Goal: Task Accomplishment & Management: Manage account settings

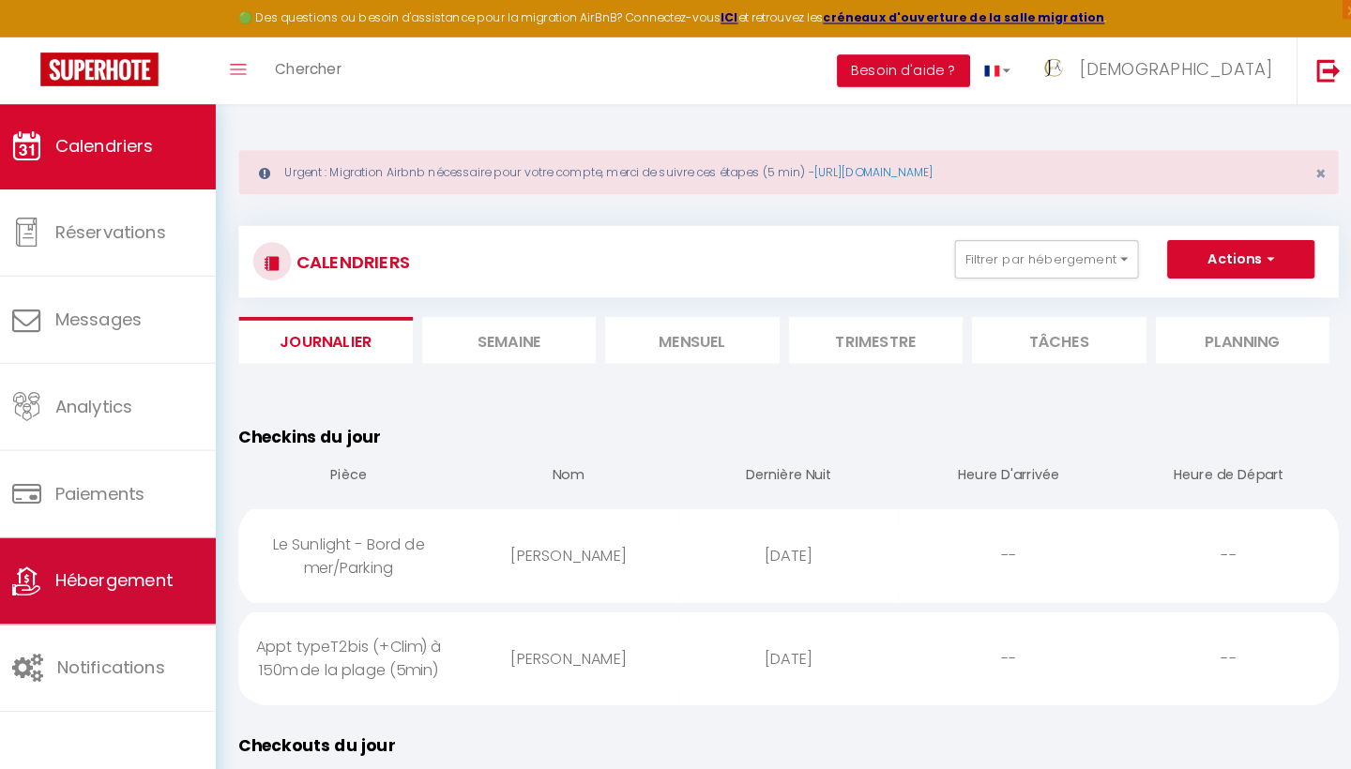
click at [91, 561] on span "Hébergement" at bounding box center [127, 568] width 115 height 23
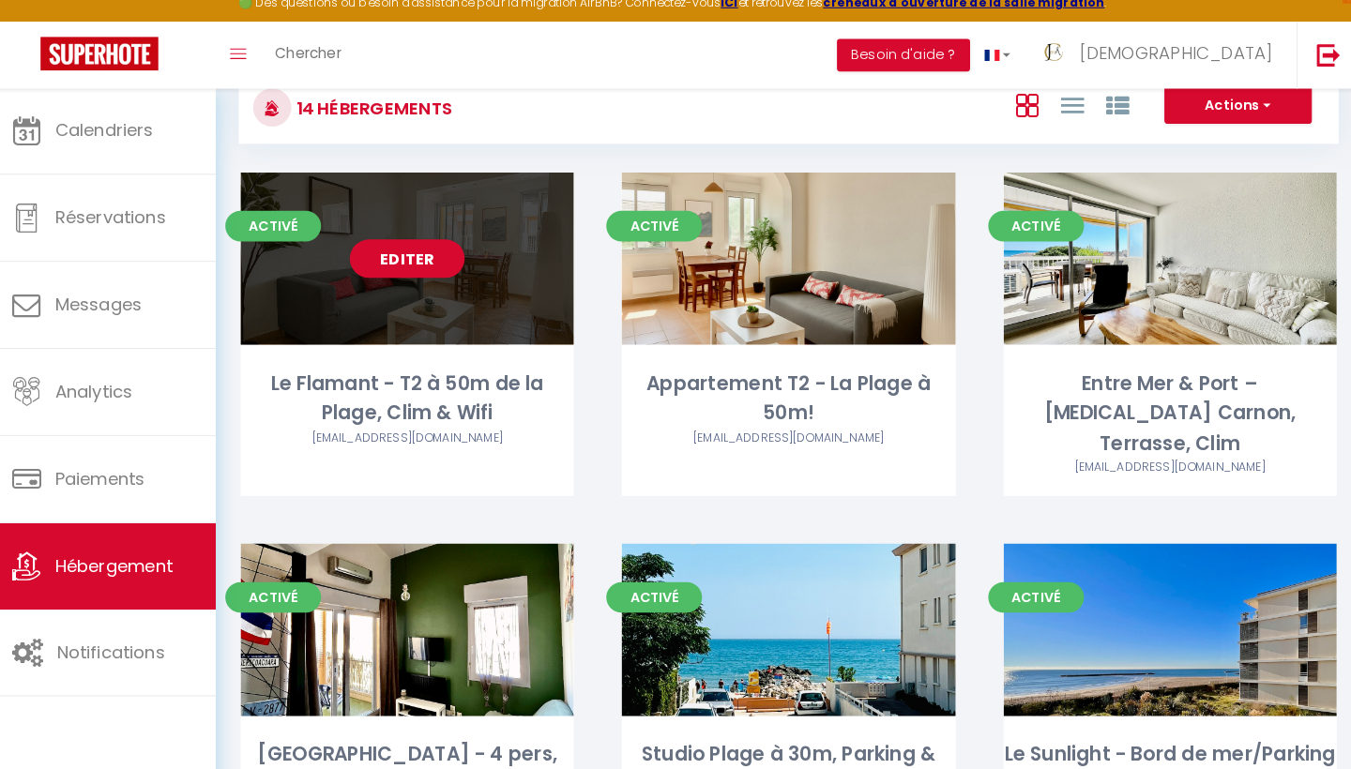
scroll to position [181, 0]
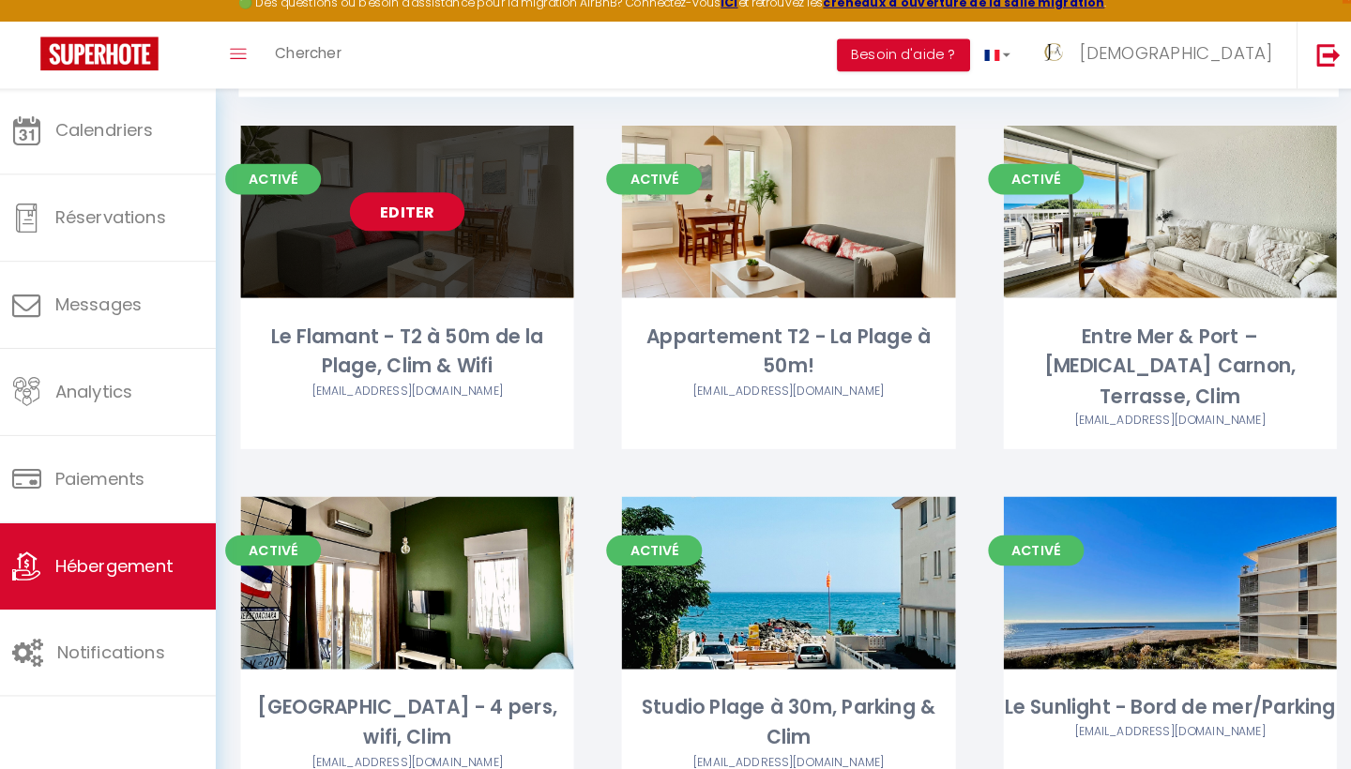
click at [400, 207] on link "Editer" at bounding box center [415, 223] width 113 height 38
click at [405, 207] on link "Editer" at bounding box center [415, 223] width 113 height 38
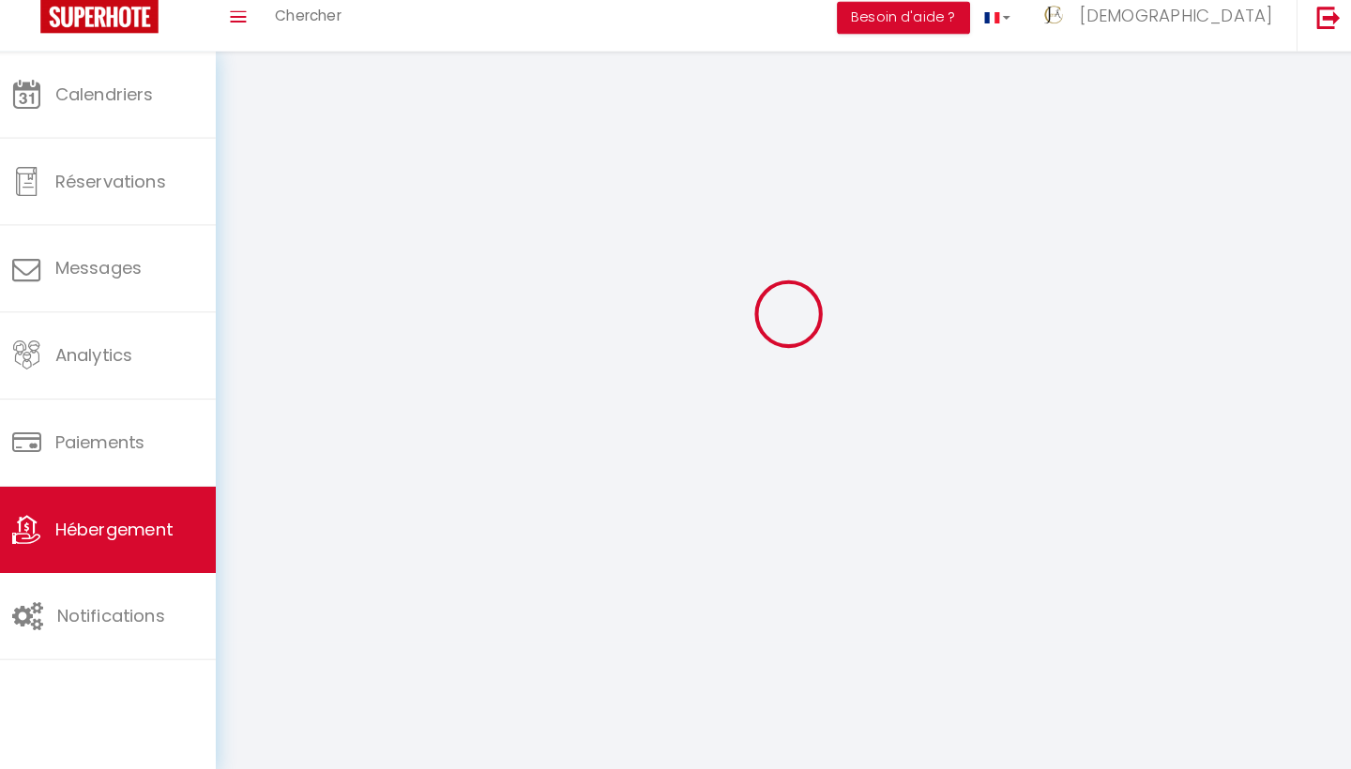
select select
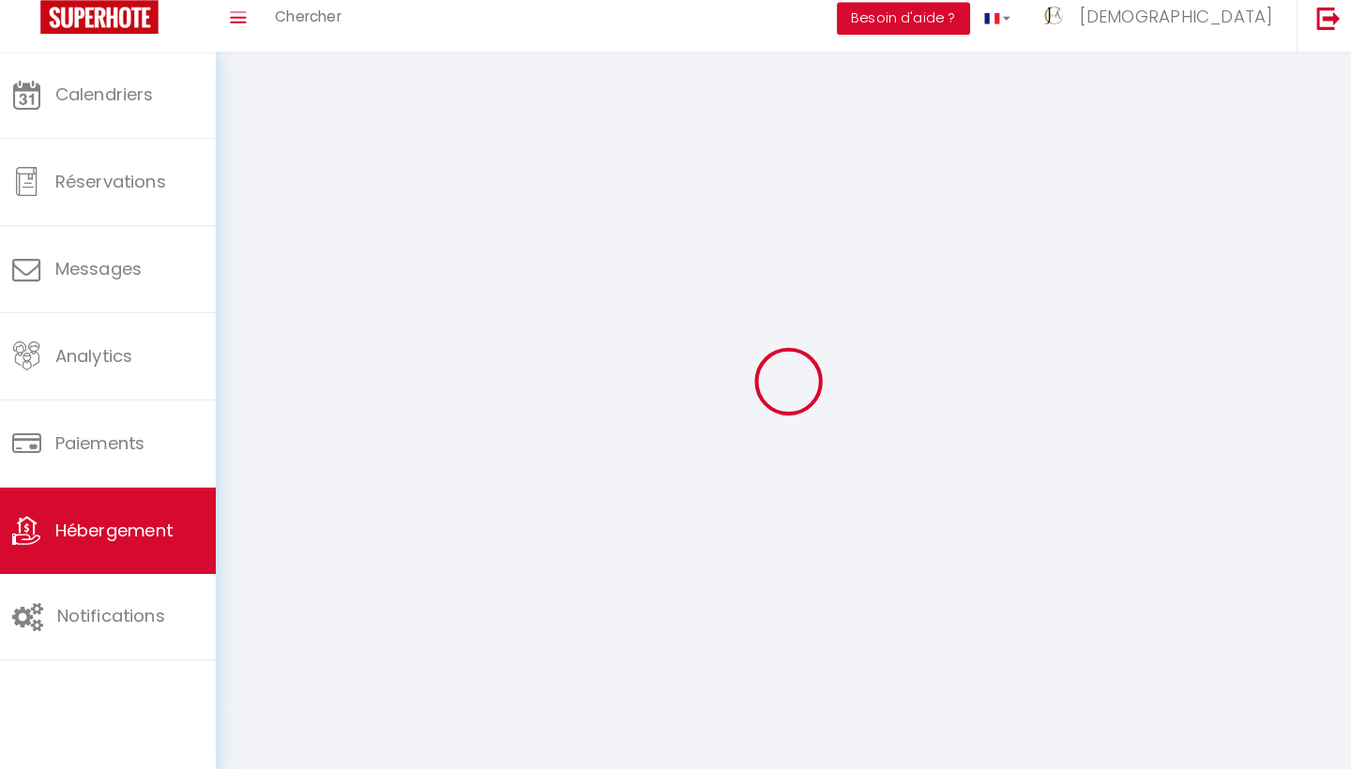
select select
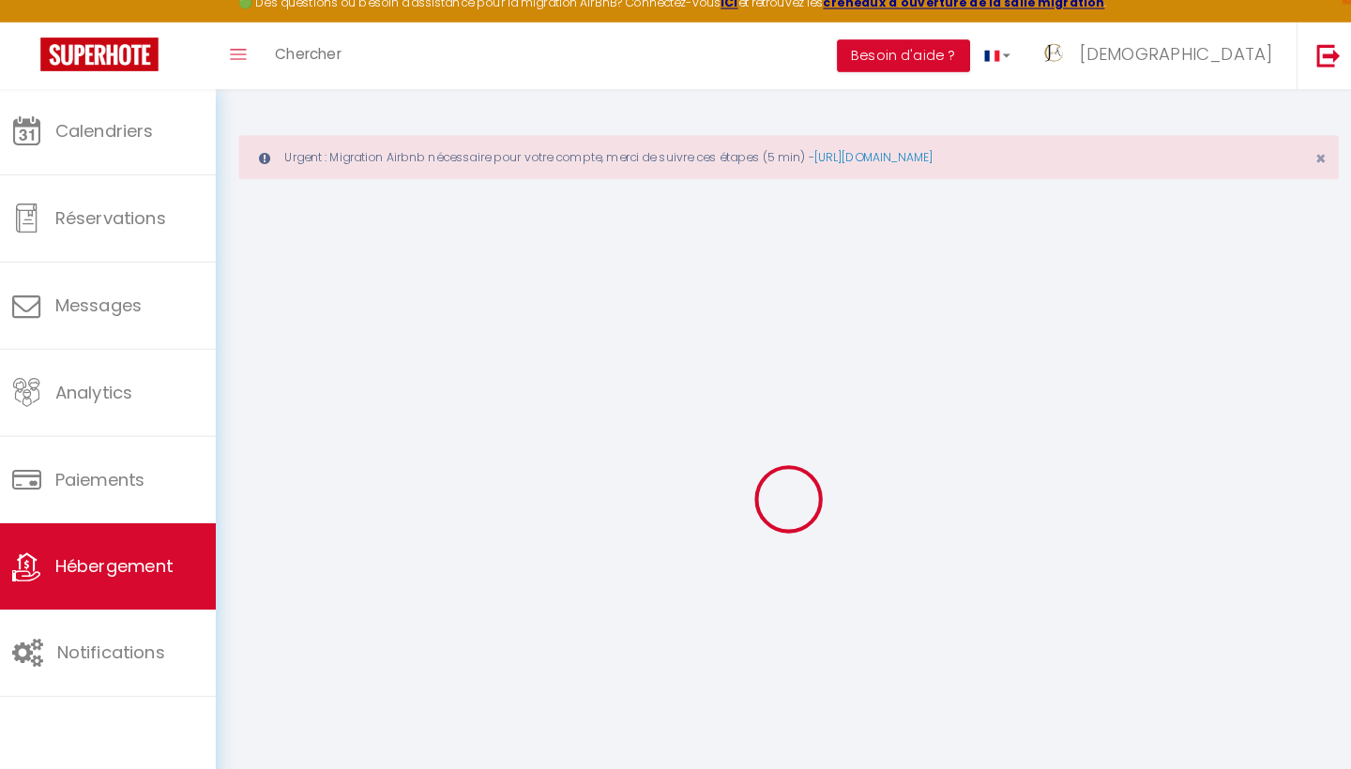
select select
type input "[EMAIL_ADDRESS][DOMAIN_NAME]"
type input "14743956"
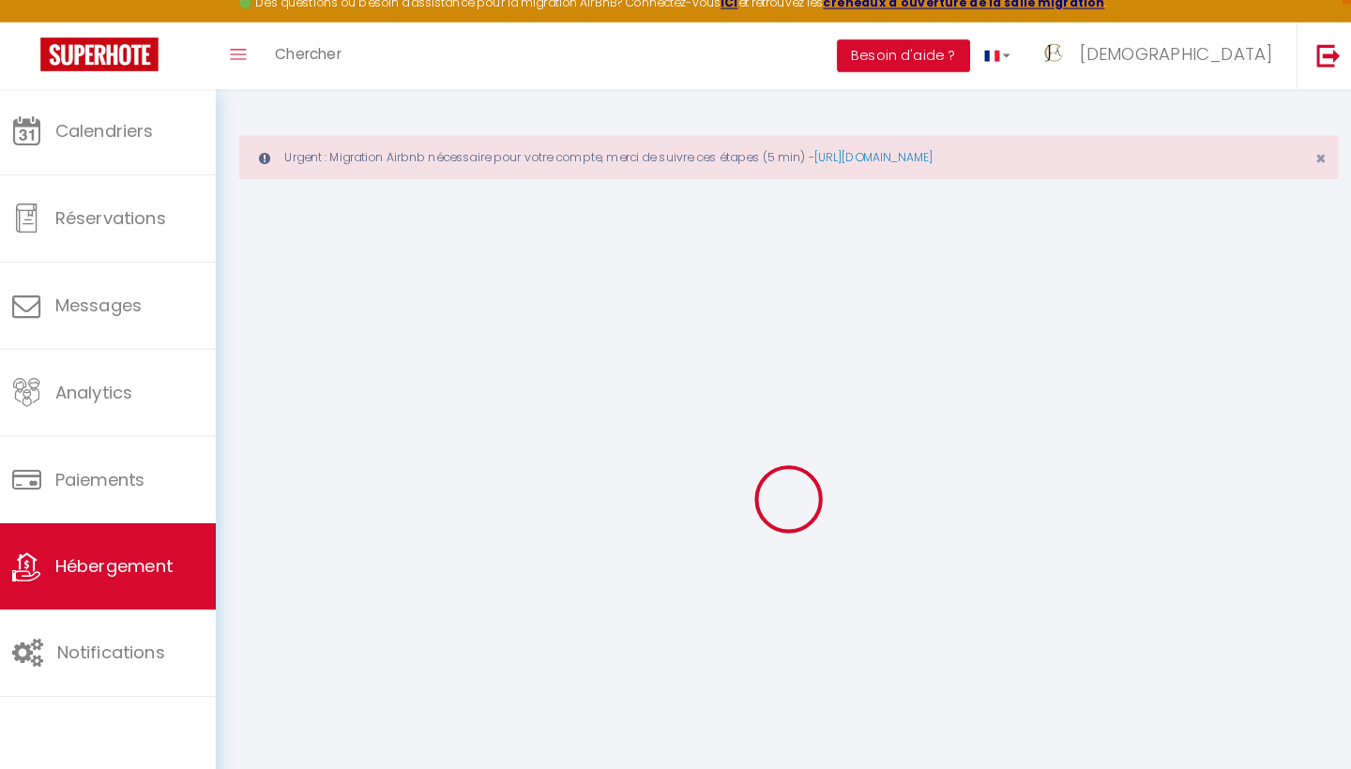
select select "16784-1476564397946789428"
select select "+ 10 %"
select select "14:00"
select select
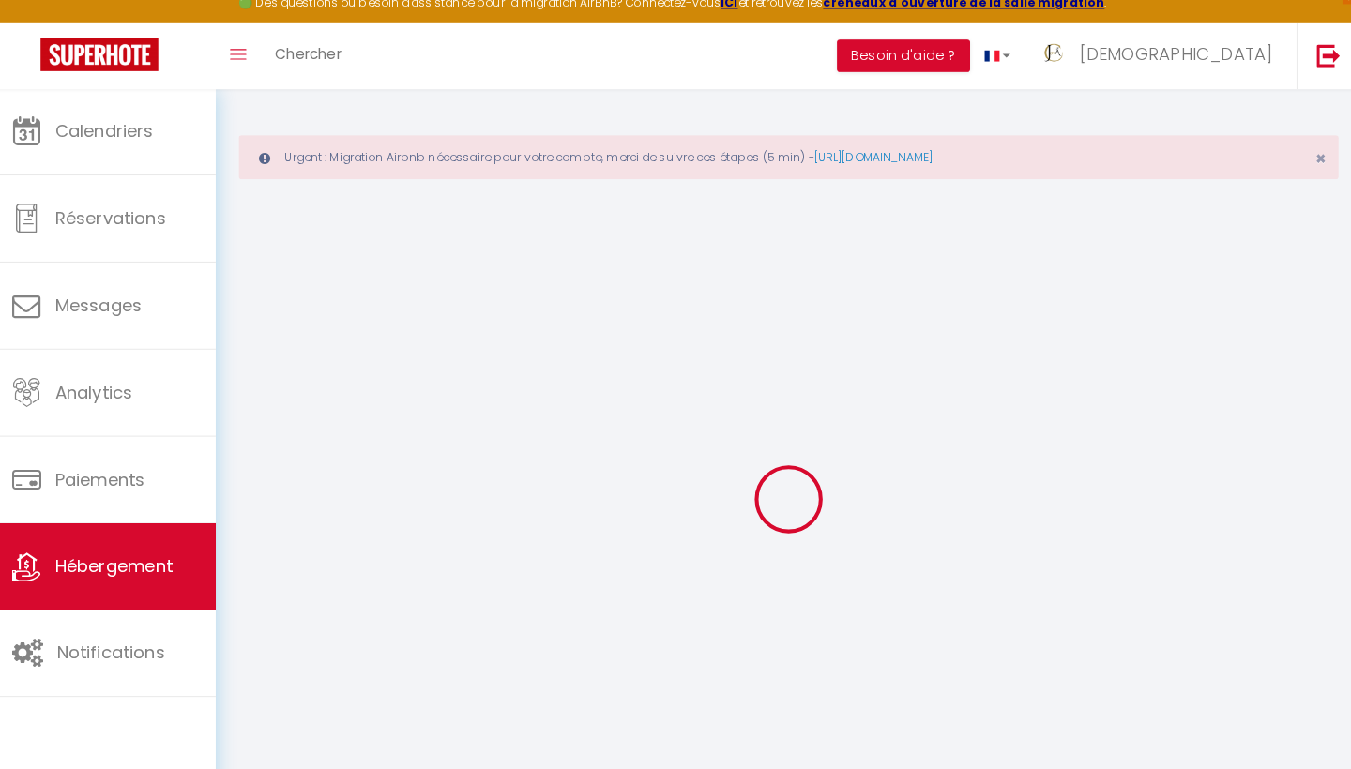
select select "11:00"
select select "30"
select select "120"
select select
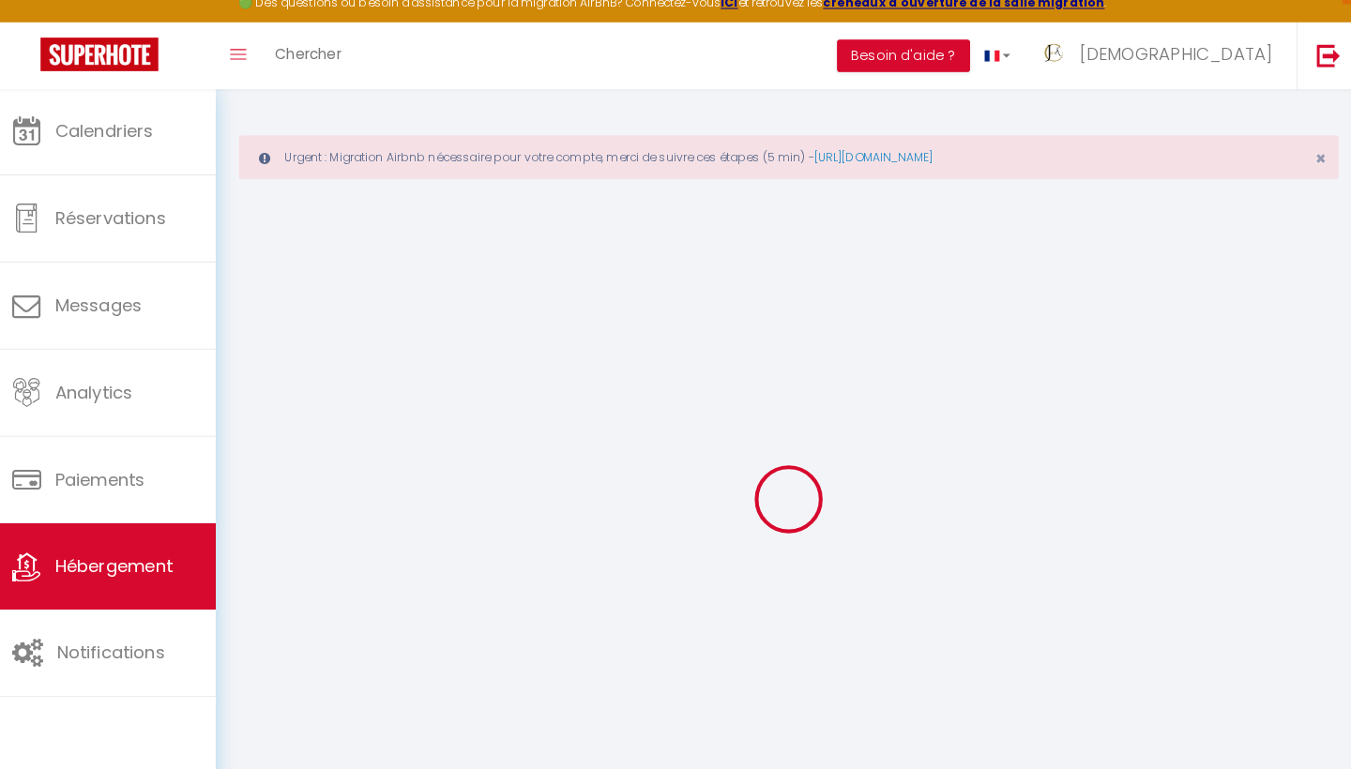
checkbox input "false"
select select "365"
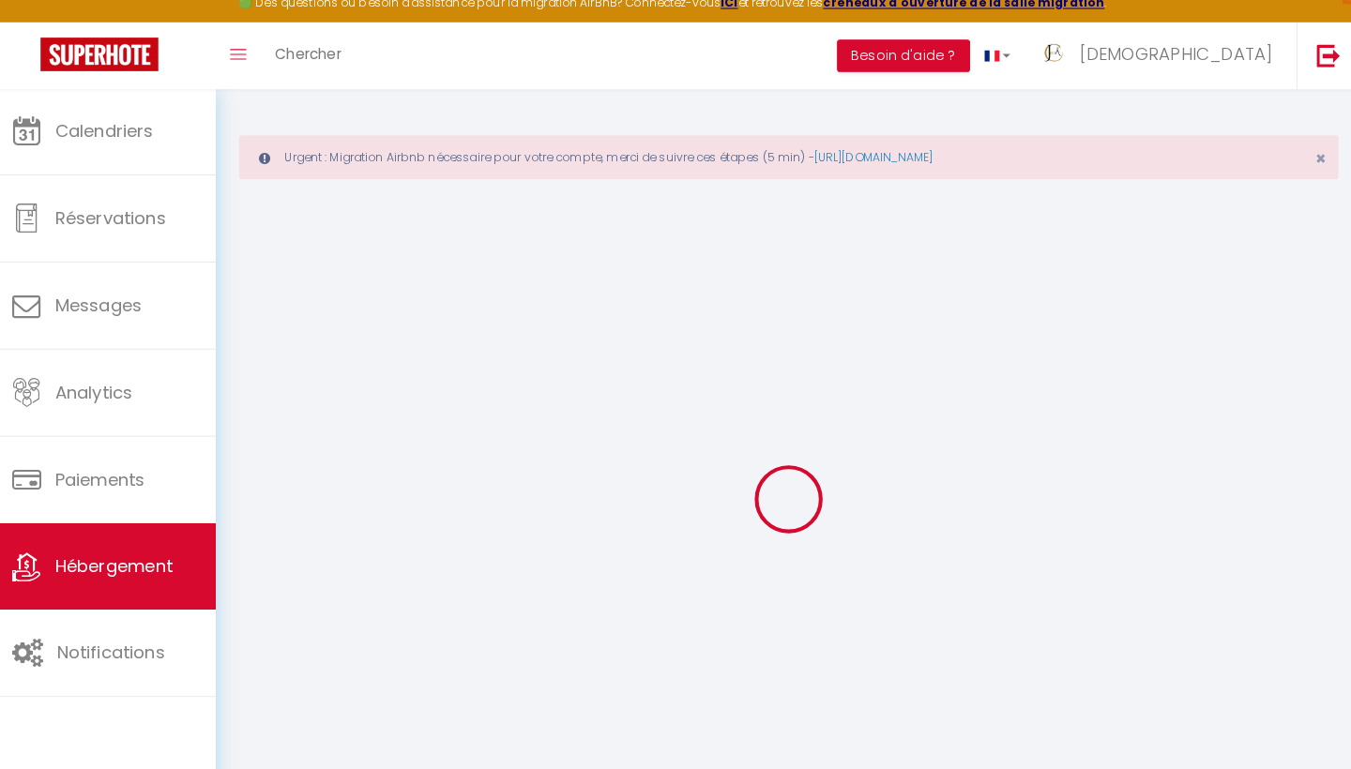
select select "EUR"
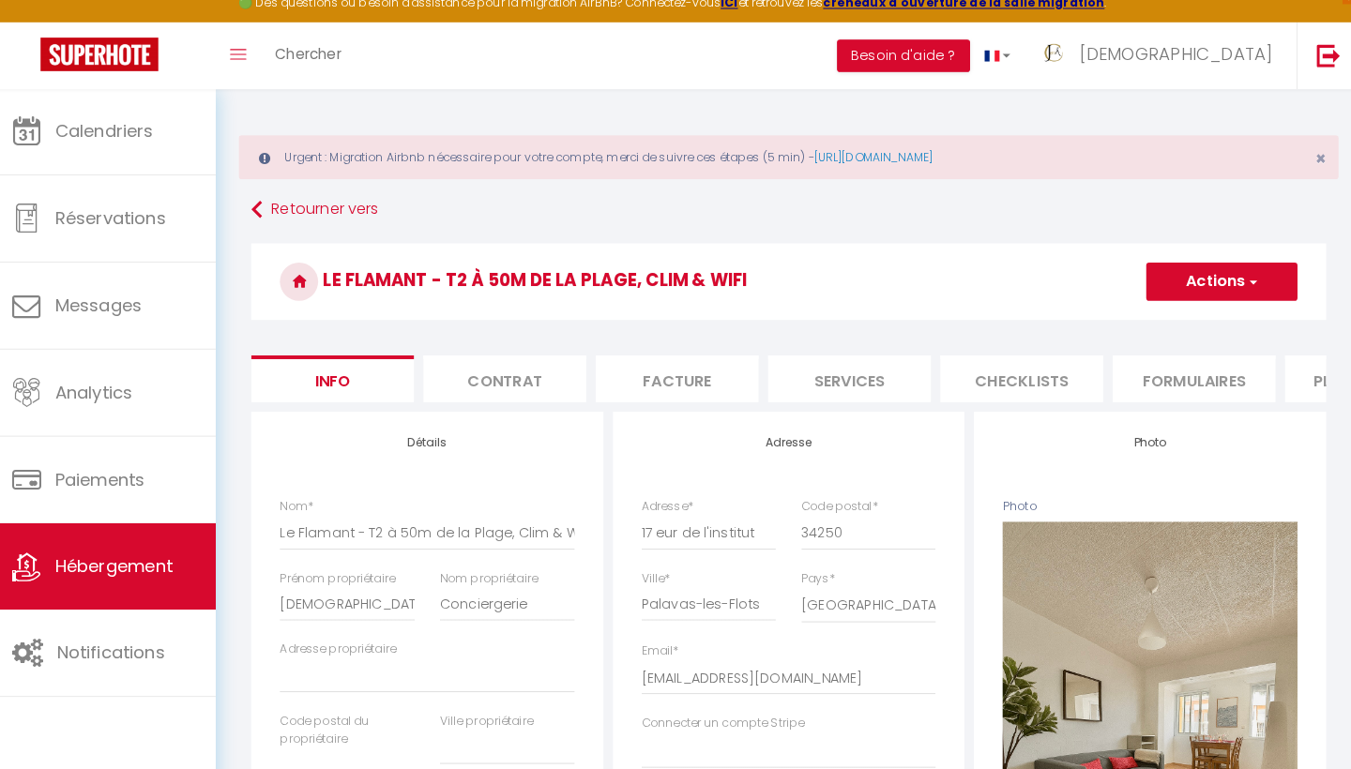
click at [1291, 377] on li "Plateformes" at bounding box center [1355, 386] width 159 height 46
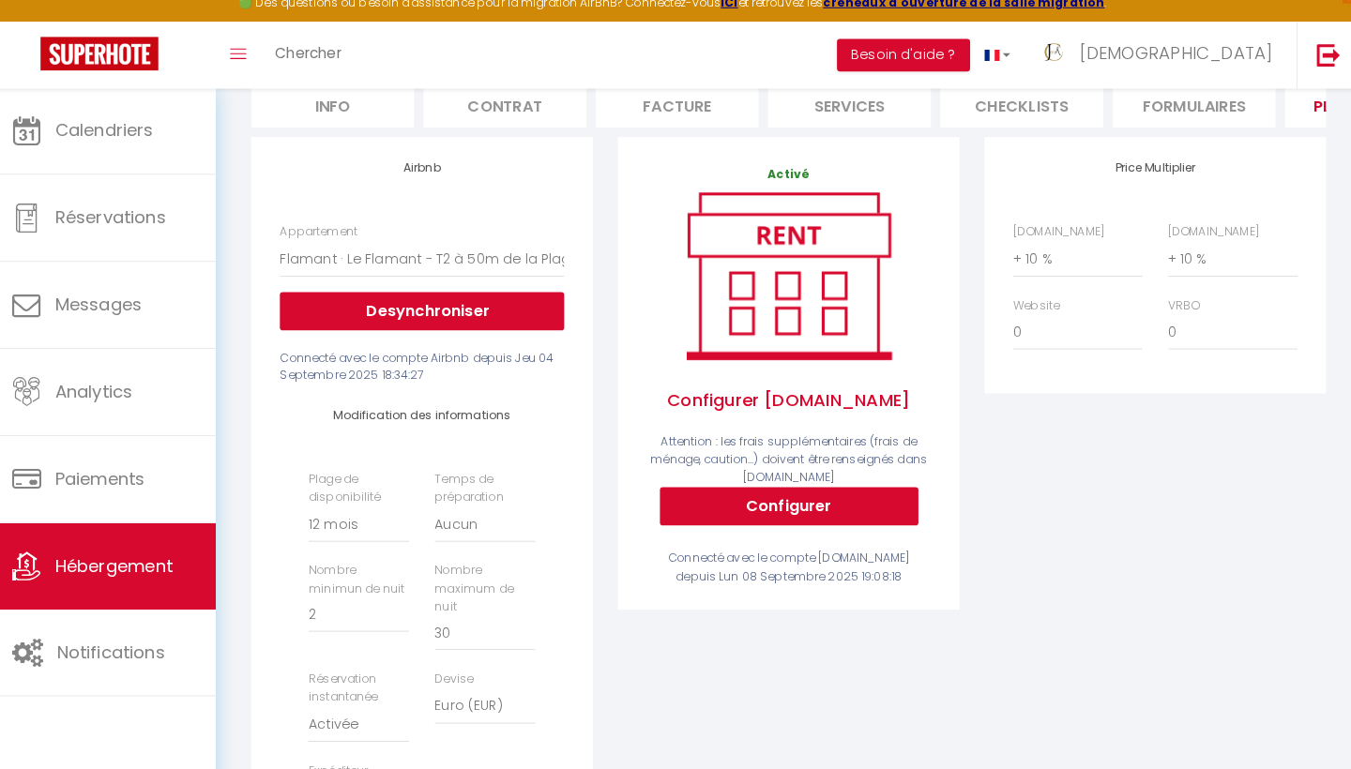
scroll to position [273, 0]
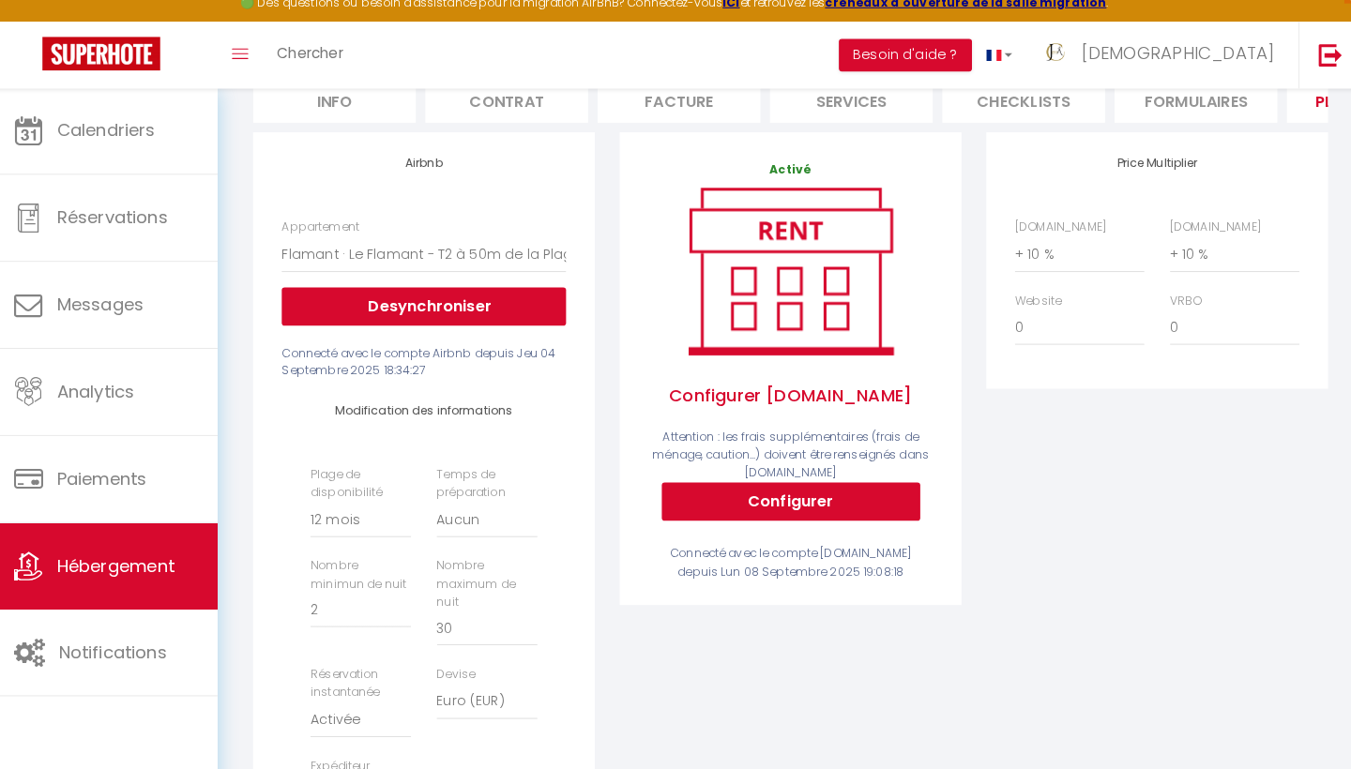
click at [815, 489] on button "Configurer" at bounding box center [789, 508] width 253 height 38
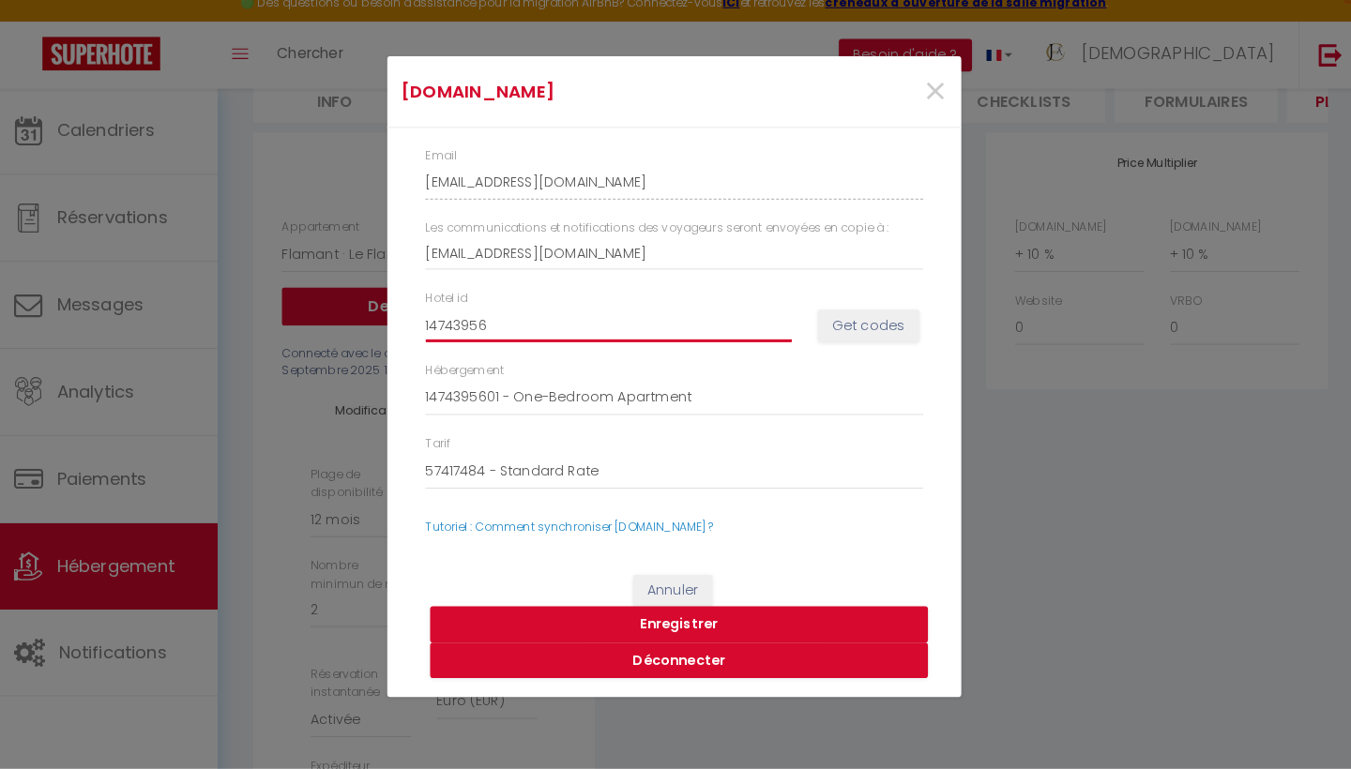
drag, startPoint x: 494, startPoint y: 314, endPoint x: 356, endPoint y: 314, distance: 137.9
click at [356, 314] on div "Booking.com × Email jem'a-conciergerie-6vlpzxsy_property@reply.superhote.com Le…" at bounding box center [675, 384] width 1351 height 769
click at [851, 319] on button "Get codes" at bounding box center [865, 335] width 99 height 32
click at [663, 610] on button "Enregistrer" at bounding box center [680, 628] width 488 height 36
select select
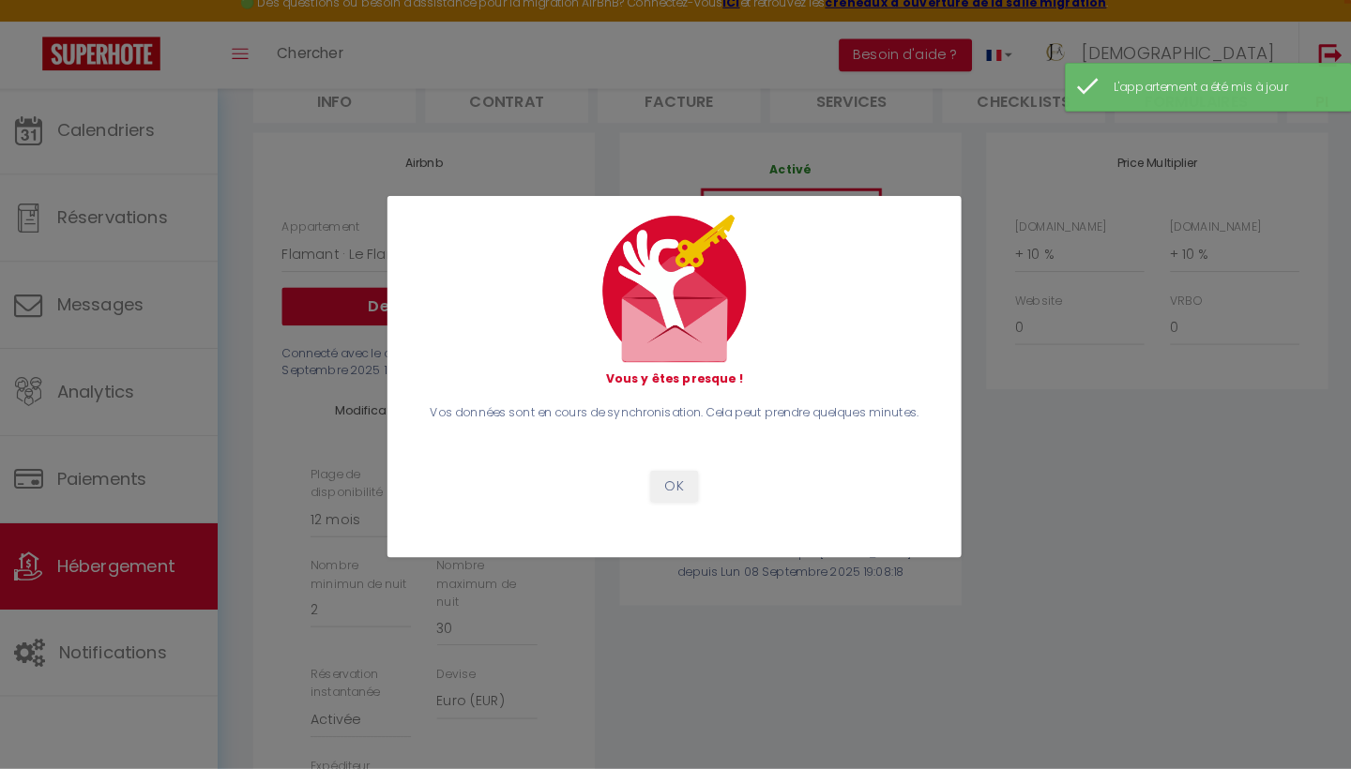
click at [659, 476] on button "OK" at bounding box center [675, 492] width 47 height 32
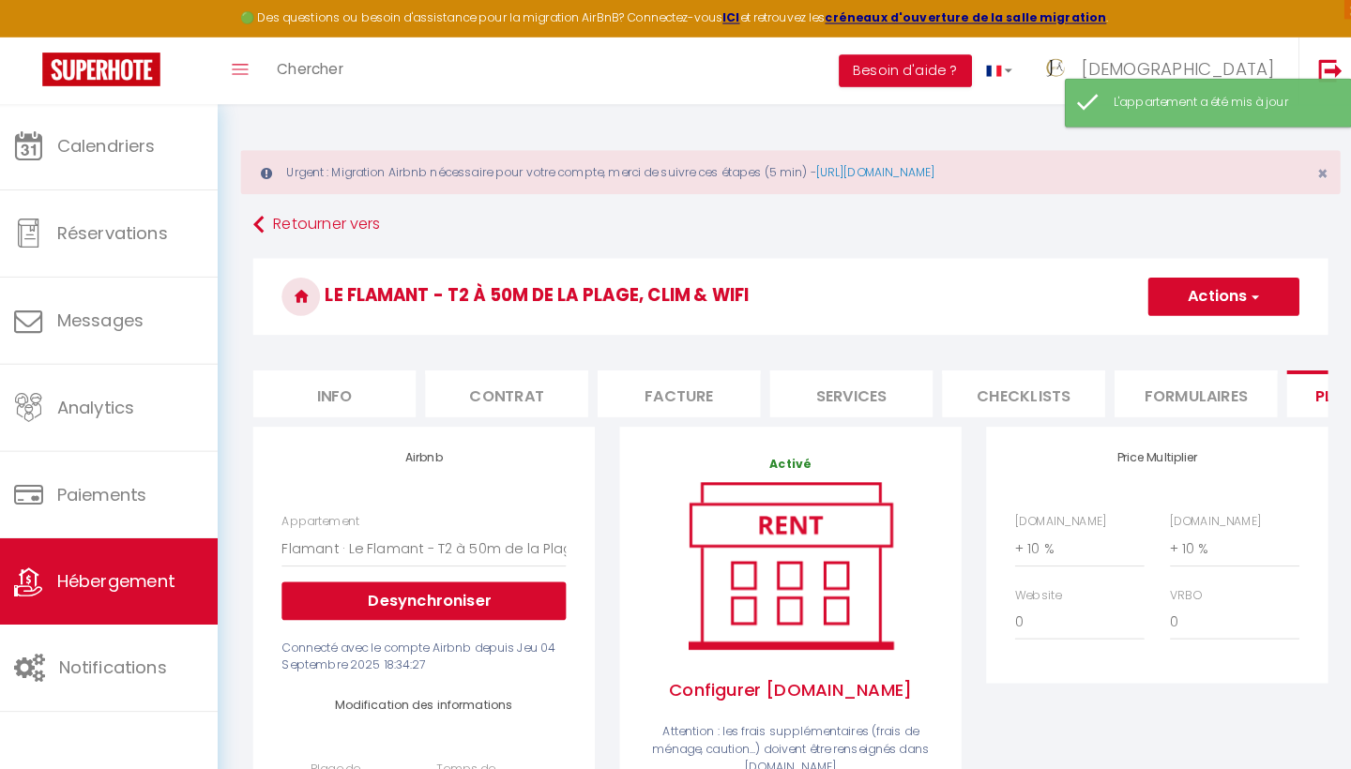
scroll to position [0, 0]
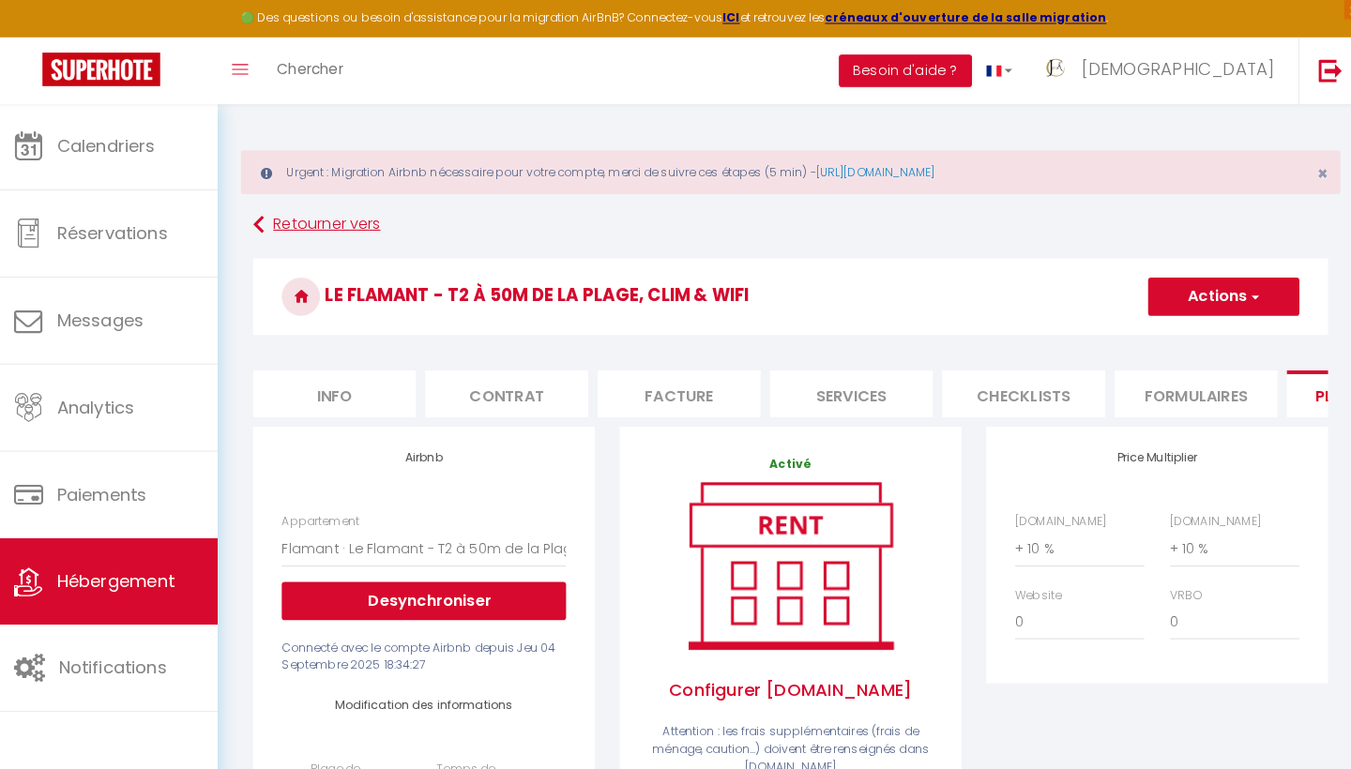
click at [263, 218] on icon at bounding box center [268, 221] width 10 height 34
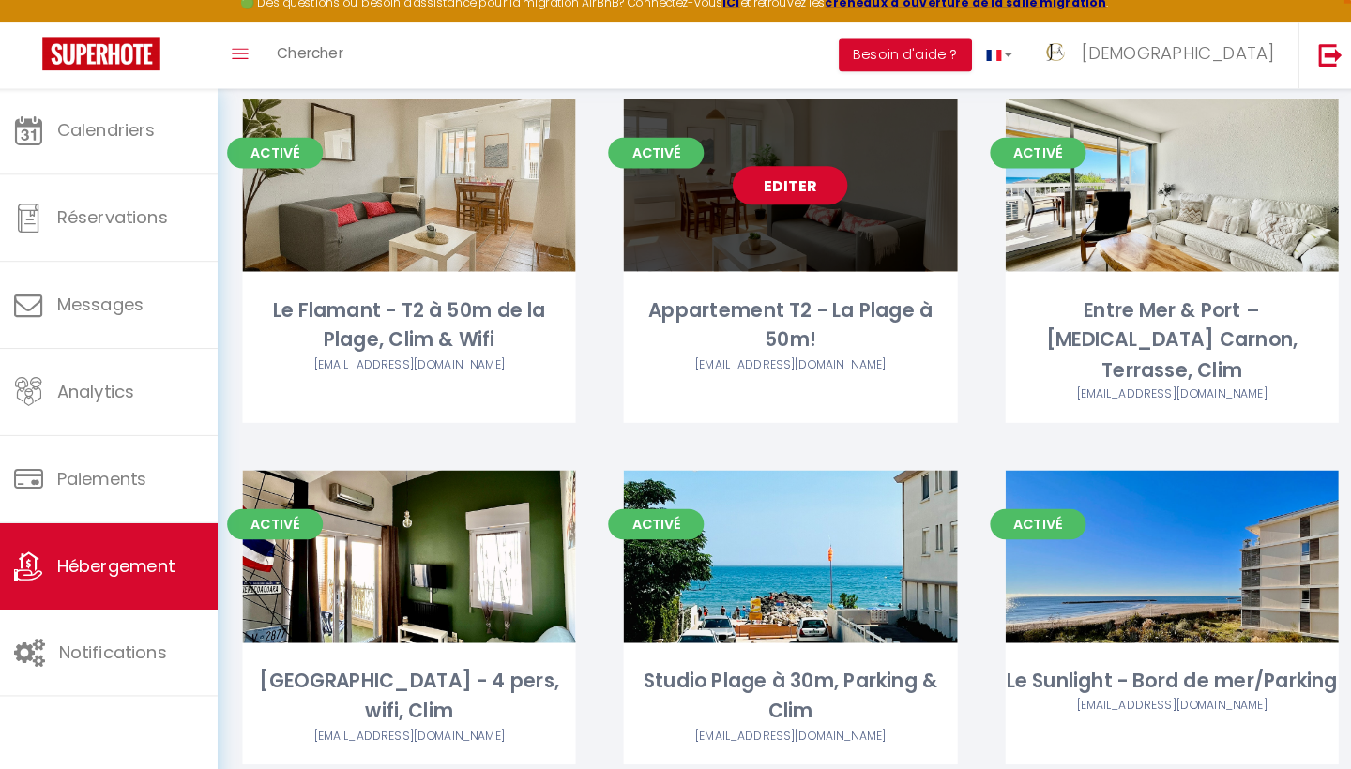
scroll to position [221, 0]
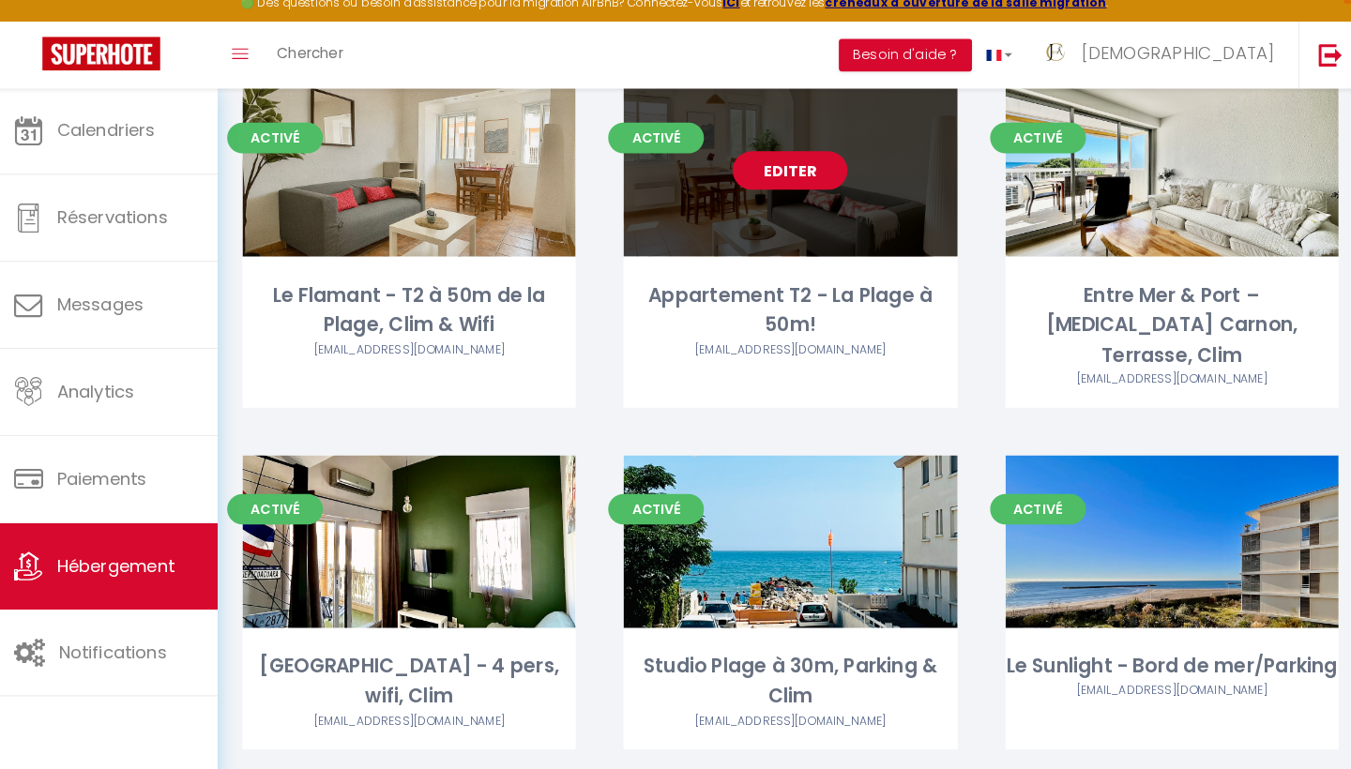
click at [784, 164] on link "Editer" at bounding box center [789, 183] width 113 height 38
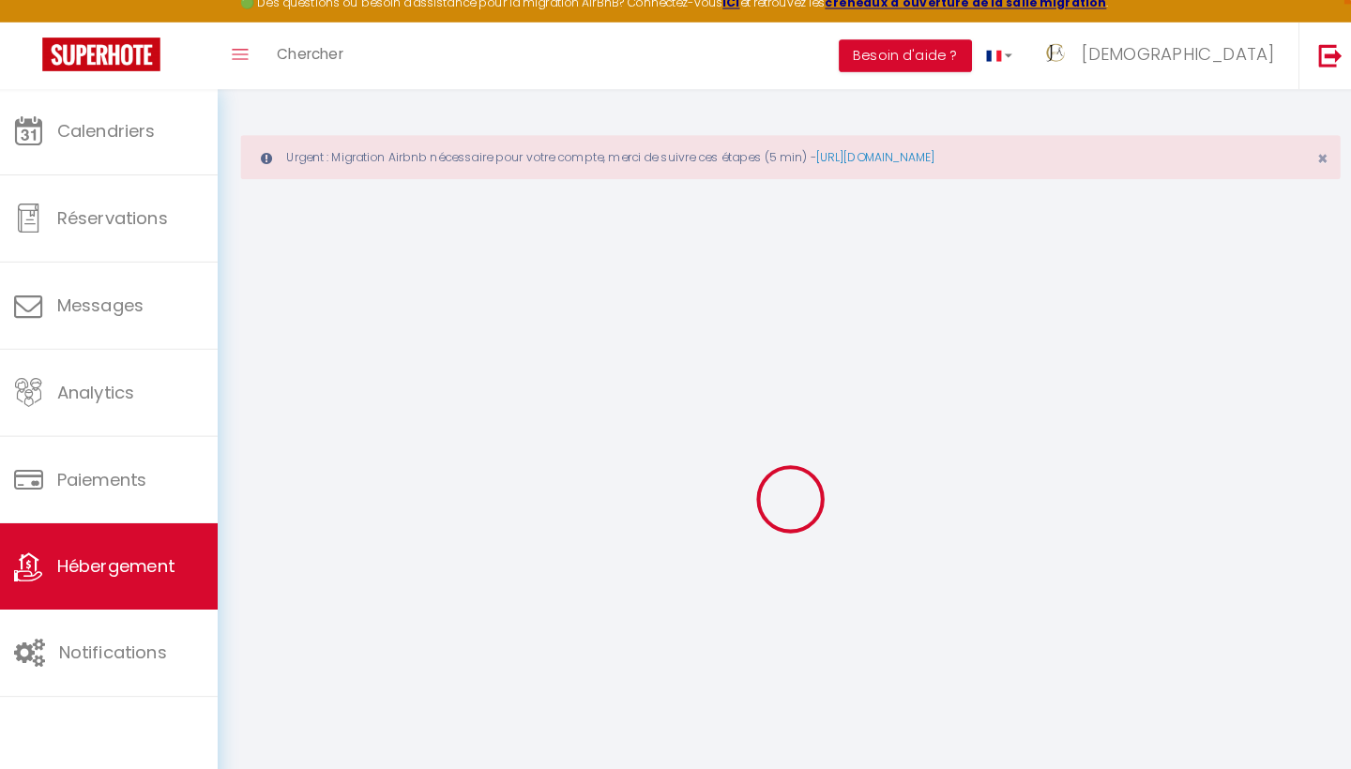
type input "[EMAIL_ADDRESS][DOMAIN_NAME]"
type input "14748508"
select select
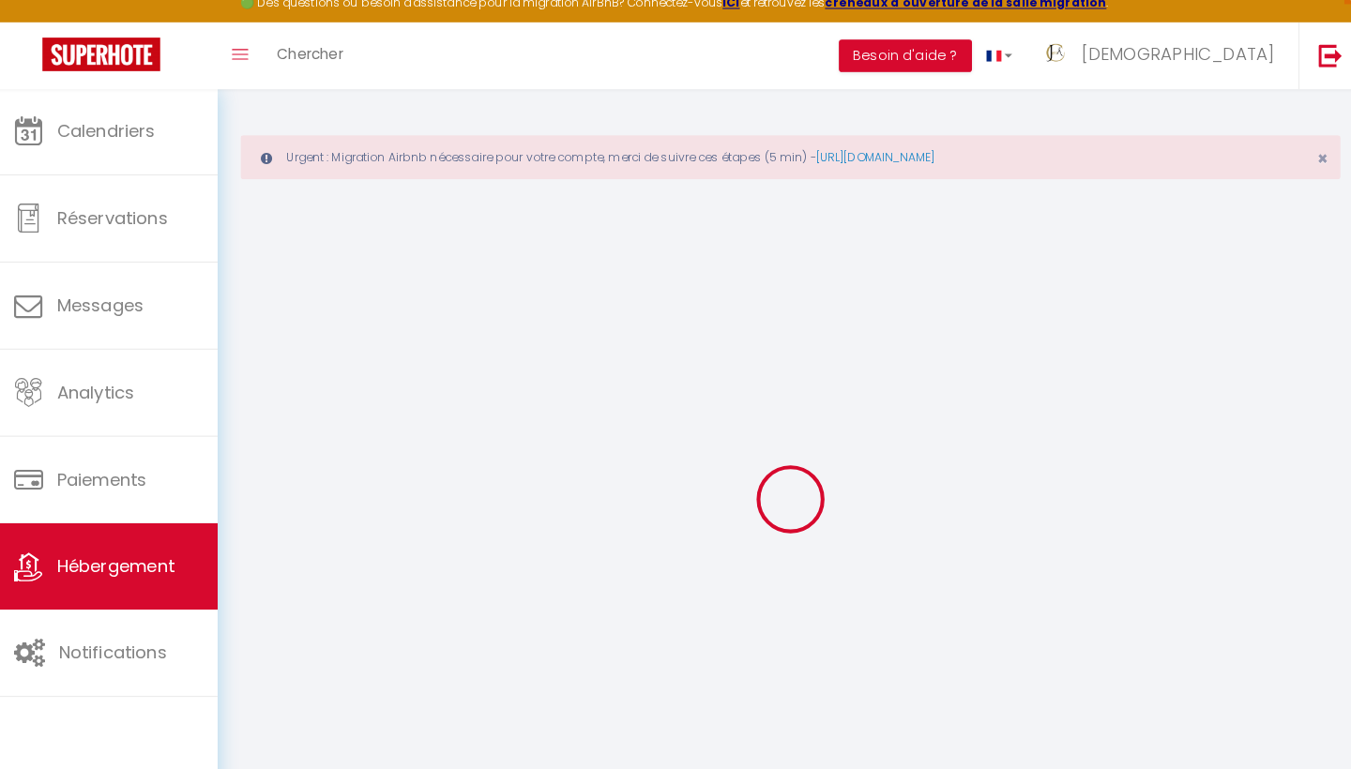
select select
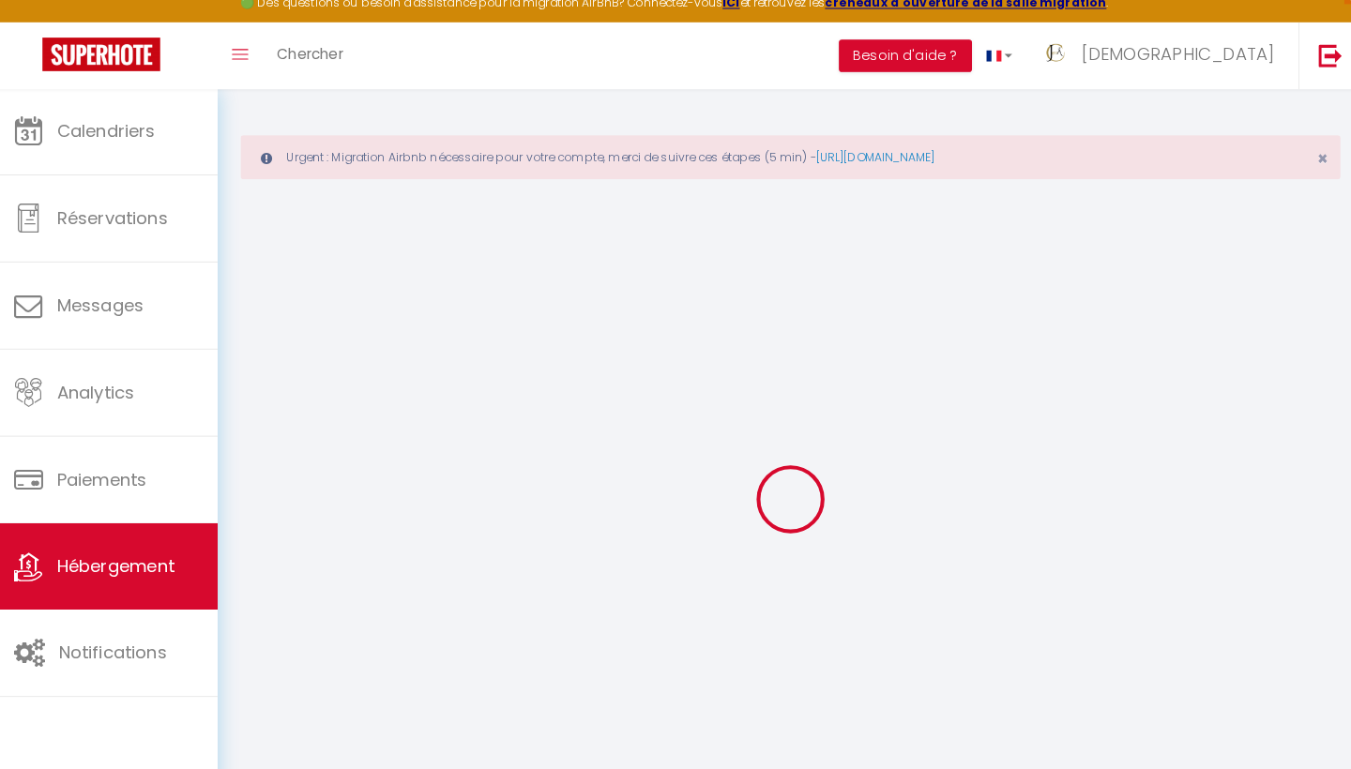
select select
select select "+ 10 %"
select select
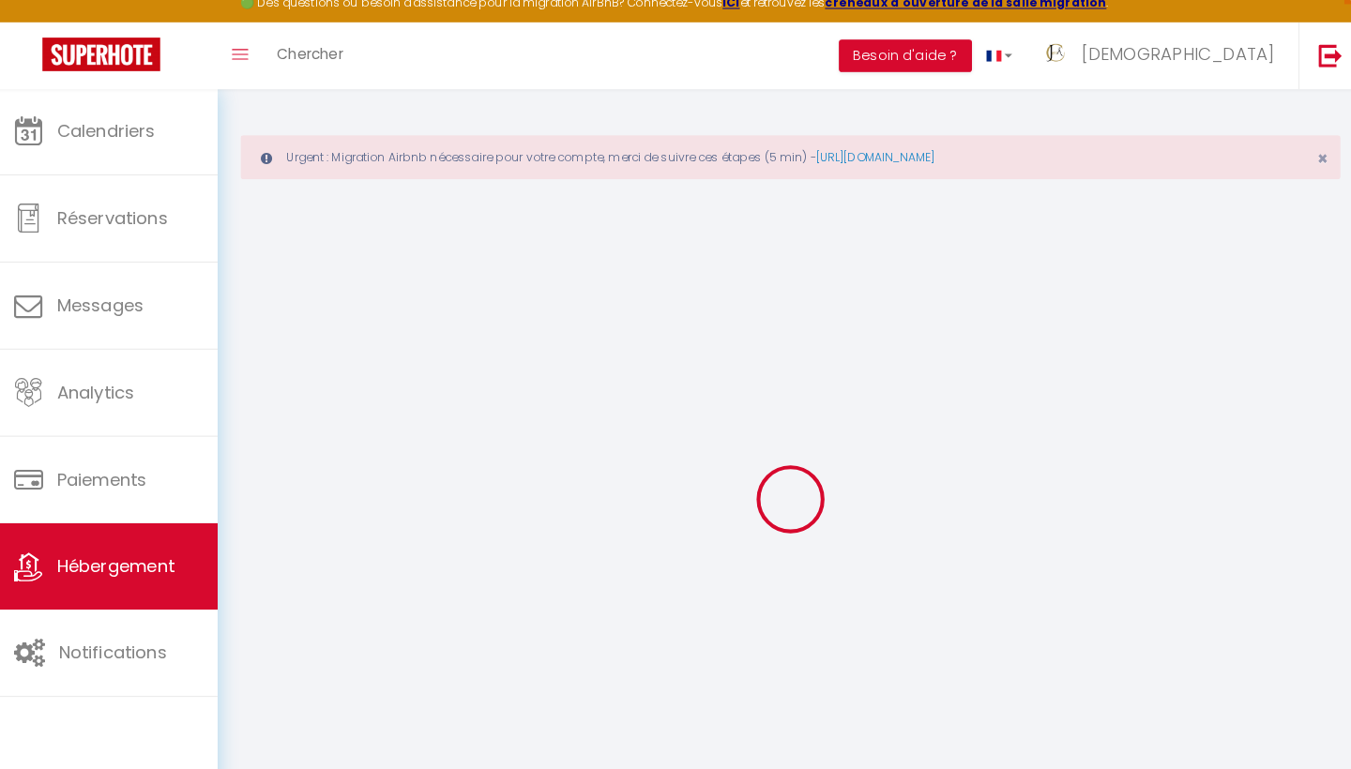
select select
checkbox input "false"
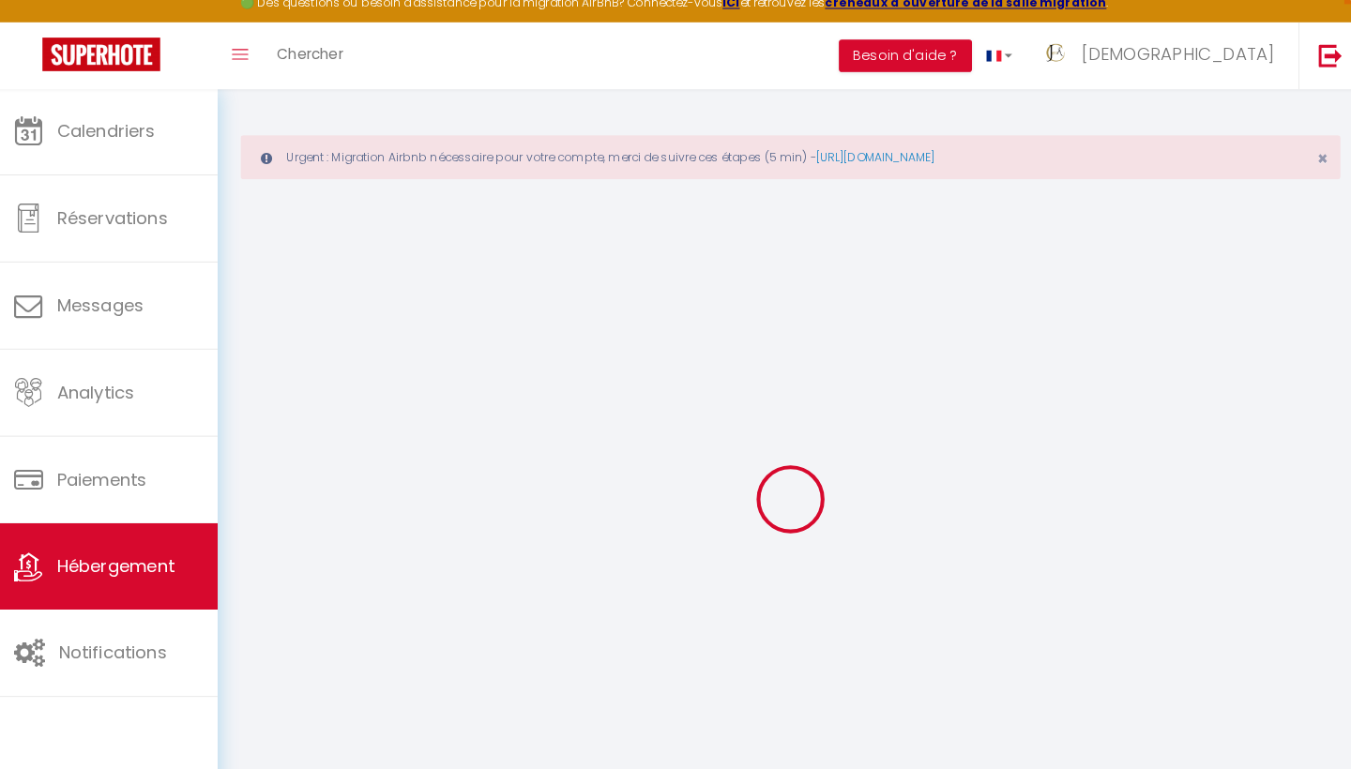
checkbox input "false"
select select
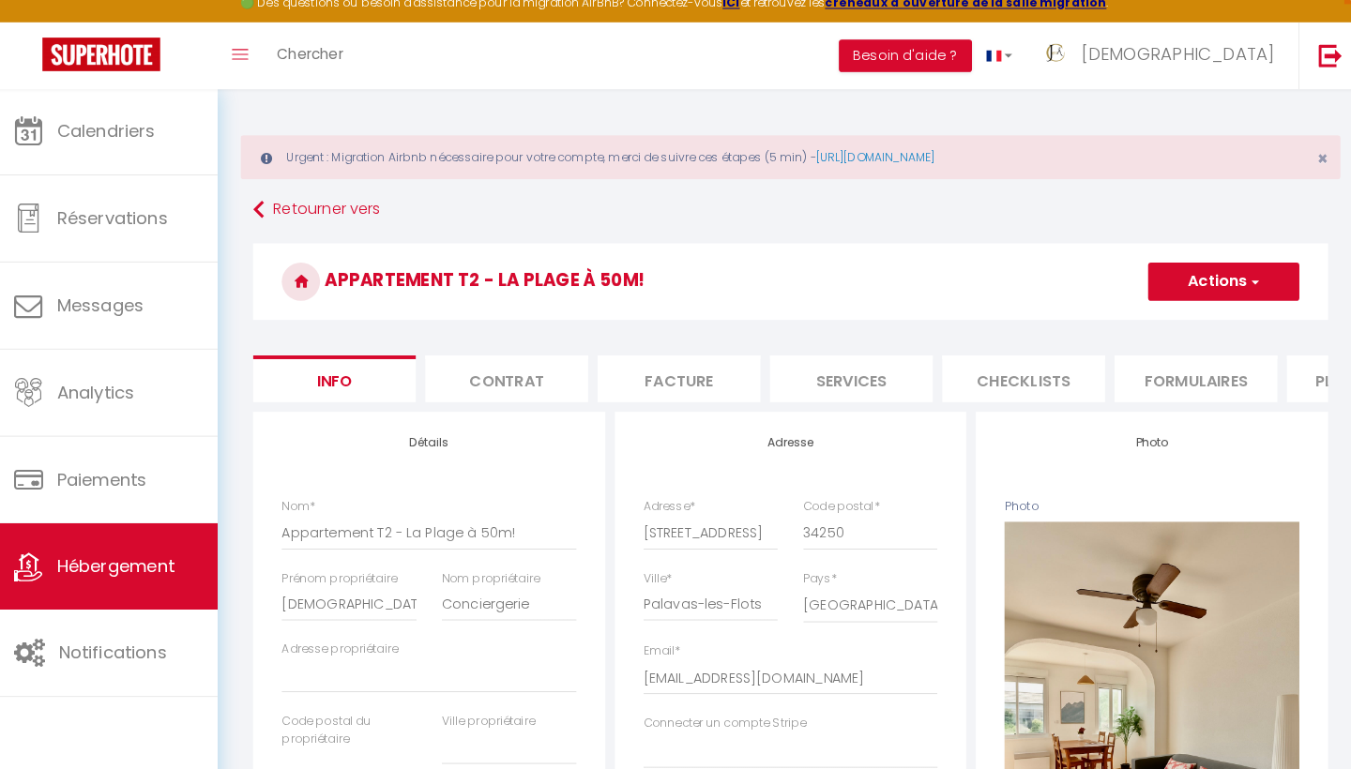
click at [1288, 373] on li "Plateformes" at bounding box center [1355, 386] width 159 height 46
select select
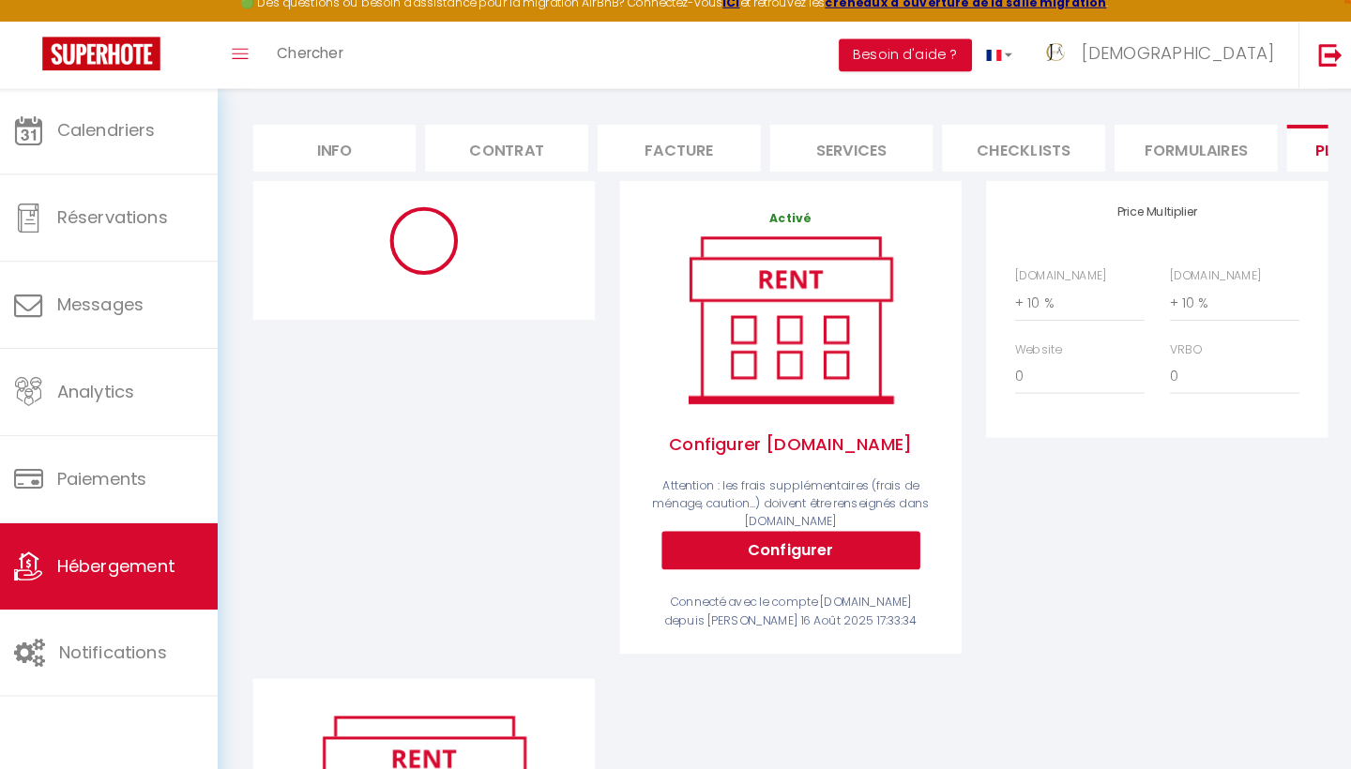
scroll to position [262, 0]
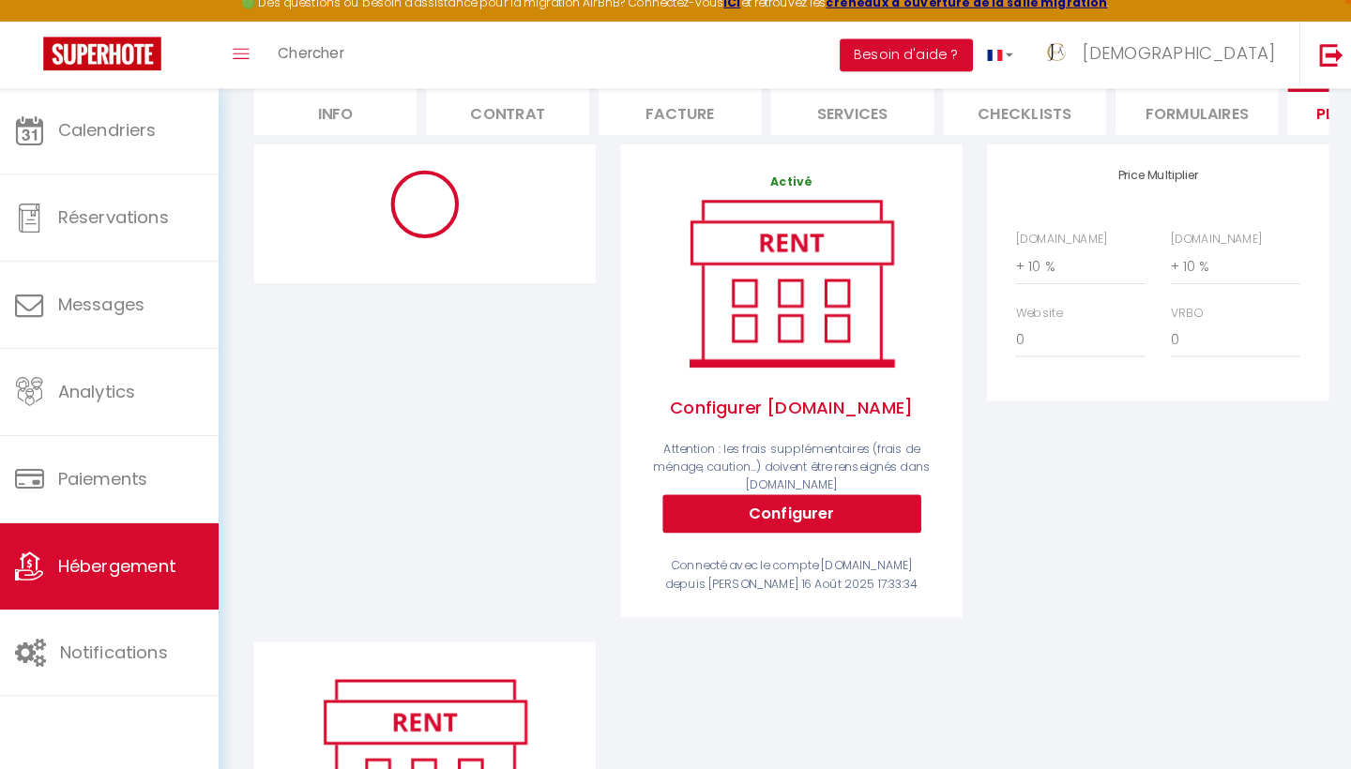
click at [757, 501] on button "Configurer" at bounding box center [789, 519] width 253 height 38
select select
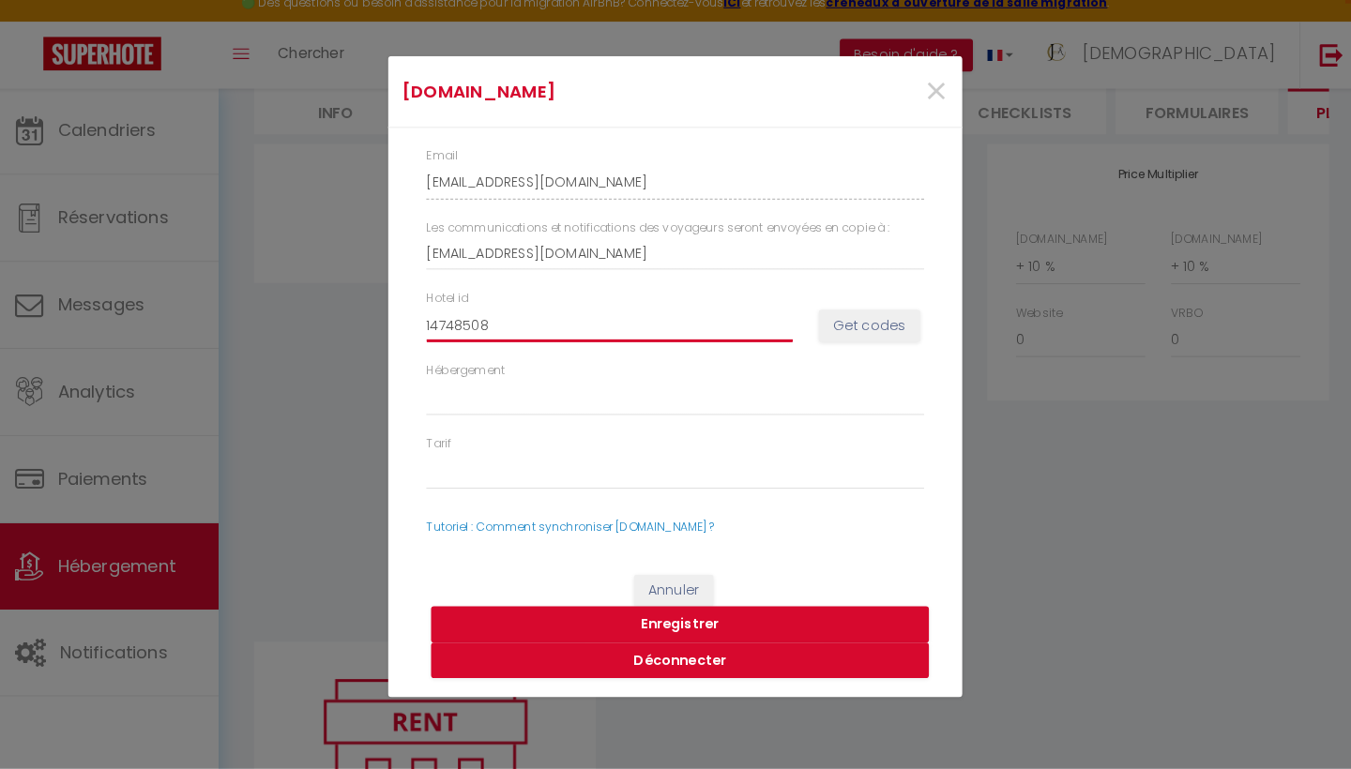
click at [597, 317] on input "14748508" at bounding box center [610, 334] width 359 height 34
drag, startPoint x: 501, startPoint y: 314, endPoint x: 350, endPoint y: 312, distance: 151.0
click at [350, 312] on div "Booking.com × Email jem'a-conciergerie-338qacss_property@reply.superhote.com Le…" at bounding box center [675, 384] width 1351 height 769
paste input "3956"
type input "14743956"
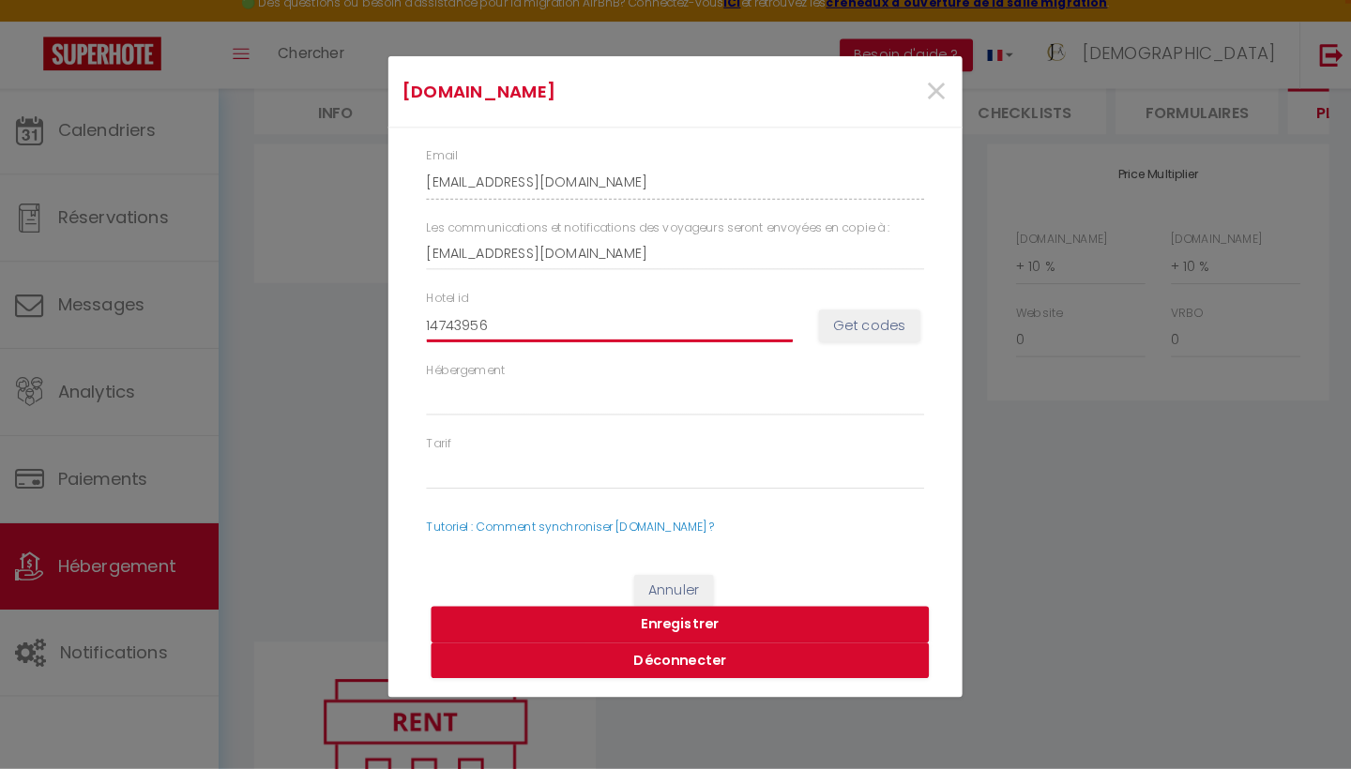
select select
type input "14743956"
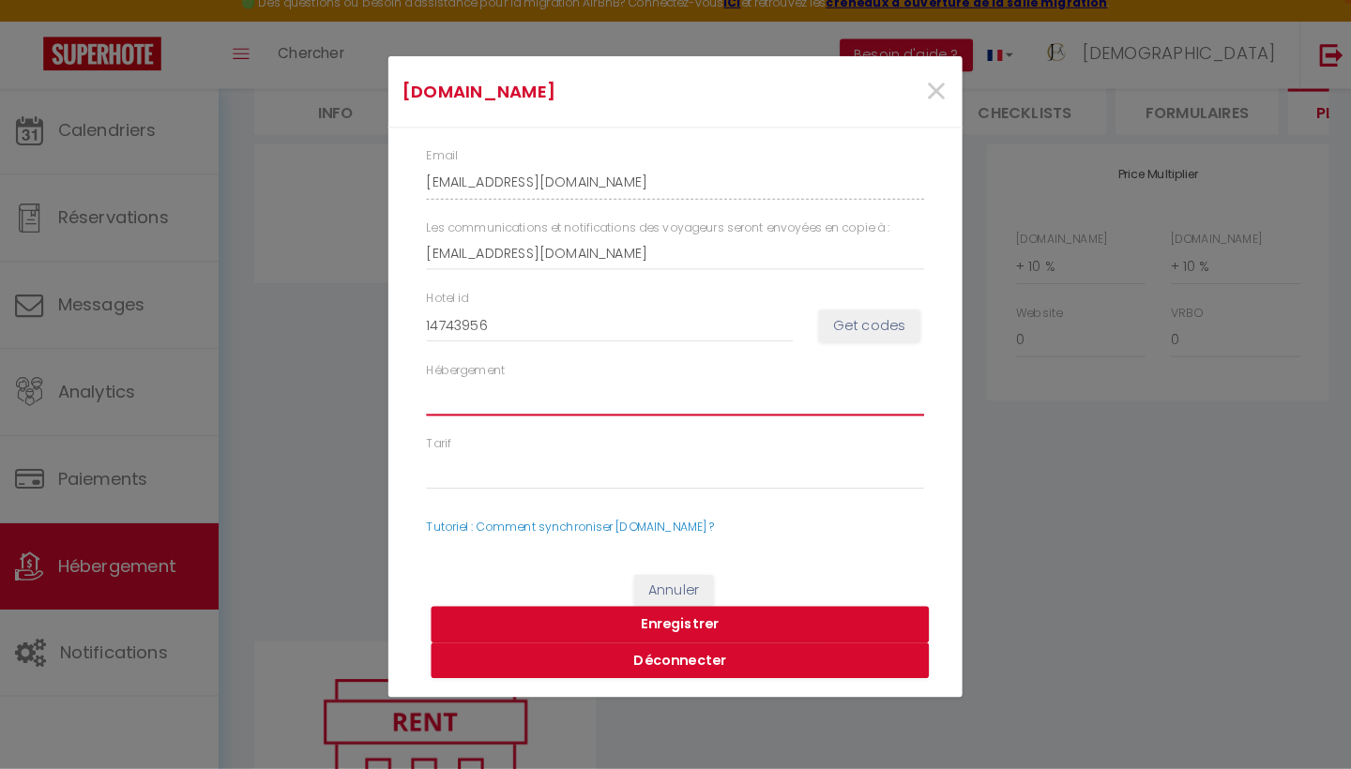
click at [522, 401] on select "Hébergement" at bounding box center [675, 405] width 488 height 36
click at [527, 394] on select "Hébergement" at bounding box center [675, 405] width 488 height 36
click at [859, 320] on button "Get codes" at bounding box center [865, 335] width 99 height 32
select select
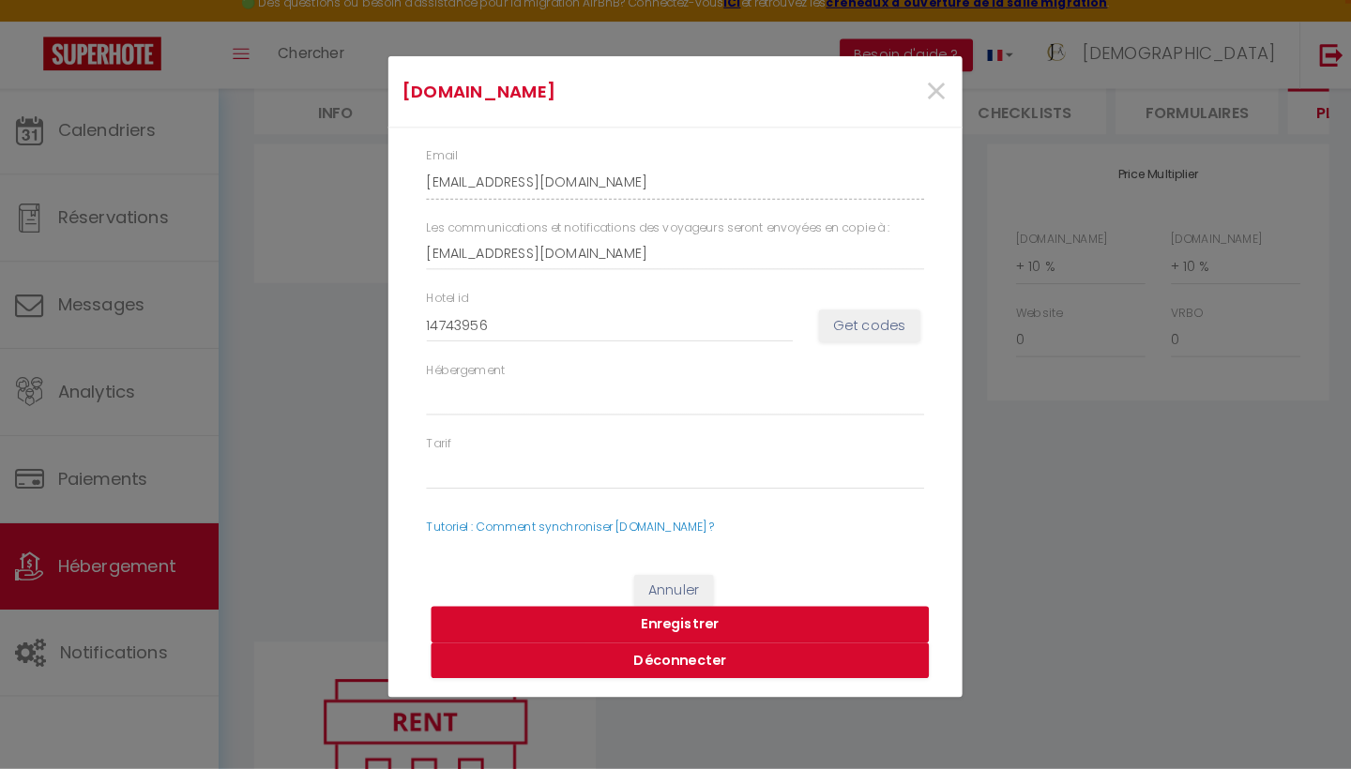
click at [674, 610] on button "Enregistrer" at bounding box center [680, 628] width 488 height 36
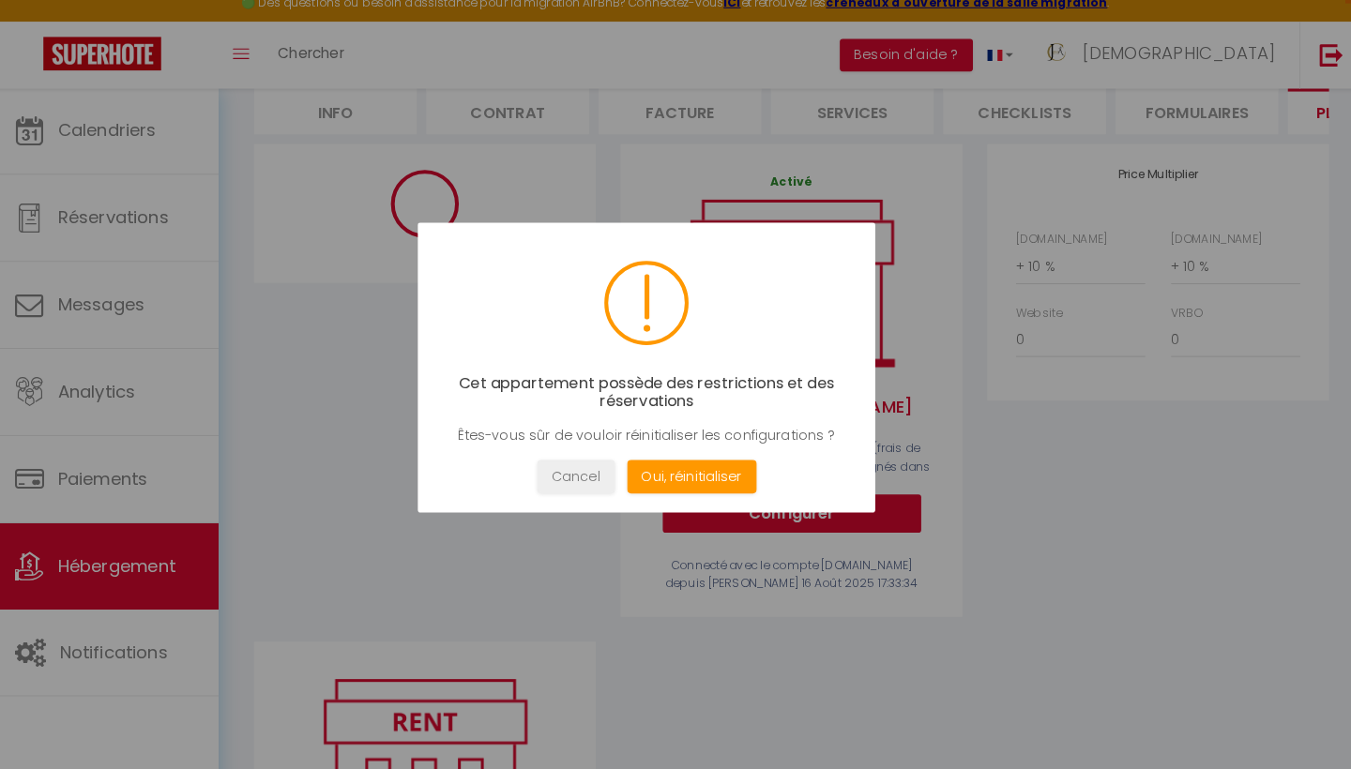
select select "365"
select select "EUR"
select select
select select "16784-1465054944145650578"
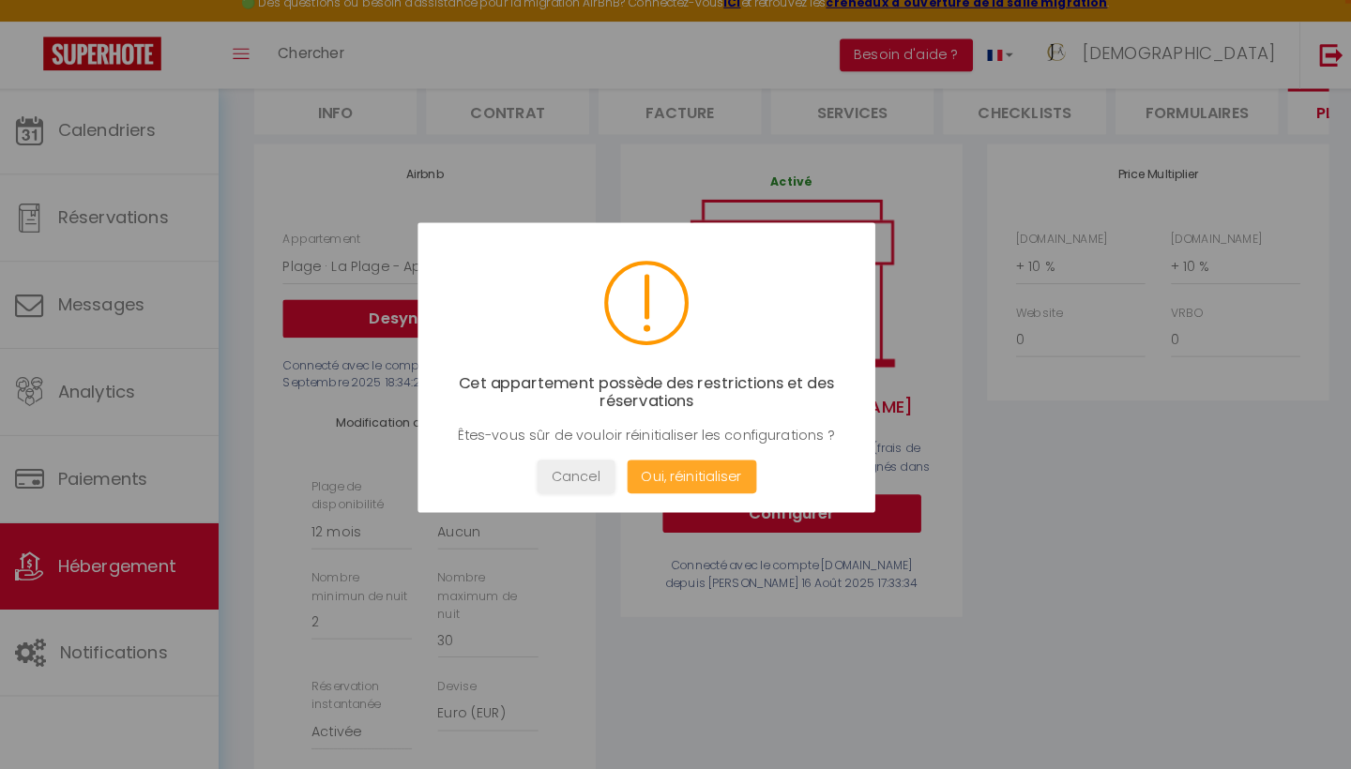
click at [662, 468] on button "Oui, réinitialiser" at bounding box center [691, 482] width 127 height 33
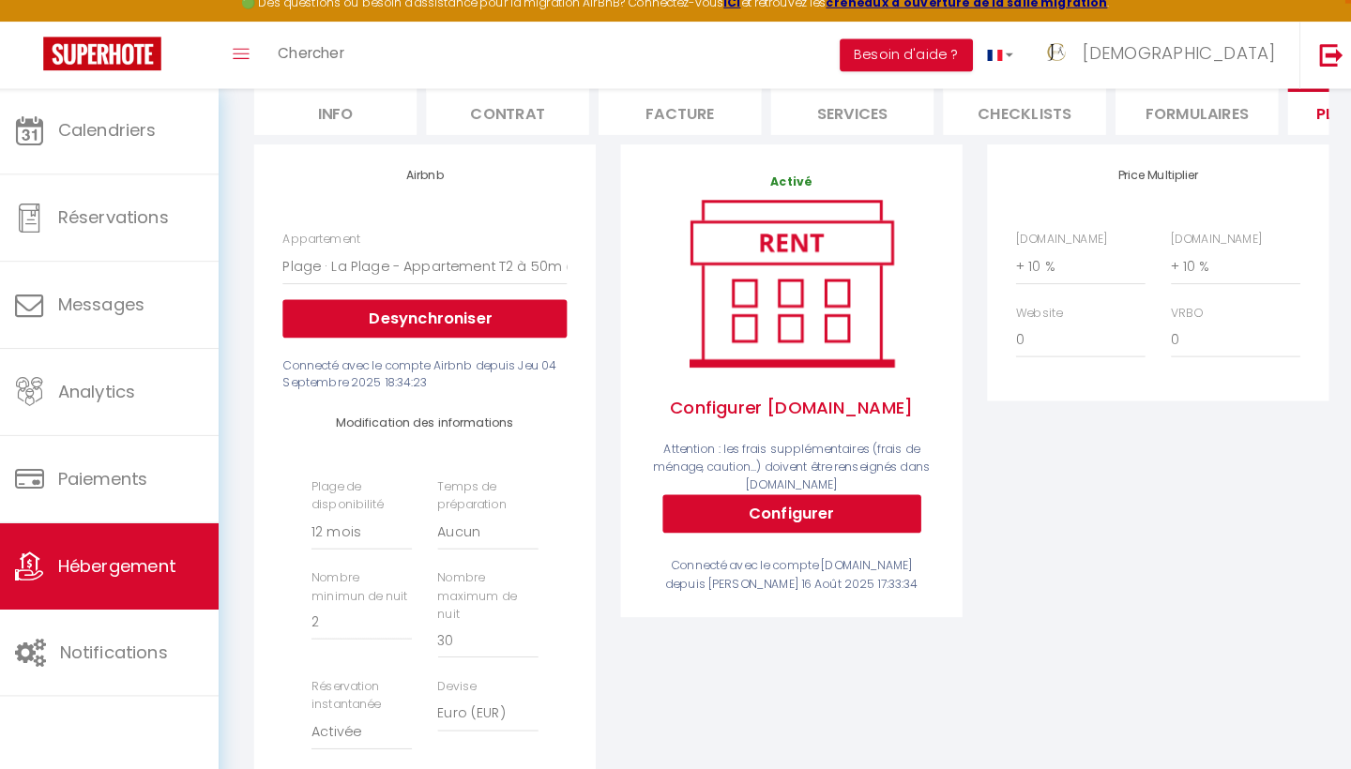
select select
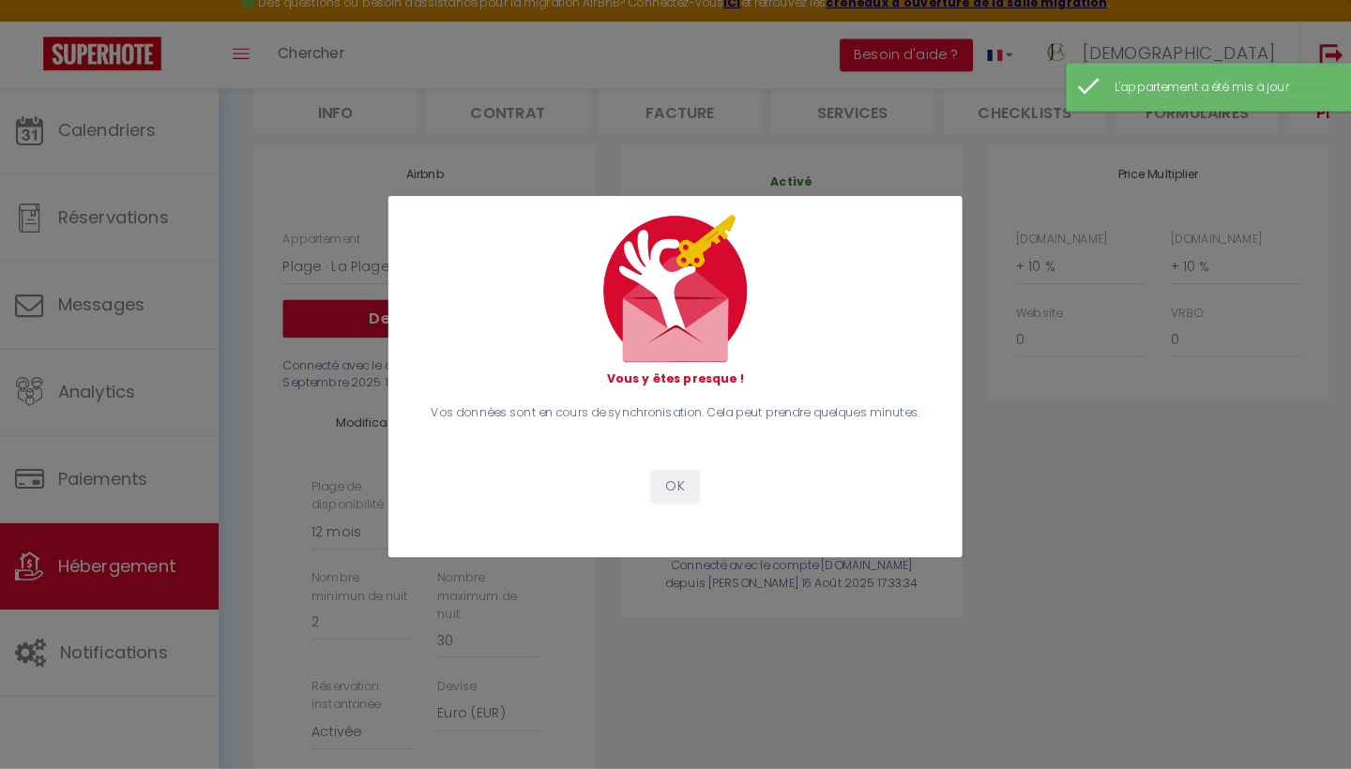
click at [666, 476] on button "OK" at bounding box center [675, 492] width 47 height 32
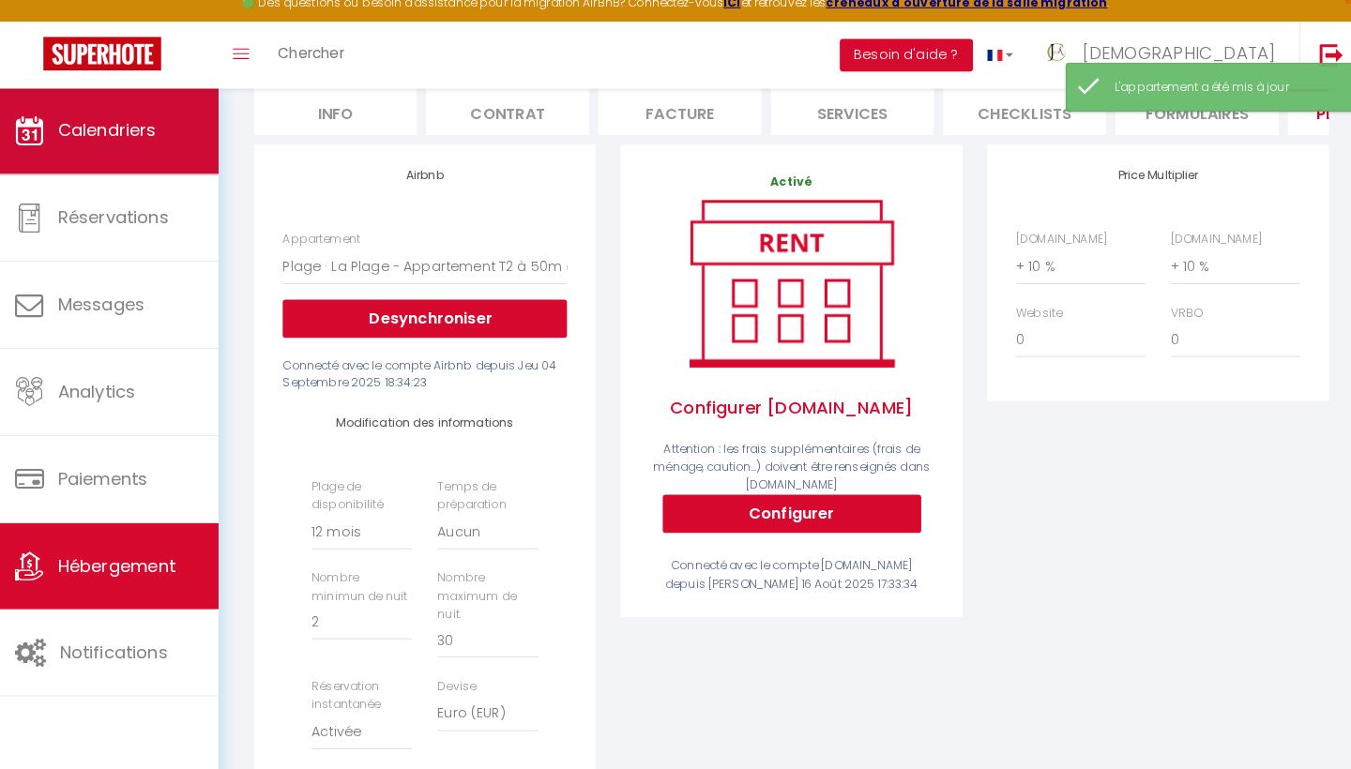
click at [122, 131] on span "Calendriers" at bounding box center [118, 142] width 97 height 23
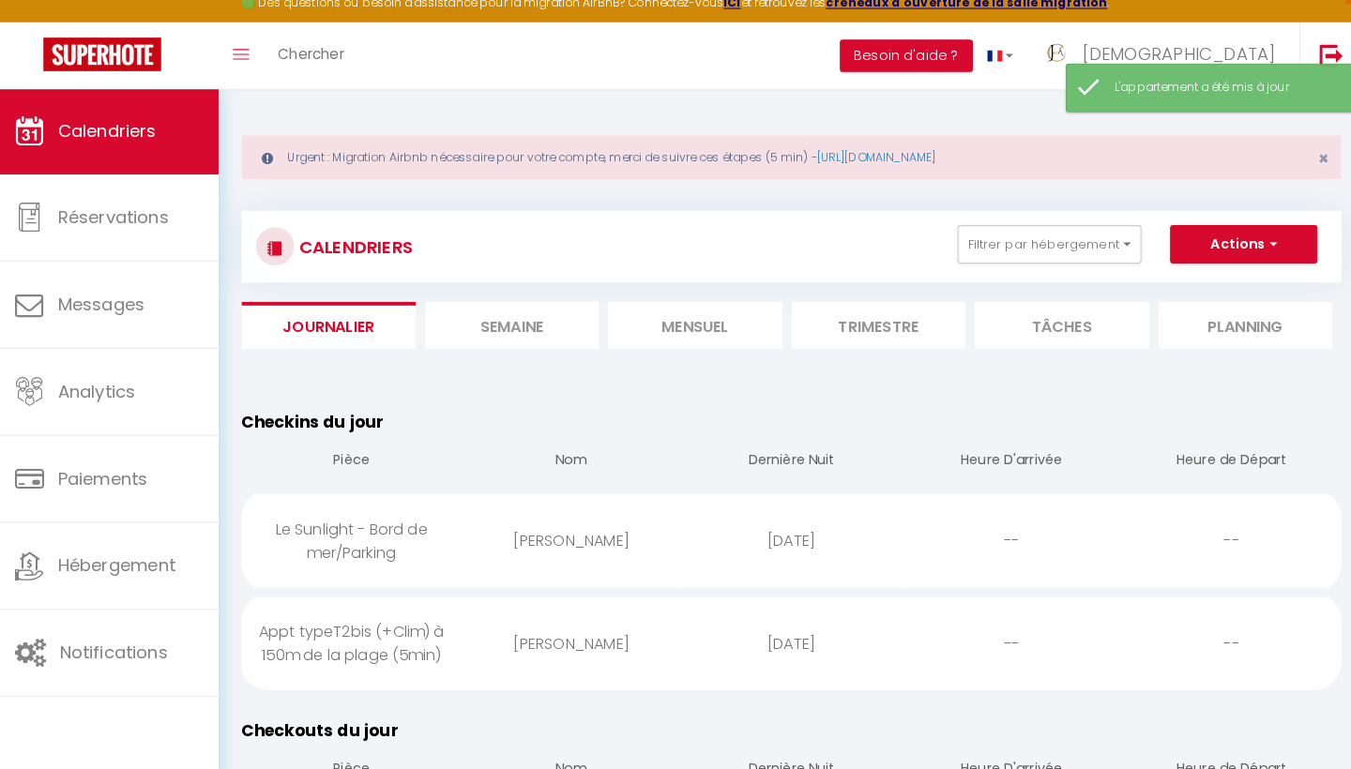
click at [106, 137] on span "Calendriers" at bounding box center [118, 142] width 97 height 23
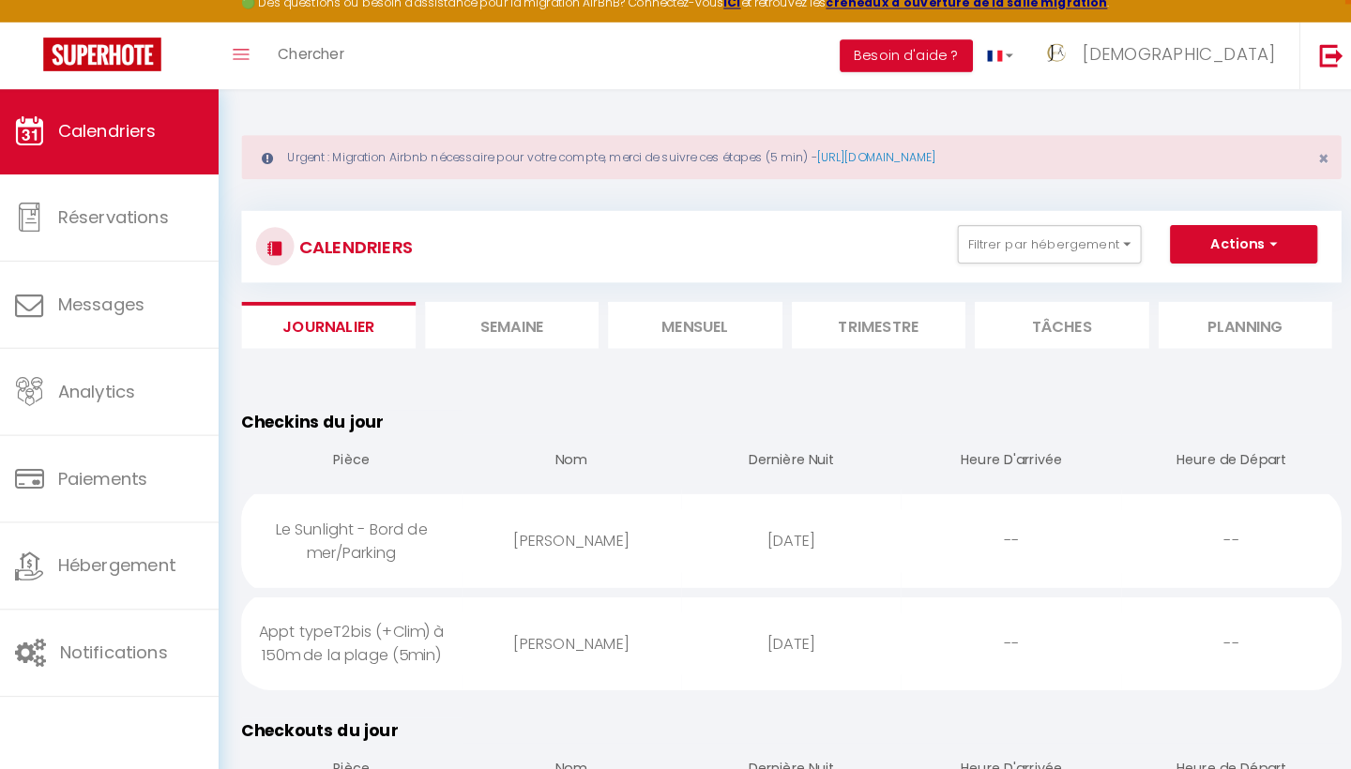
click at [856, 323] on li "Trimestre" at bounding box center [875, 333] width 171 height 46
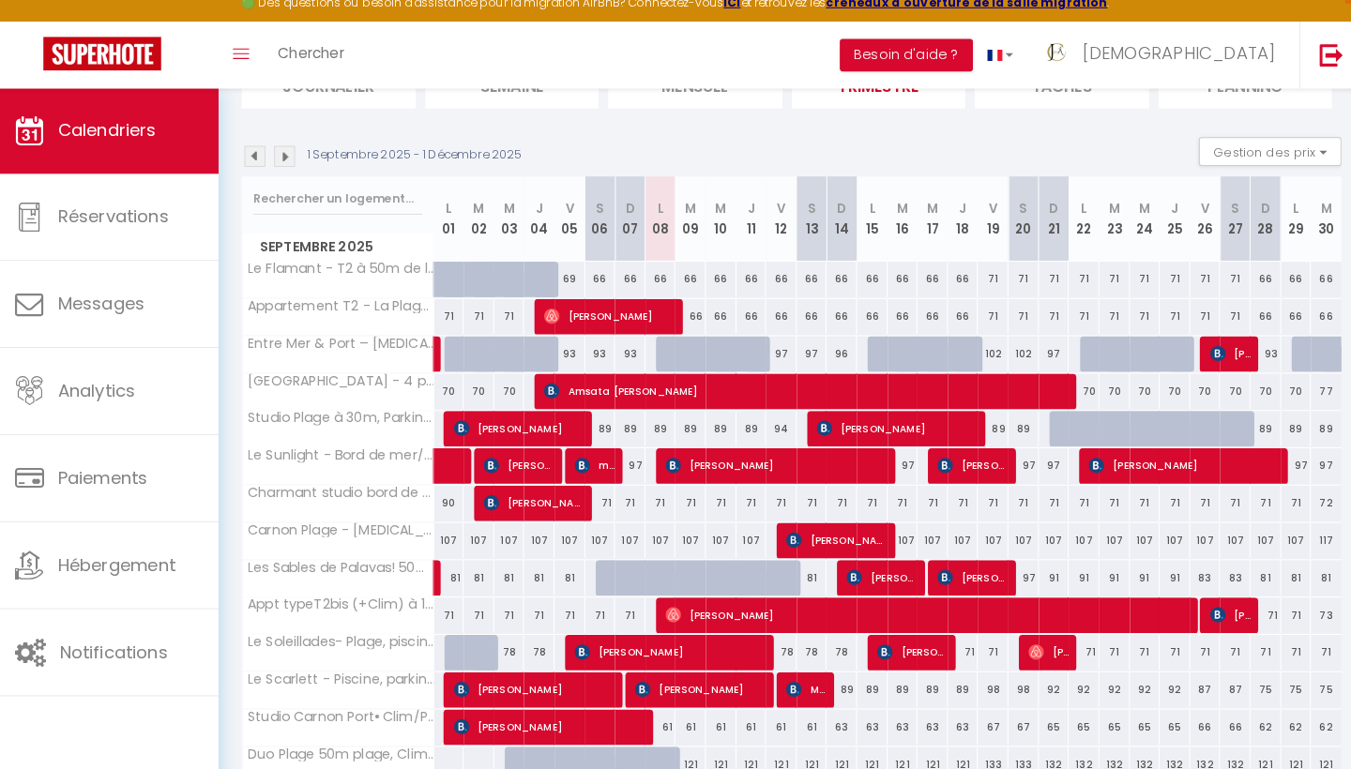
scroll to position [235, 0]
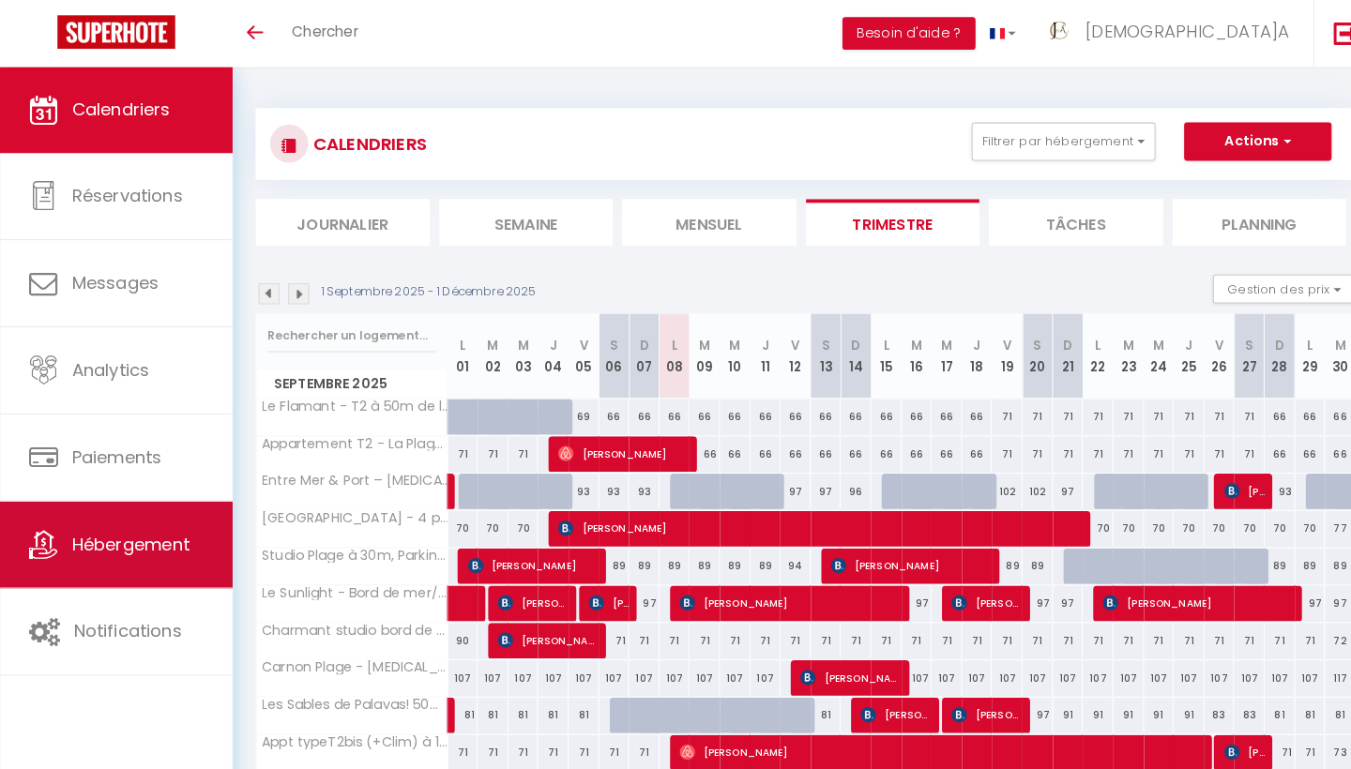
click at [128, 535] on span "Hébergement" at bounding box center [127, 533] width 115 height 23
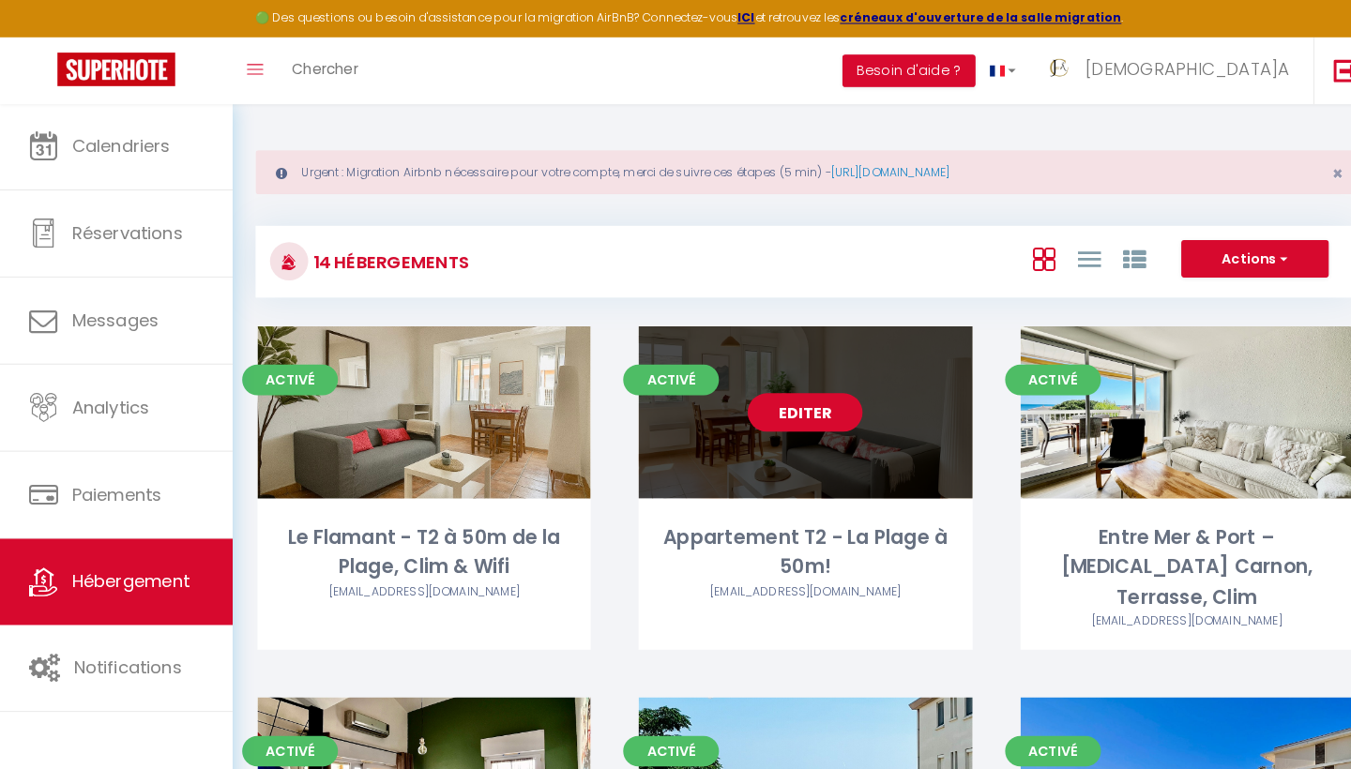
click at [799, 406] on link "Editer" at bounding box center [789, 405] width 113 height 38
click at [775, 406] on link "Editer" at bounding box center [789, 405] width 113 height 38
select select "3"
select select "2"
select select "1"
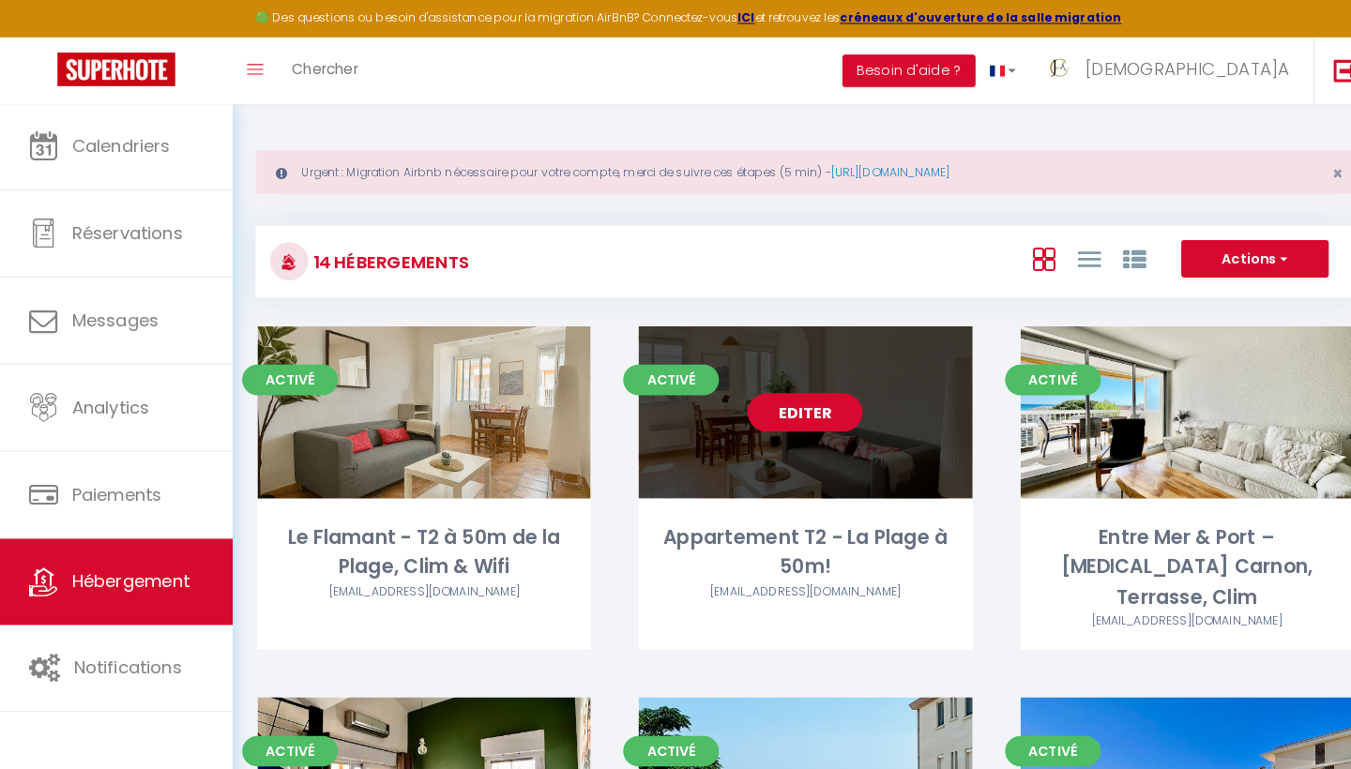
select select "1"
select select "28"
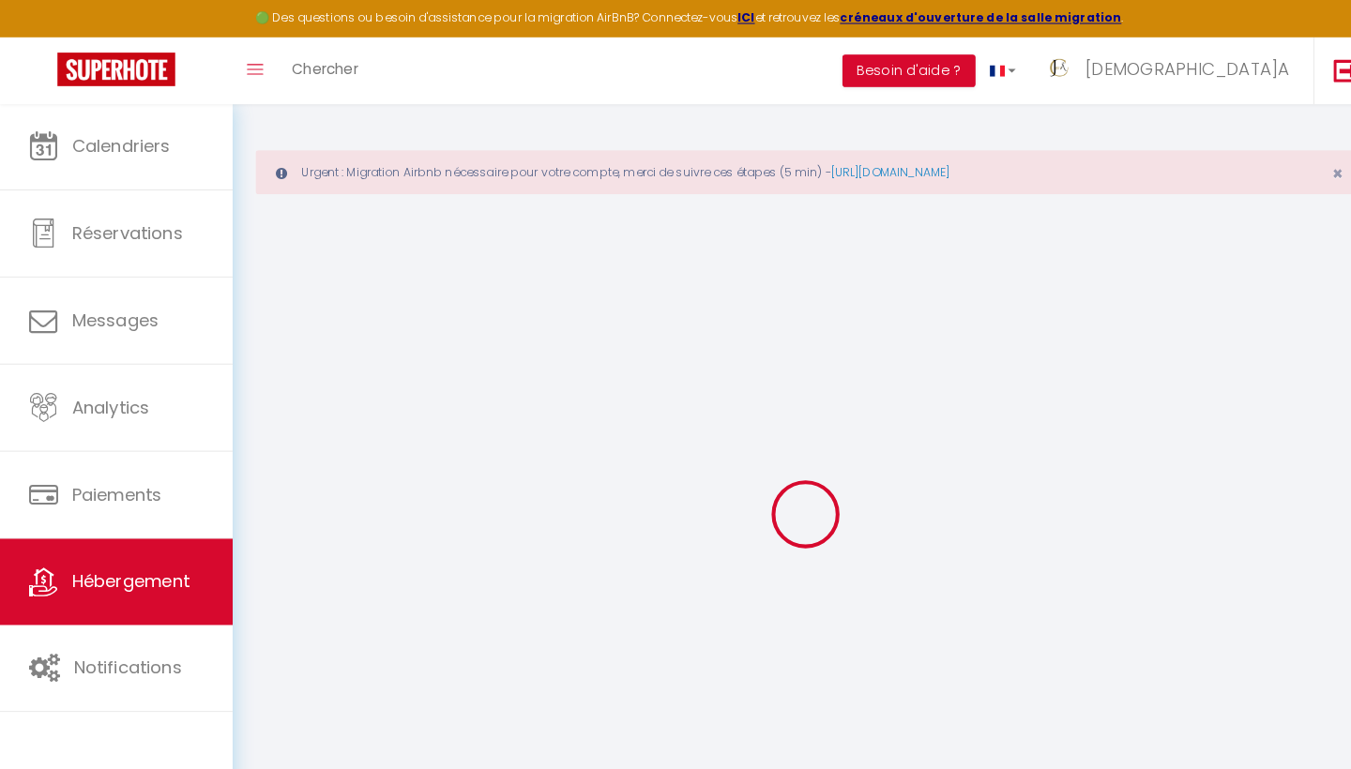
select select
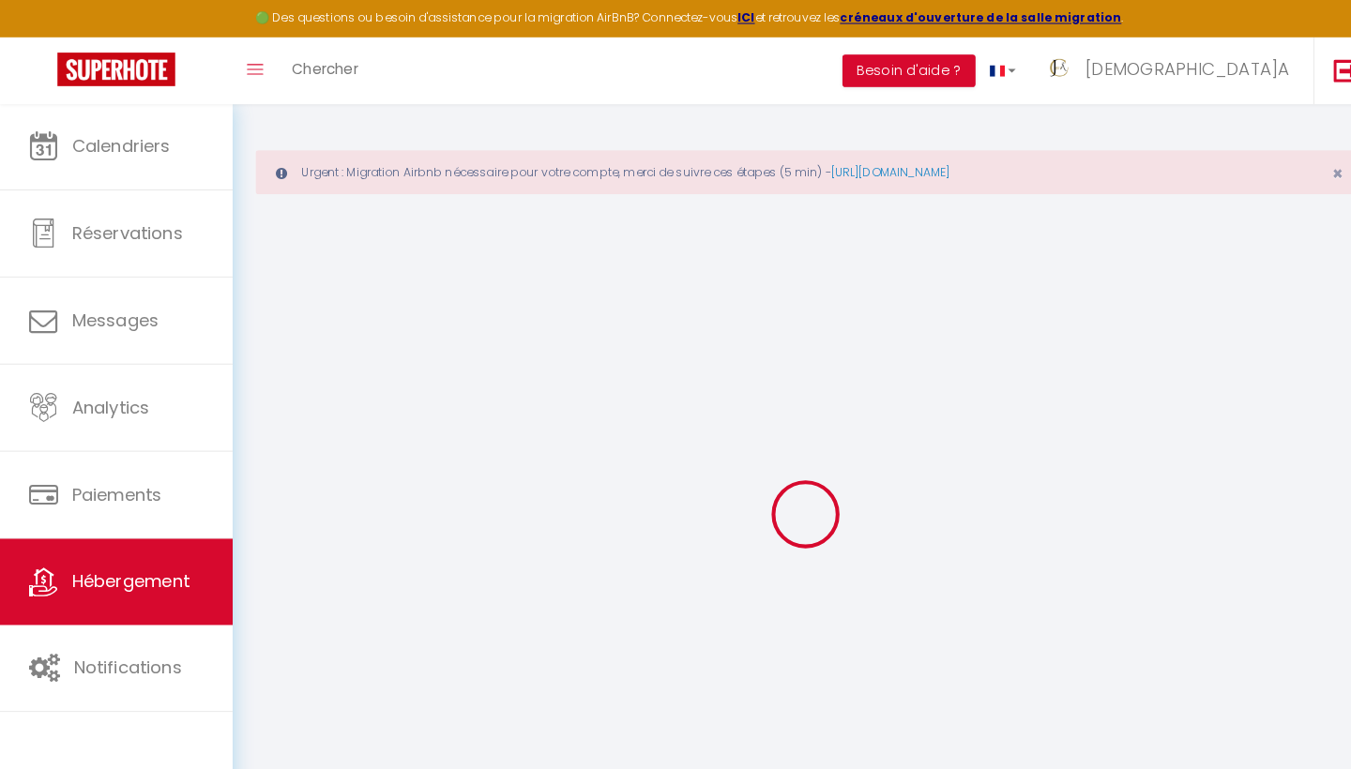
select select
checkbox input "false"
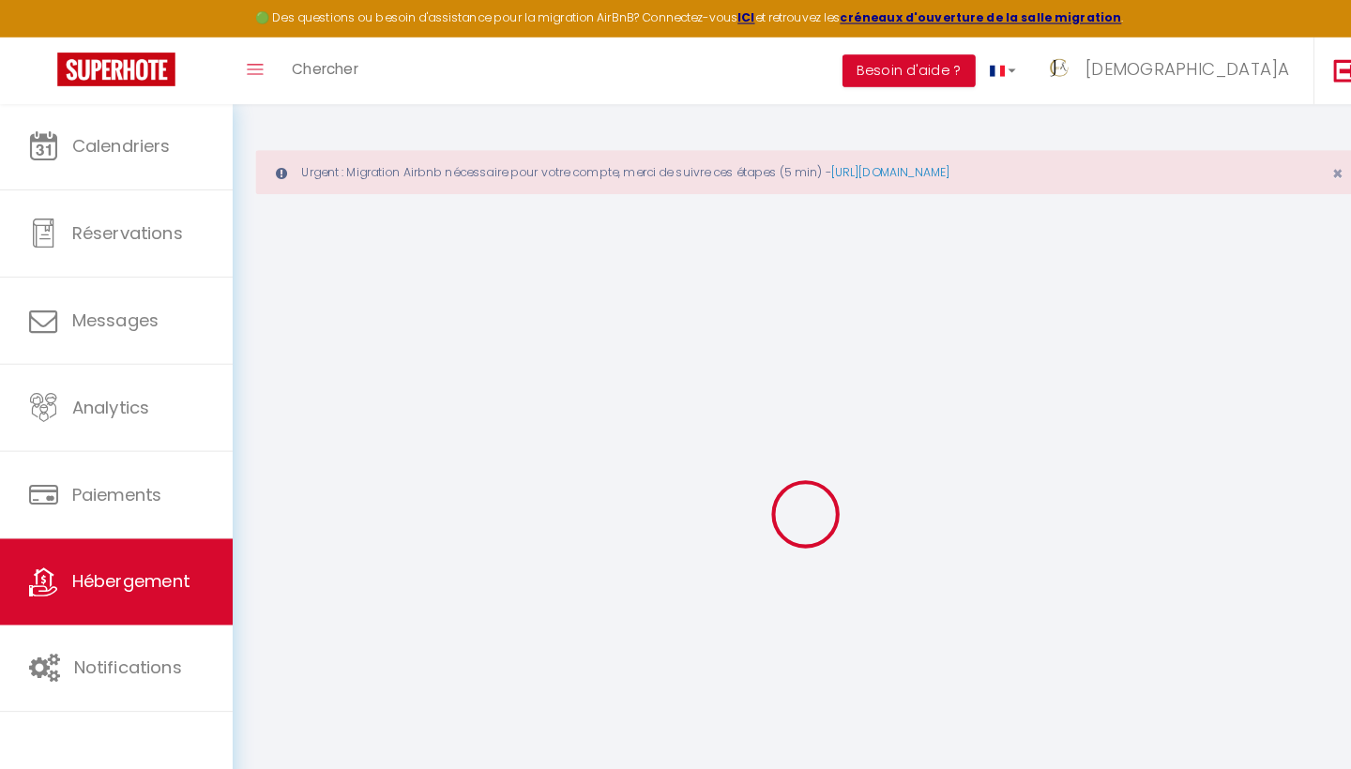
select select
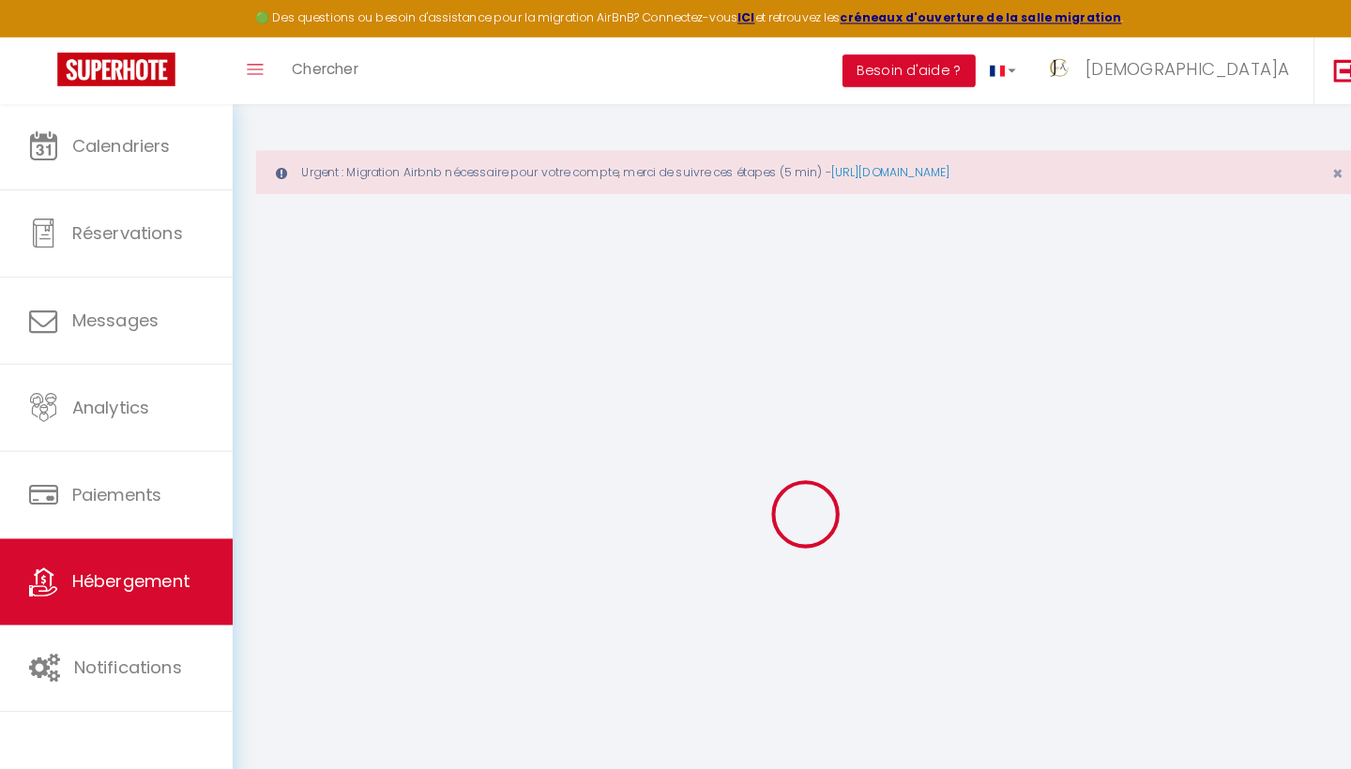
select select
checkbox input "false"
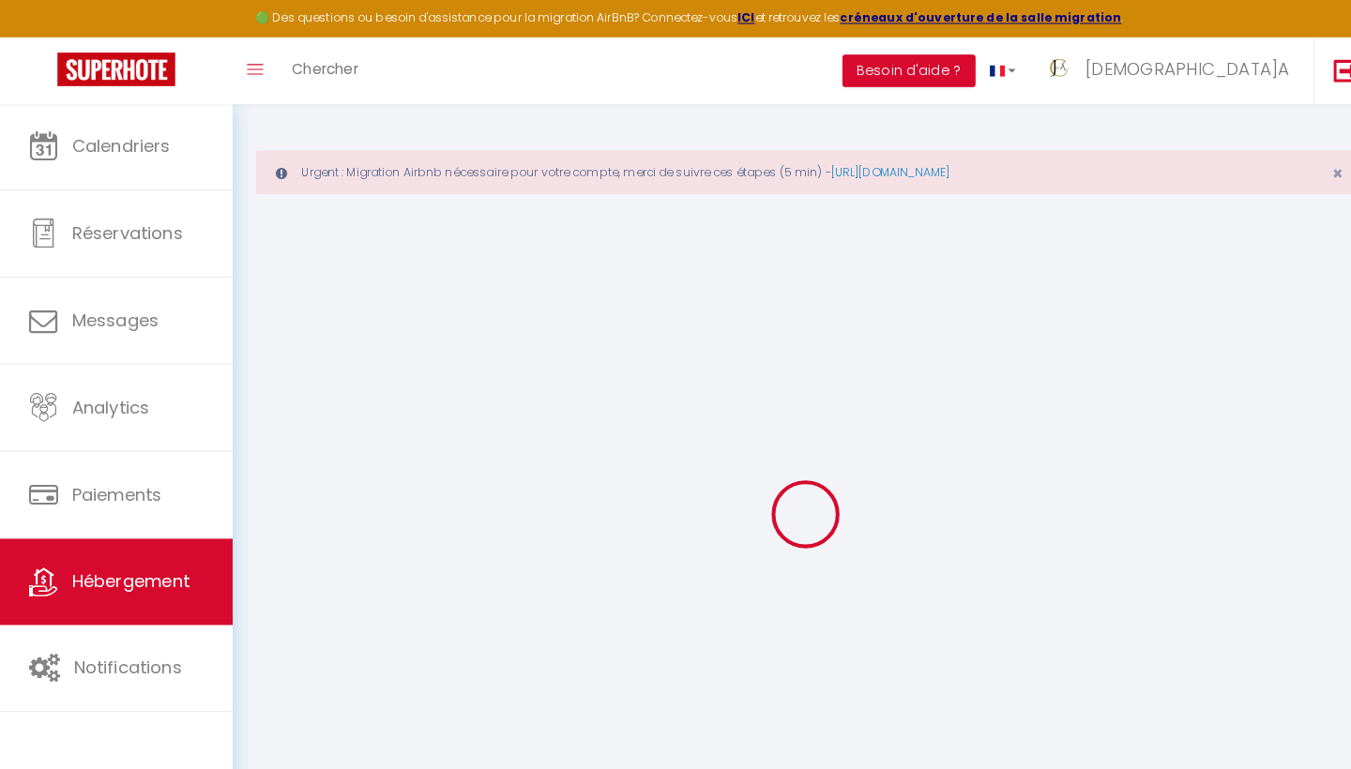
checkbox input "false"
select select
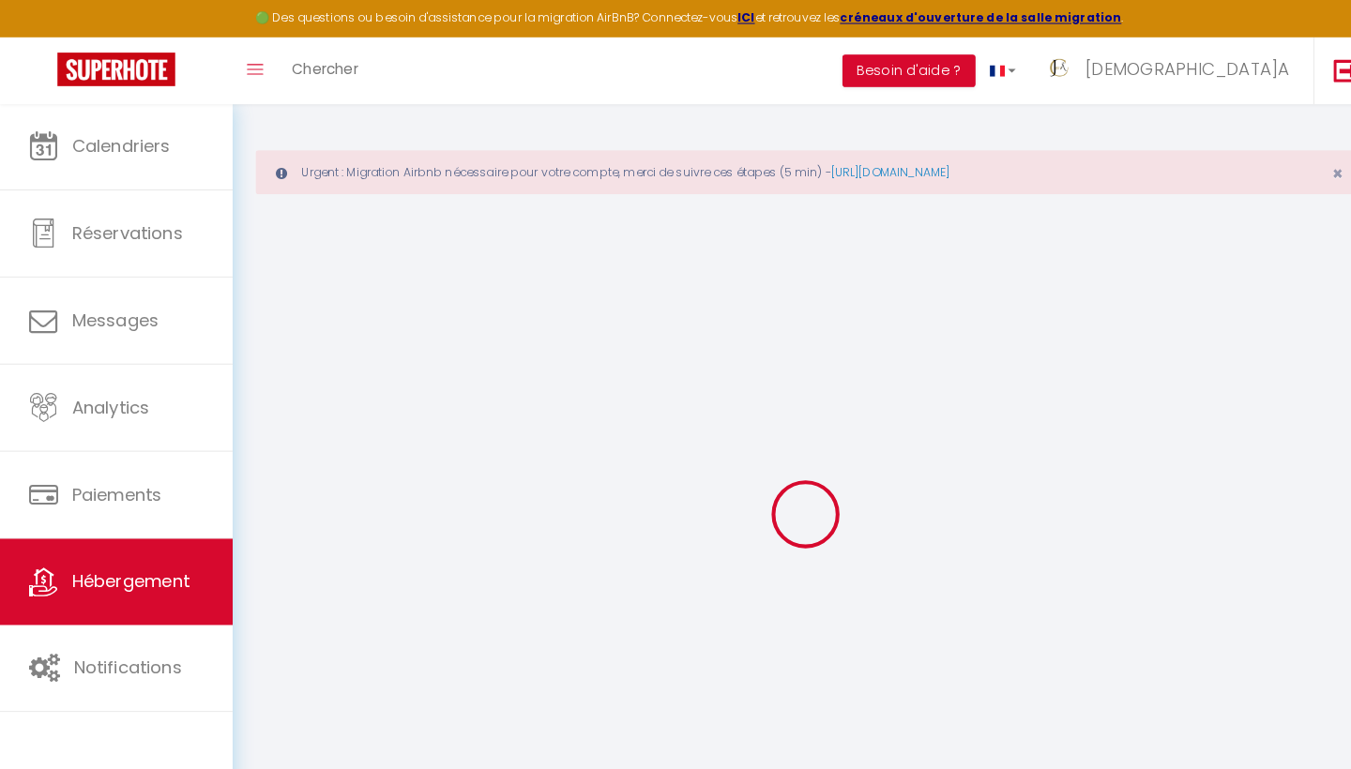
select select
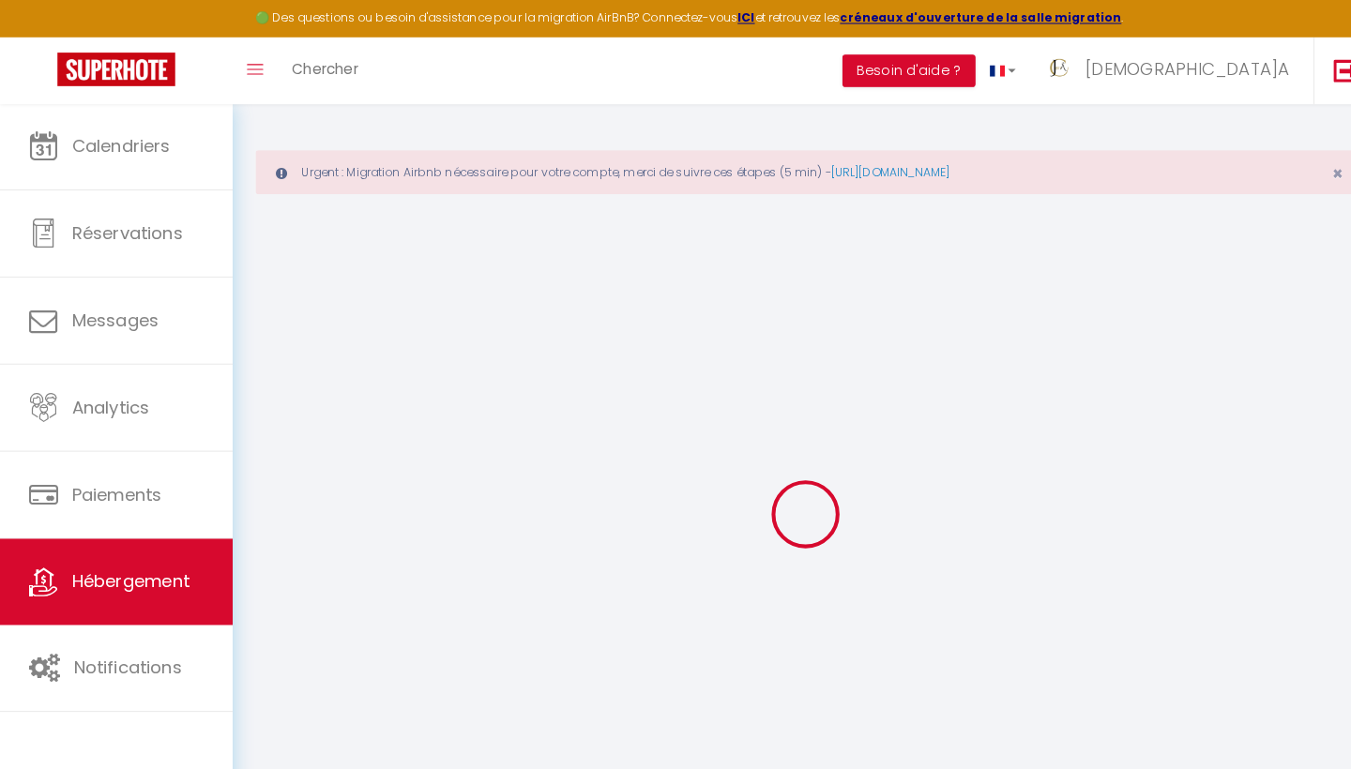
checkbox input "false"
select select
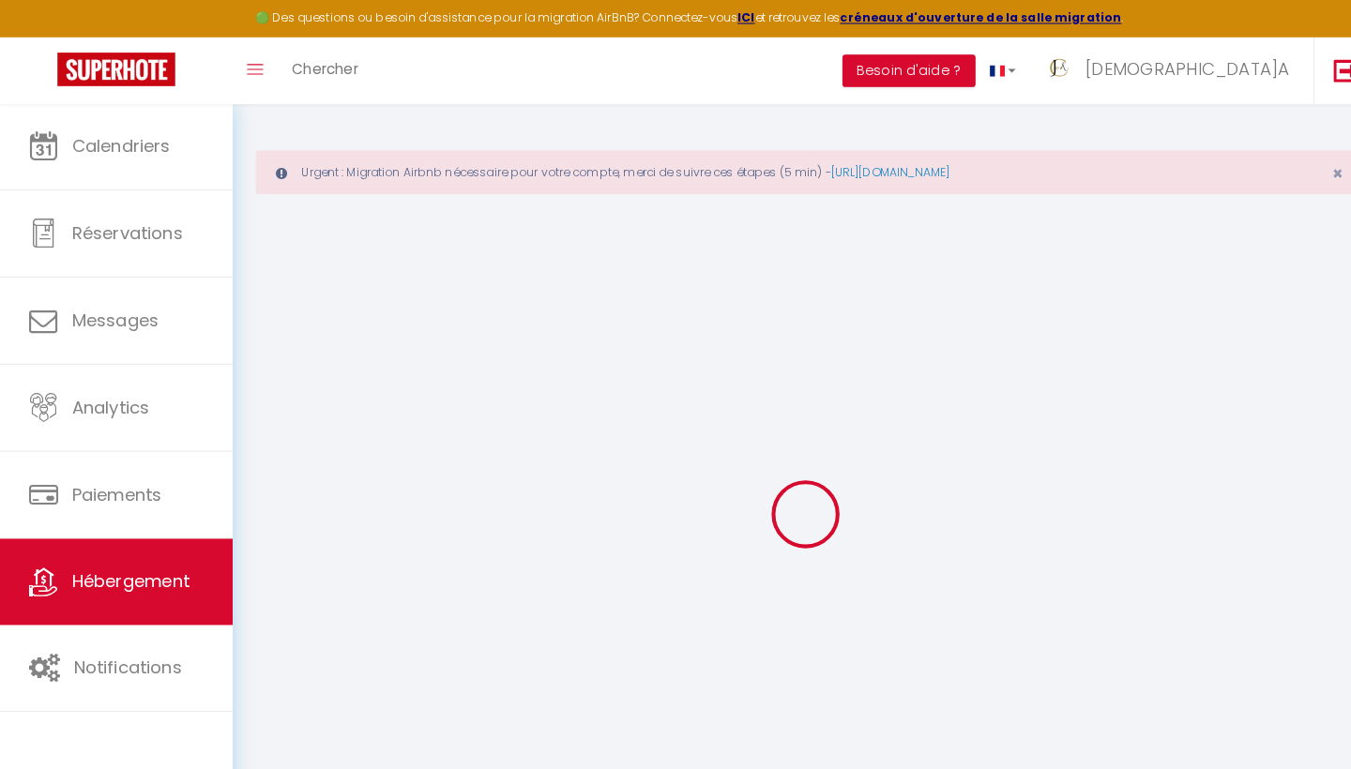
select select
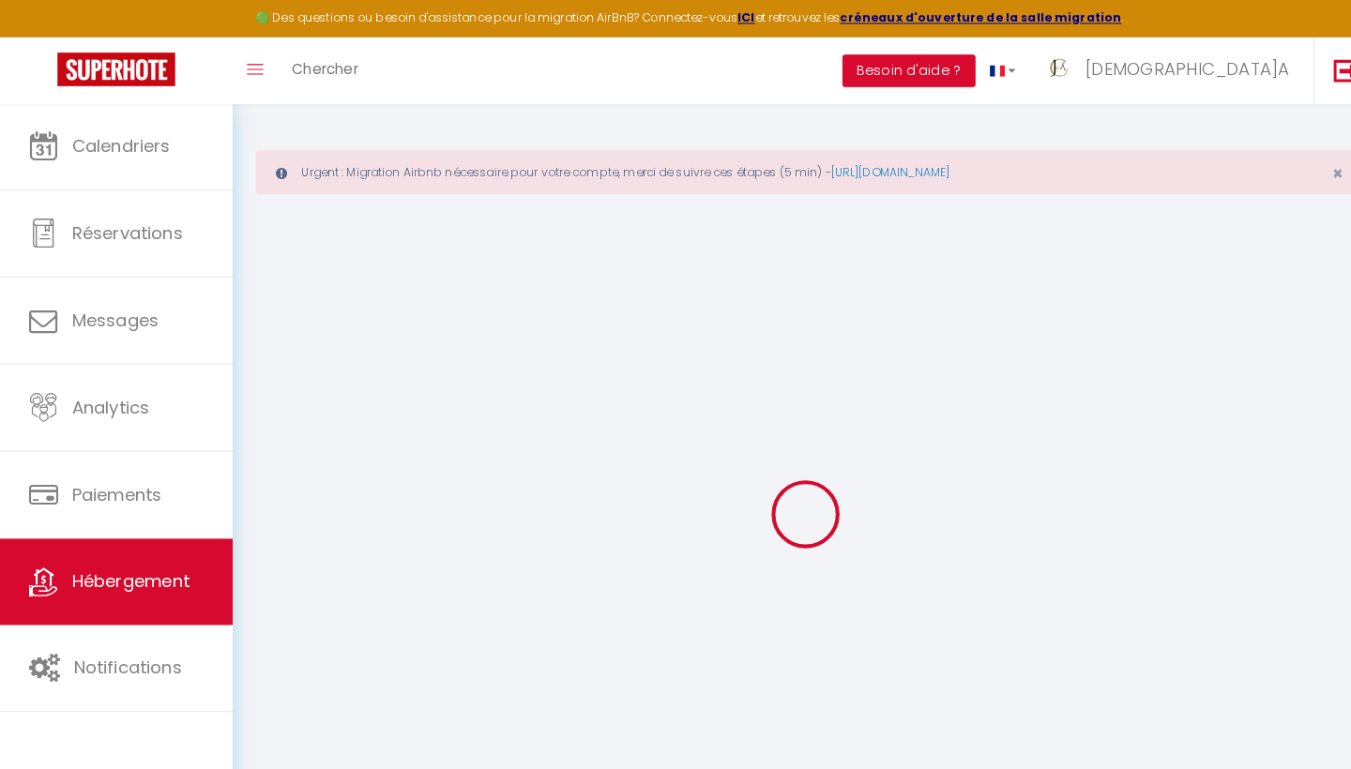
select select
checkbox input "false"
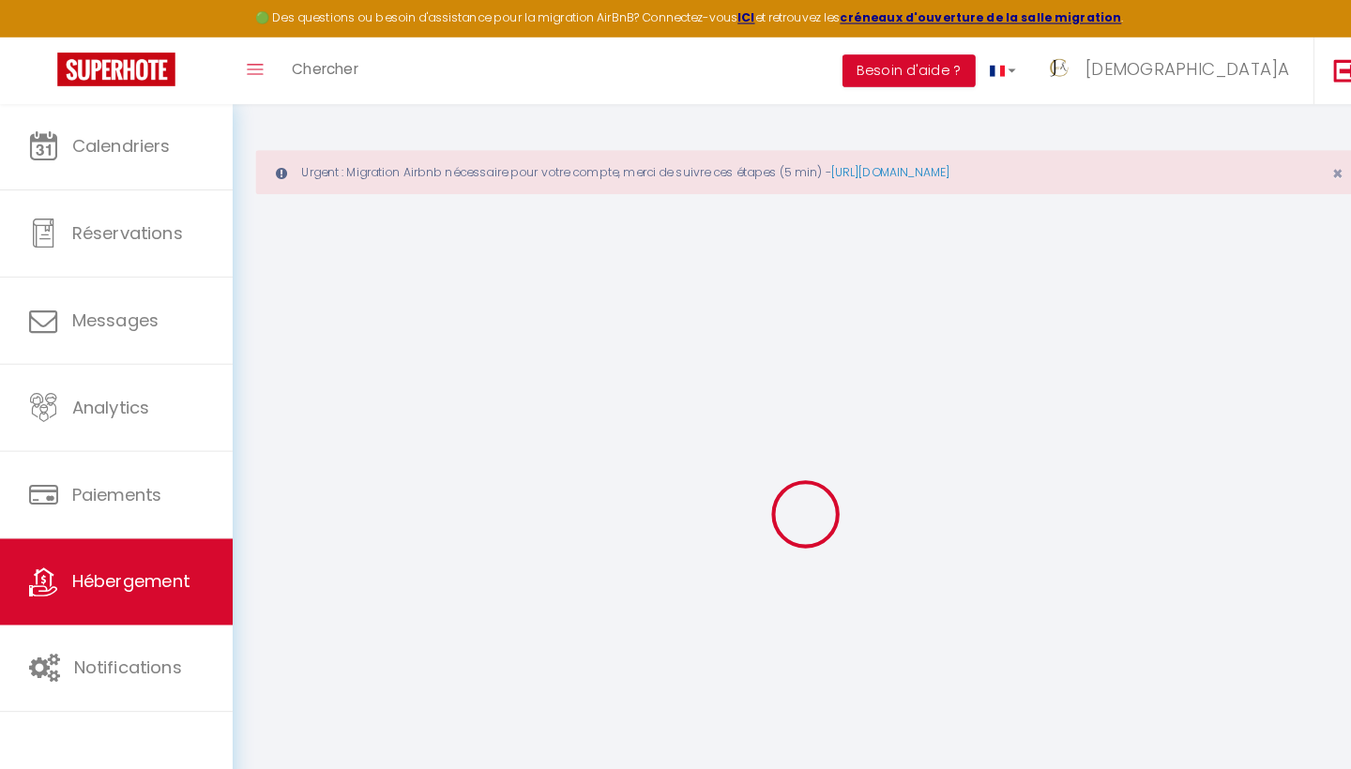
checkbox input "false"
select select
type input "Appartement T2 - La Plage à 50m!"
type input "[DEMOGRAPHIC_DATA]"
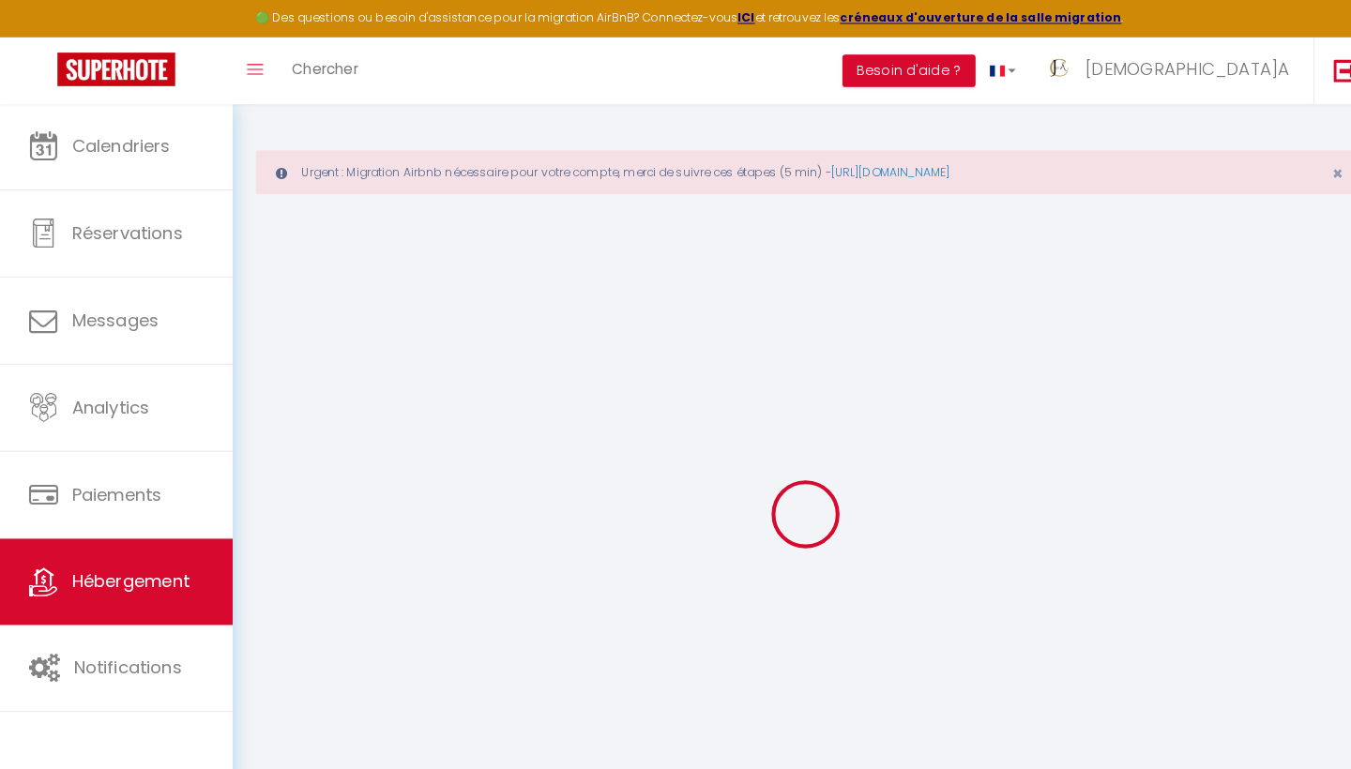
type input "Conciergerie"
select select "2"
type input "45"
select select
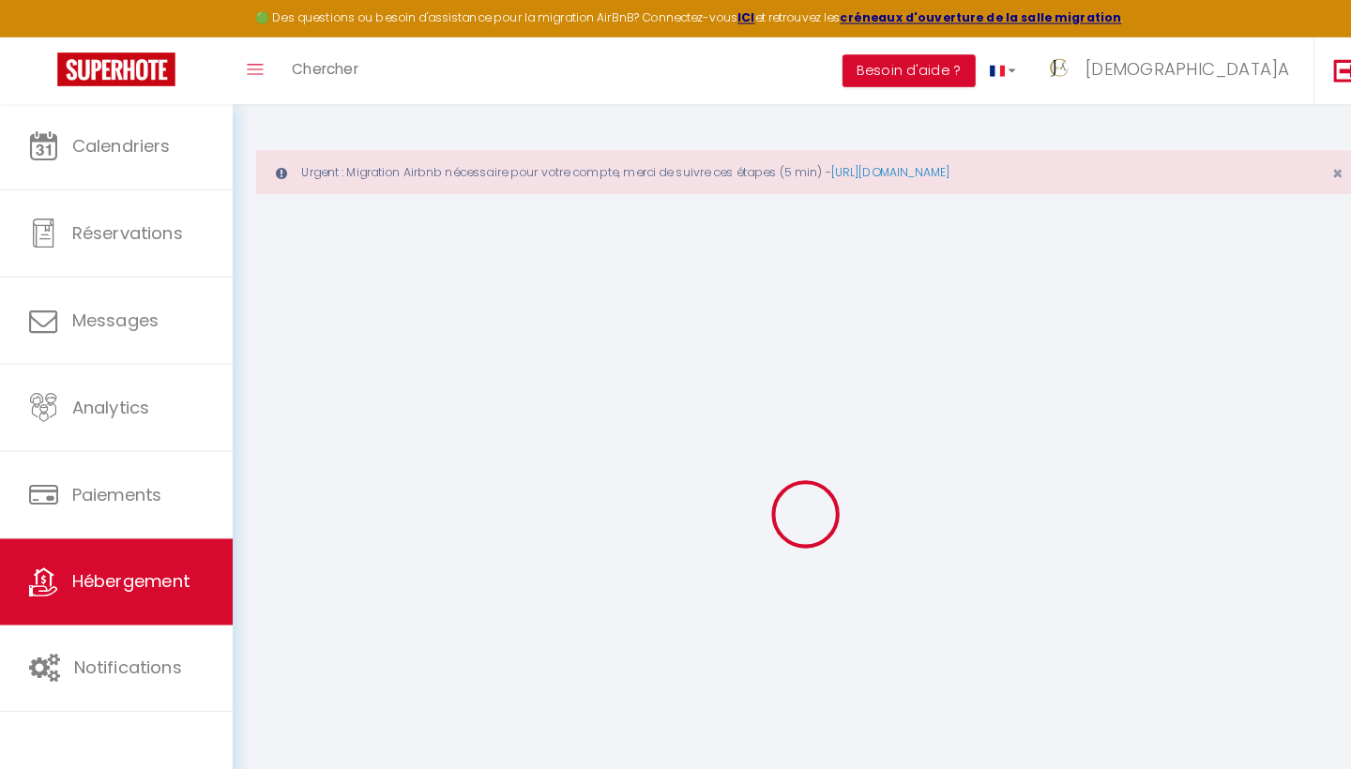
select select
type input "[STREET_ADDRESS]"
type input "34250"
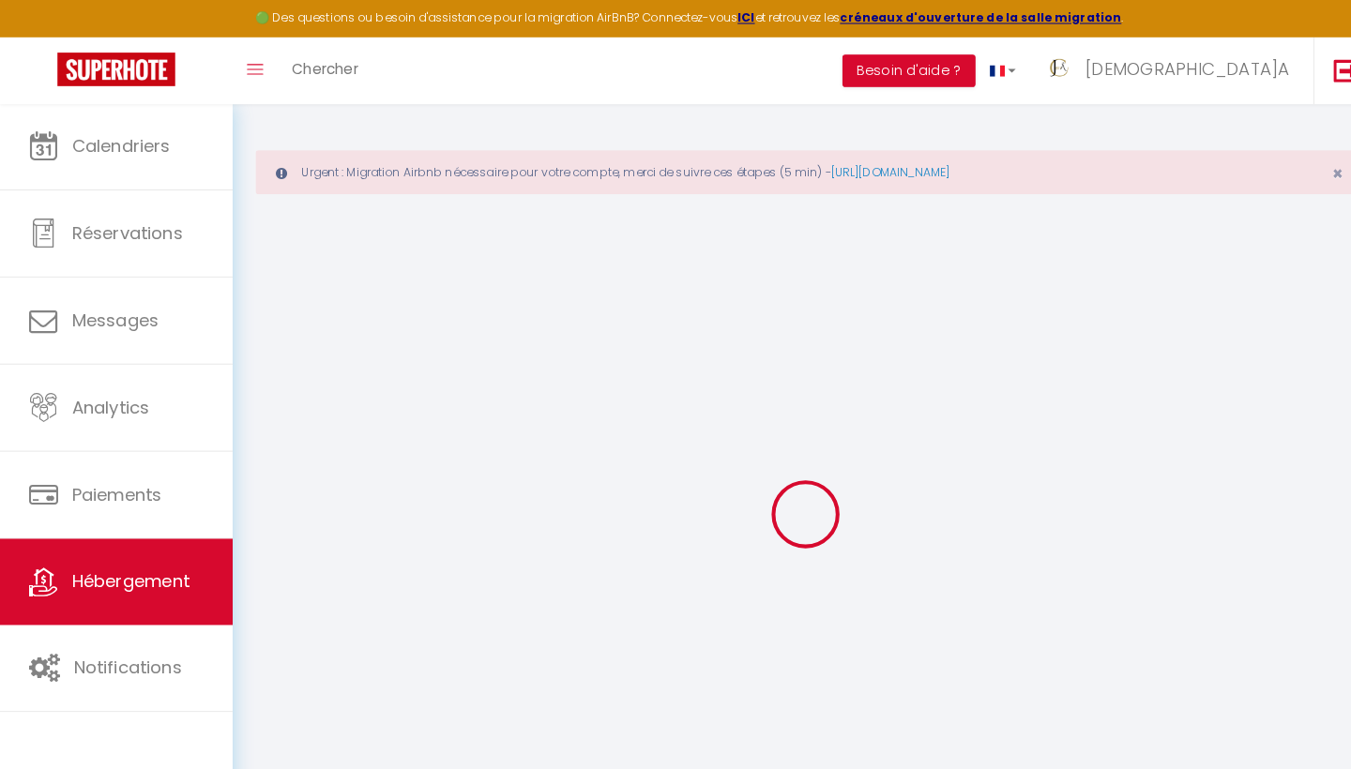
type input "Palavas-les-Flots"
type input "[EMAIL_ADDRESS][DOMAIN_NAME]"
select select
checkbox input "false"
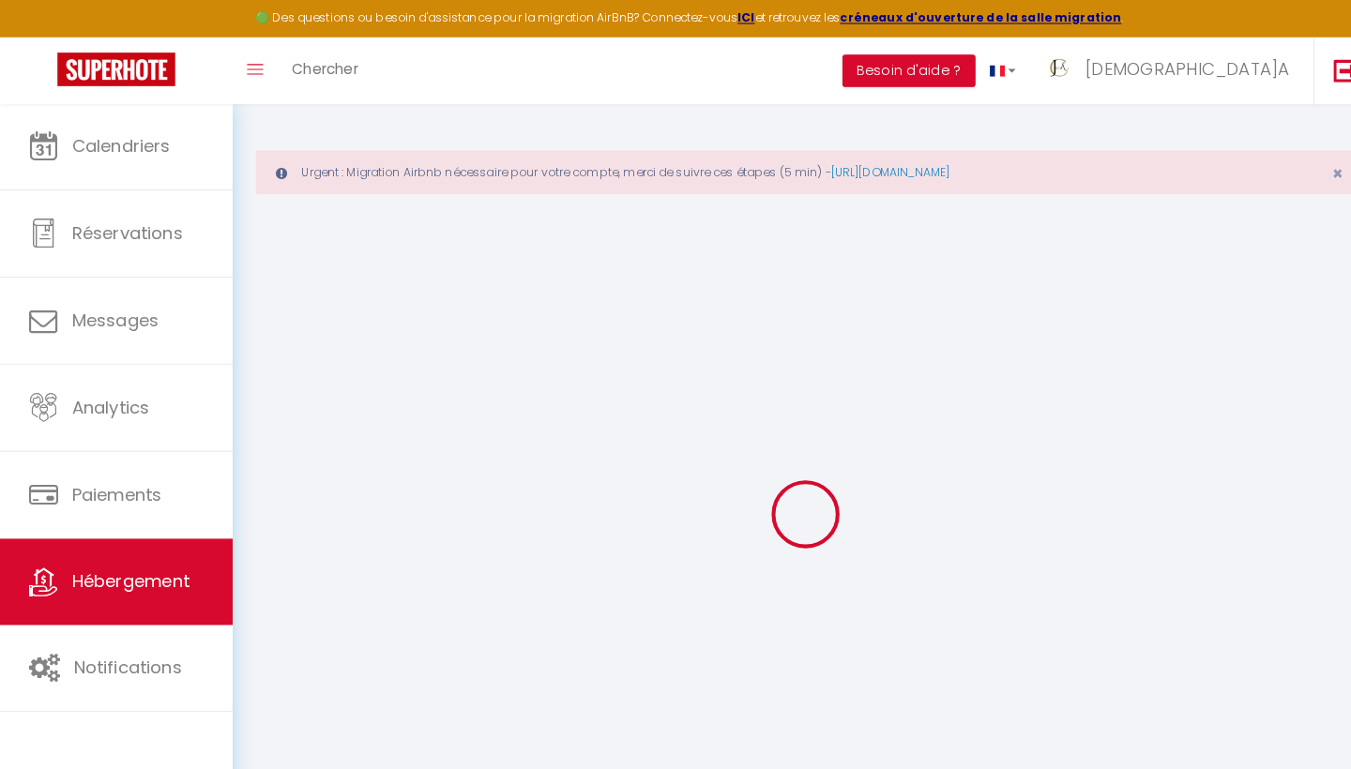
checkbox input "false"
type input "0"
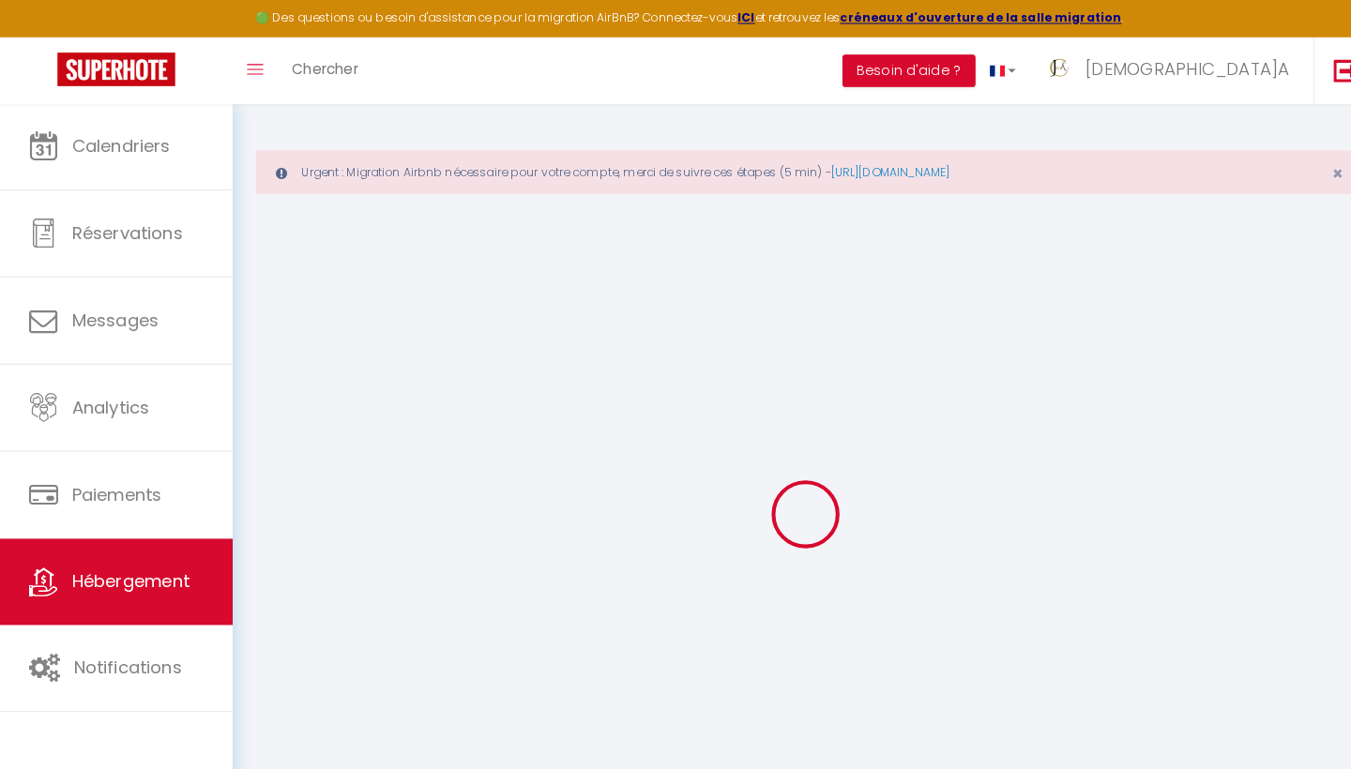
type input "0"
select select
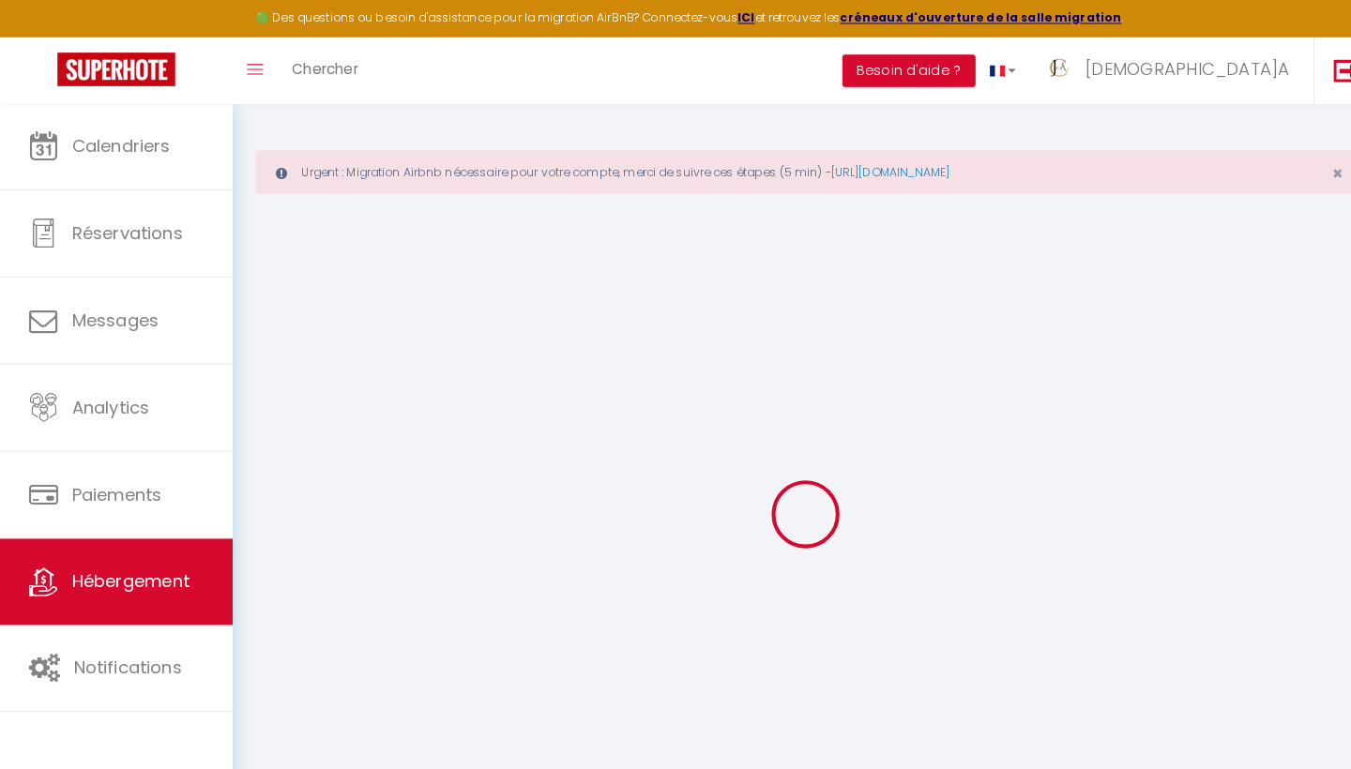
select select
checkbox input "false"
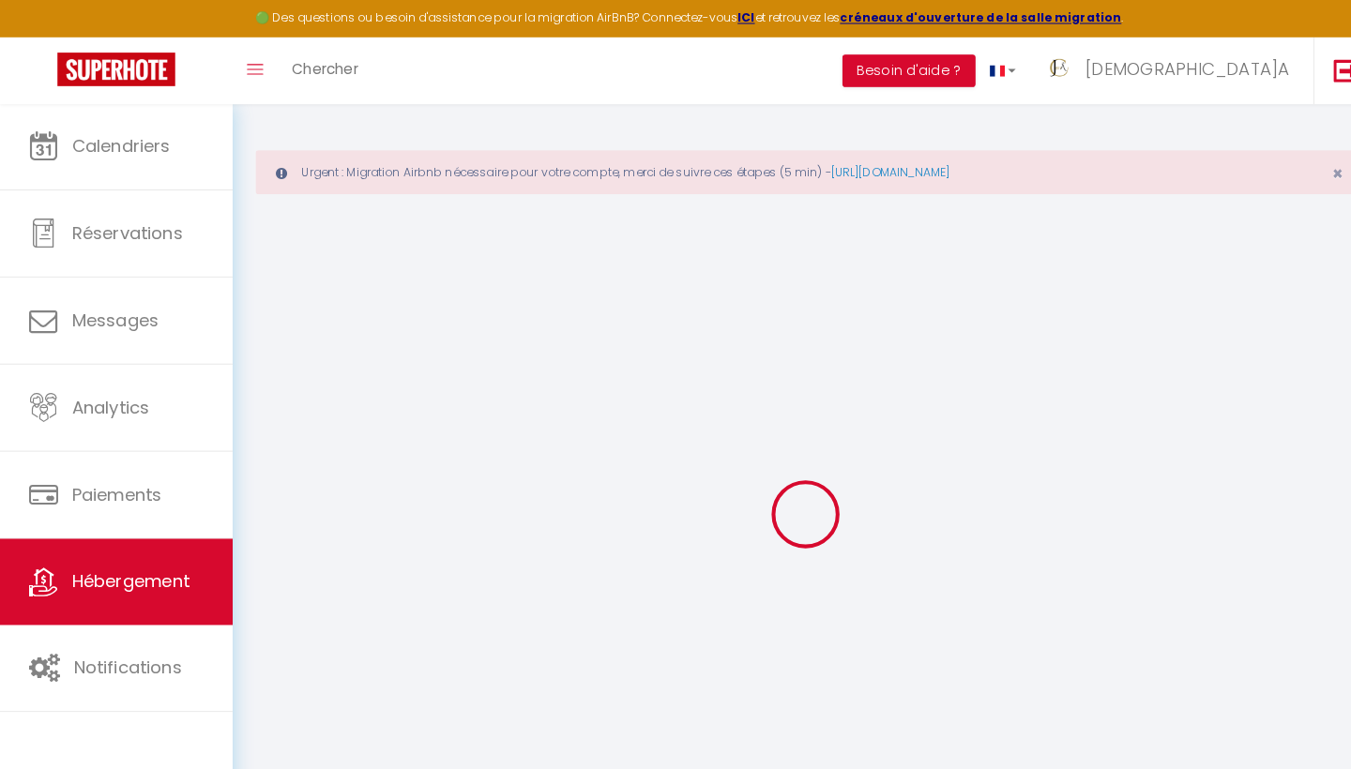
checkbox input "false"
select select
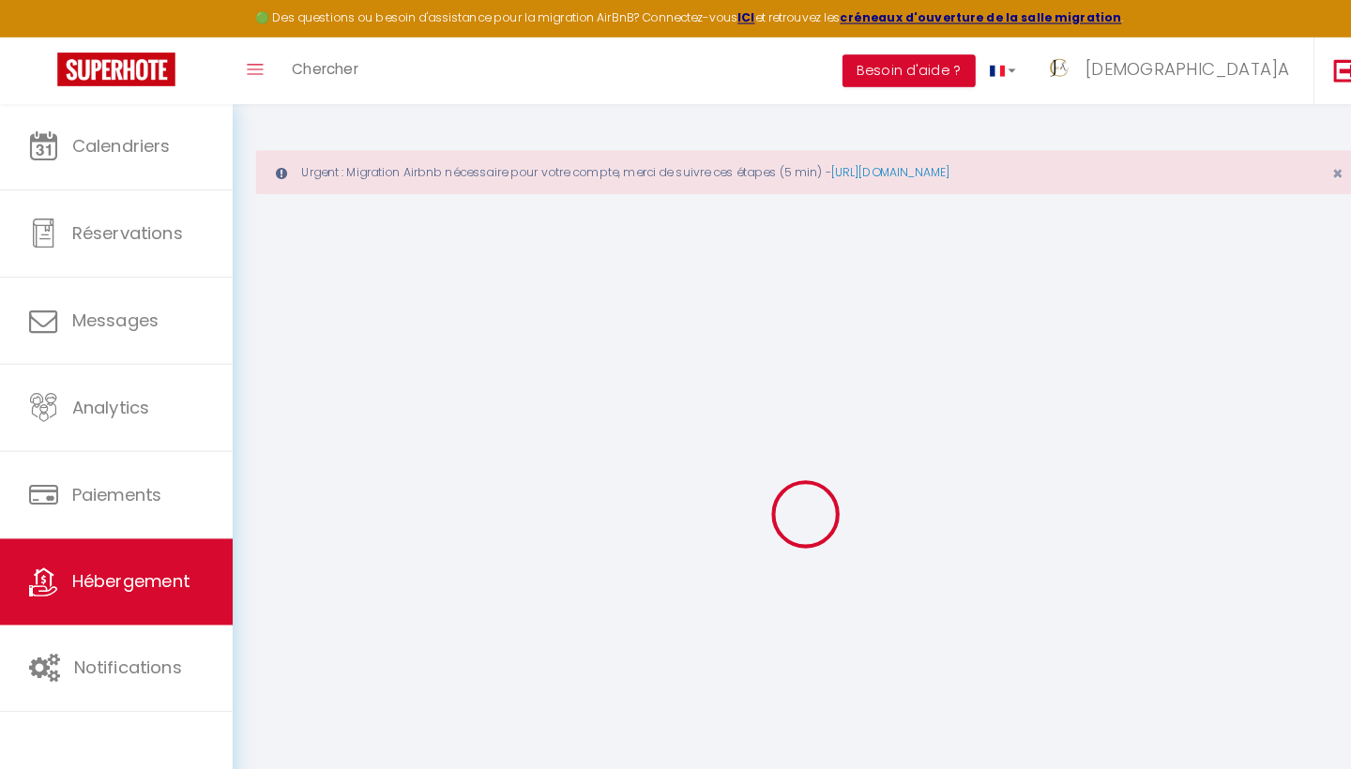
select select
checkbox input "false"
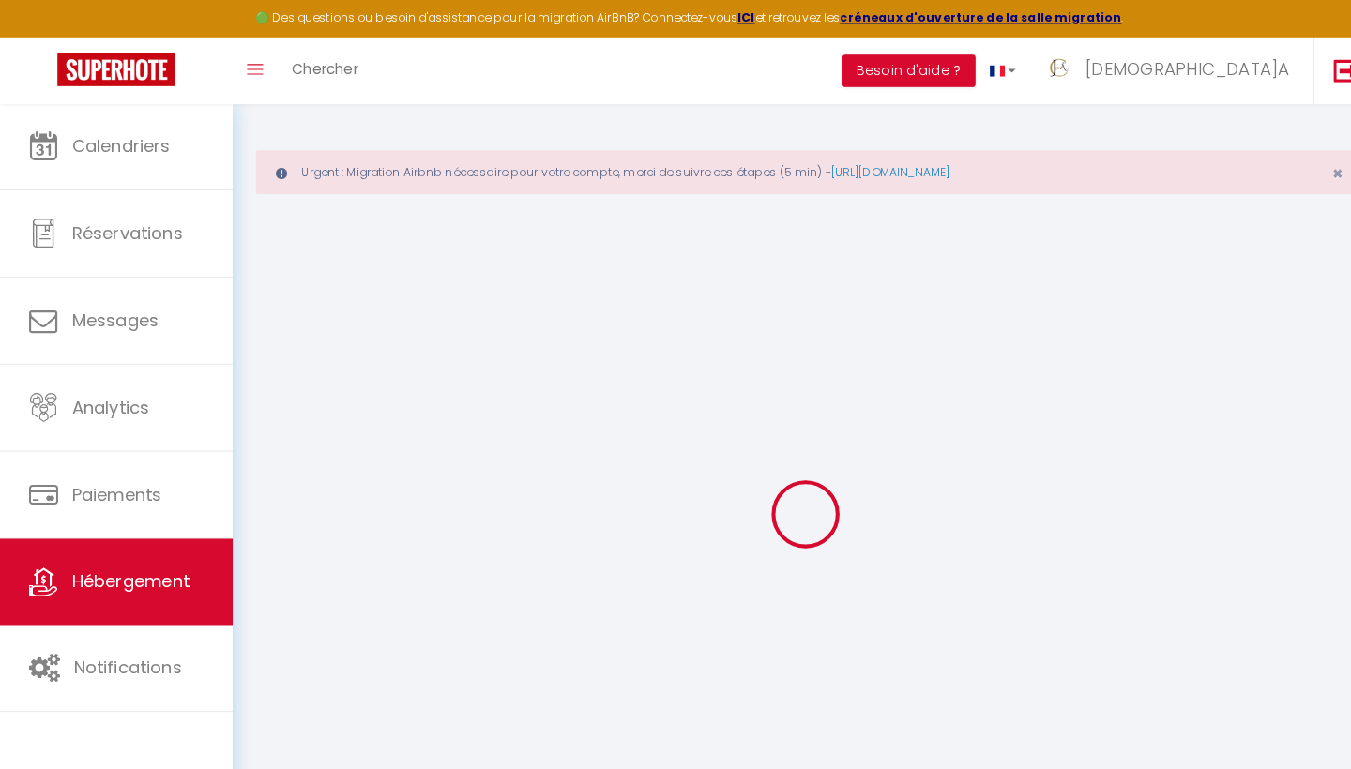
checkbox input "false"
select select
checkbox input "false"
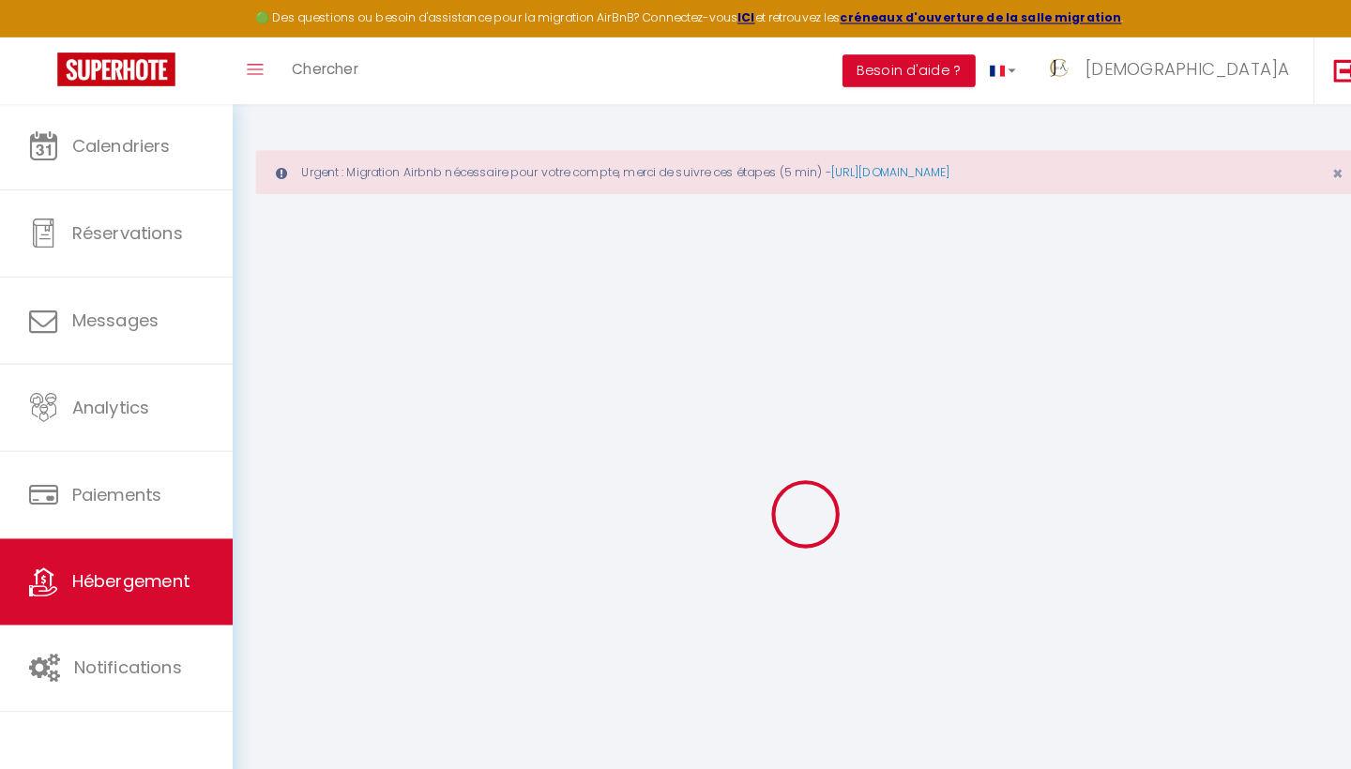
checkbox input "false"
select select
checkbox input "false"
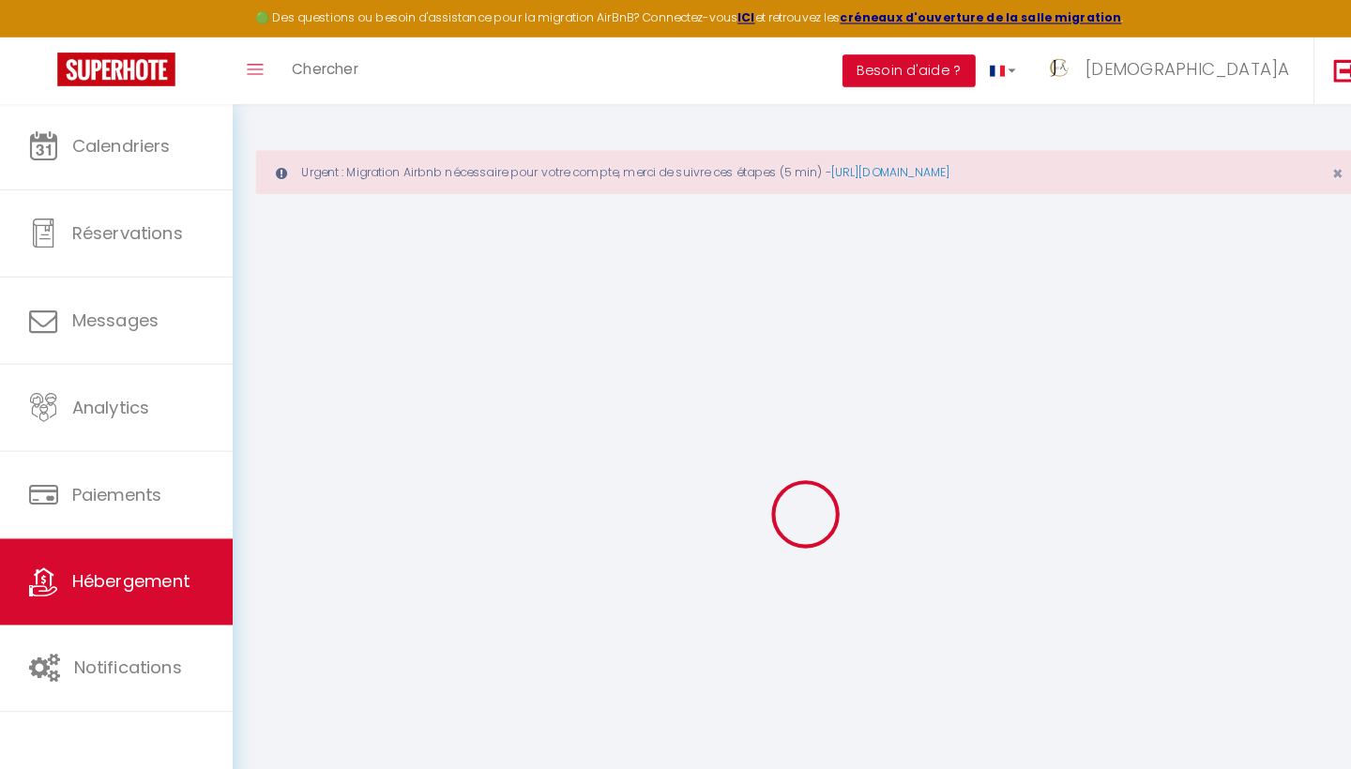
checkbox input "false"
select select "14:00"
select select
select select "11:00"
select select "30"
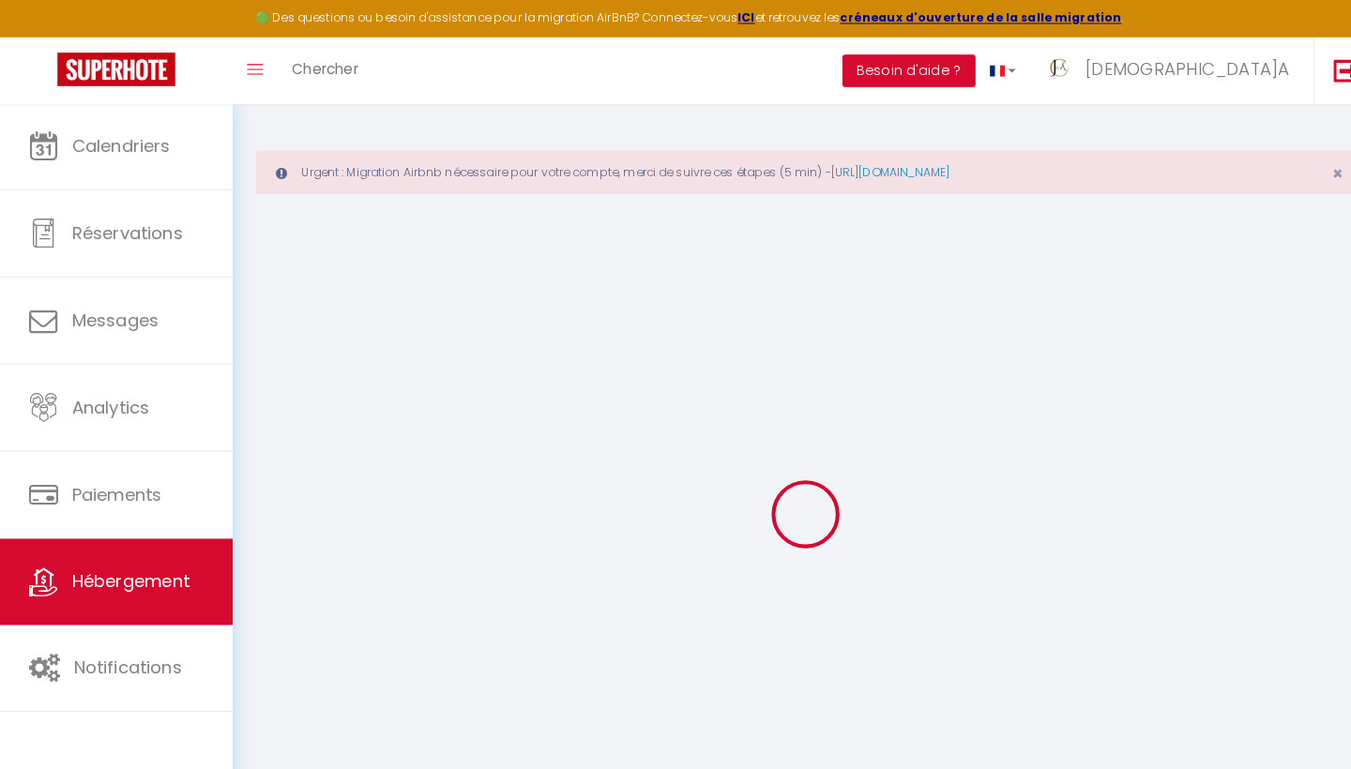
select select "120"
select select
checkbox input "false"
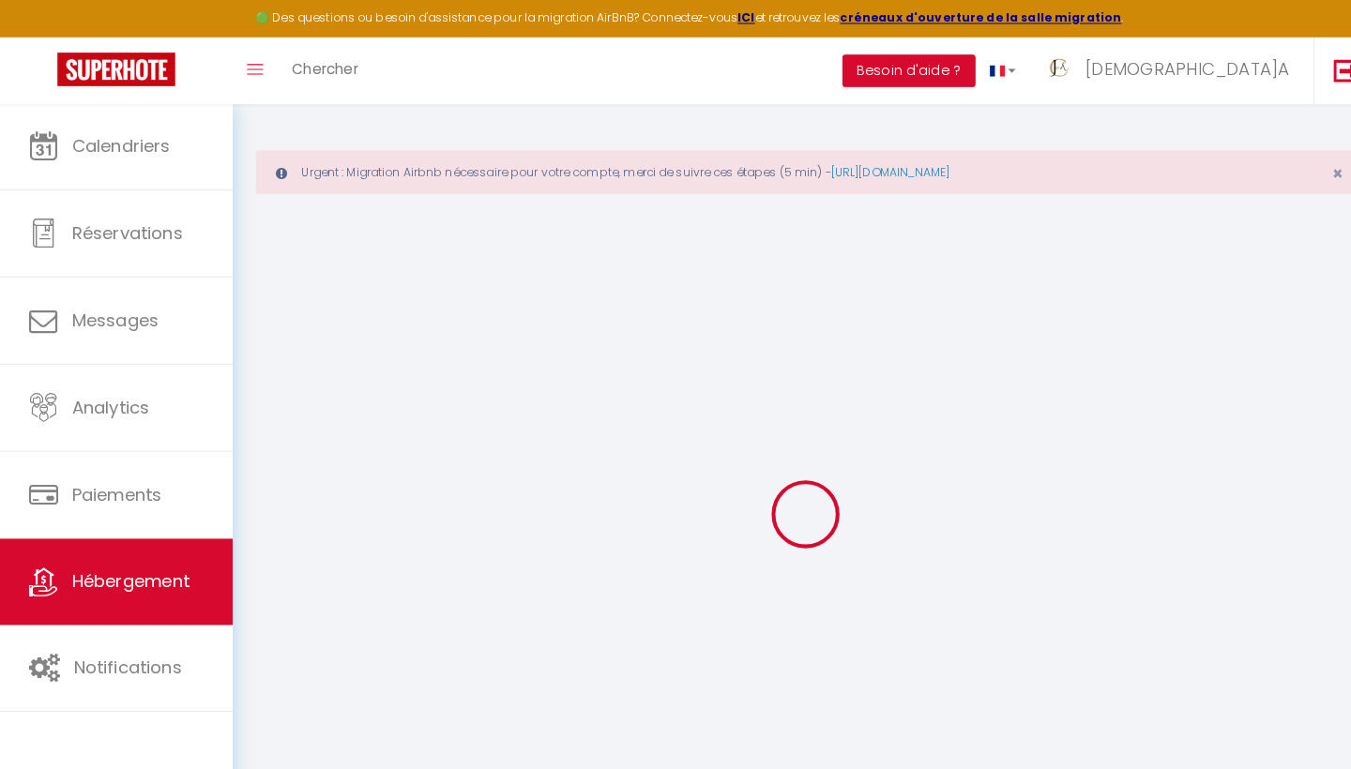
checkbox input "false"
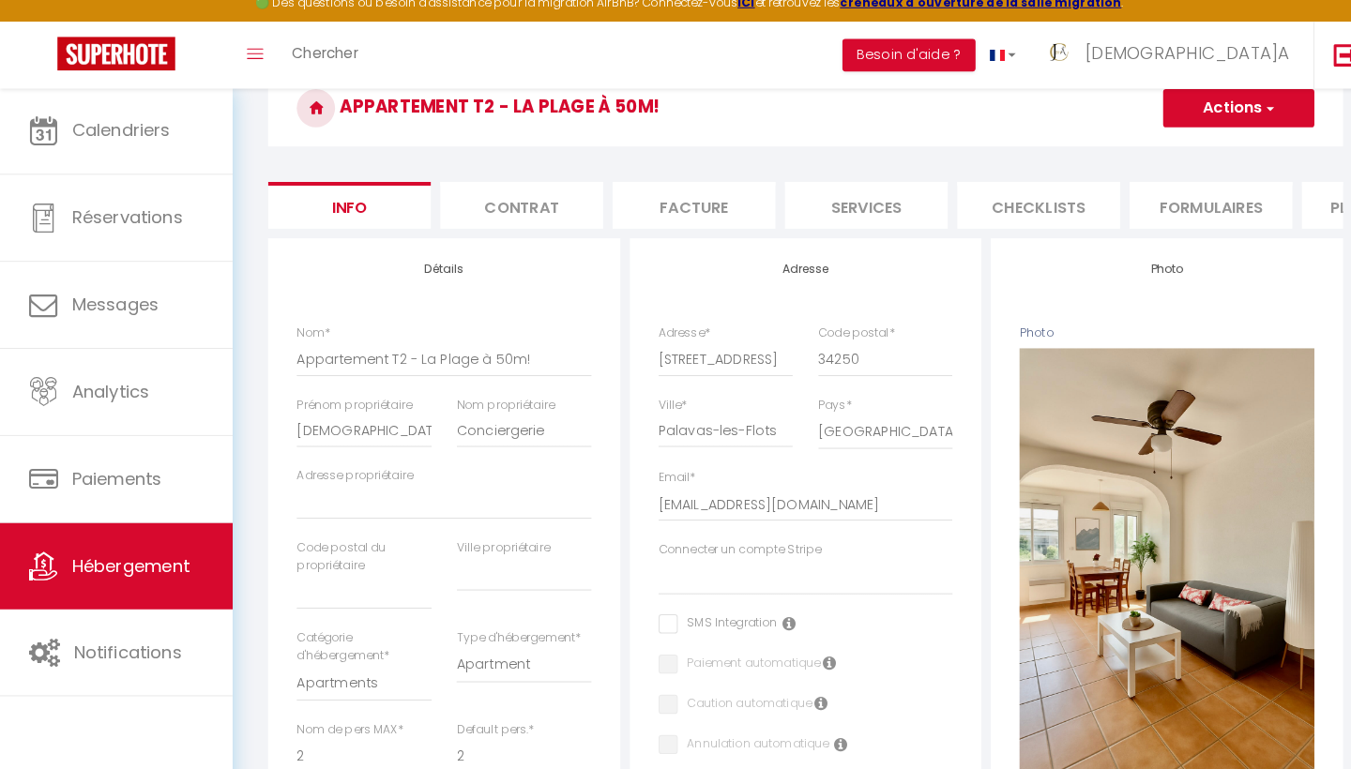
scroll to position [181, 0]
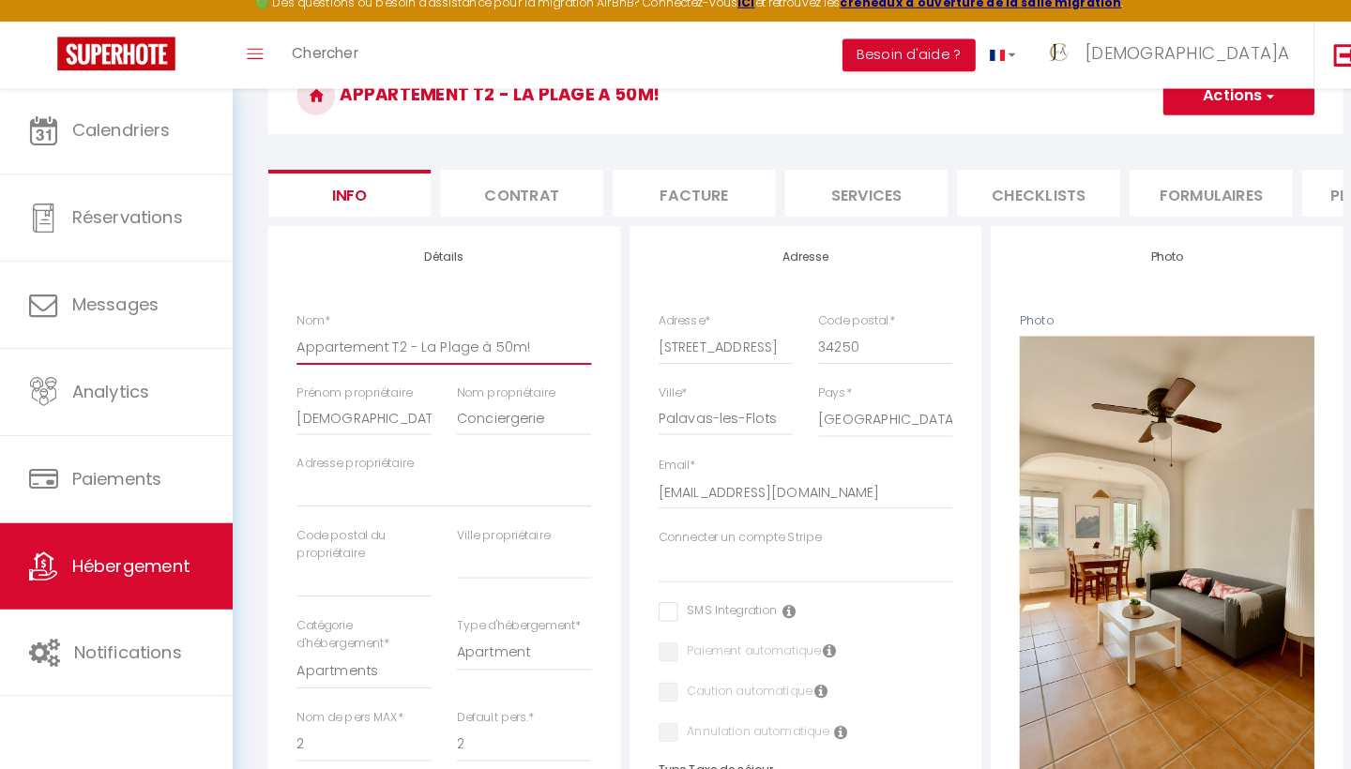
click at [421, 339] on input "Appartement T2 - La Plage à 50m!" at bounding box center [435, 356] width 289 height 34
paste input "La Plage - Appartement T2 à 50m de la mer! Wifi"
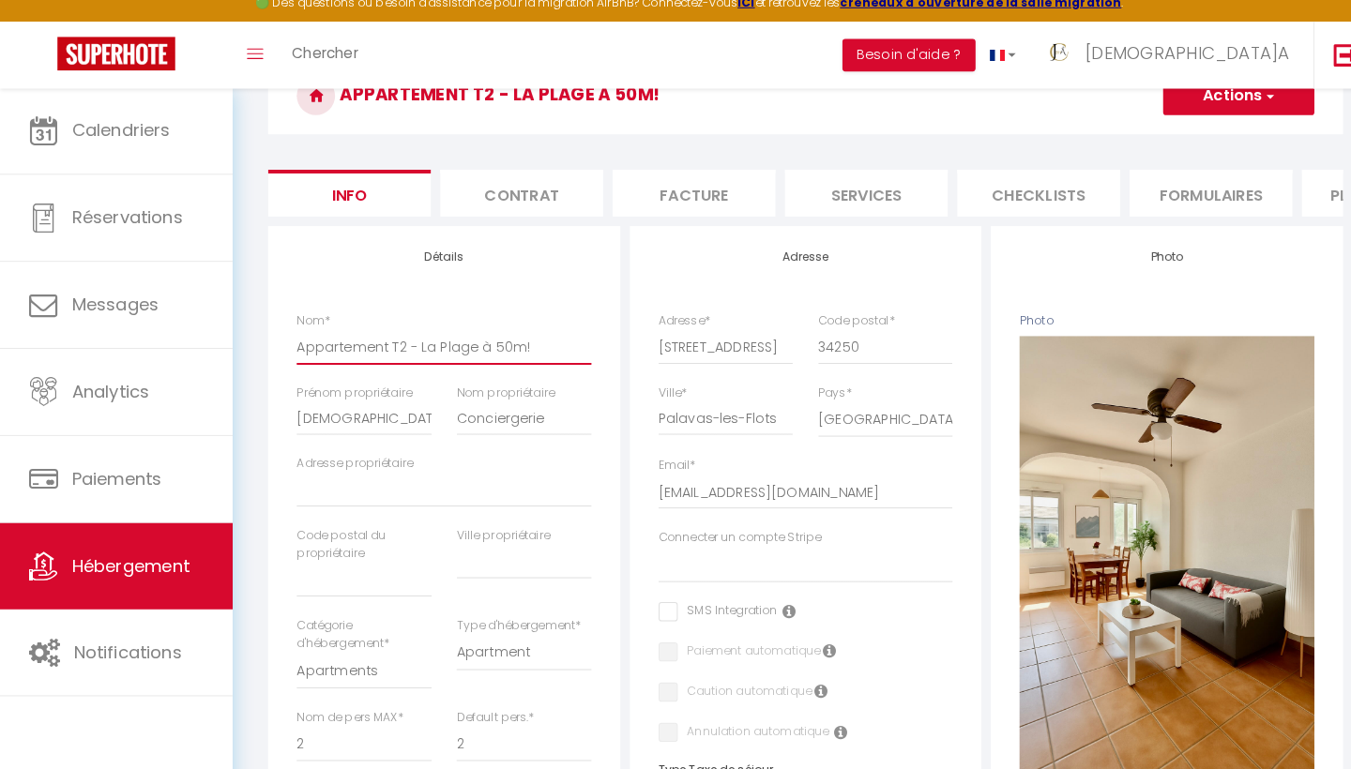
type input "La Plage - Appartement T2 à 50m de la mer! Wifi"
select select
checkbox input "false"
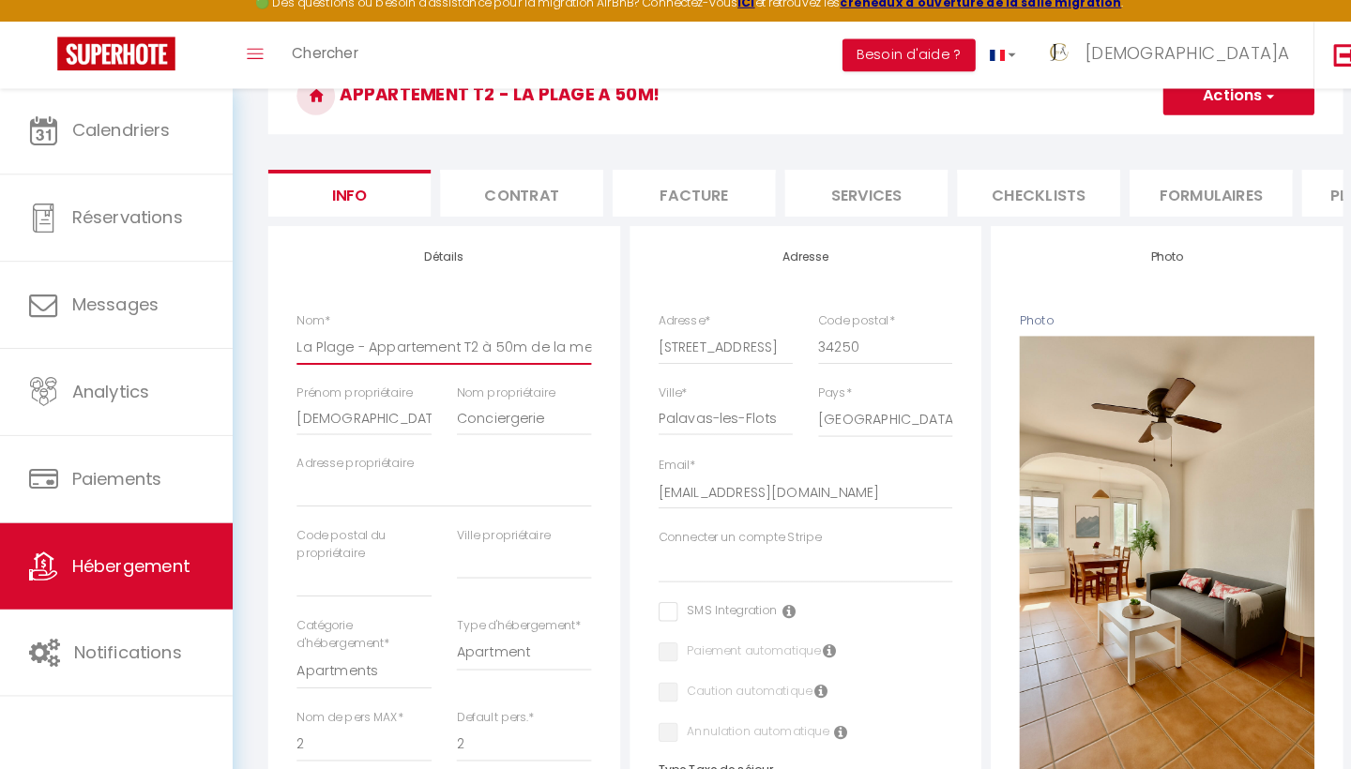
checkbox input "false"
click at [305, 341] on input "La Plage - Appartement T2 à 50m de la mer! Wifi" at bounding box center [435, 356] width 289 height 34
type input "La Plage - Appartement T2 à 50m de la mer! Wifi"
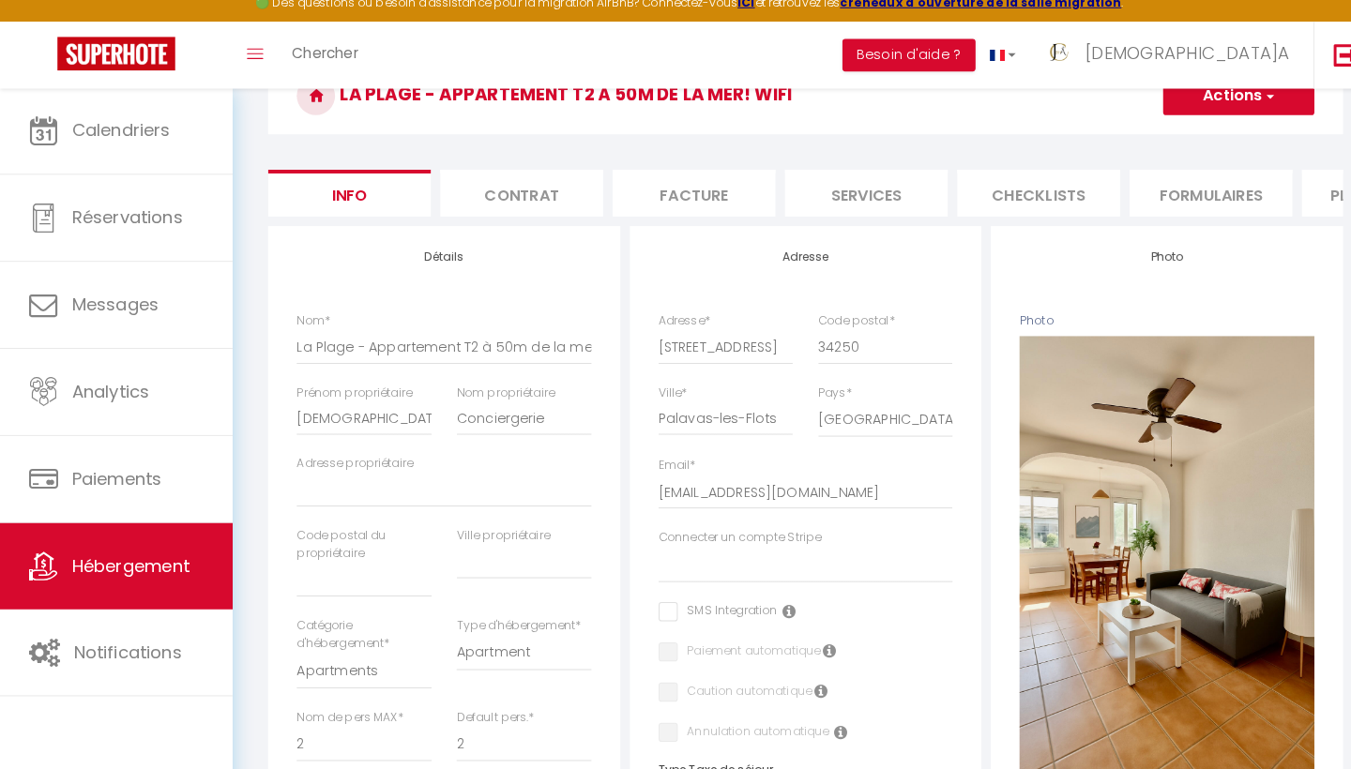
click at [1234, 91] on button "Actions" at bounding box center [1214, 110] width 148 height 38
click at [1154, 142] on input "Enregistrer" at bounding box center [1139, 151] width 69 height 19
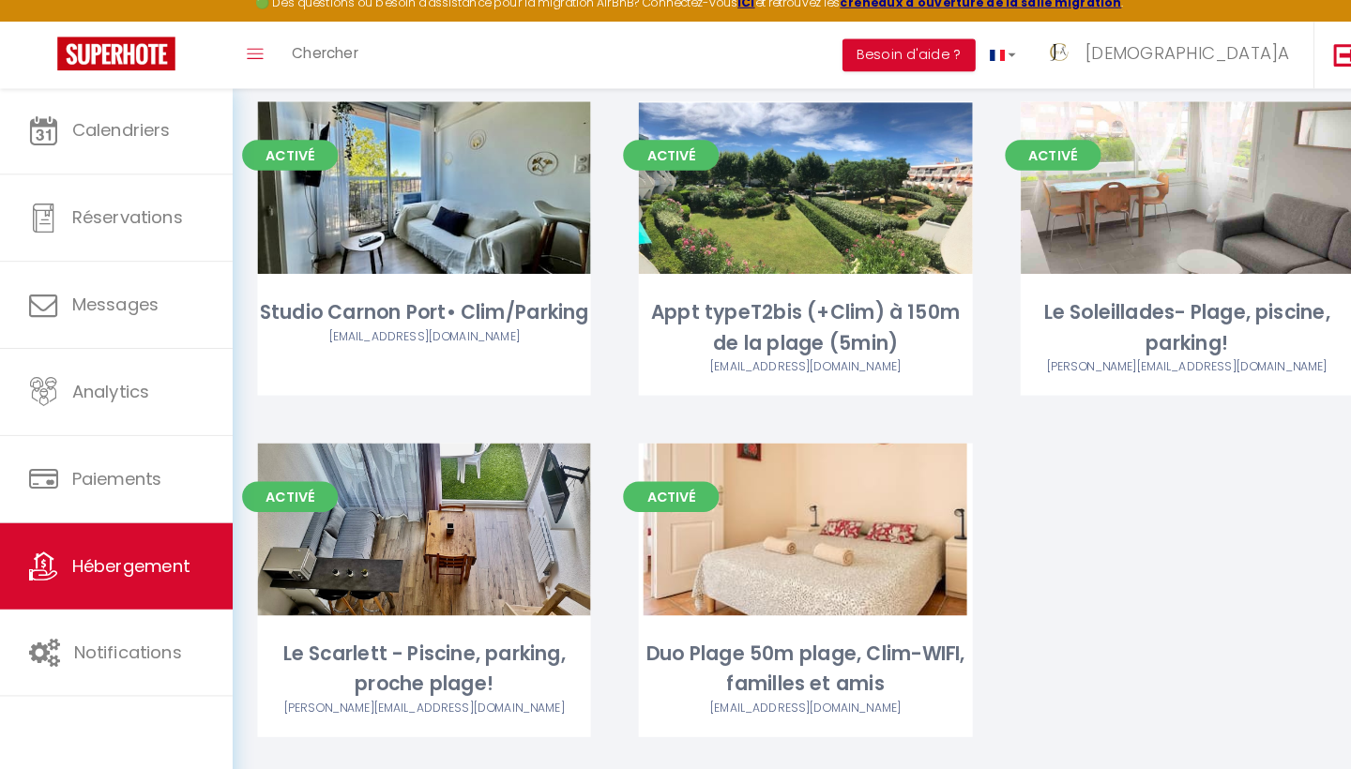
scroll to position [1237, 0]
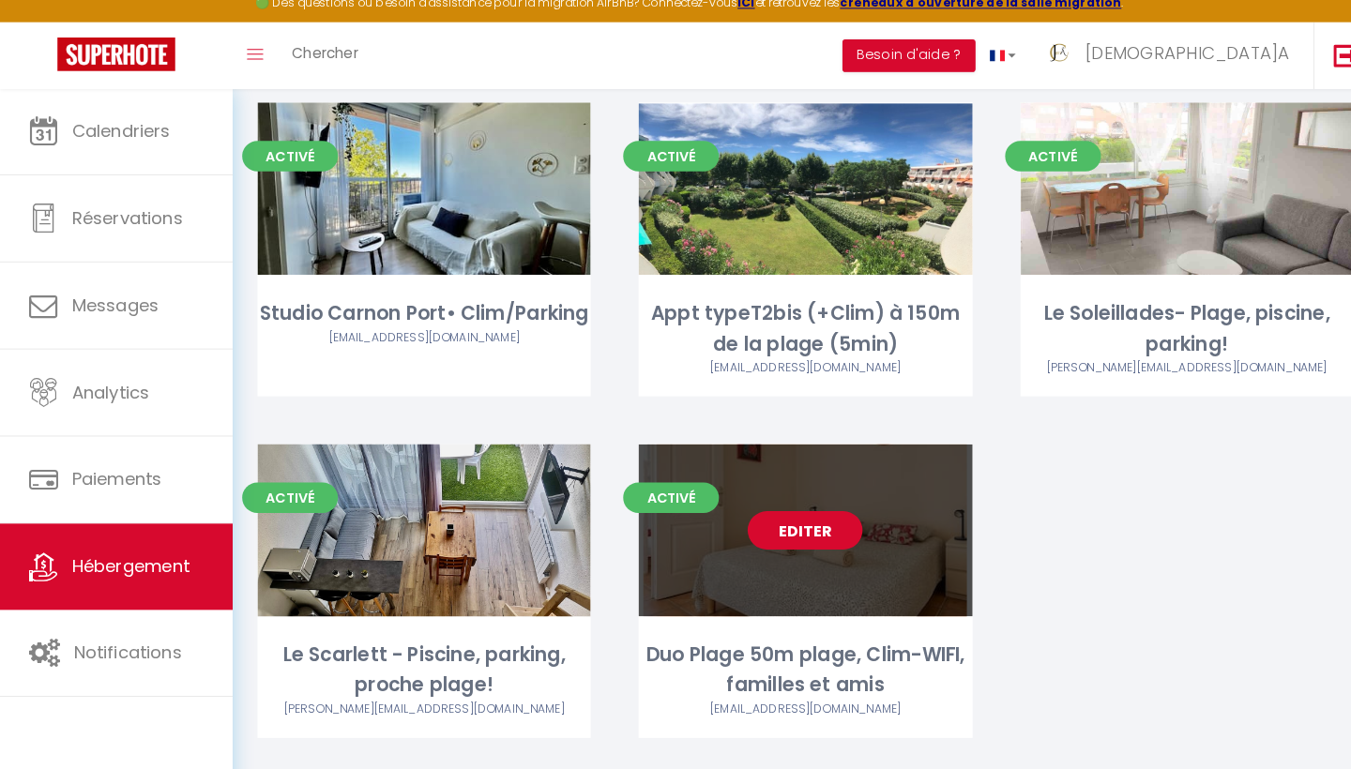
click at [792, 516] on link "Editer" at bounding box center [789, 535] width 113 height 38
select select "3"
select select "2"
select select "1"
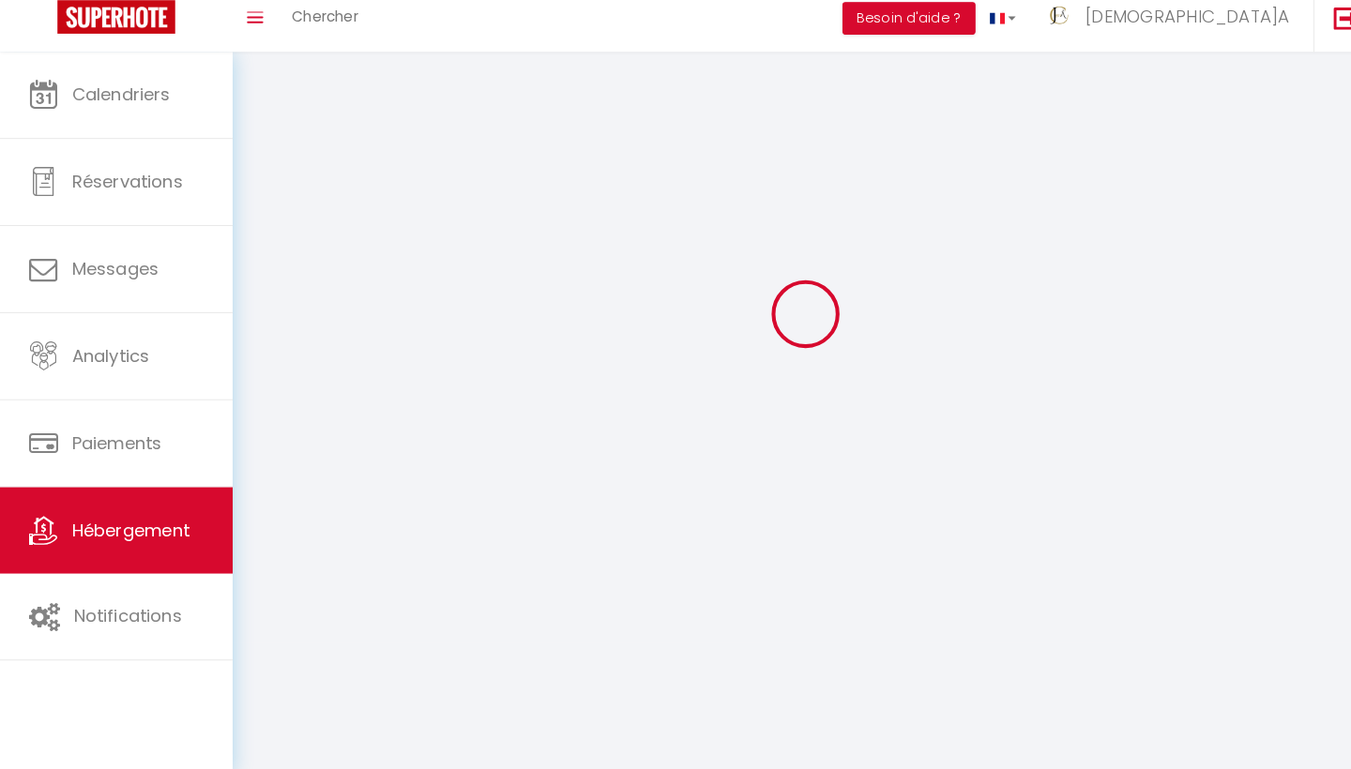
select select
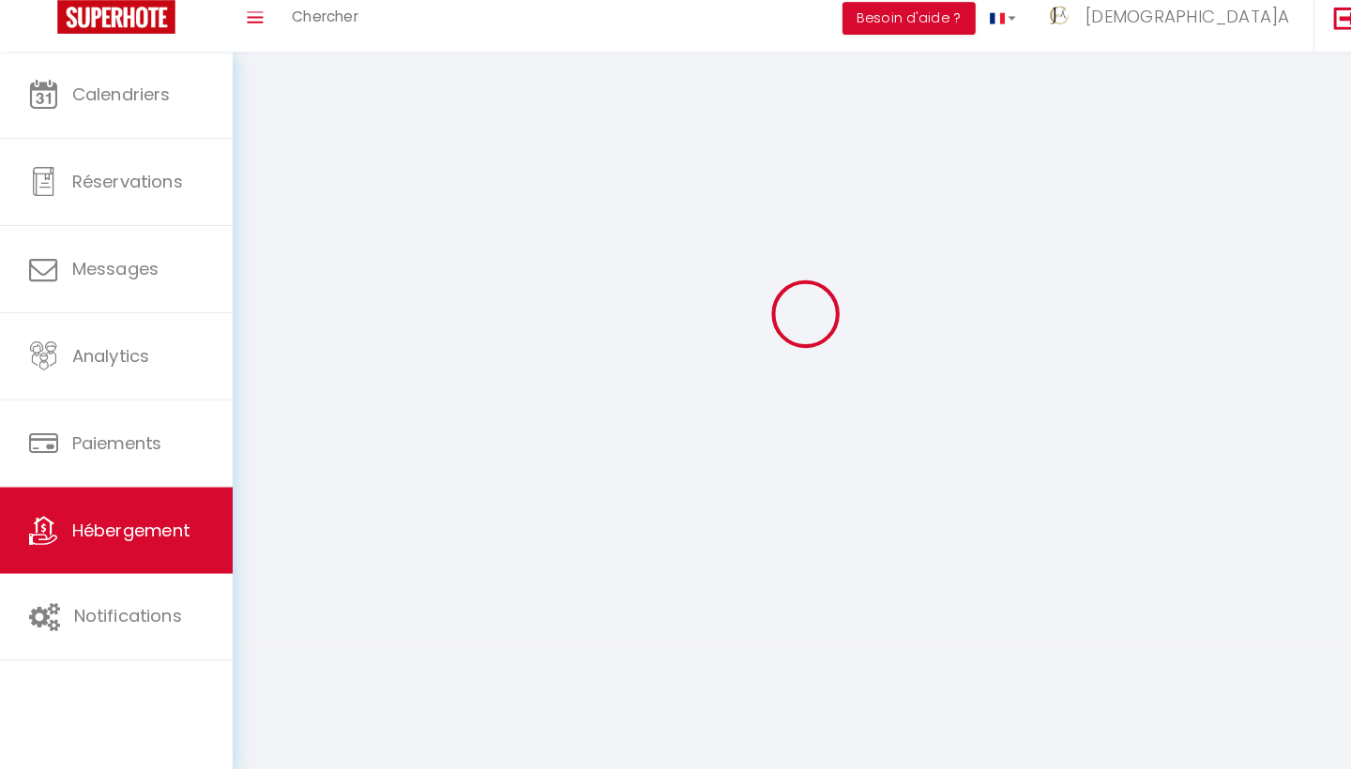
select select
checkbox input "false"
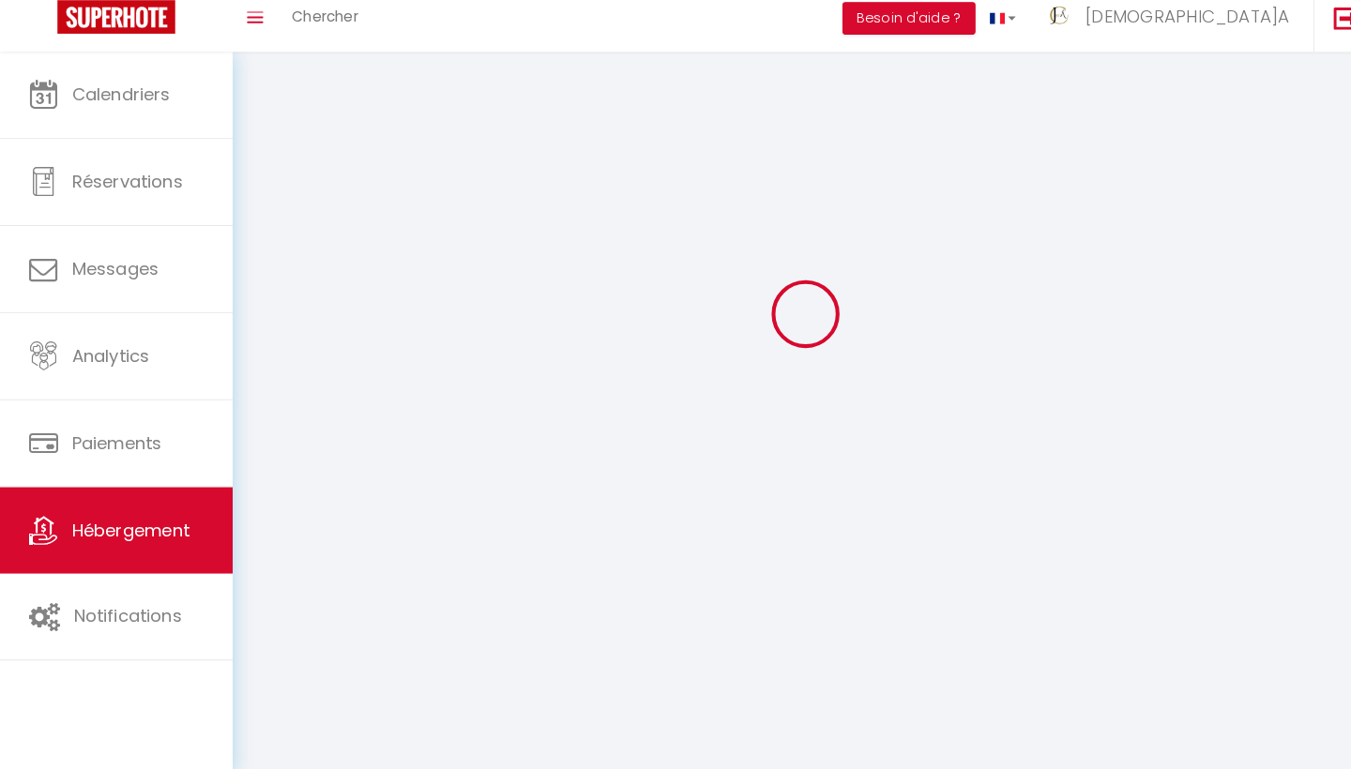
select select
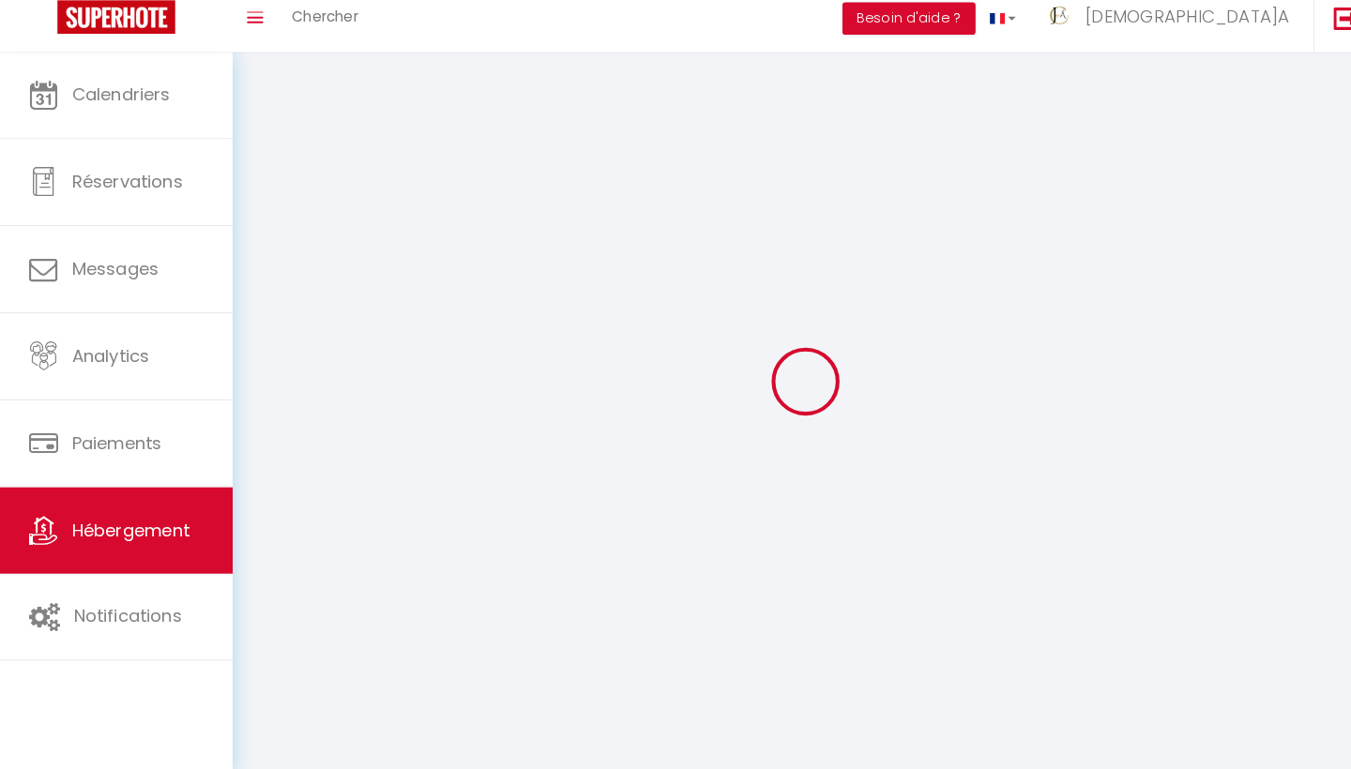
select select
checkbox input "false"
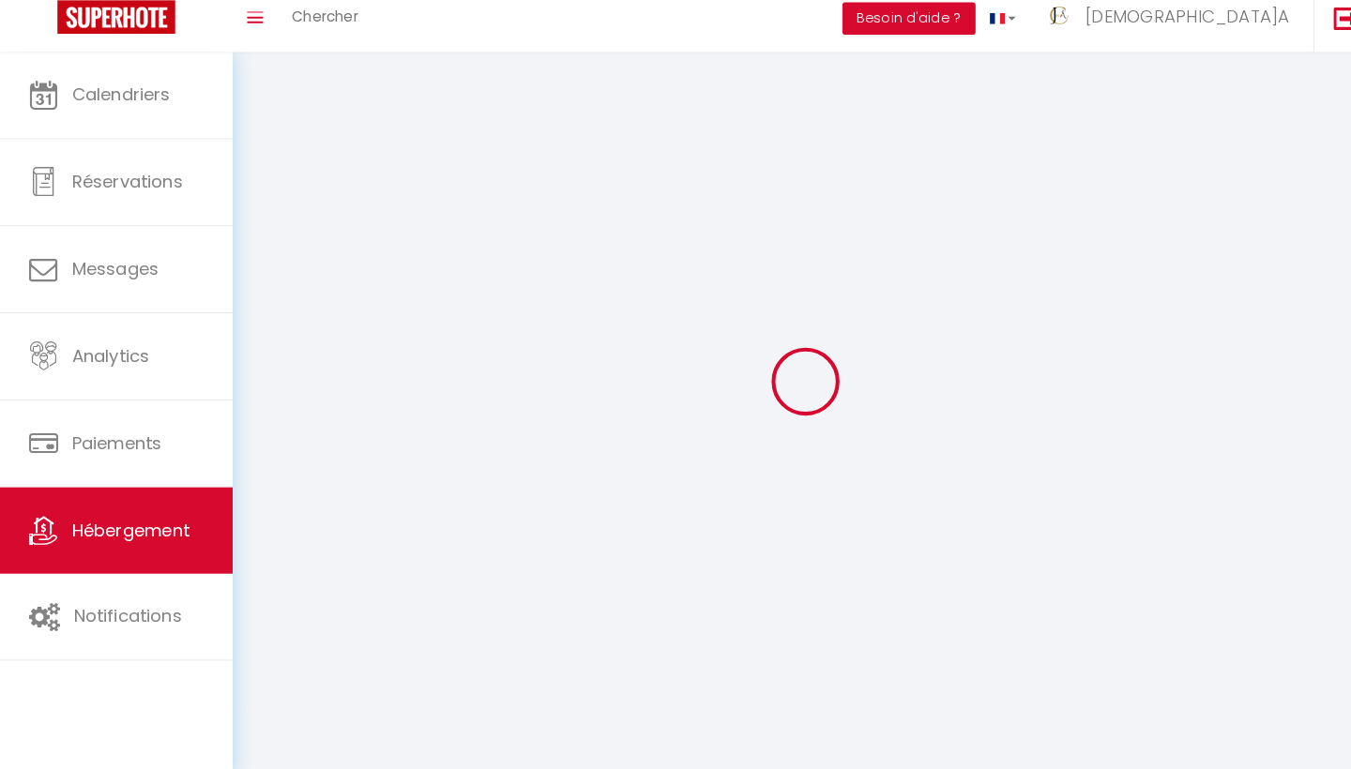
checkbox input "false"
select select
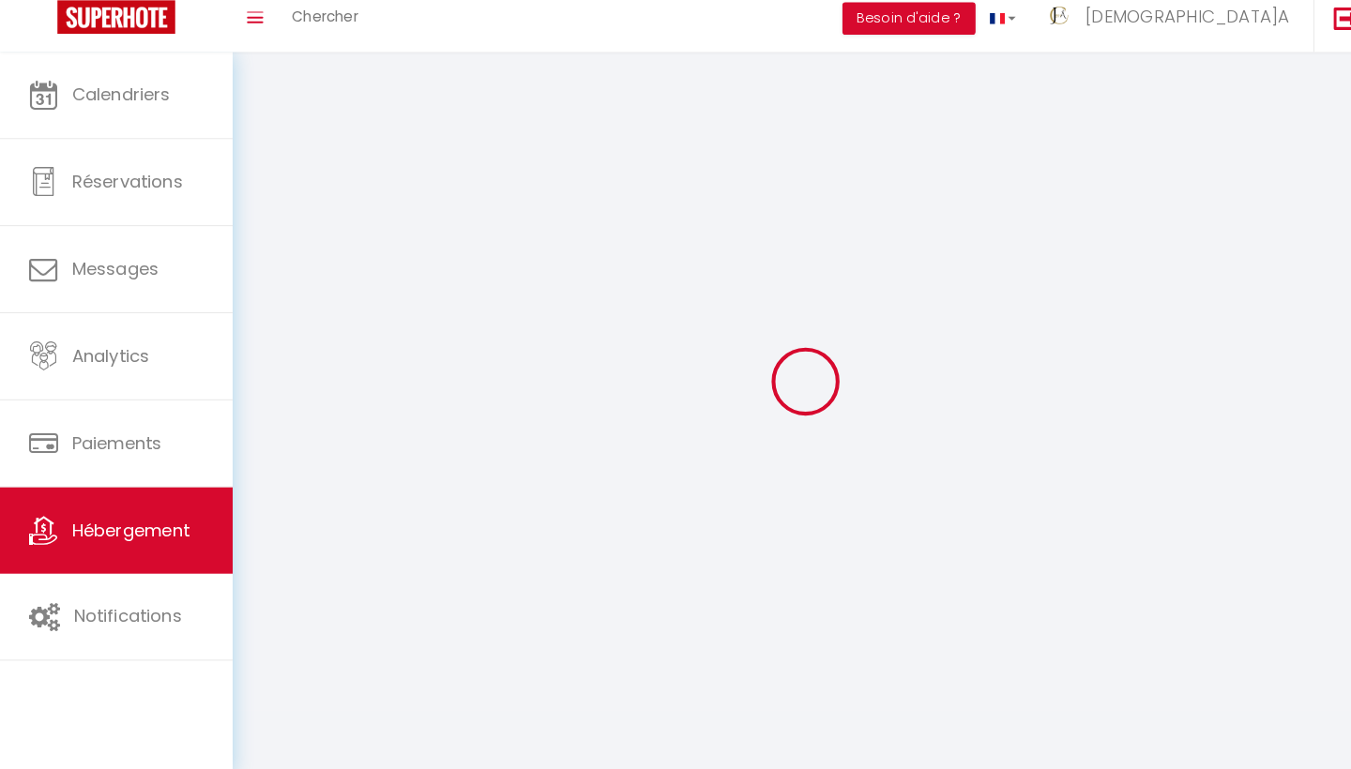
select select
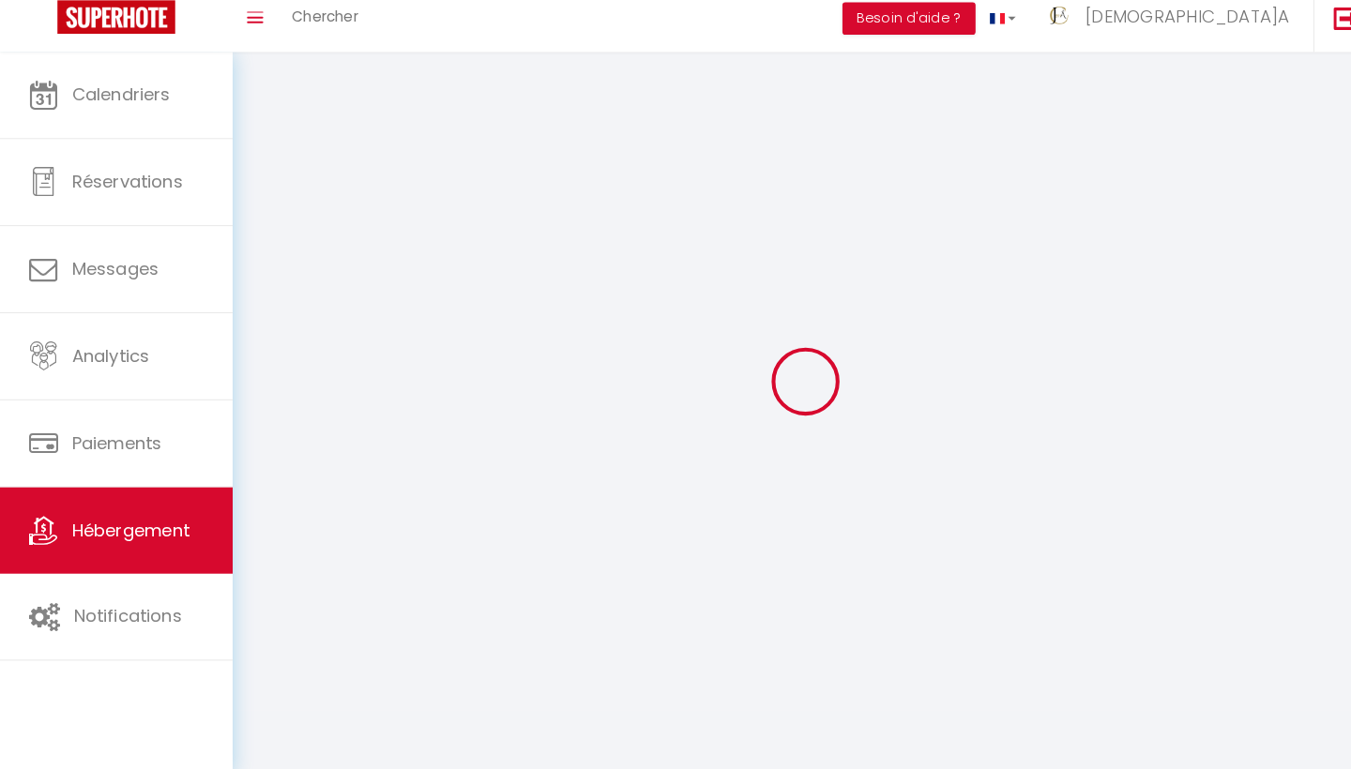
checkbox input "false"
select select
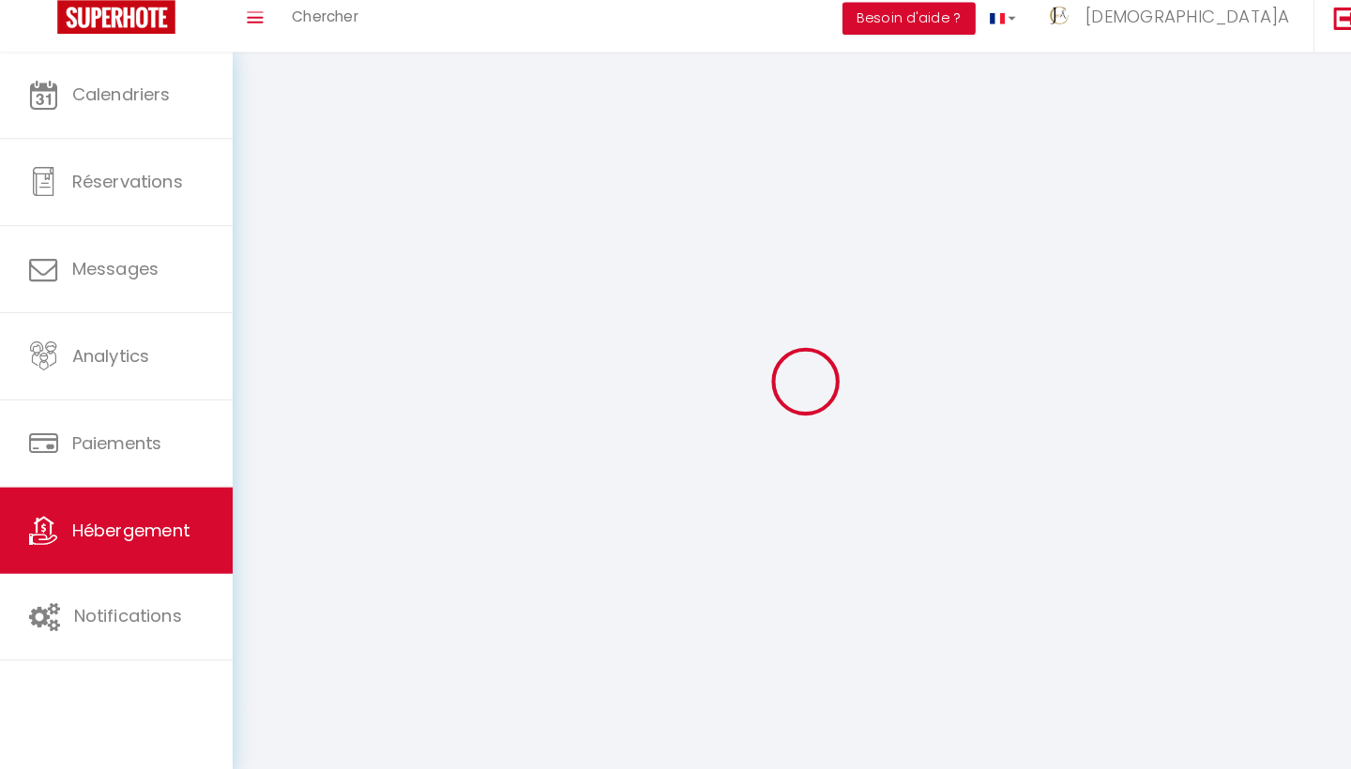
select select
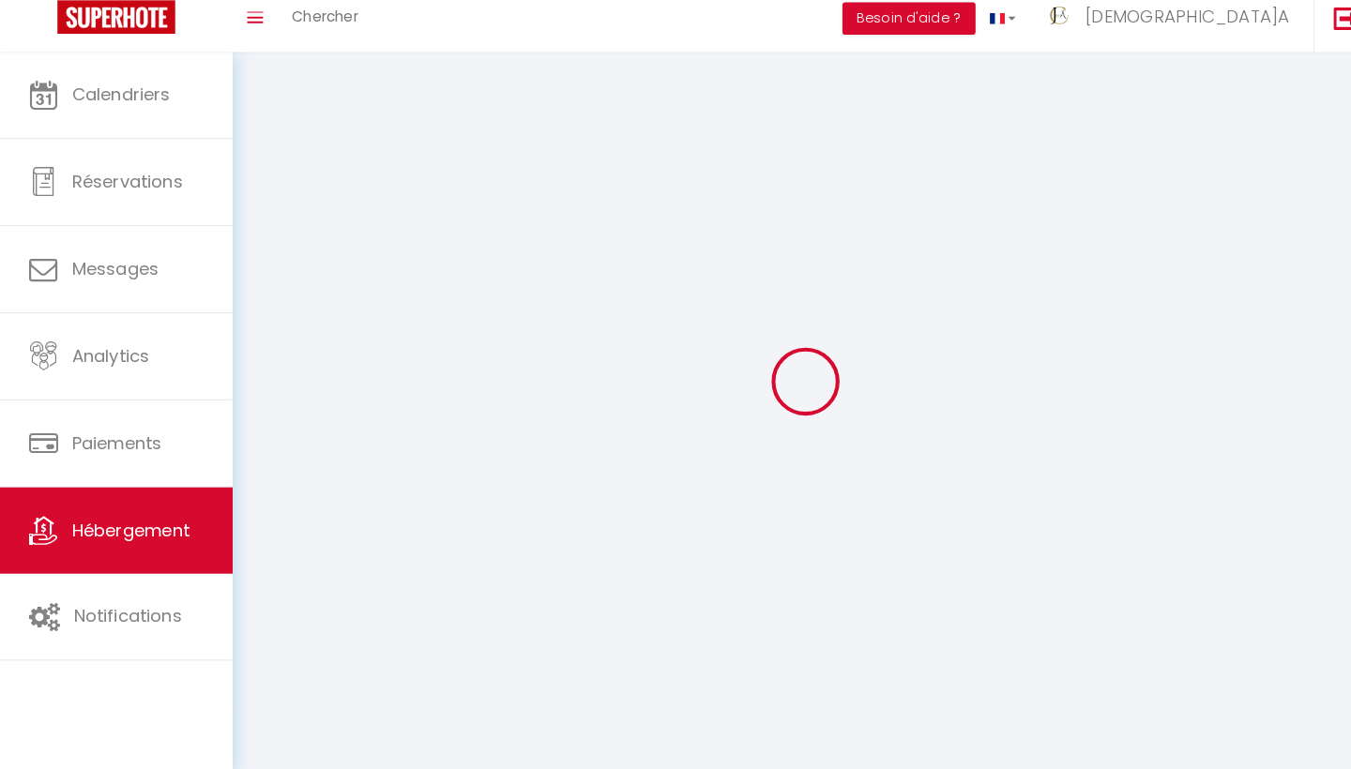
select select
checkbox input "false"
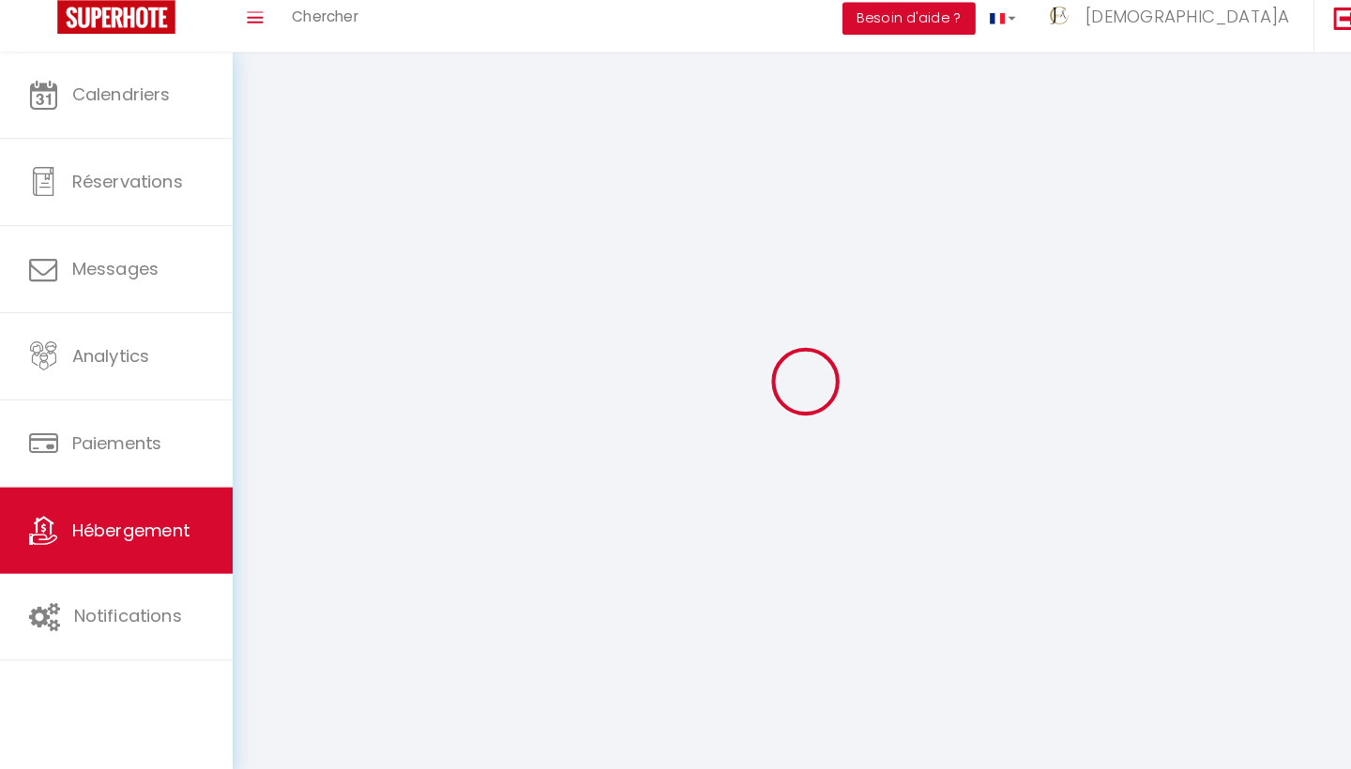
checkbox input "false"
select select
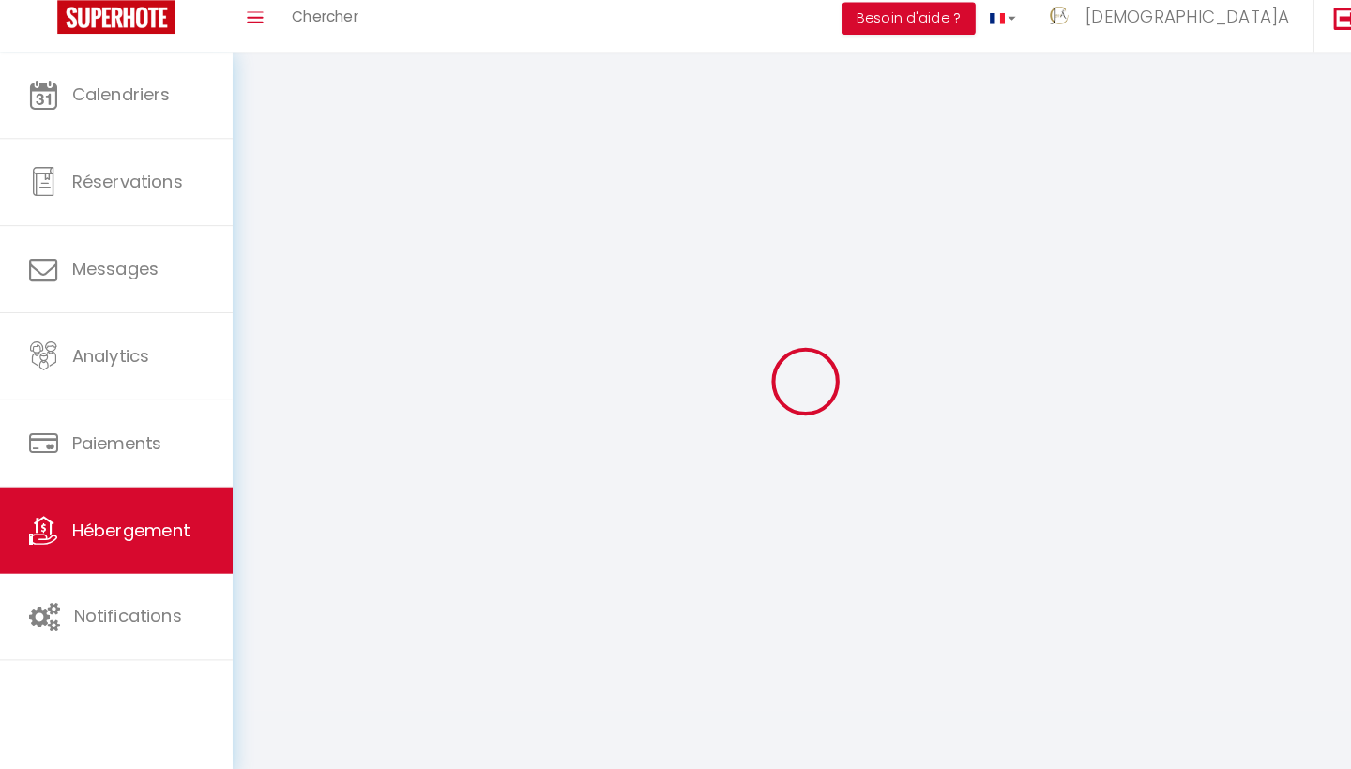
select select
checkbox input "false"
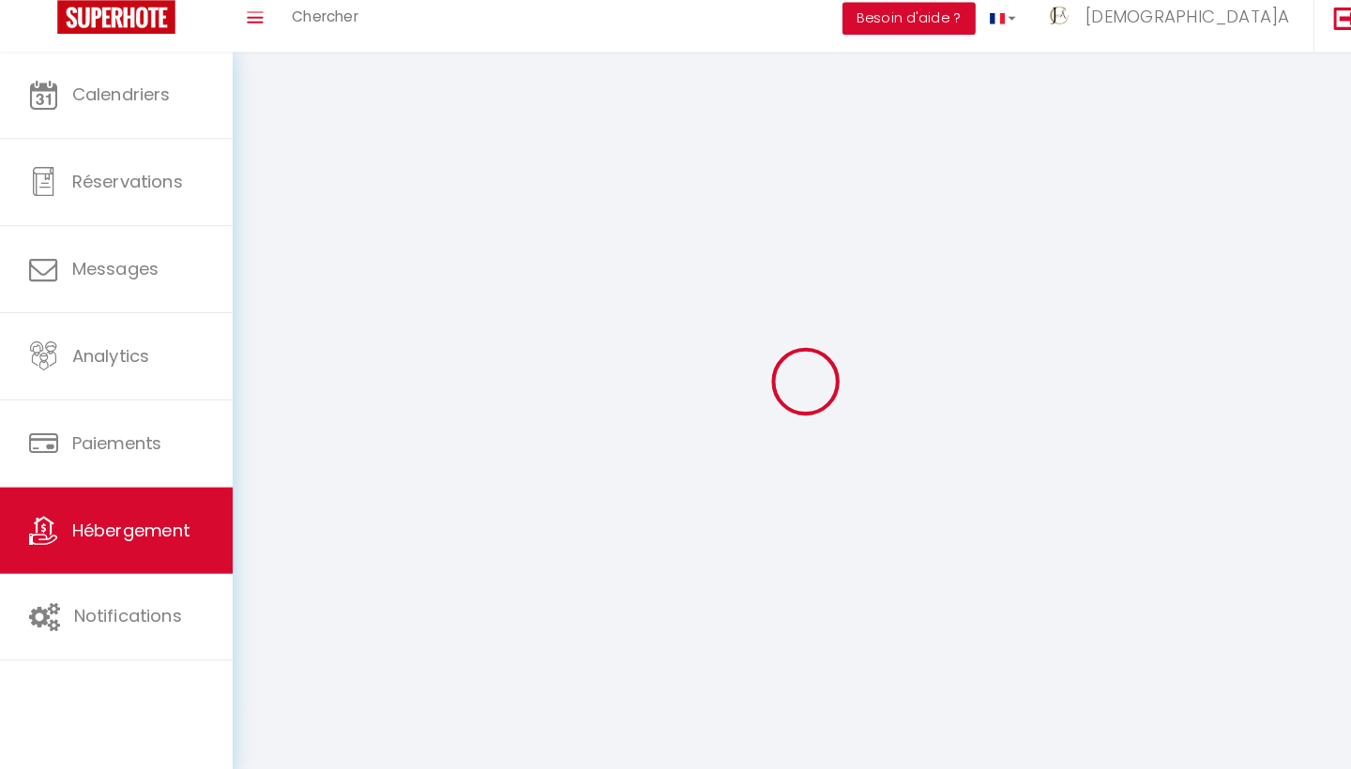
checkbox input "false"
select select
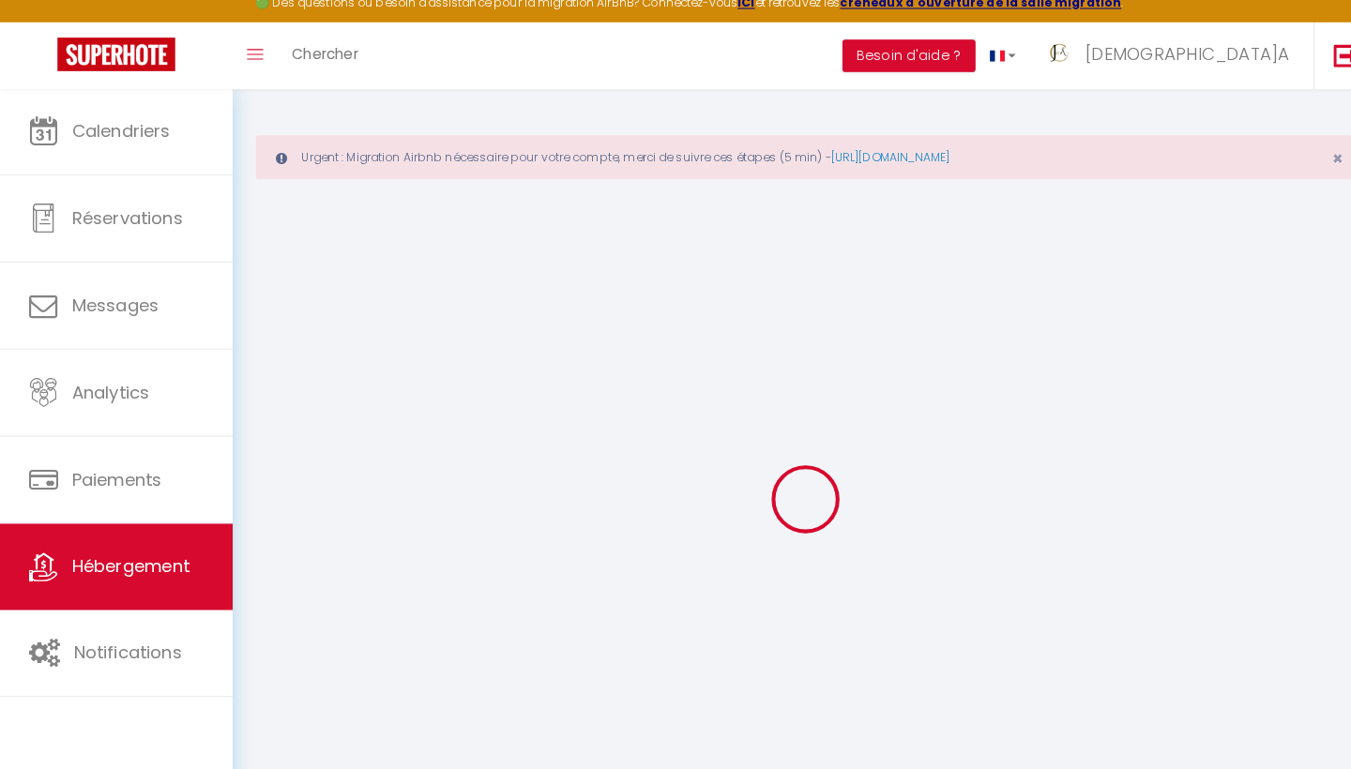
select select
type input "jem'a-conciergerie-d5xqay09_property@reply.superhote.com"
type input "[EMAIL_ADDRESS][DOMAIN_NAME]"
type input "14880496"
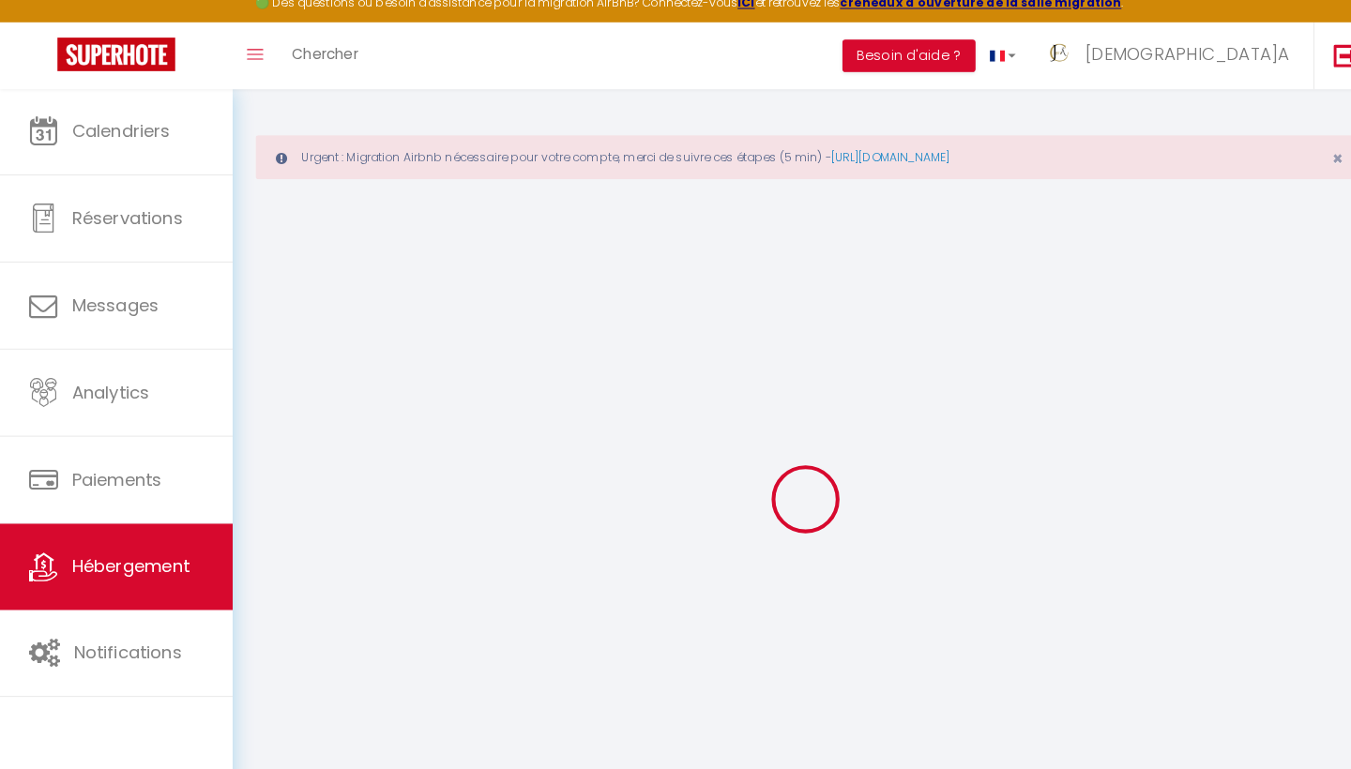
select select
select select "4244-1502634871594958064"
select select
checkbox input "false"
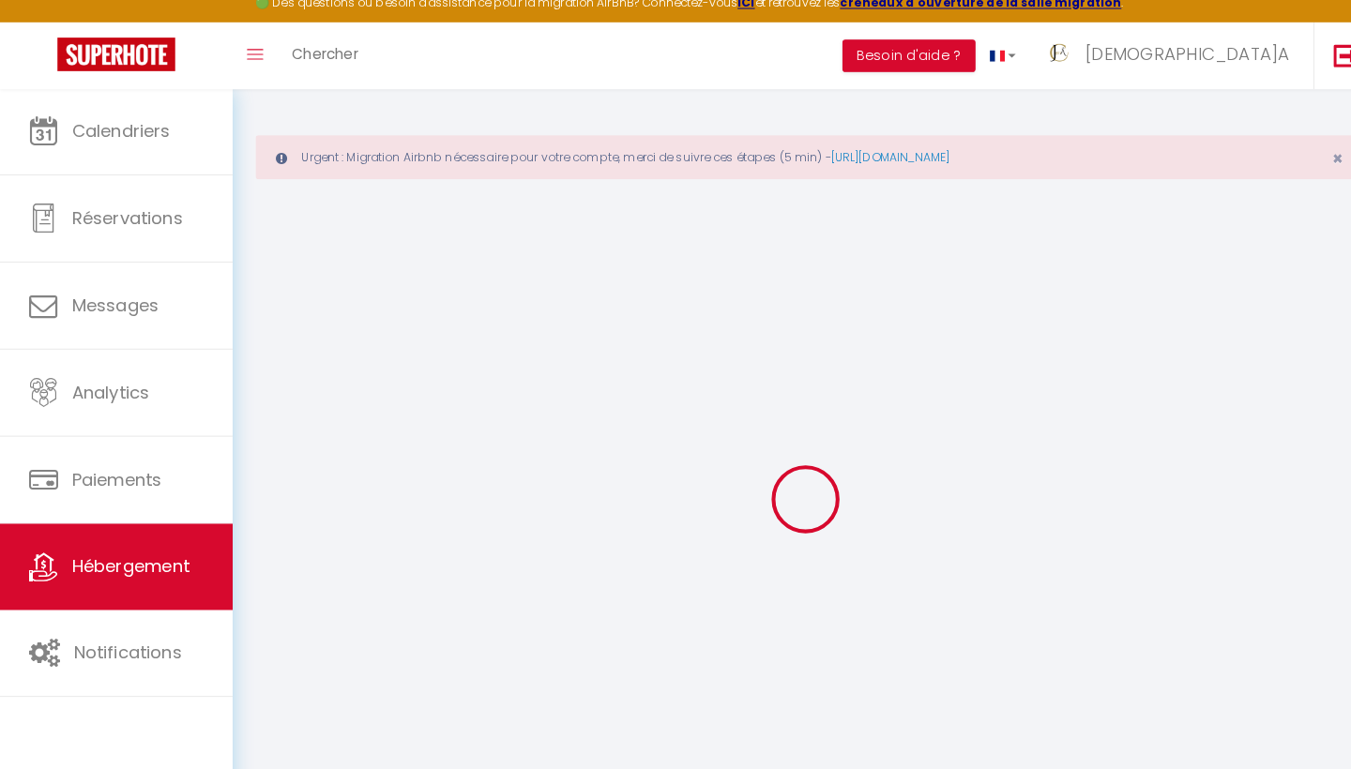
checkbox input "false"
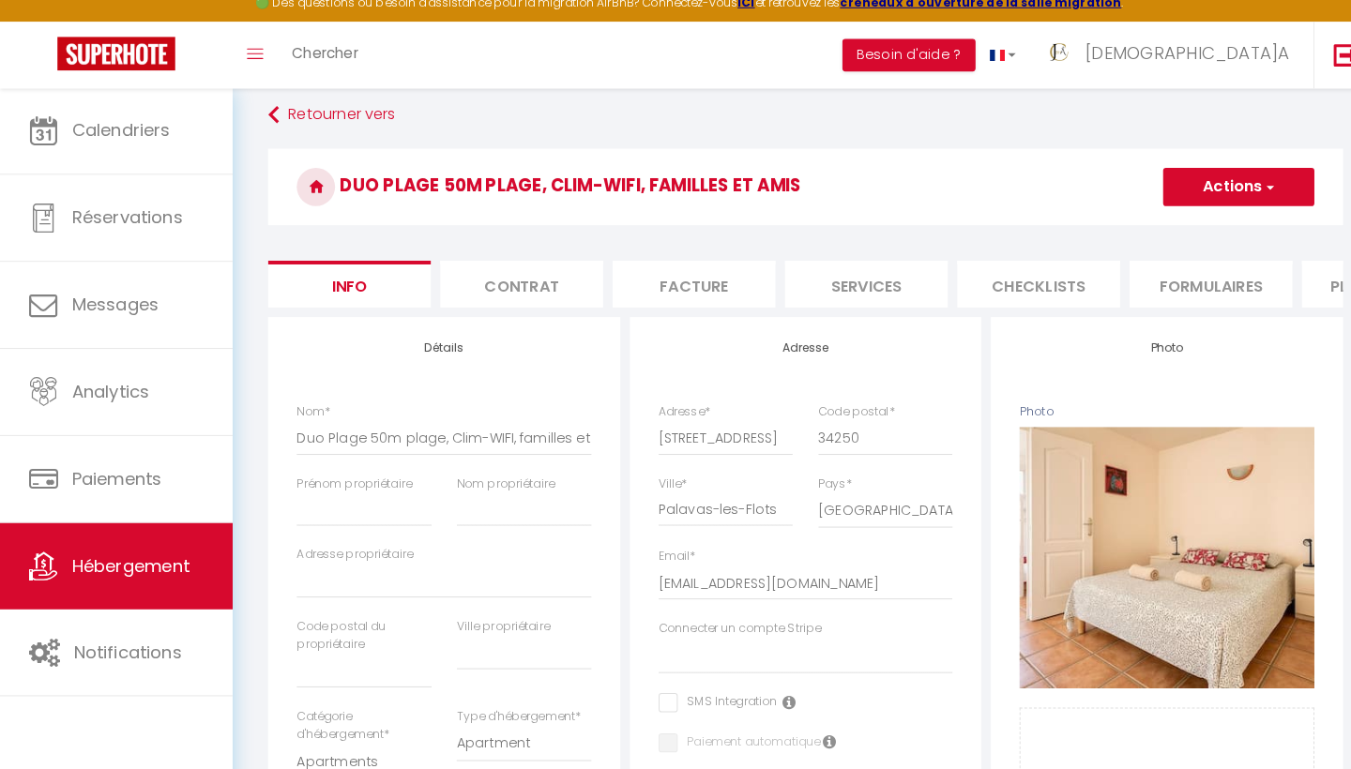
scroll to position [93, 0]
click at [1300, 282] on li "Plateformes" at bounding box center [1355, 293] width 159 height 46
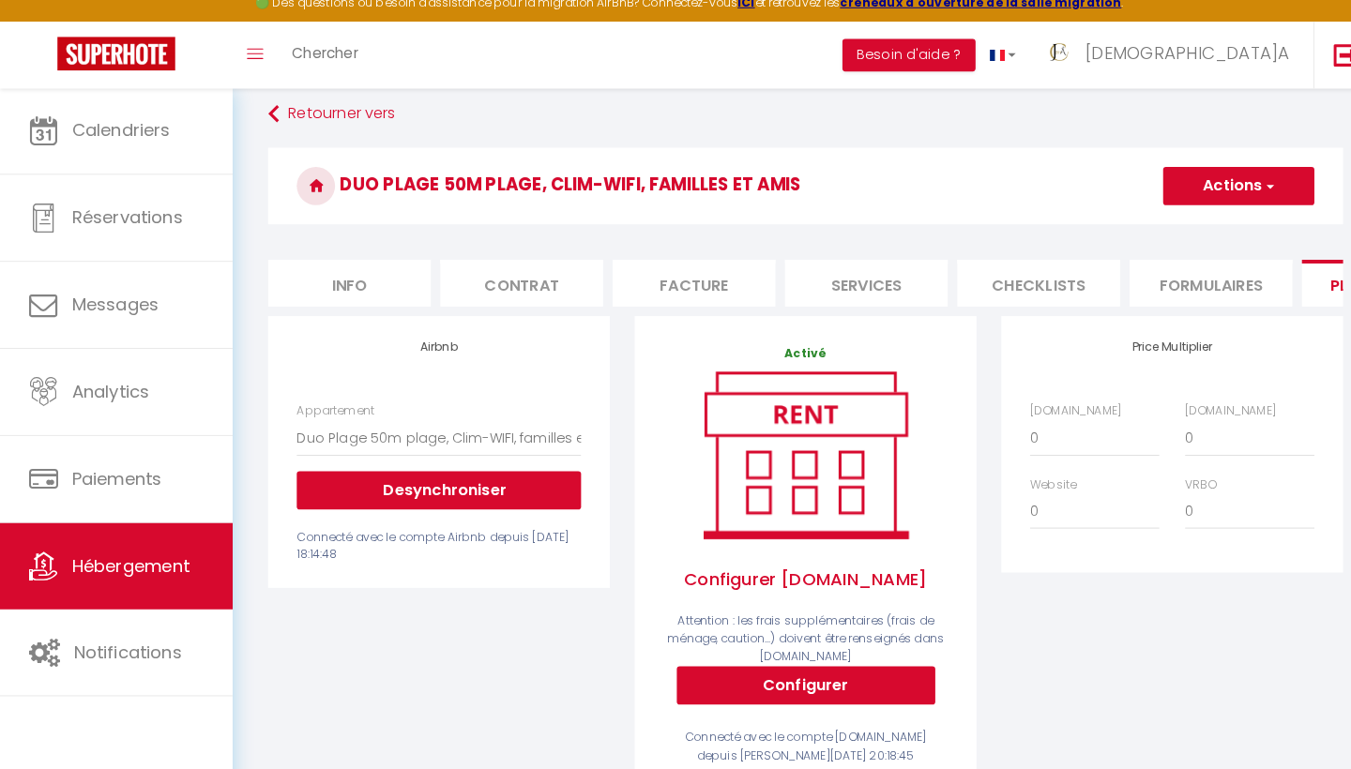
click at [808, 673] on button "Configurer" at bounding box center [789, 688] width 253 height 38
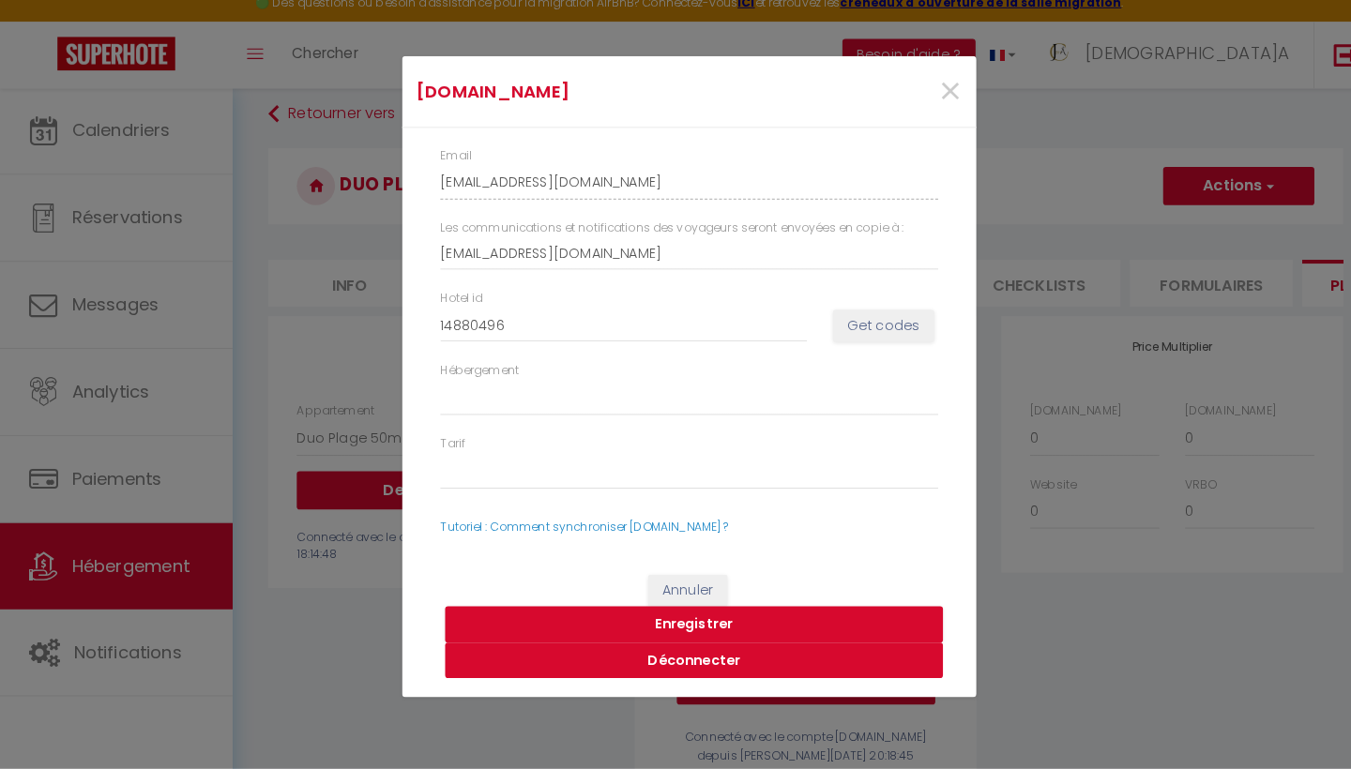
click at [745, 645] on button "Déconnecter" at bounding box center [680, 663] width 488 height 36
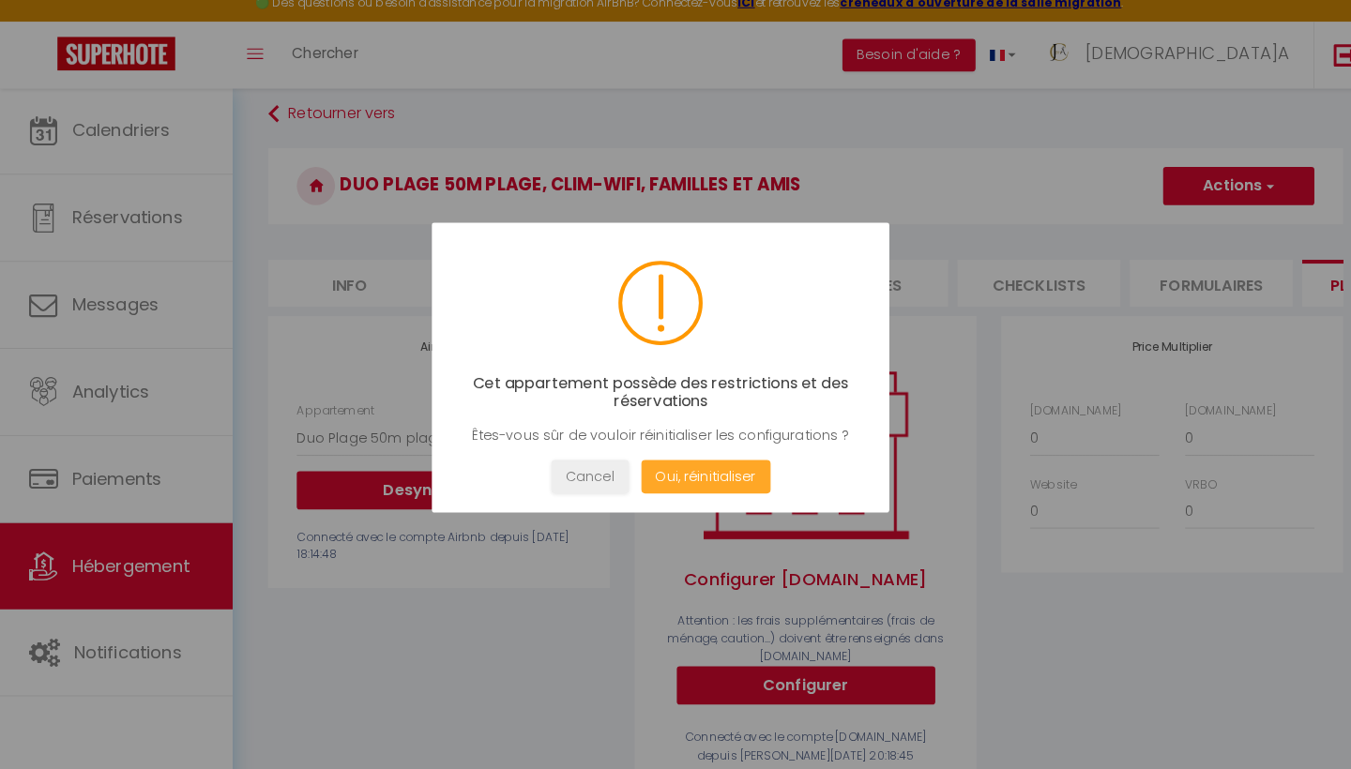
click at [664, 468] on button "Oui, réinitialiser" at bounding box center [691, 482] width 127 height 33
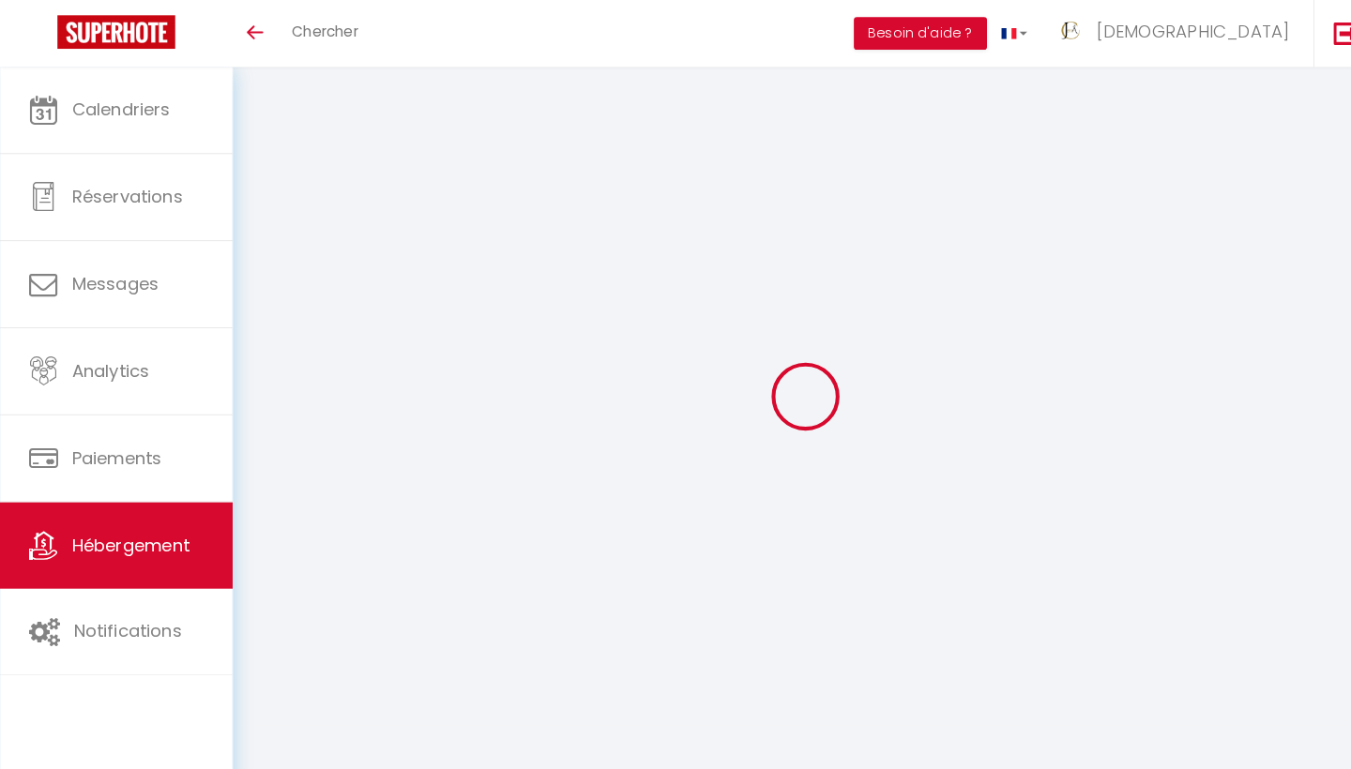
select select "4244-1502634871594958064"
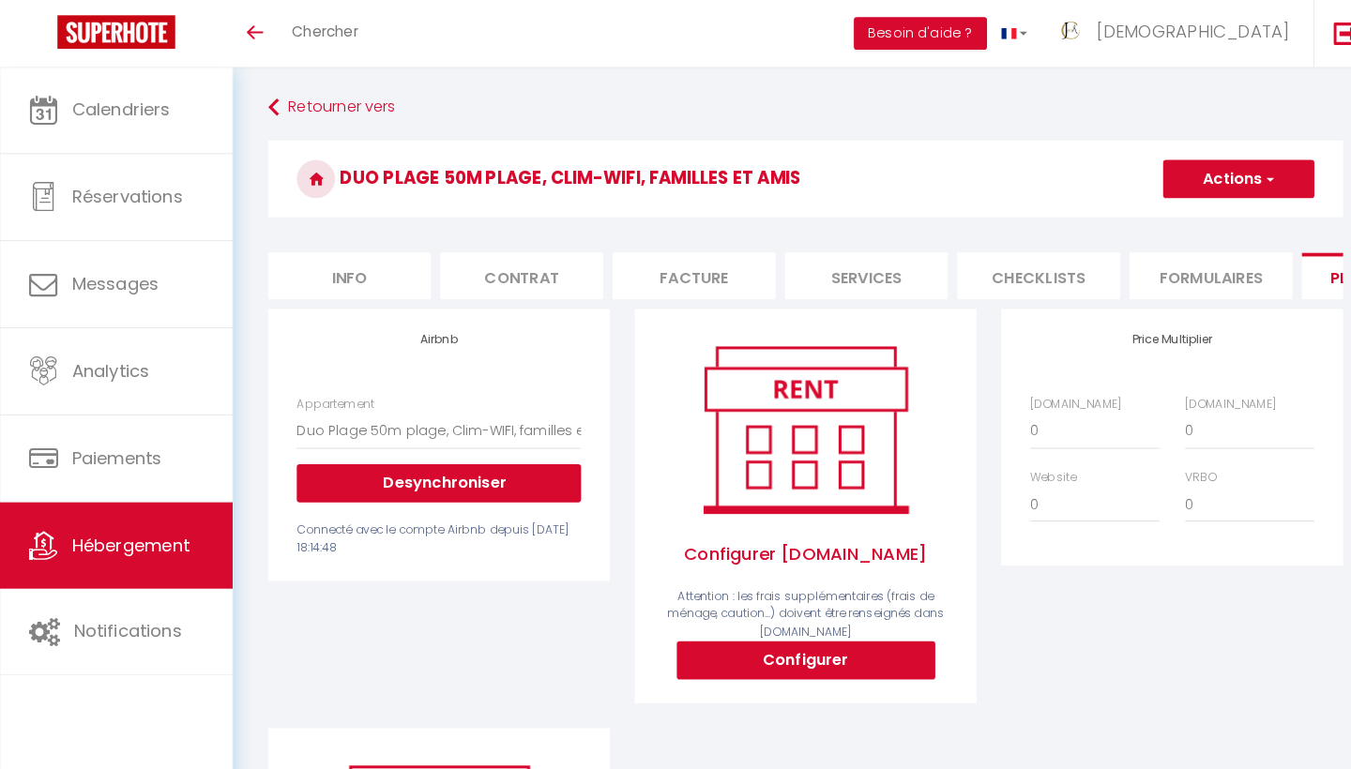
click at [437, 475] on button "Desynchroniser" at bounding box center [430, 474] width 279 height 38
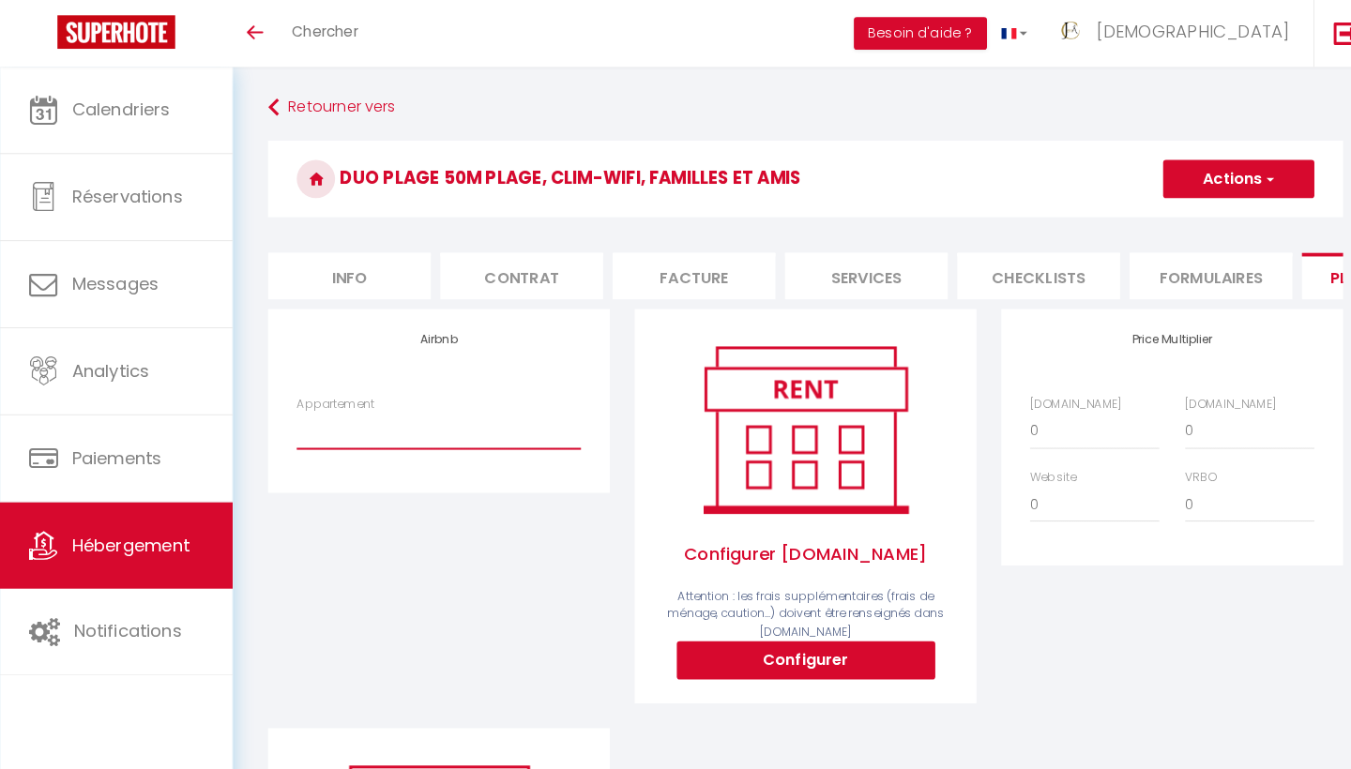
select select "4244-1502634871594958064"
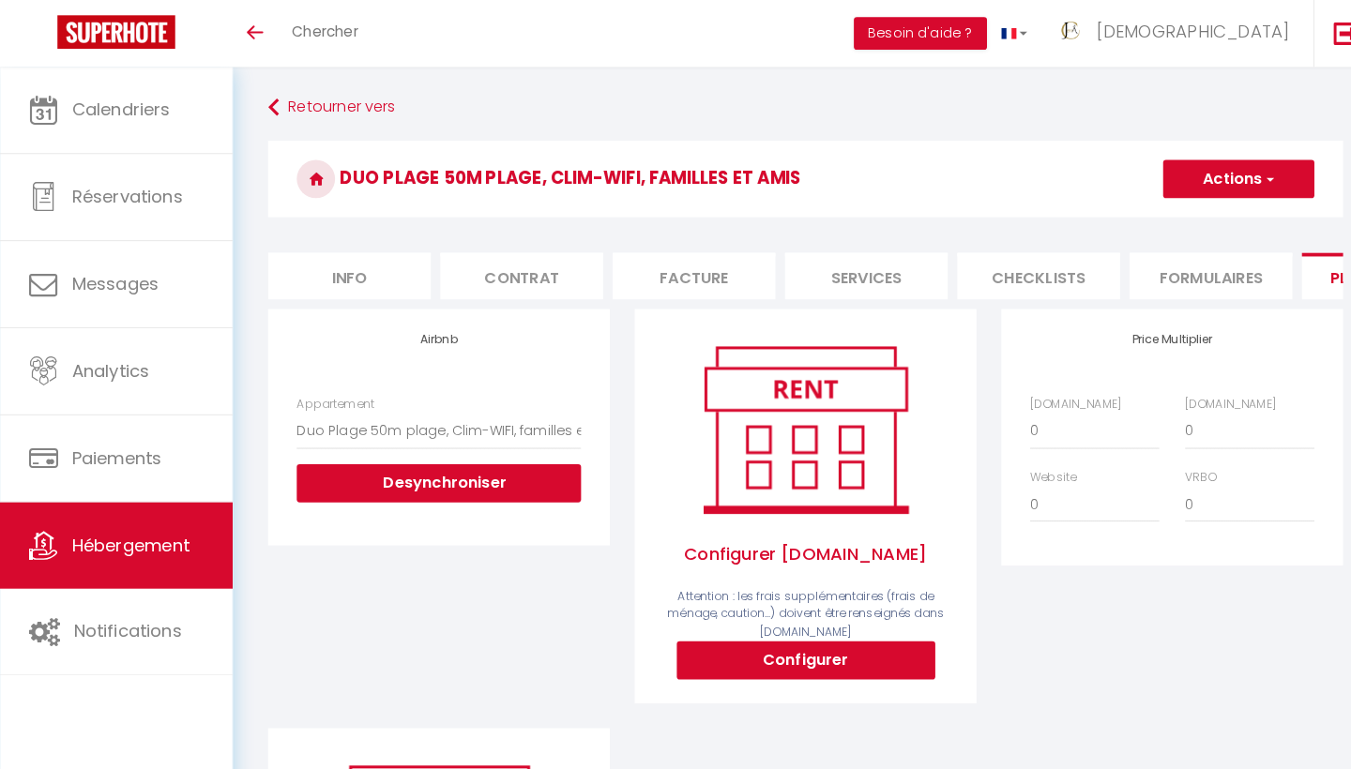
click at [1241, 167] on span "button" at bounding box center [1243, 175] width 12 height 19
click at [1185, 221] on link "Enregistrer" at bounding box center [1213, 216] width 148 height 24
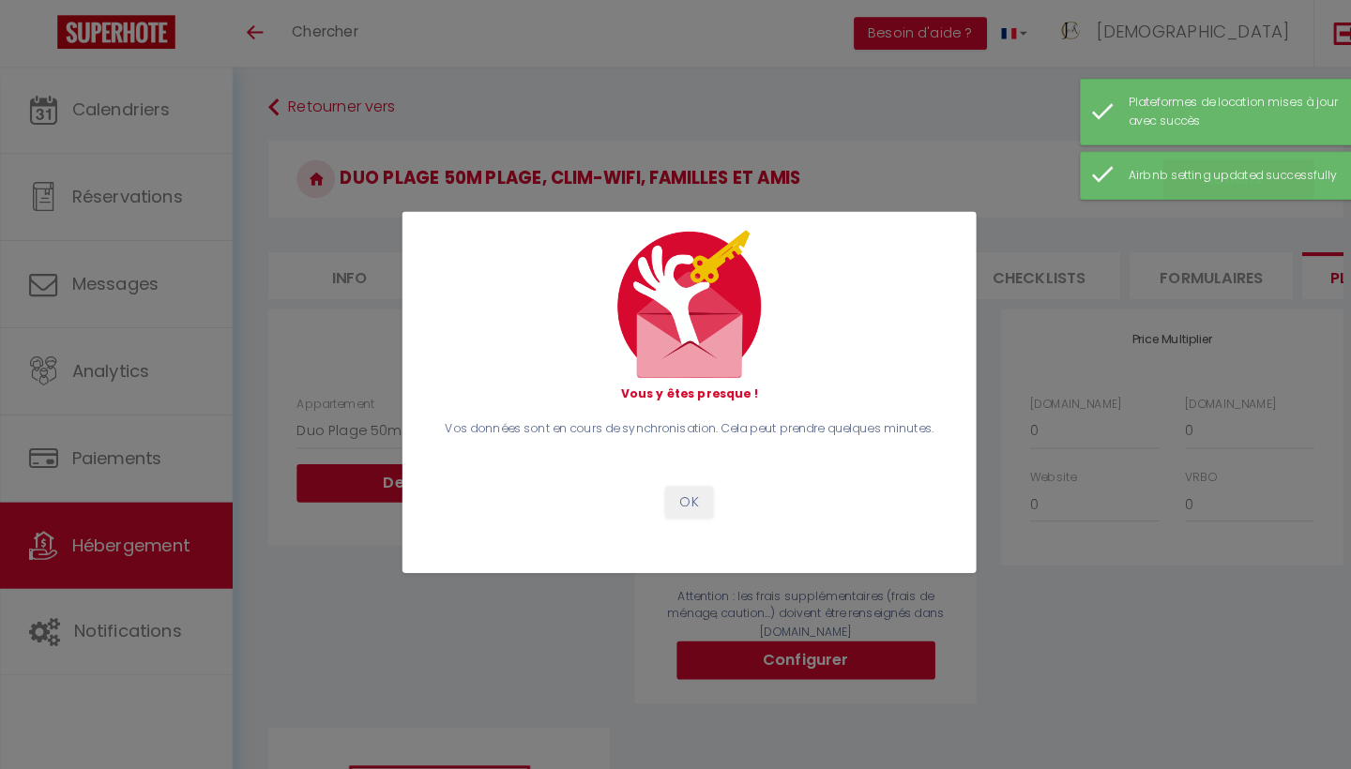
click at [672, 491] on button "OK" at bounding box center [675, 492] width 47 height 32
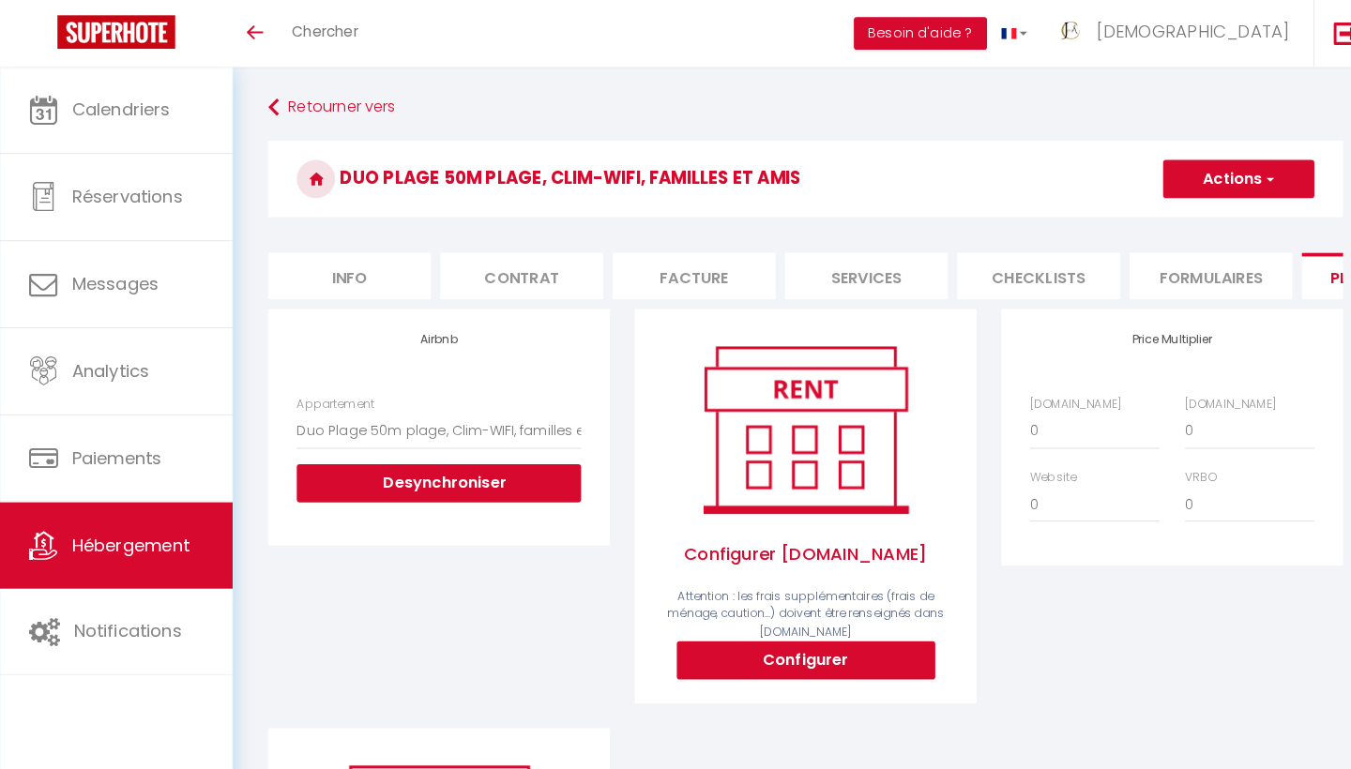
click at [795, 646] on button "Configurer" at bounding box center [789, 647] width 253 height 38
select select
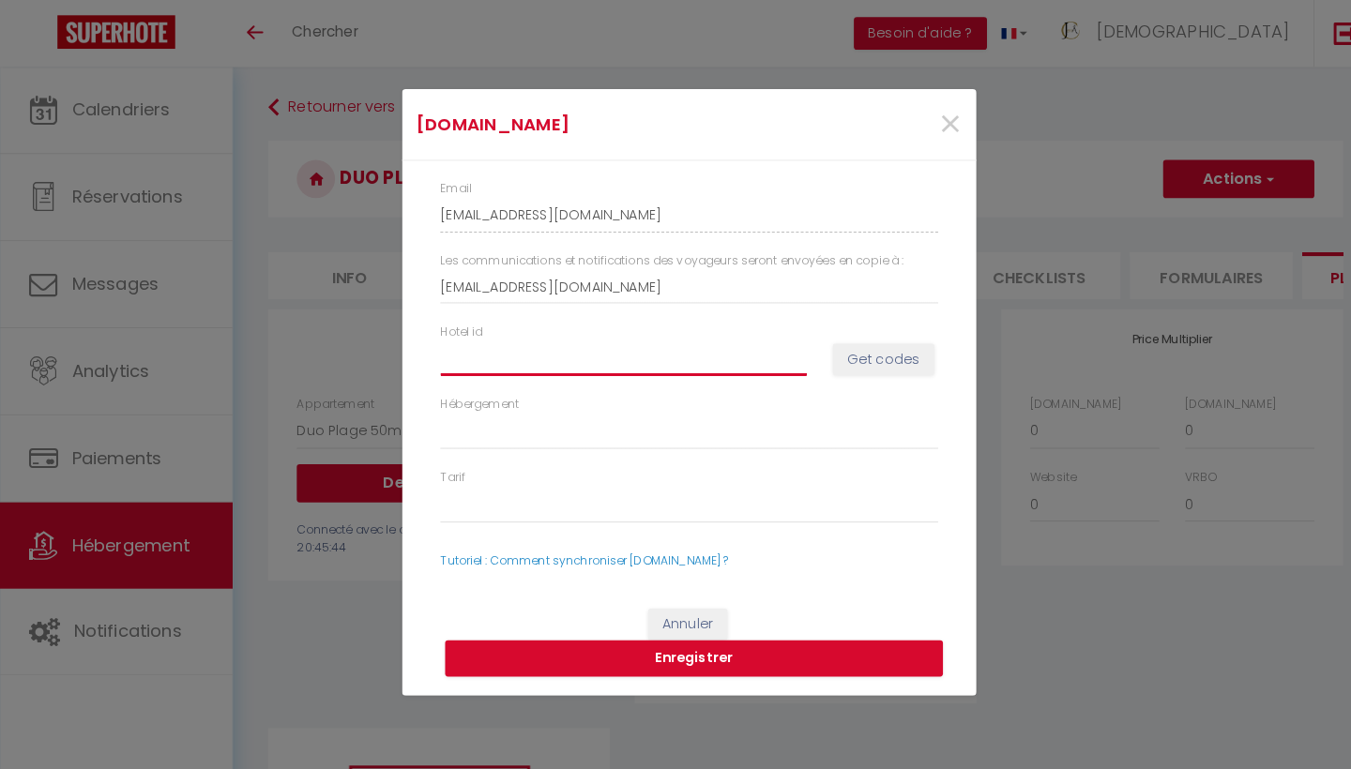
click at [500, 349] on input "Hotel id" at bounding box center [610, 352] width 359 height 34
paste input "14743956"
type input "14743956"
select select
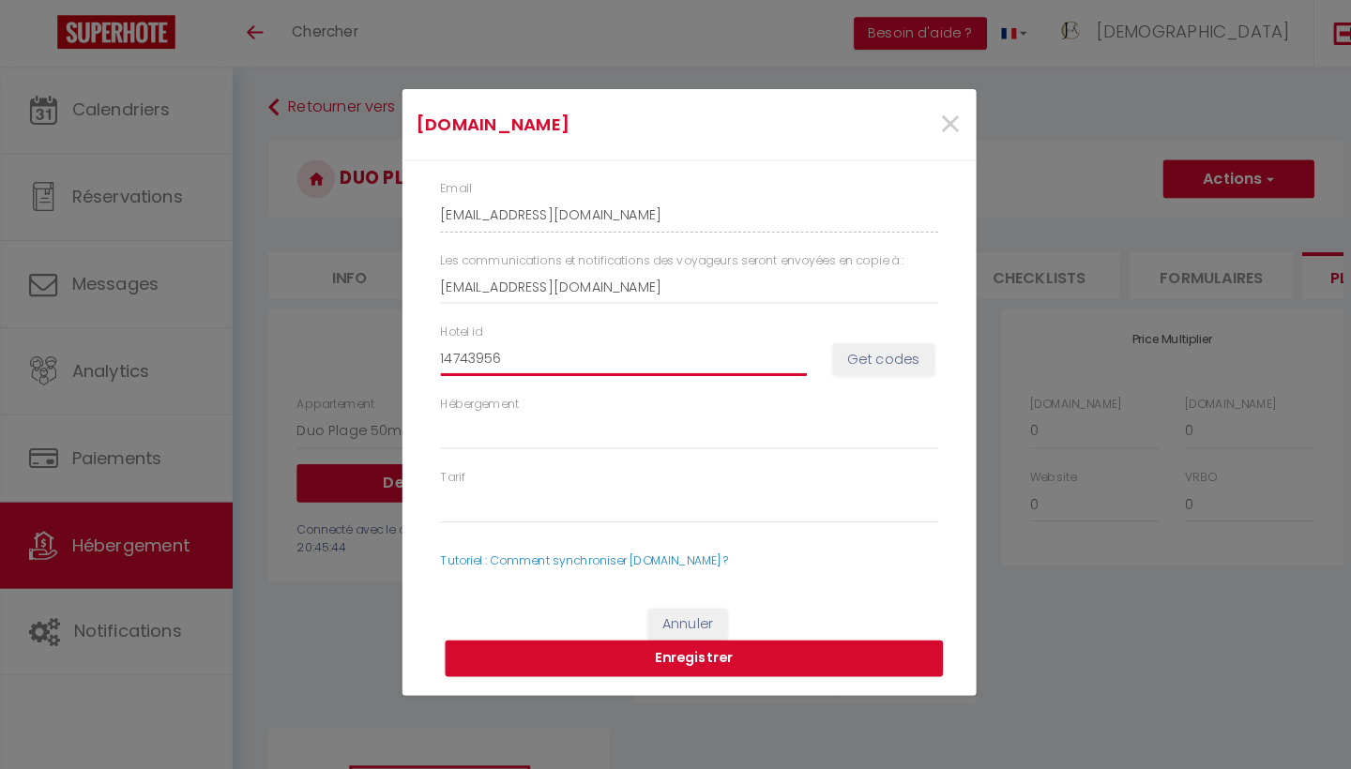
type input "14743956"
click at [872, 350] on button "Get codes" at bounding box center [865, 353] width 99 height 32
select select
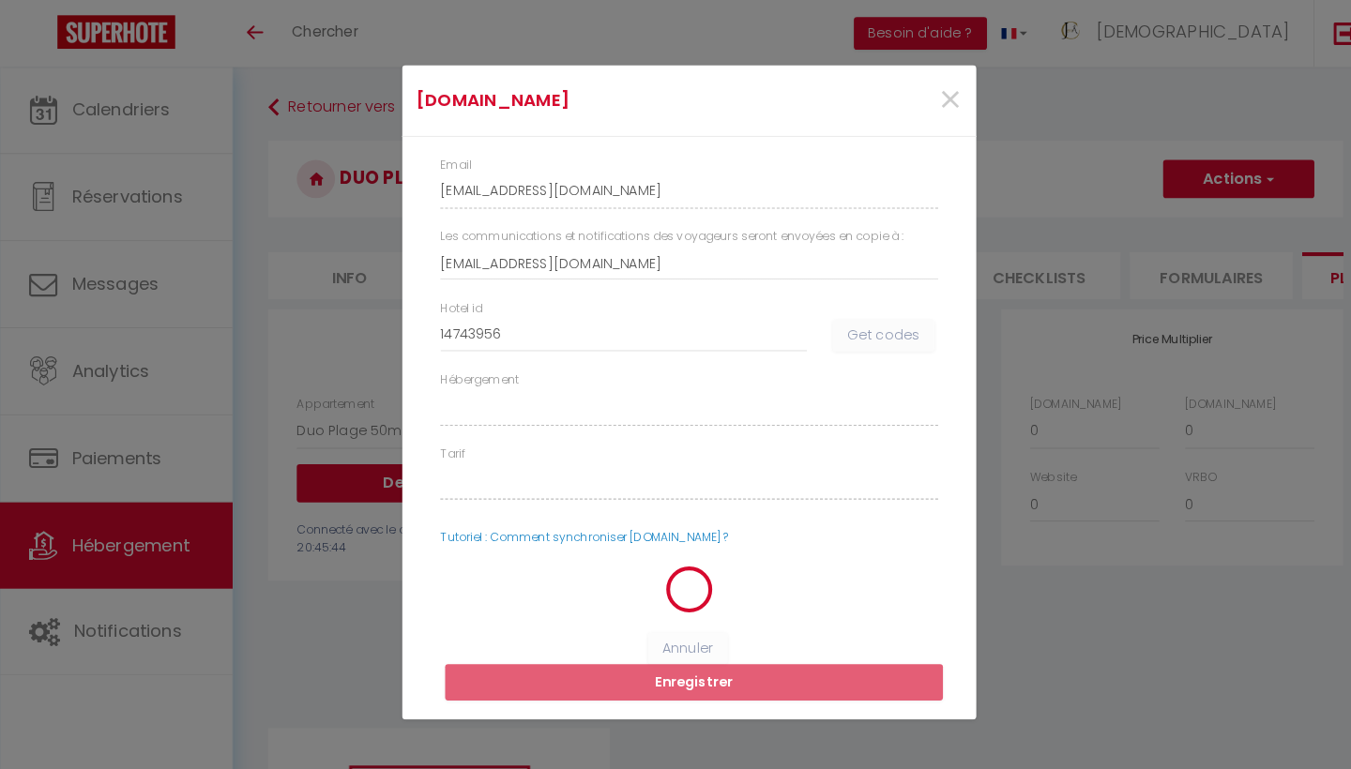
select select
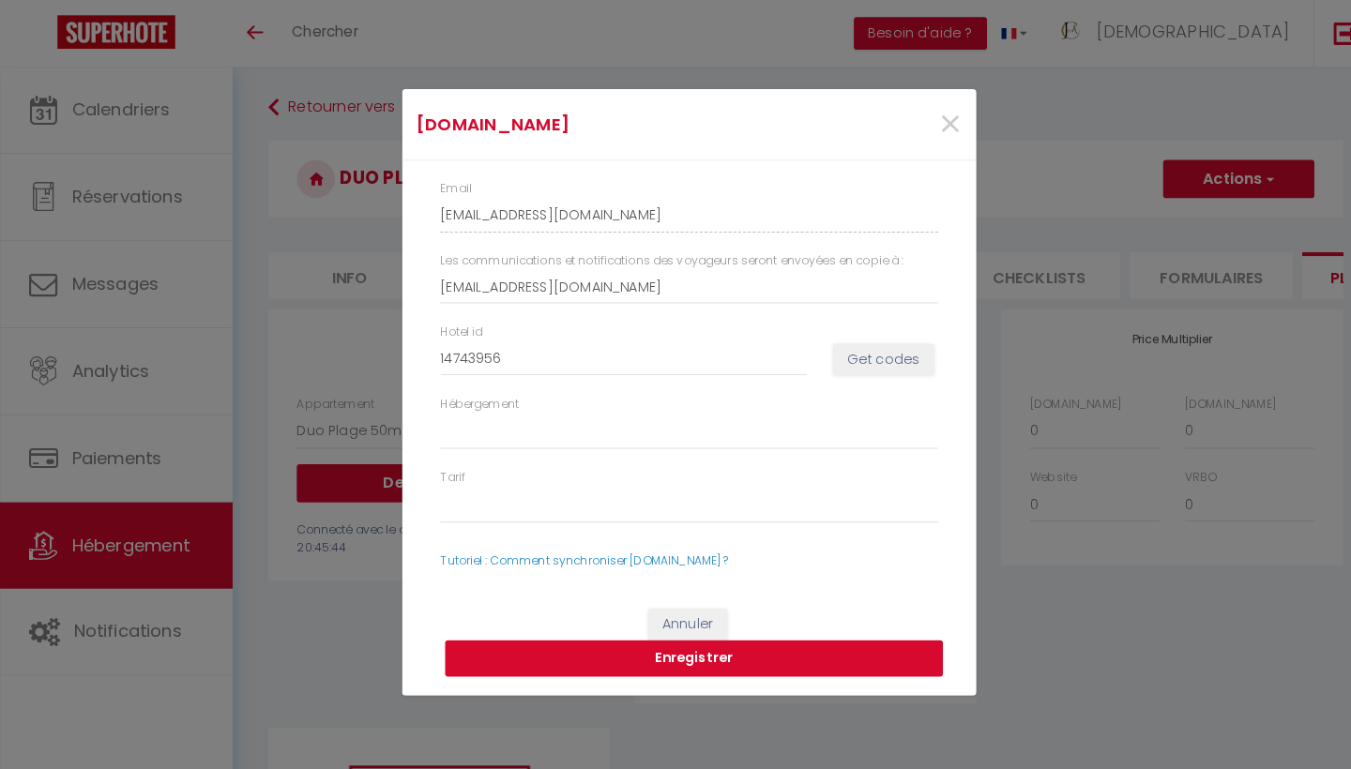
click at [668, 643] on button "Enregistrer" at bounding box center [680, 646] width 488 height 36
select select
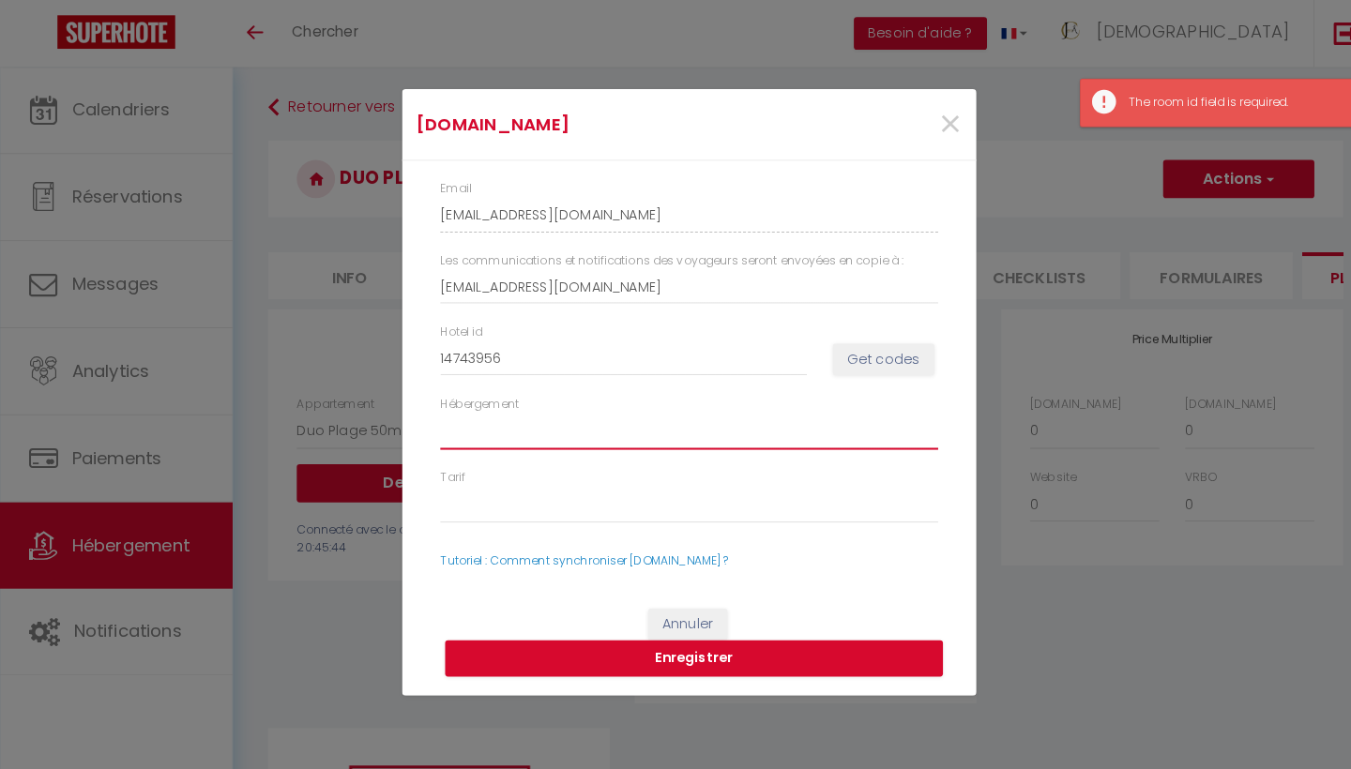
click at [562, 420] on select "Hébergement" at bounding box center [675, 423] width 488 height 36
click at [551, 436] on select "Hébergement" at bounding box center [675, 423] width 488 height 36
click at [528, 428] on select "Hébergement" at bounding box center [675, 423] width 488 height 36
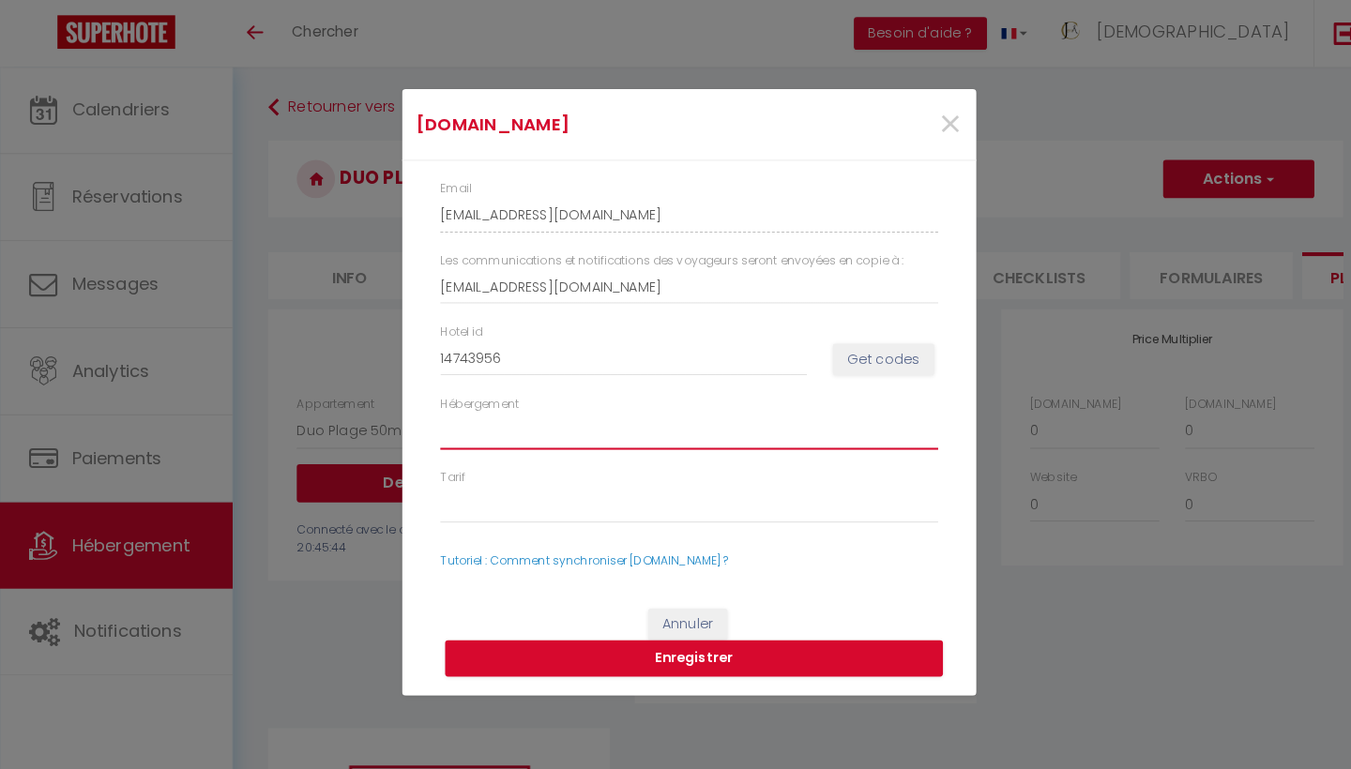
click at [506, 413] on select "Hébergement" at bounding box center [675, 423] width 488 height 36
click at [885, 352] on button "Get codes" at bounding box center [865, 353] width 99 height 32
select select
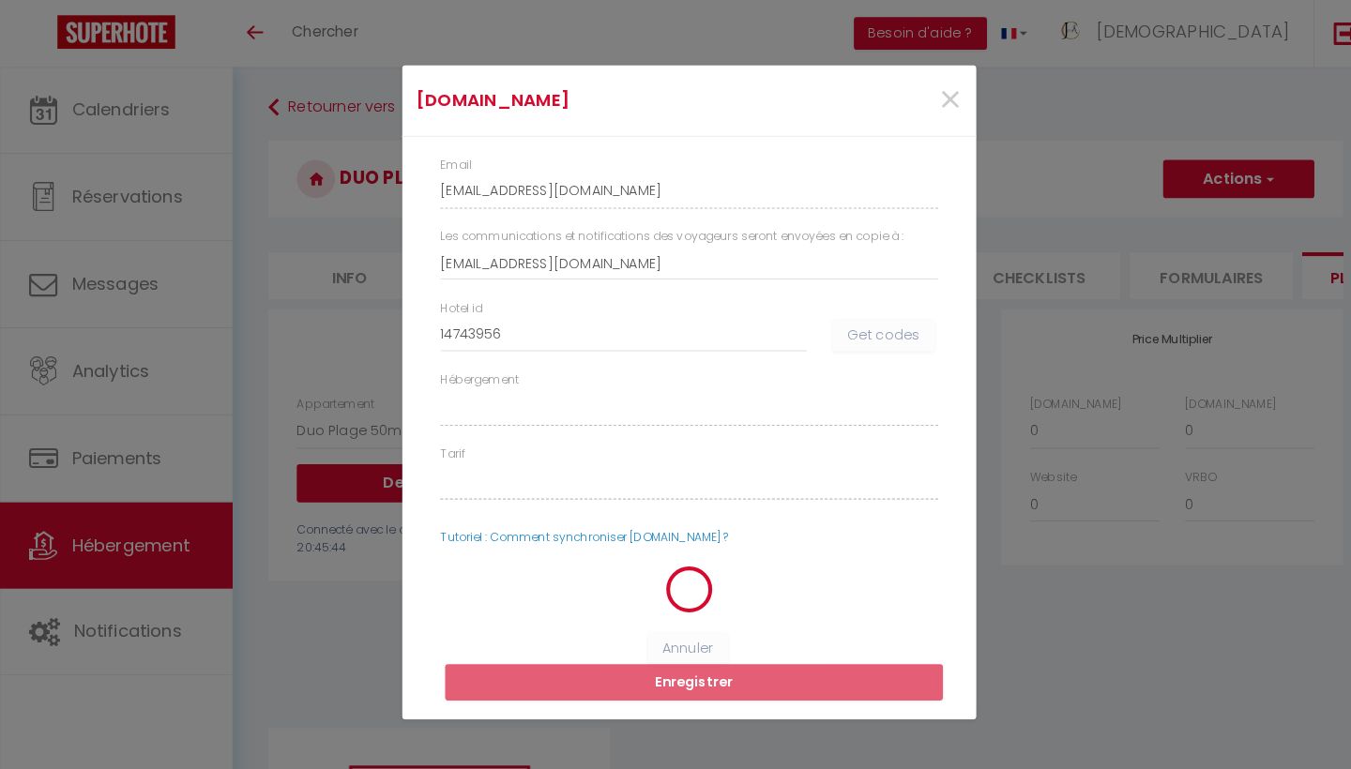
select select
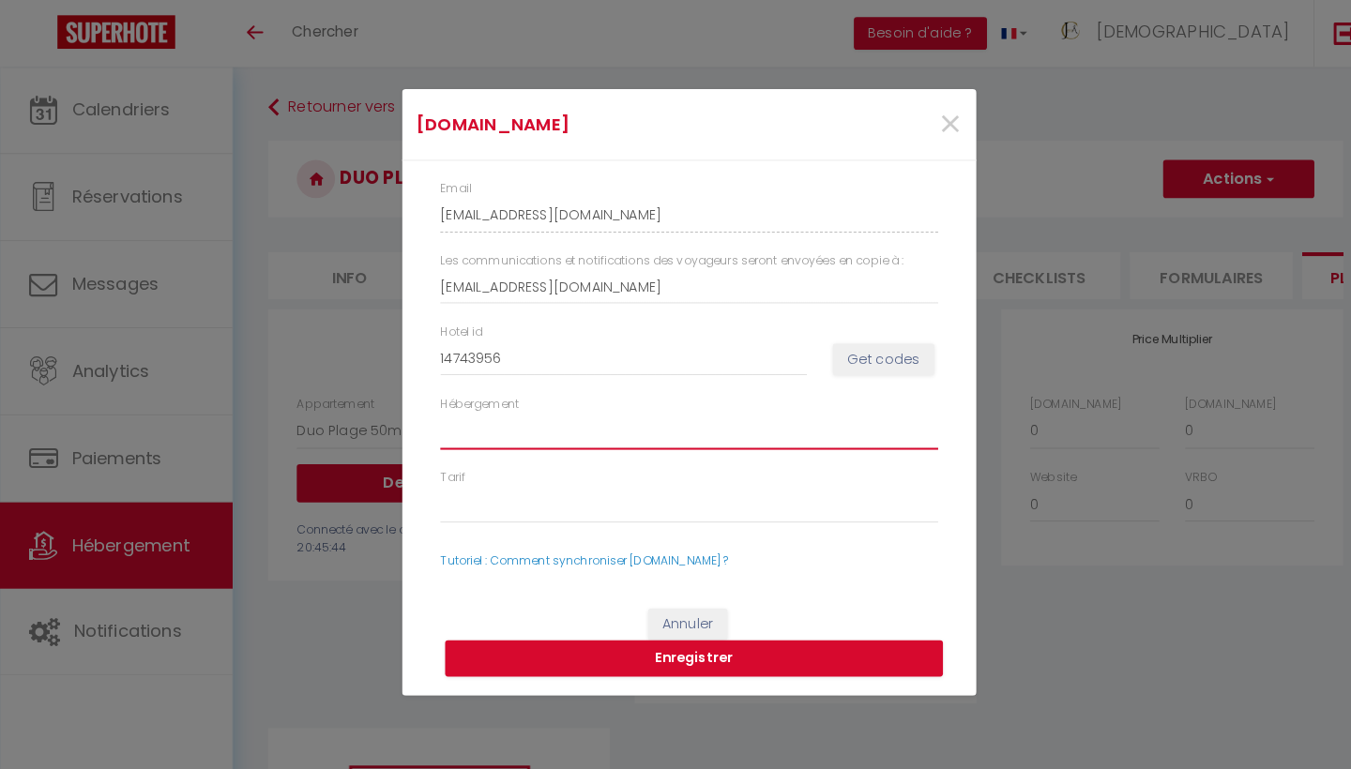
click at [594, 419] on select "Hébergement" at bounding box center [675, 423] width 488 height 36
click at [673, 604] on button "Annuler" at bounding box center [674, 613] width 78 height 32
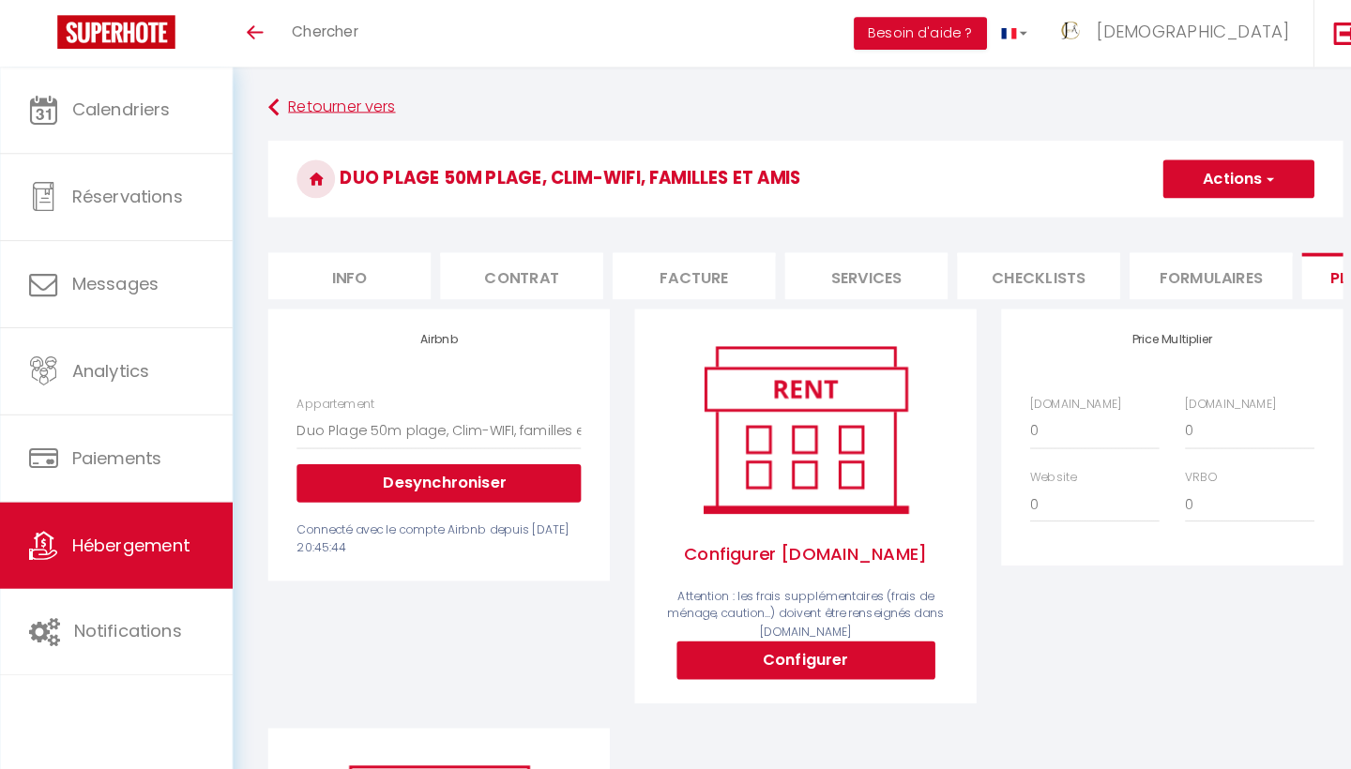
click at [265, 102] on icon at bounding box center [268, 105] width 10 height 34
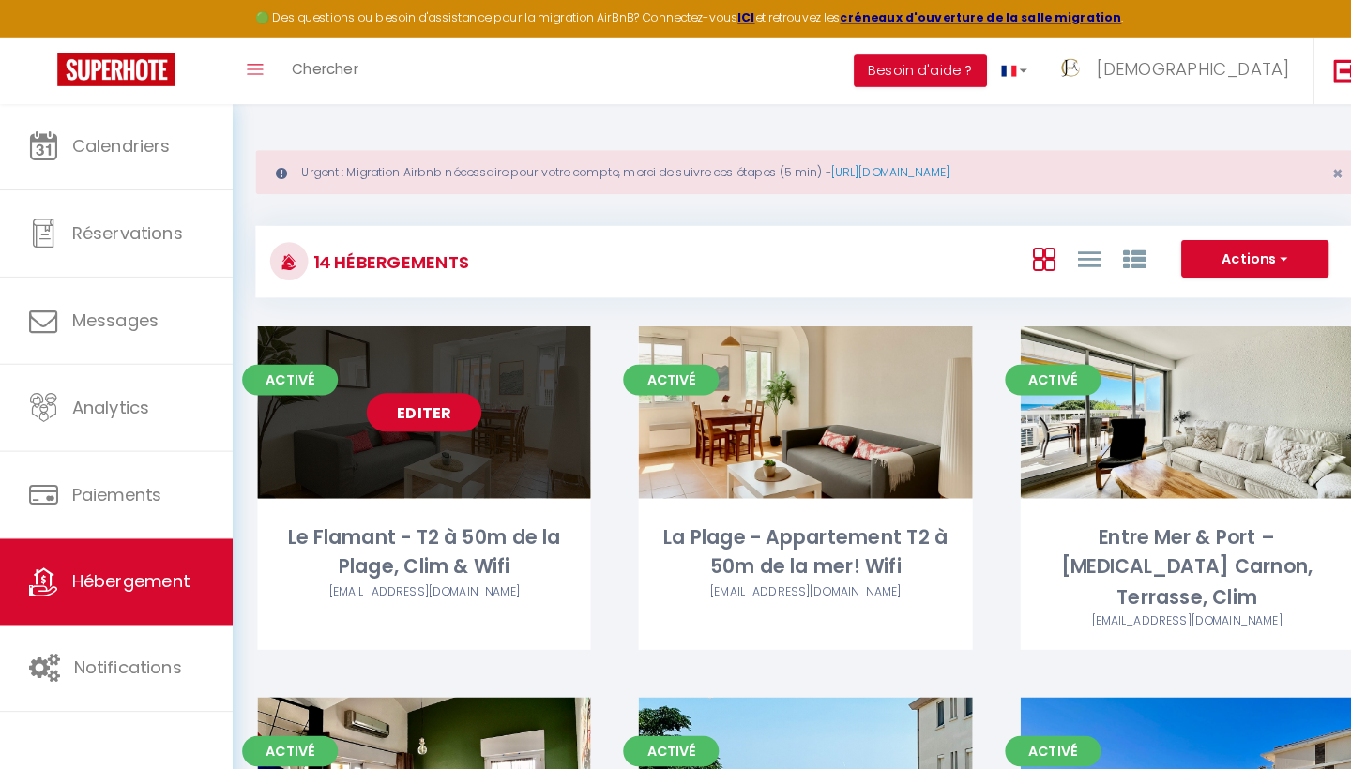
click at [408, 399] on link "Editer" at bounding box center [415, 405] width 113 height 38
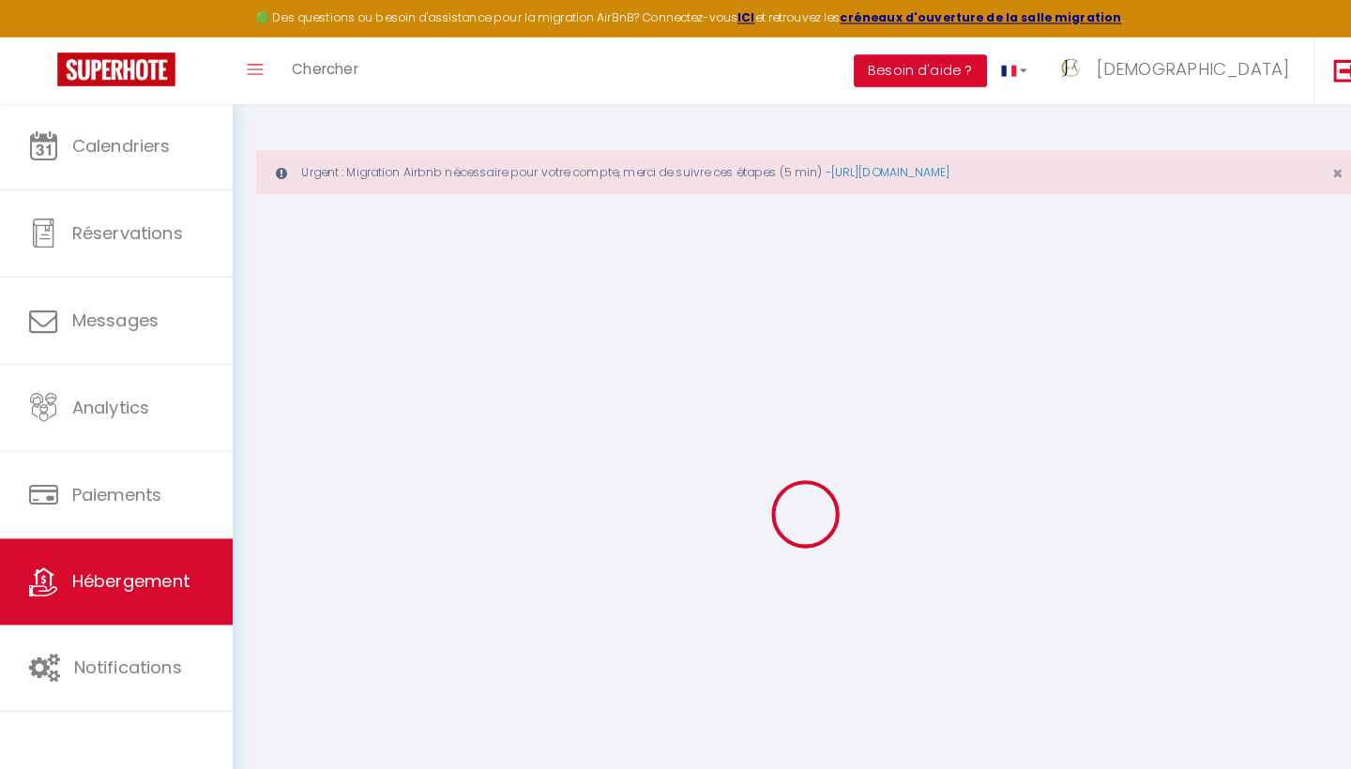
select select "16784-1476564397946789428"
select select "+ 10 %"
select select
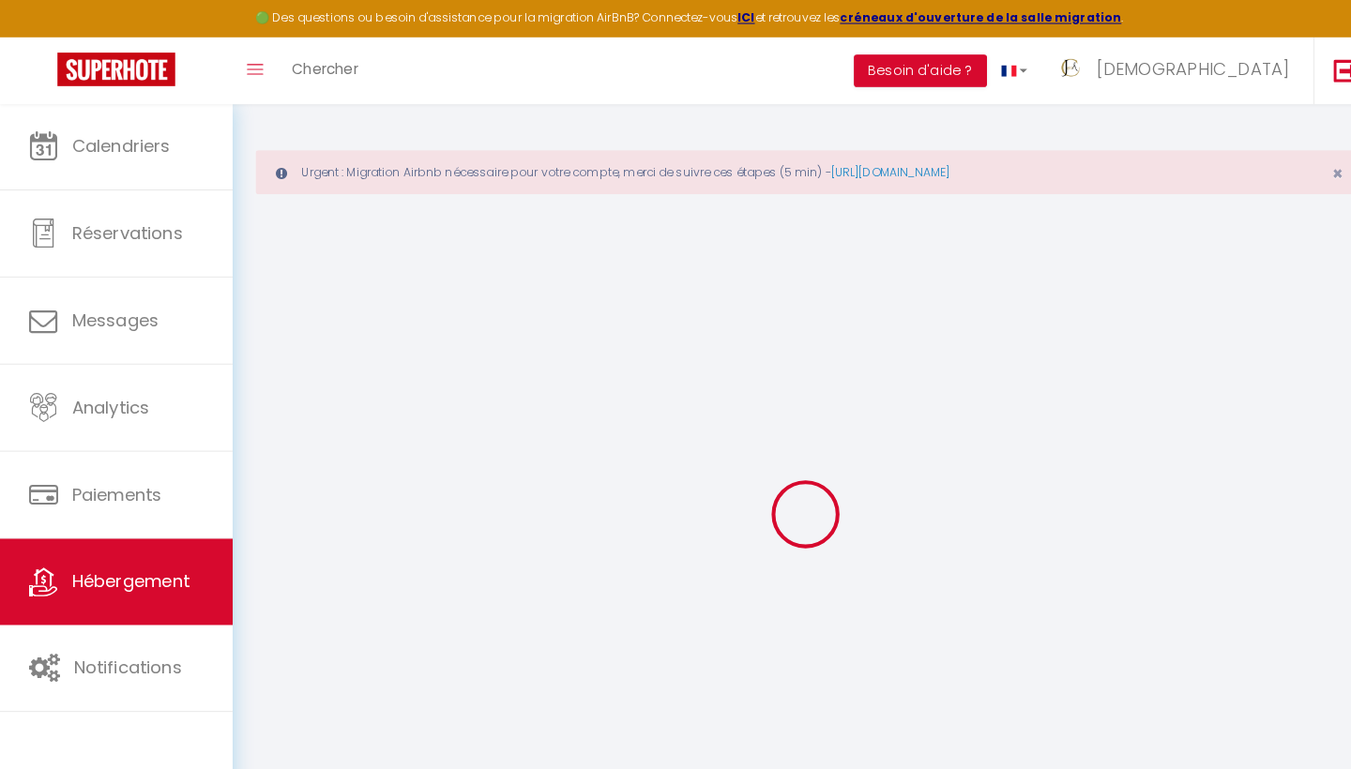
checkbox input "false"
select select "365"
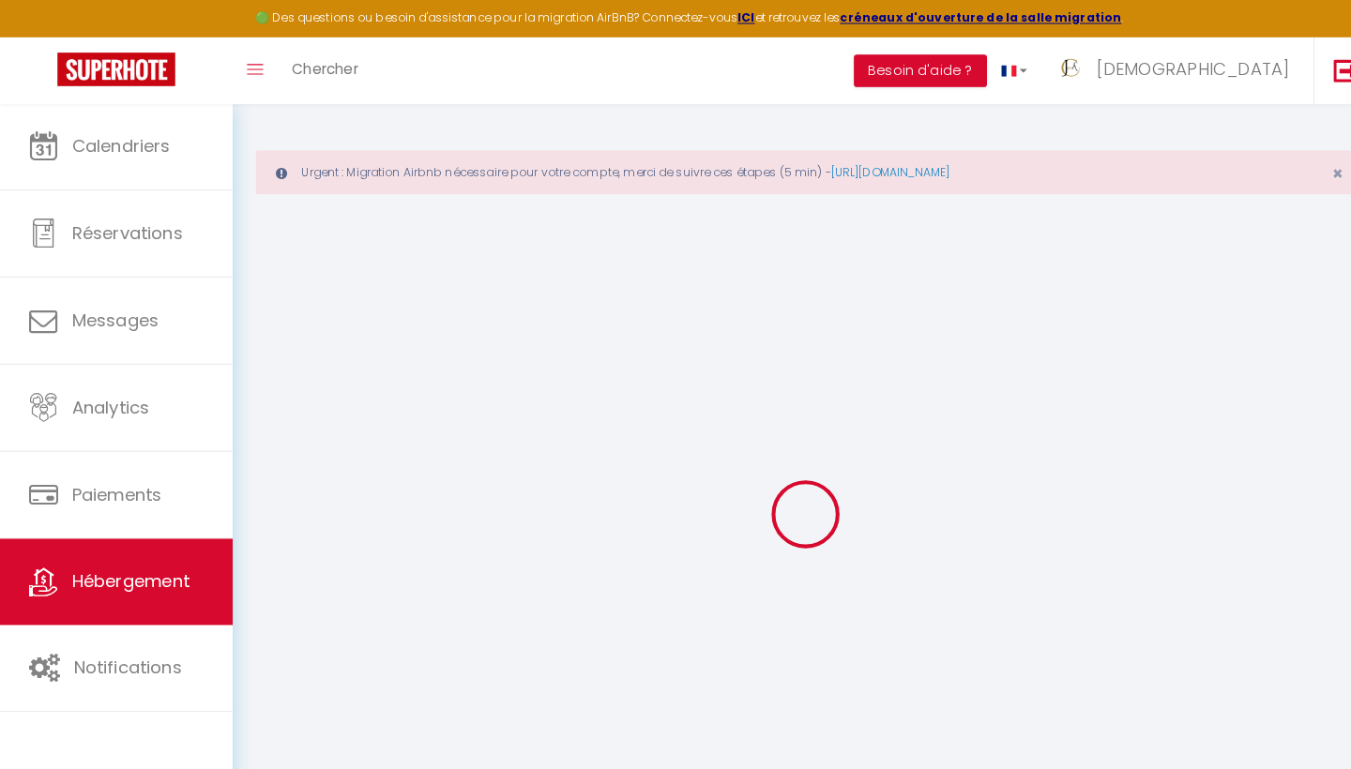
select select "EUR"
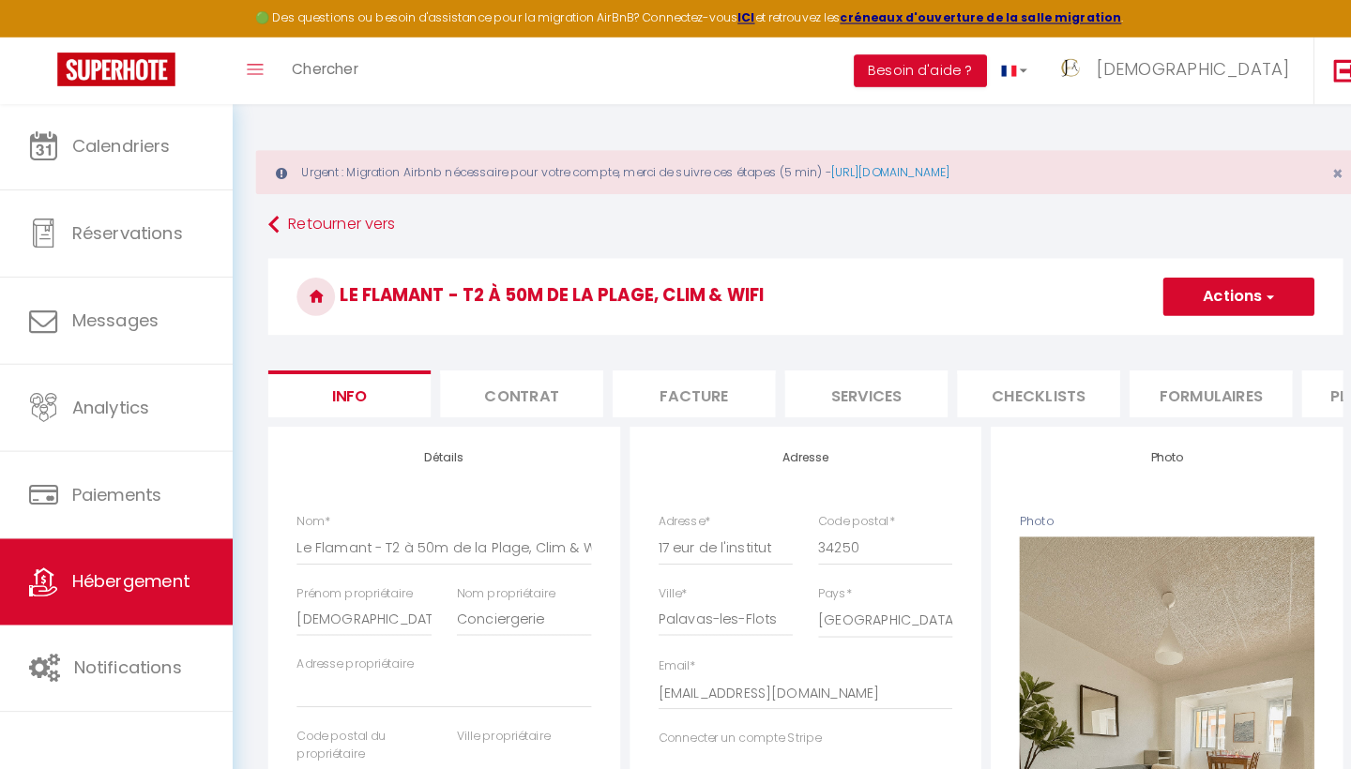
click at [1304, 397] on li "Plateformes" at bounding box center [1355, 386] width 159 height 46
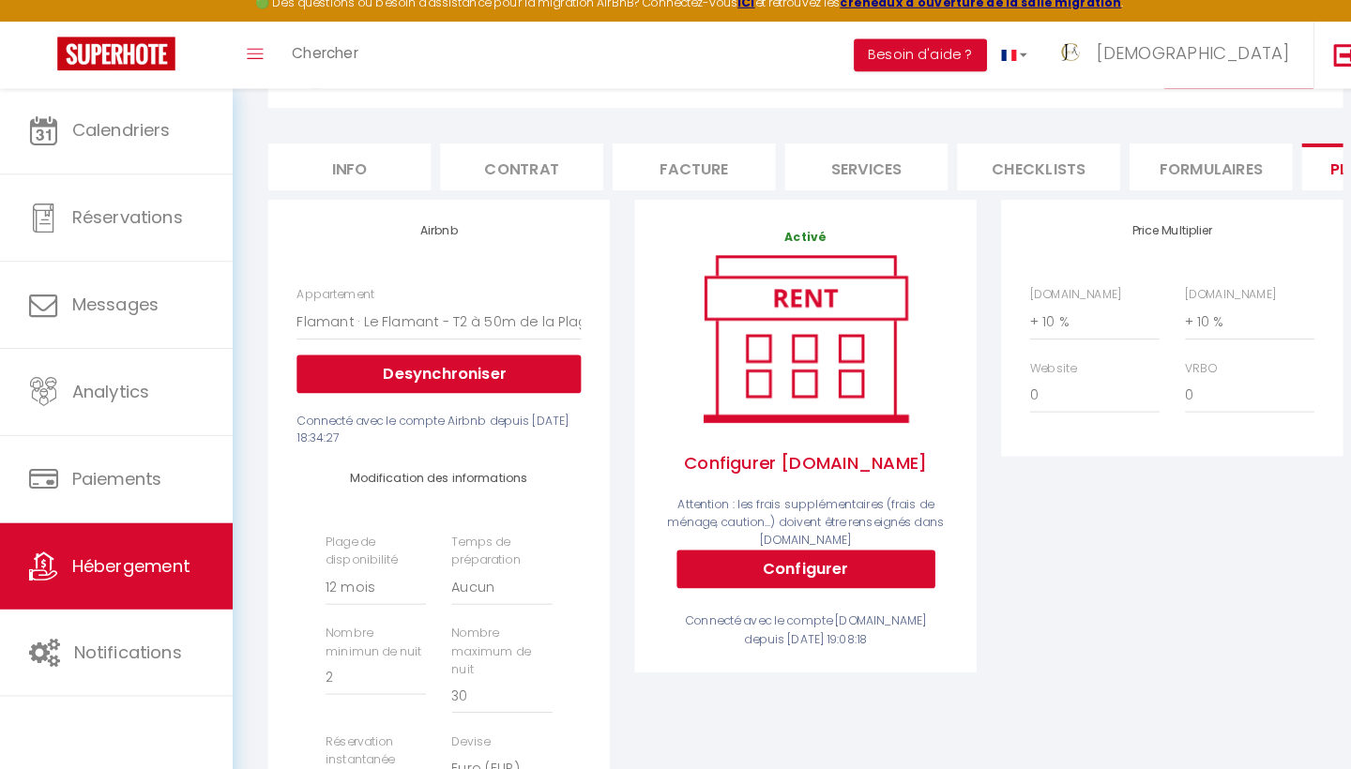
scroll to position [226, 0]
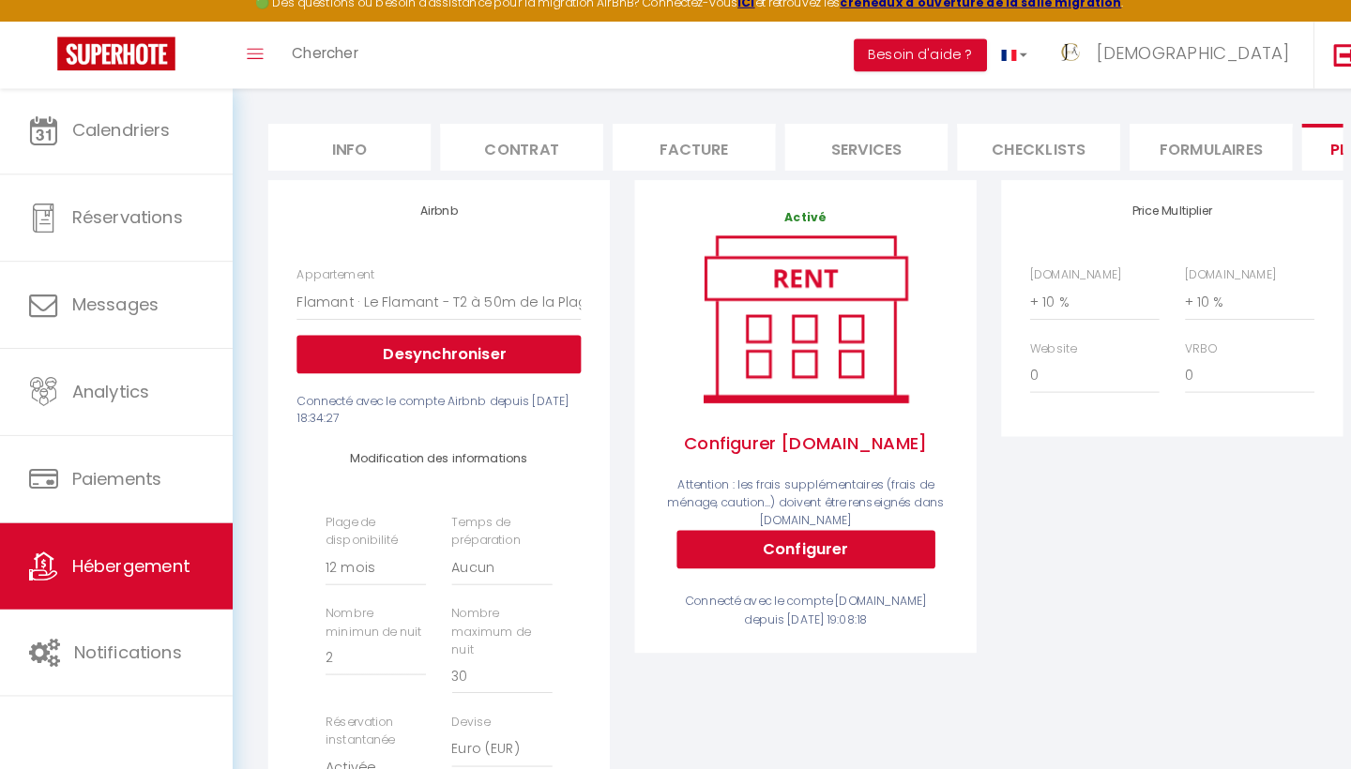
click at [789, 536] on button "Configurer" at bounding box center [789, 555] width 253 height 38
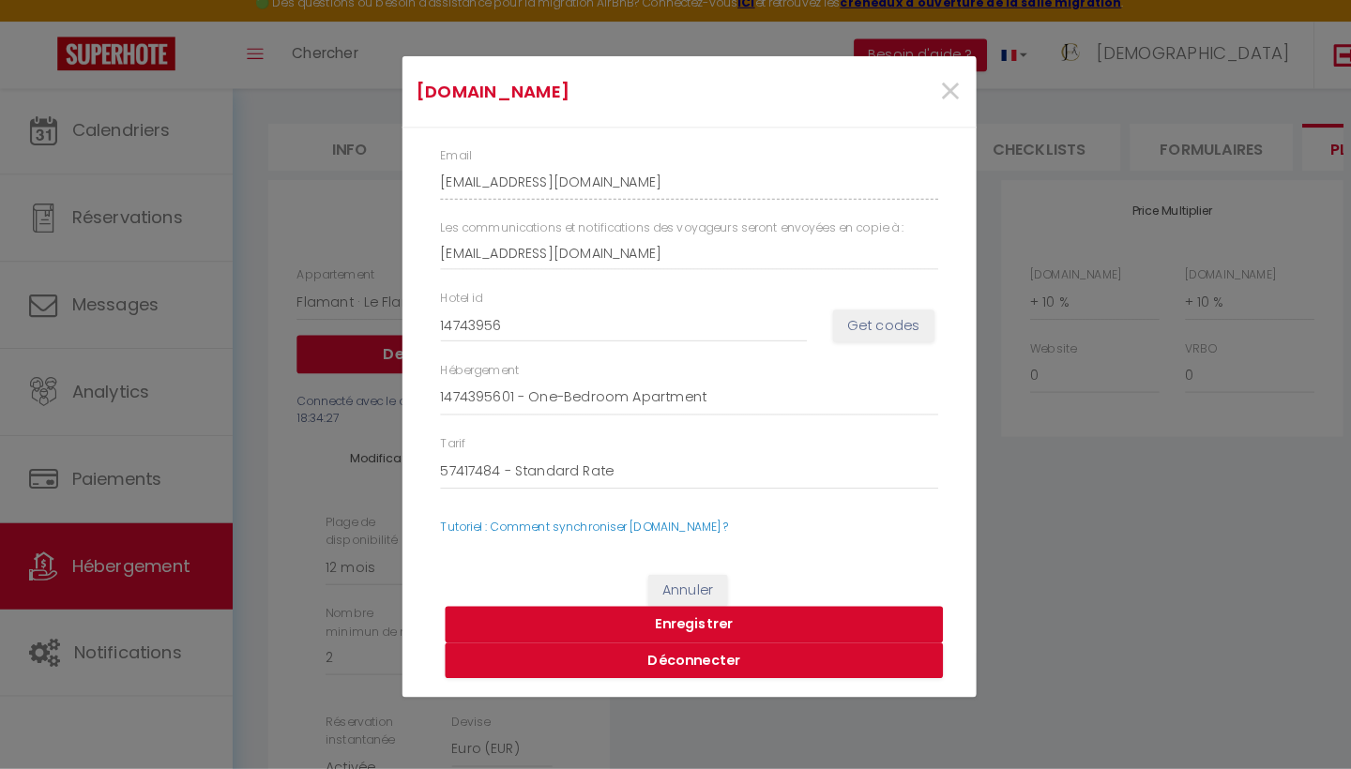
click at [731, 610] on button "Enregistrer" at bounding box center [680, 628] width 488 height 36
select select
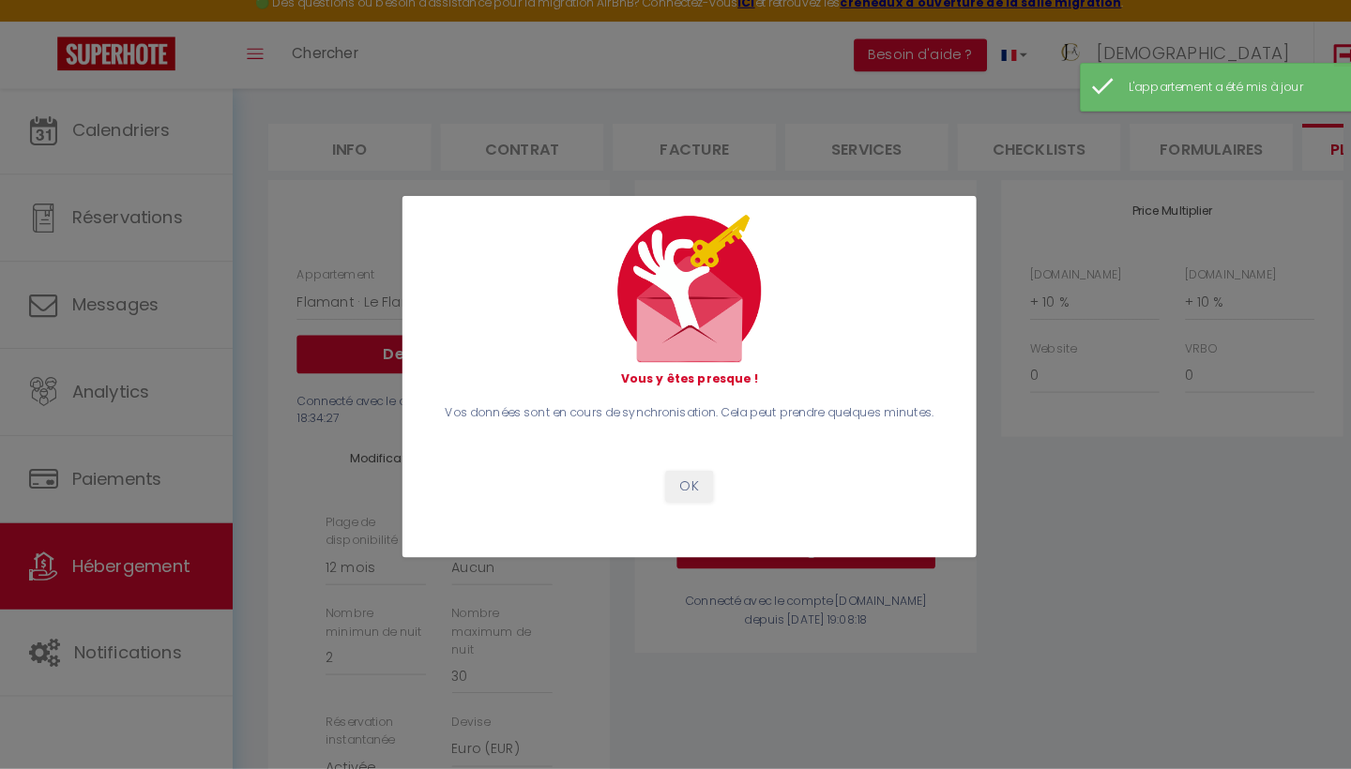
click at [673, 476] on button "OK" at bounding box center [675, 492] width 47 height 32
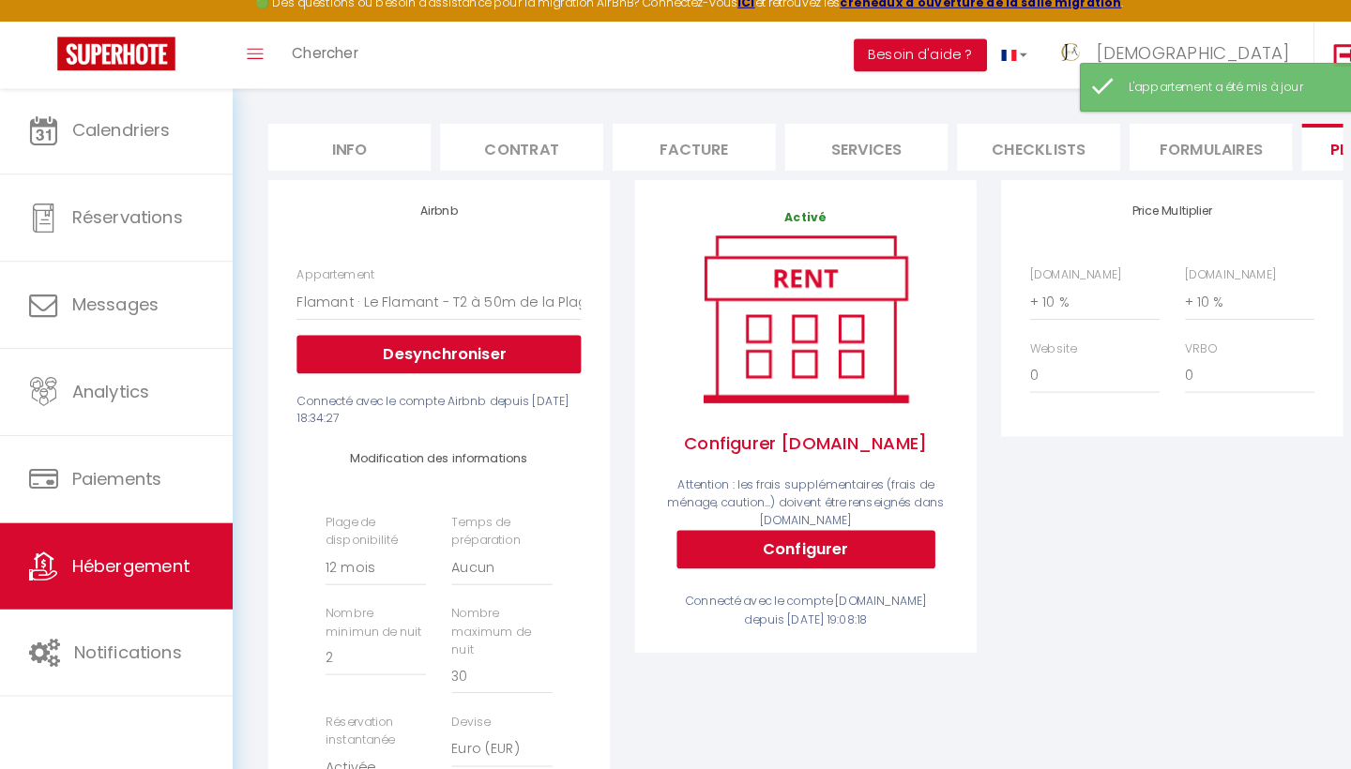
click at [122, 573] on link "Hébergement" at bounding box center [114, 570] width 228 height 84
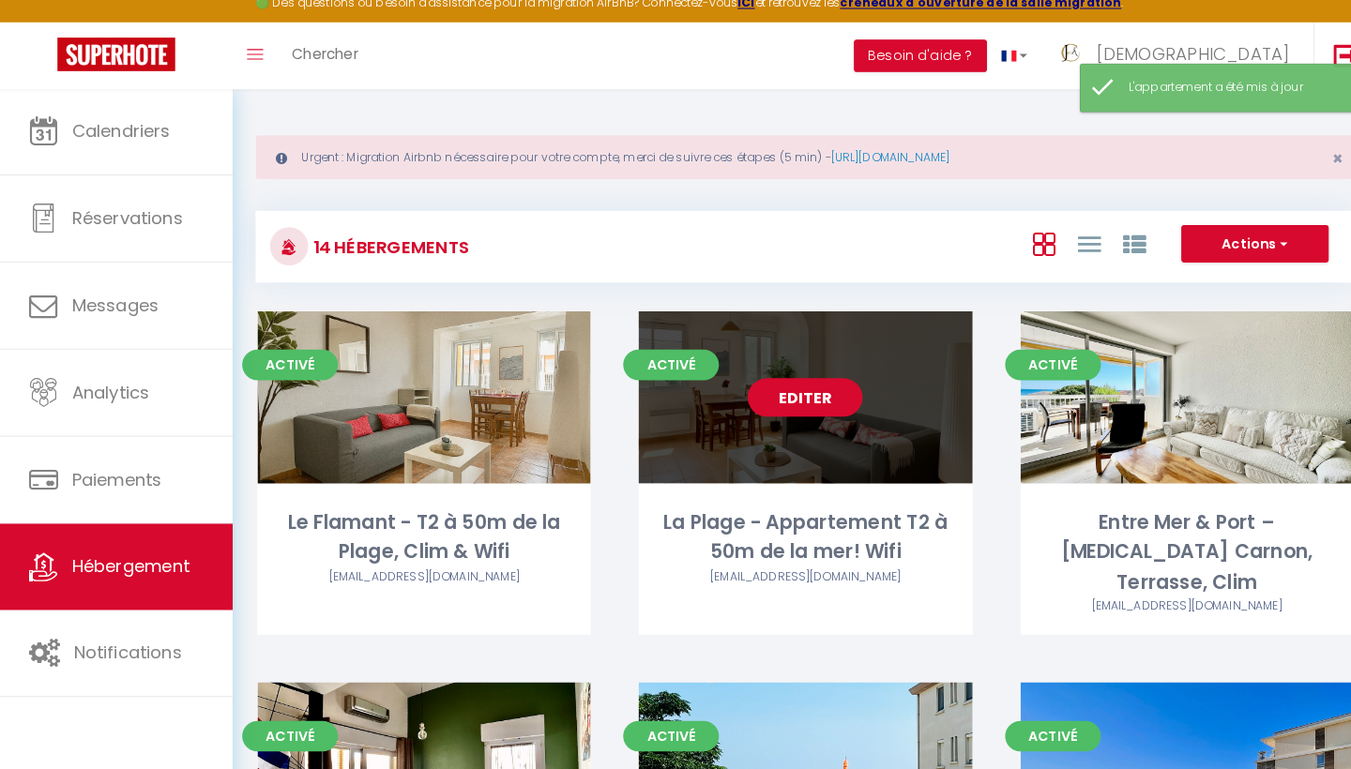
click at [796, 391] on link "Editer" at bounding box center [789, 405] width 113 height 38
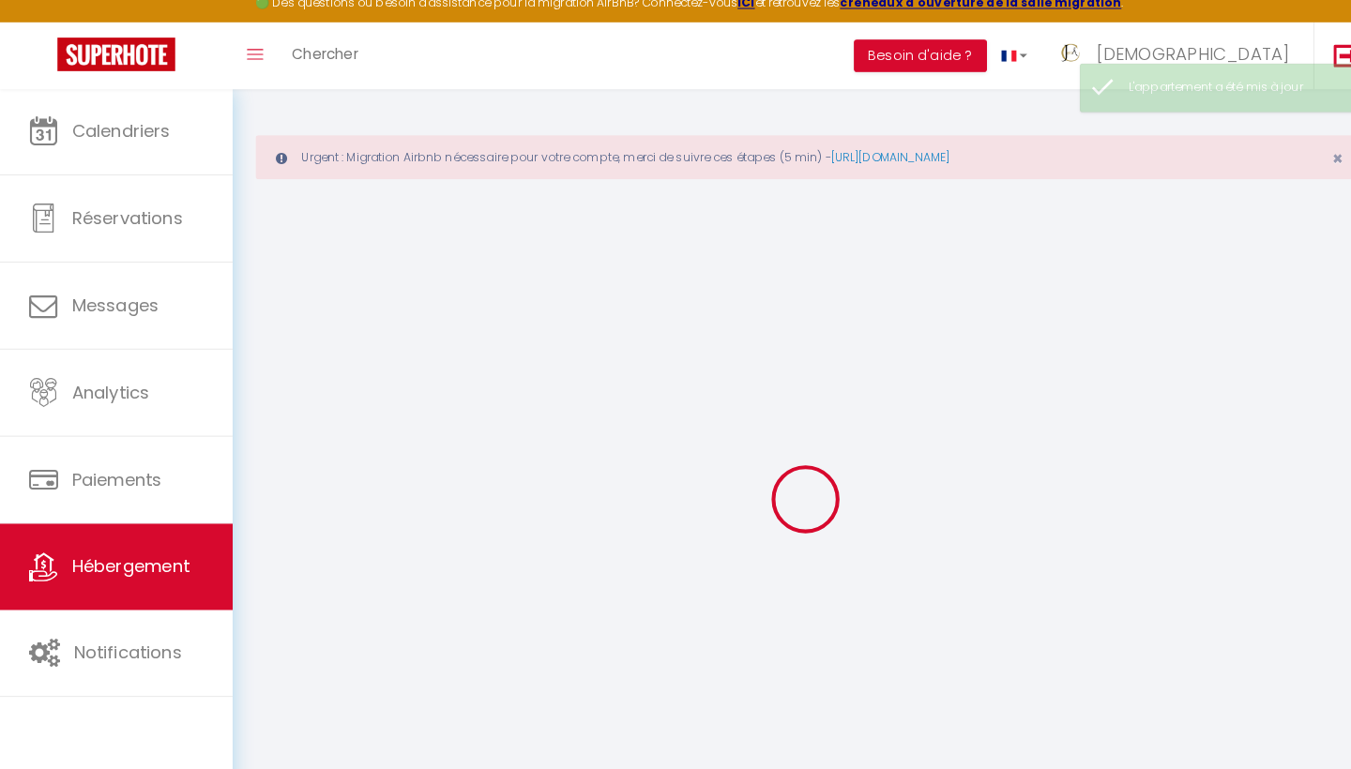
select select "4244-1465054944145650578"
select select "+ 10 %"
select select
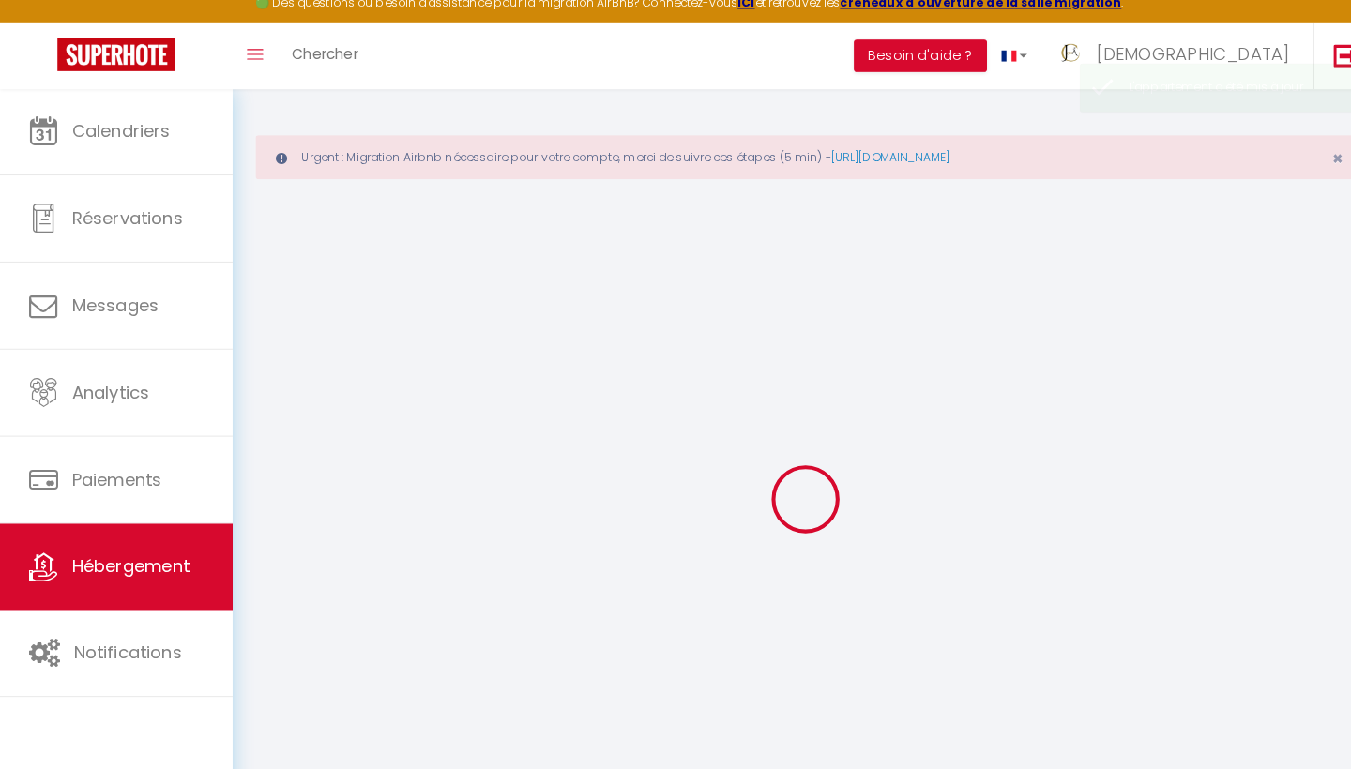
checkbox input "false"
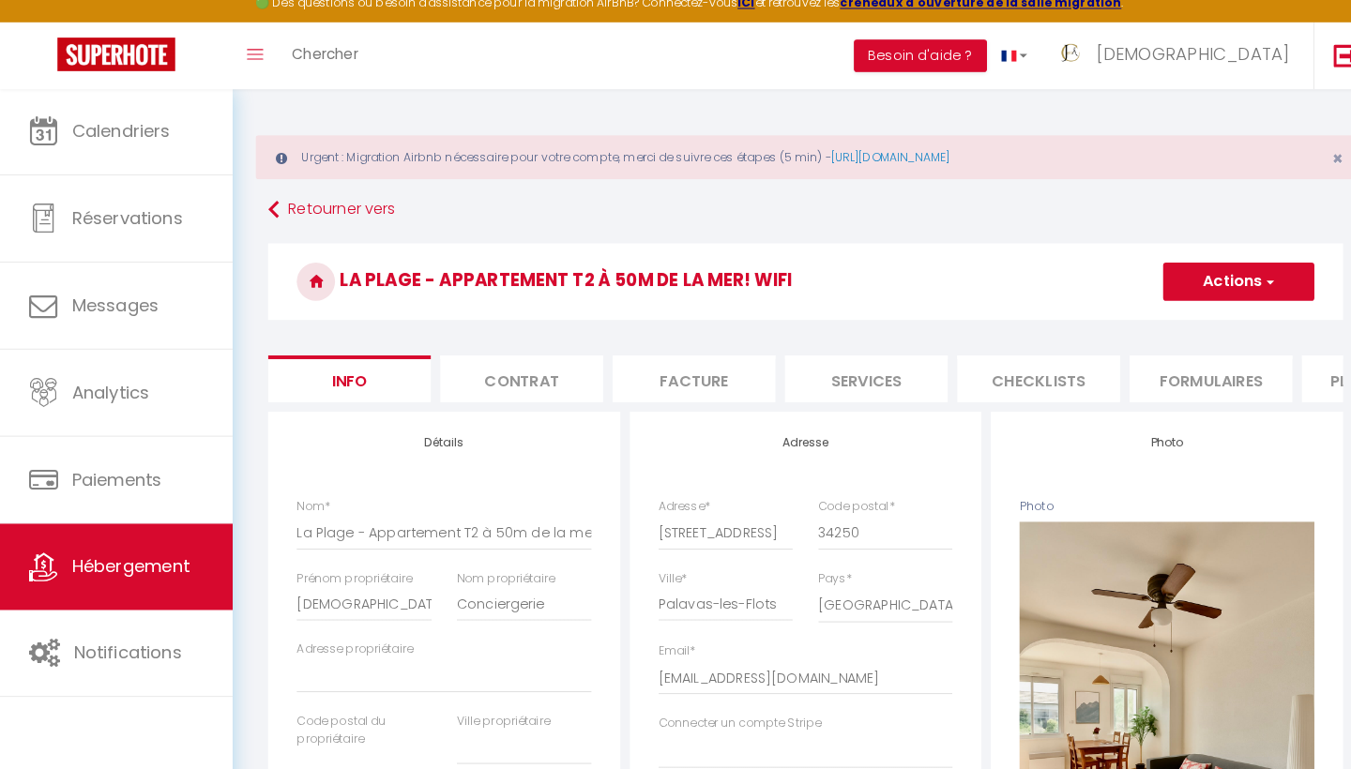
click at [1304, 373] on li "Plateformes" at bounding box center [1355, 386] width 159 height 46
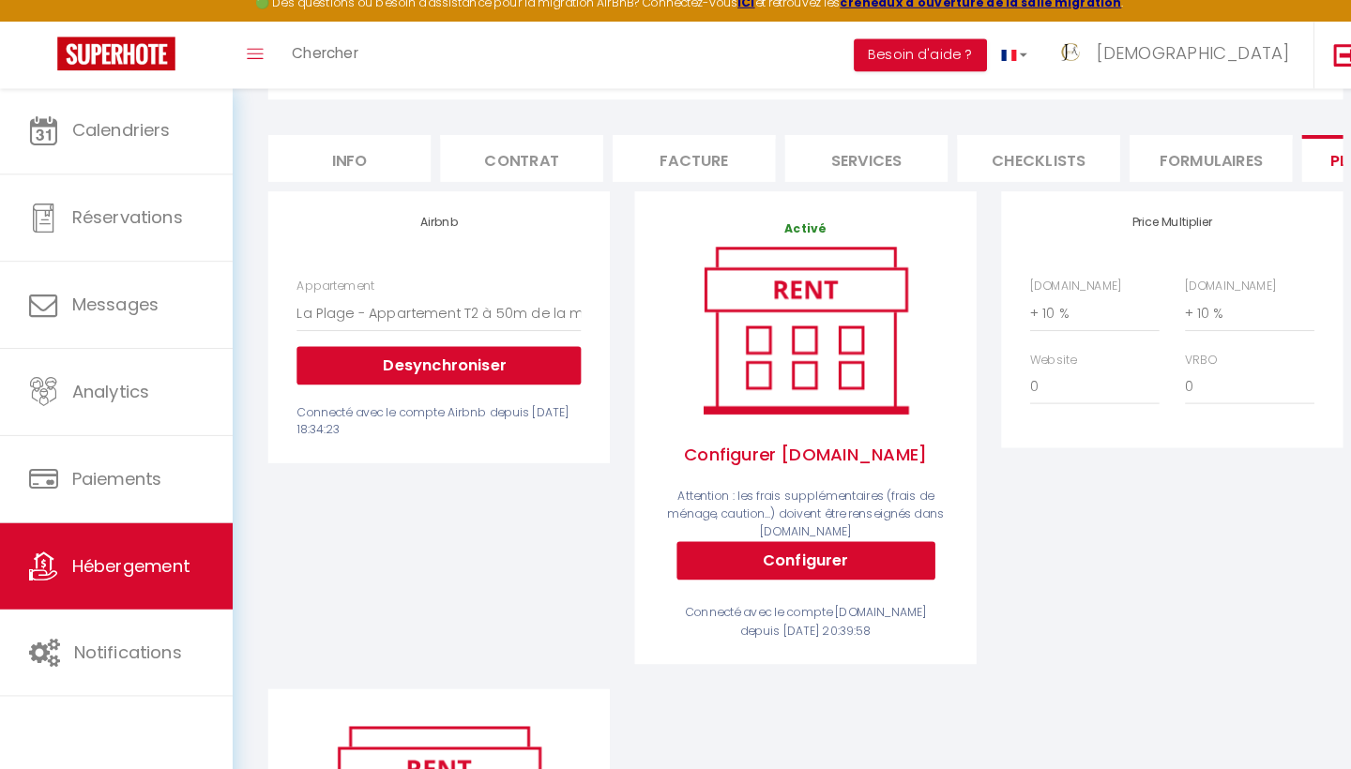
scroll to position [219, 0]
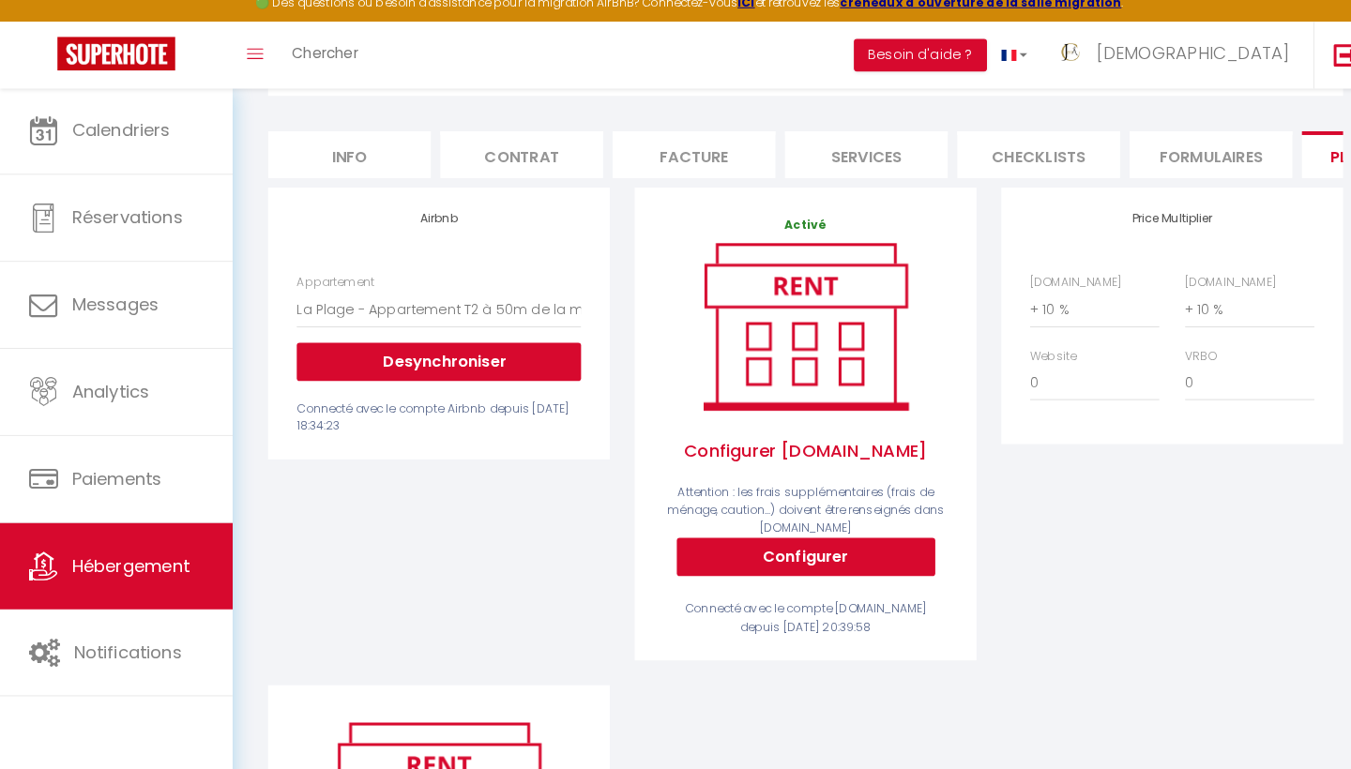
click at [788, 542] on button "Configurer" at bounding box center [789, 561] width 253 height 38
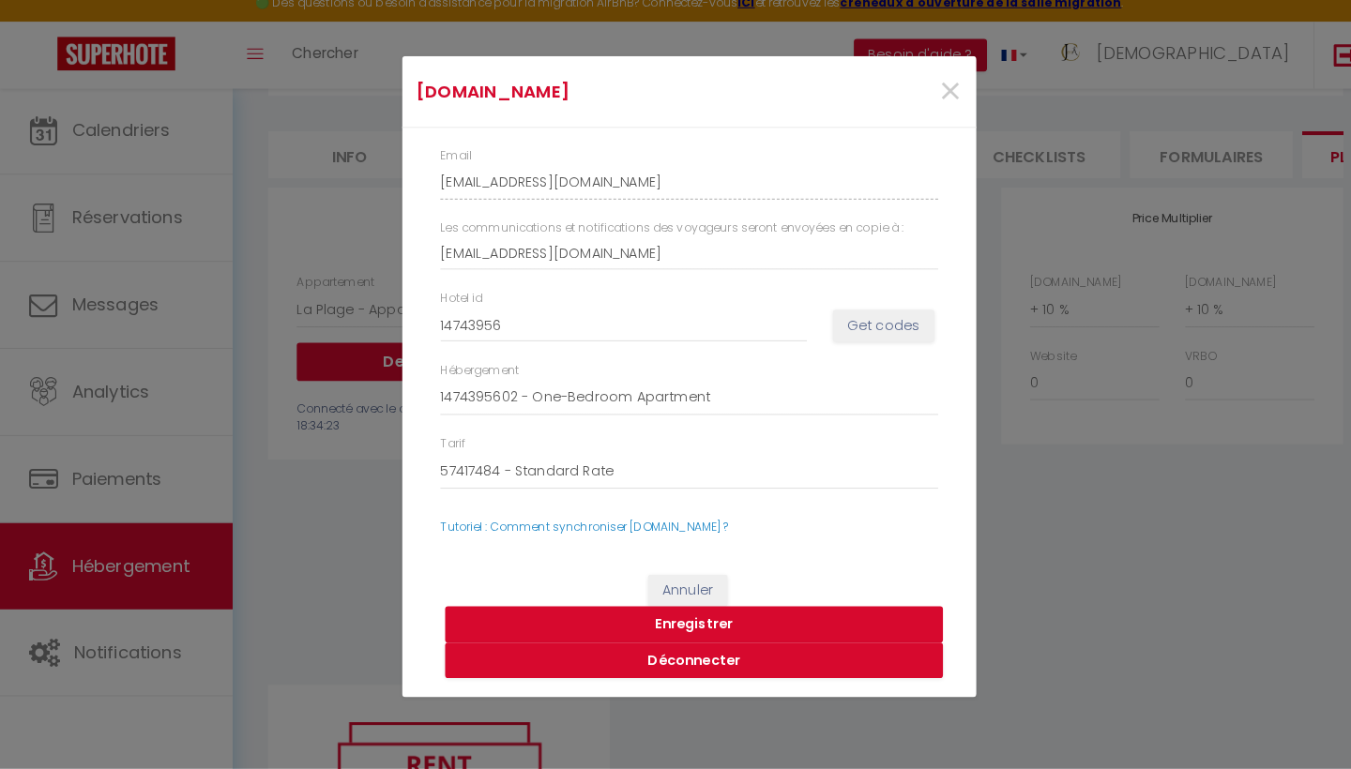
click at [720, 610] on button "Enregistrer" at bounding box center [680, 628] width 488 height 36
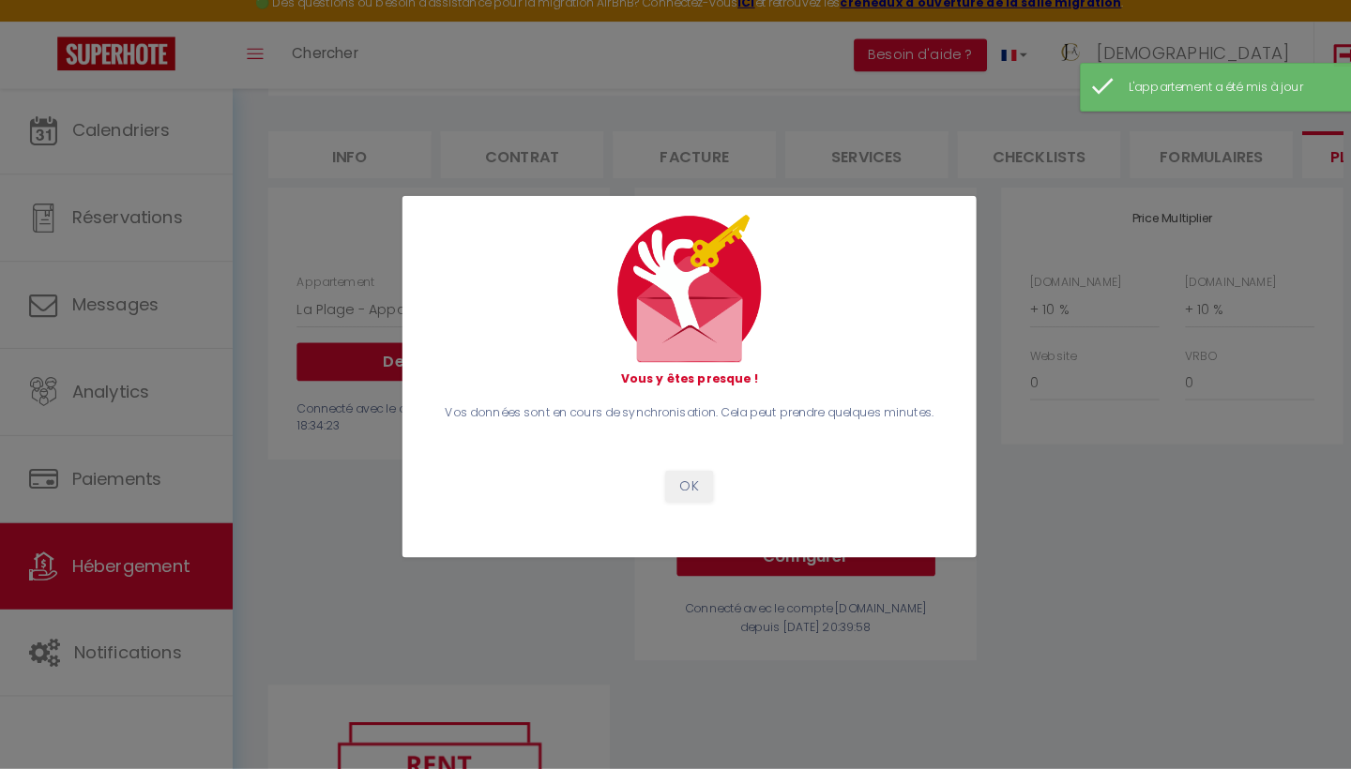
click at [671, 479] on button "OK" at bounding box center [675, 492] width 47 height 32
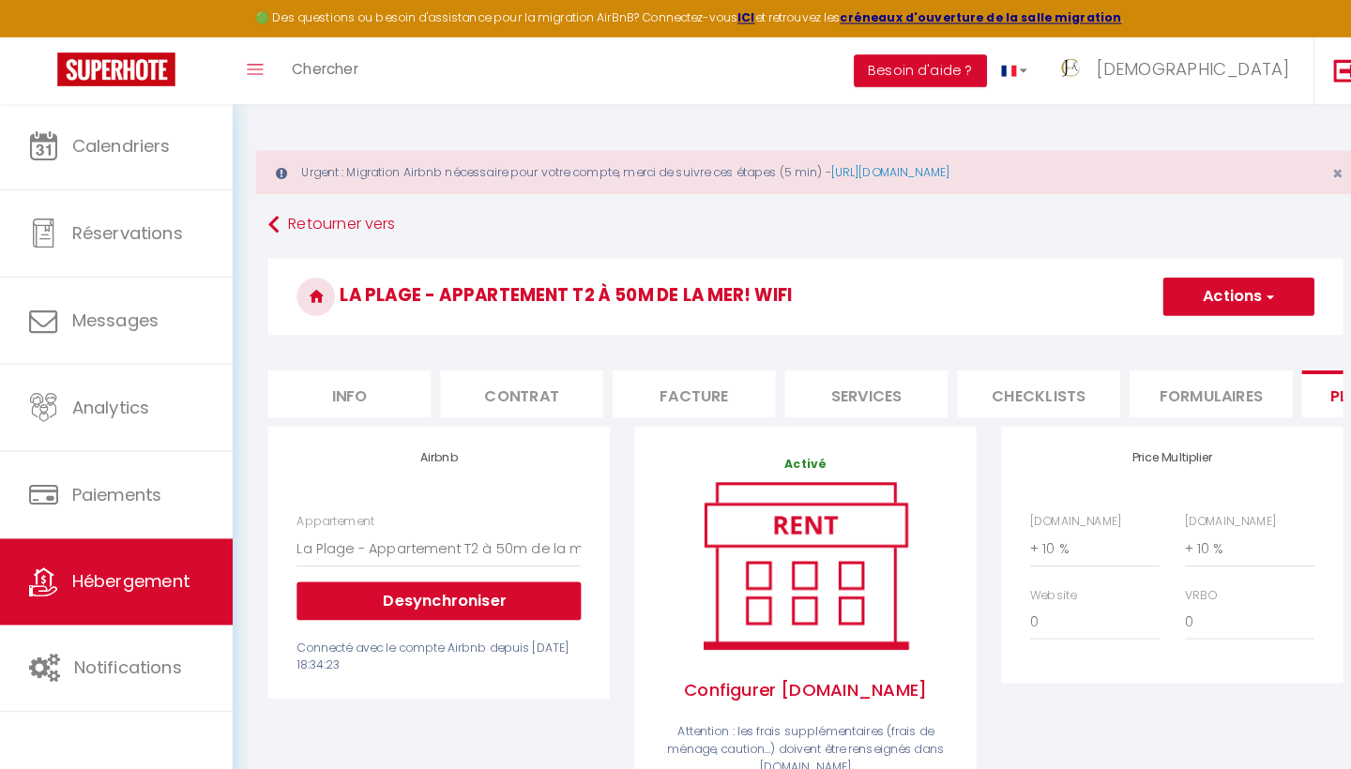
scroll to position [0, 0]
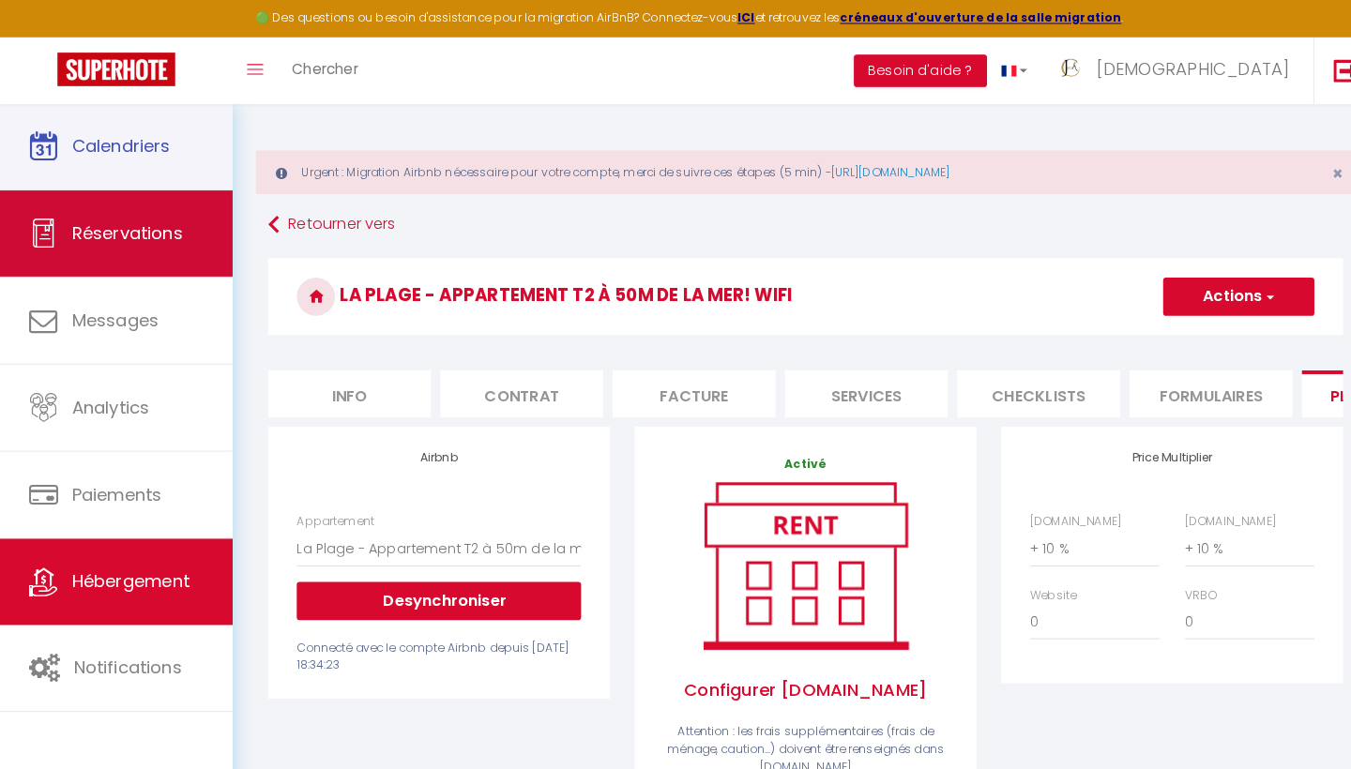
click at [186, 187] on link "Réservations" at bounding box center [114, 229] width 228 height 84
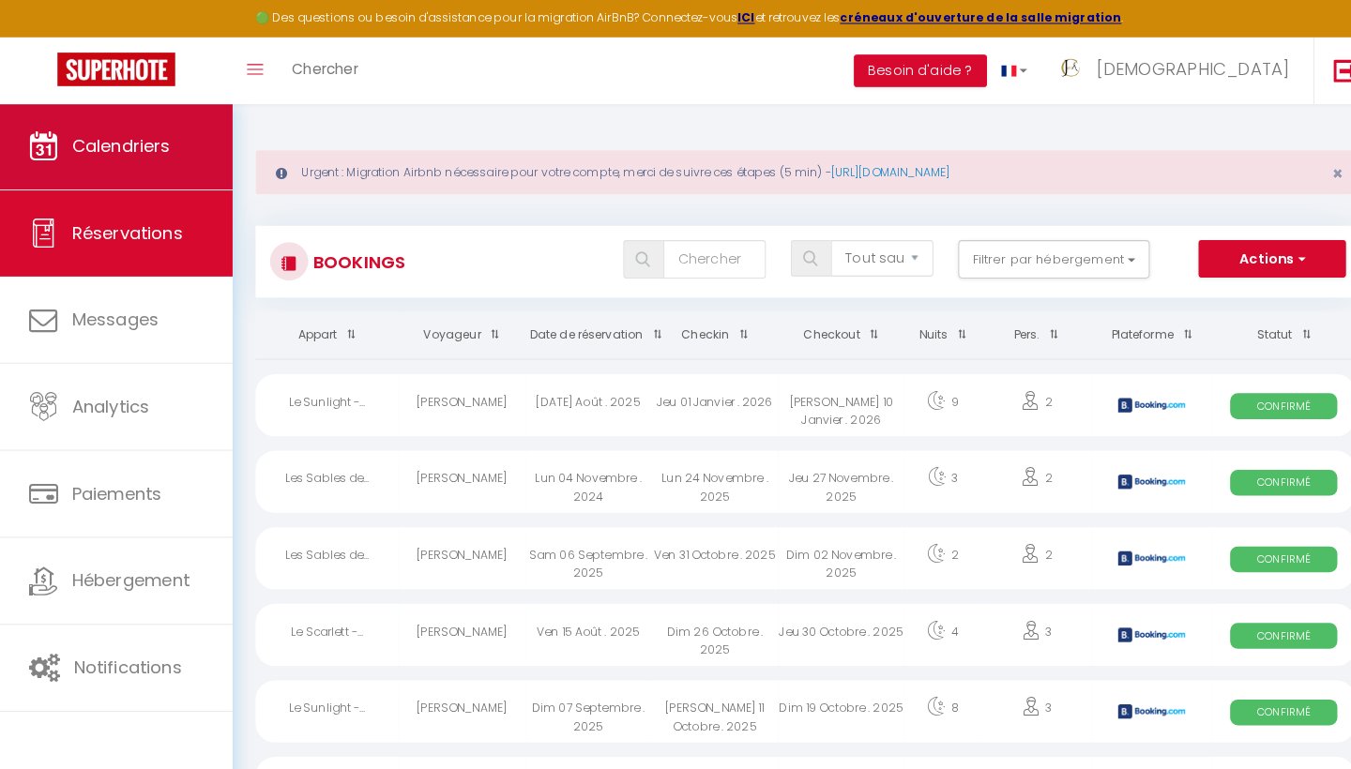
click at [174, 160] on link "Calendriers" at bounding box center [114, 143] width 228 height 84
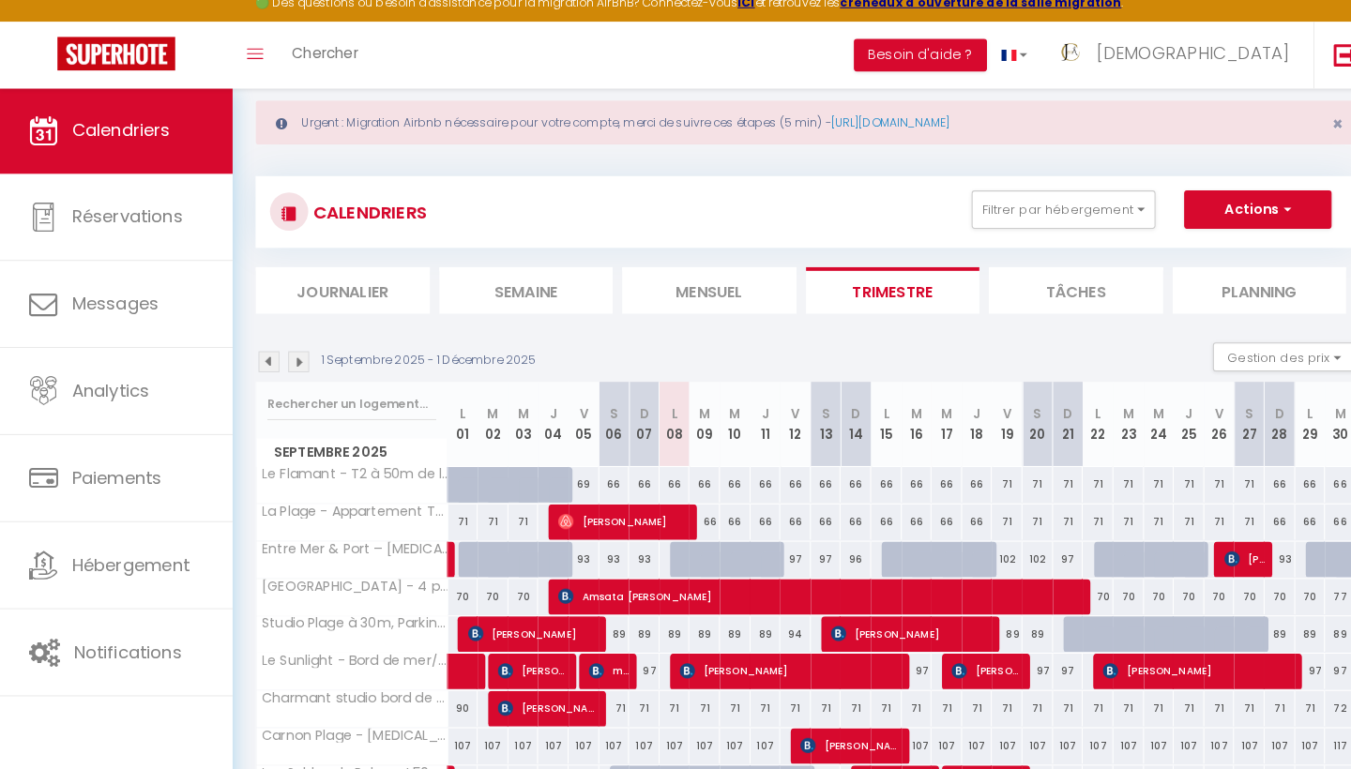
scroll to position [47, 0]
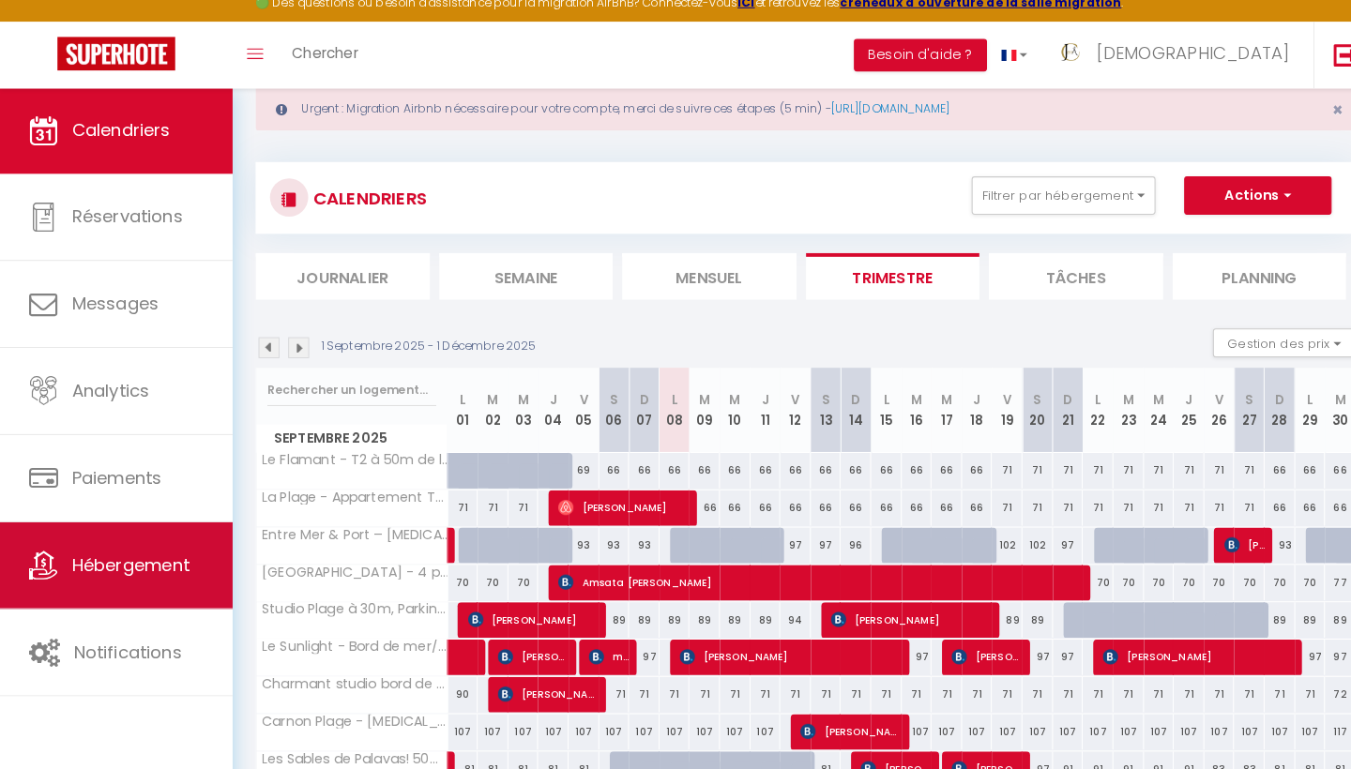
click at [134, 558] on span "Hébergement" at bounding box center [127, 568] width 115 height 23
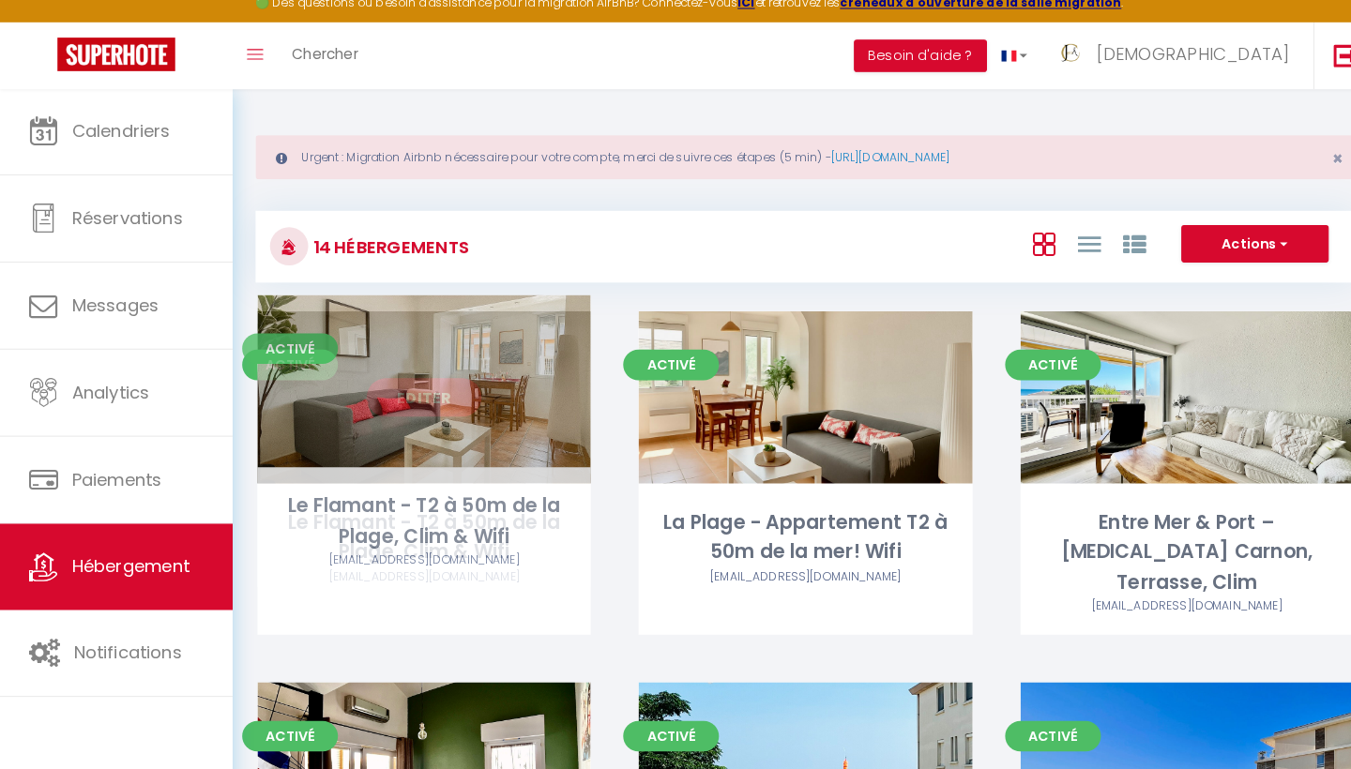
click at [429, 391] on link "Editer" at bounding box center [415, 405] width 113 height 38
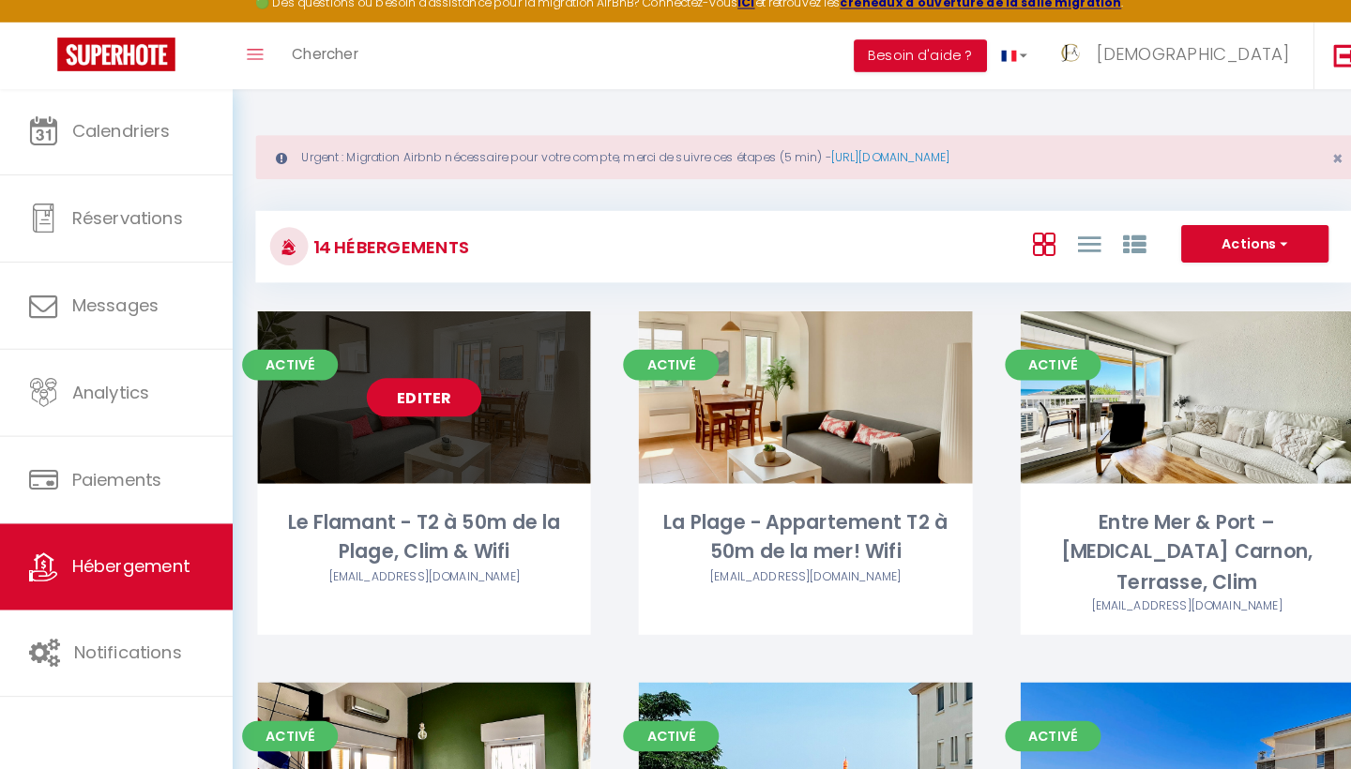
click at [401, 390] on link "Editer" at bounding box center [415, 405] width 113 height 38
select select "3"
select select "2"
select select "1"
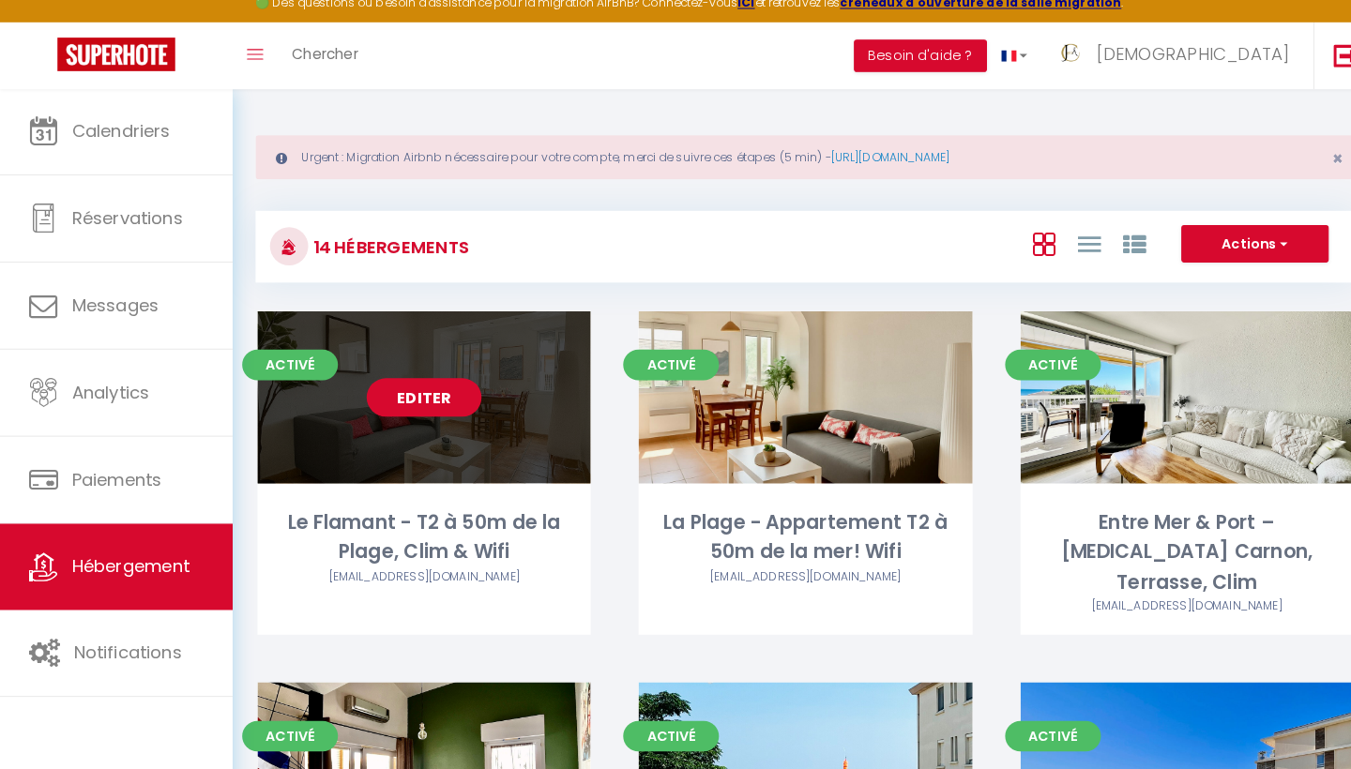
select select "28"
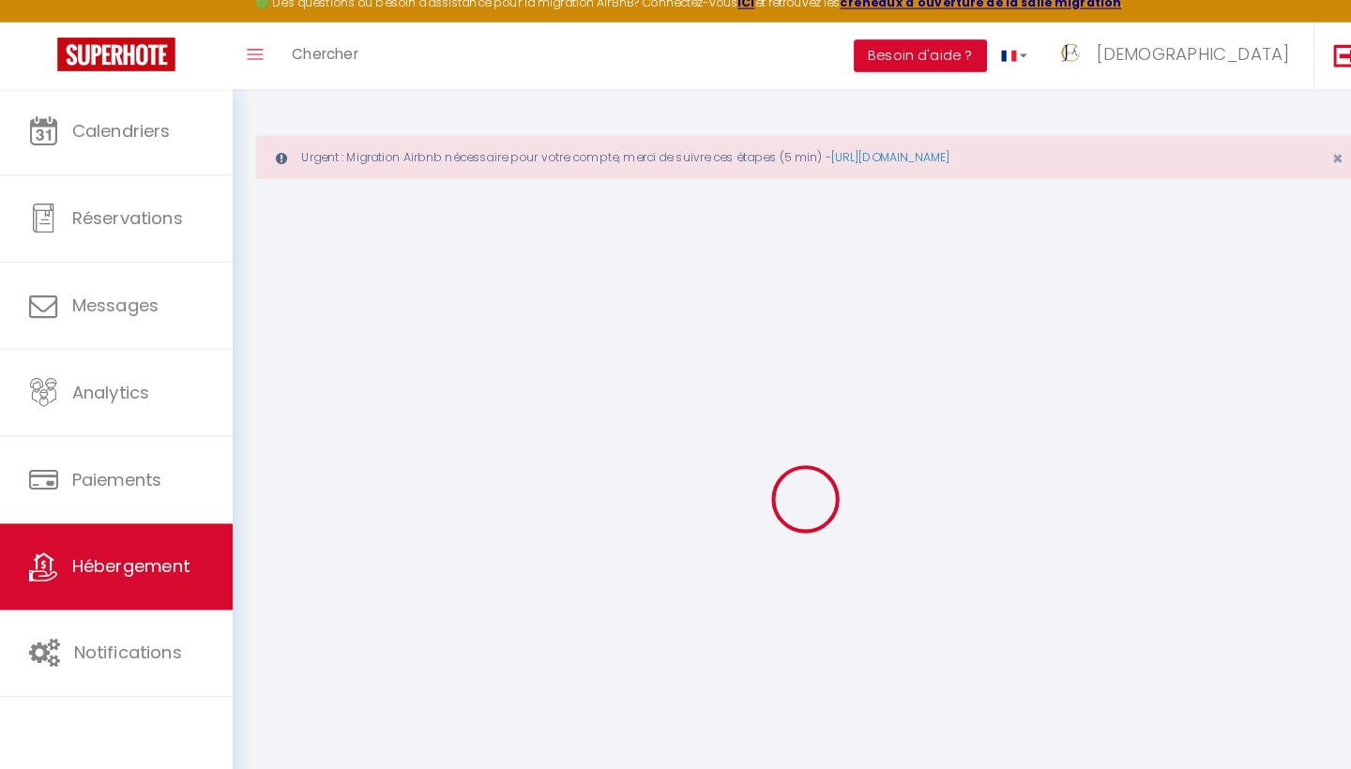
select select
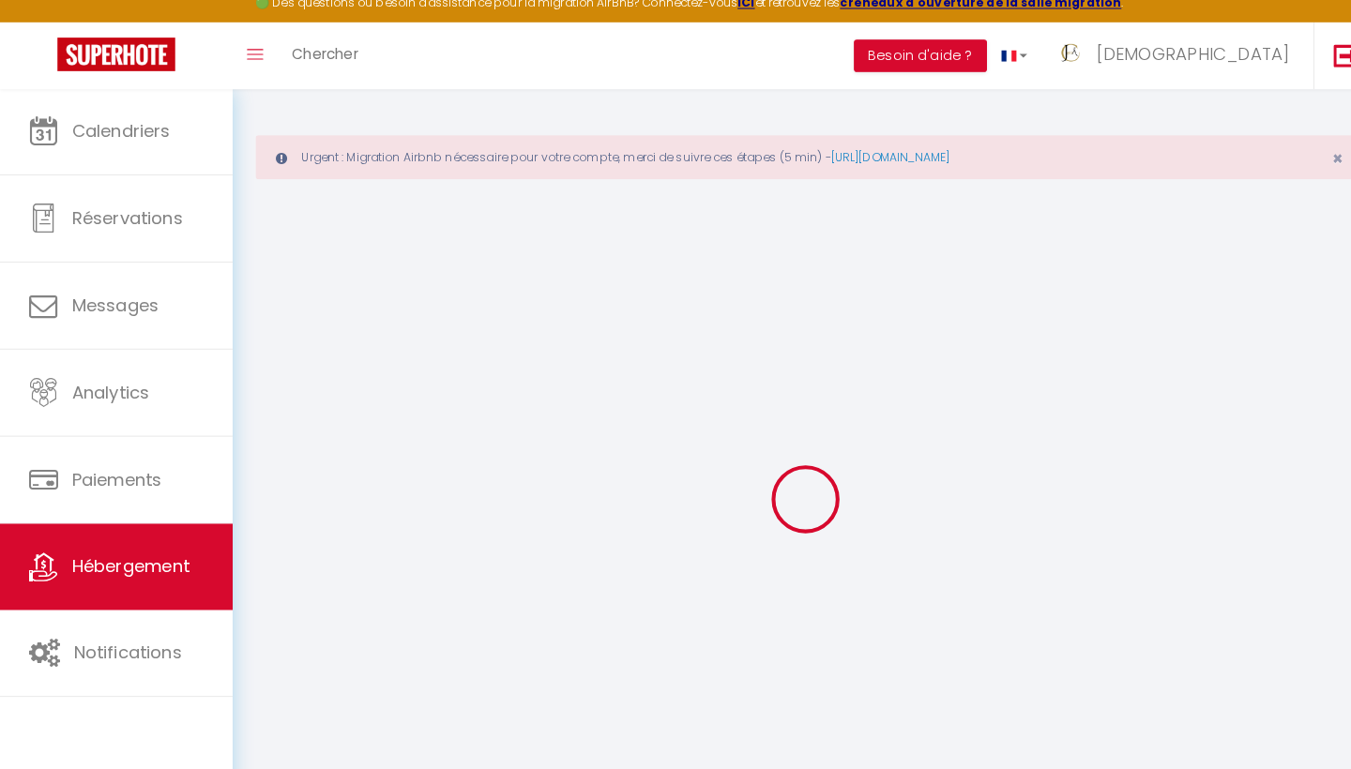
select select
checkbox input "false"
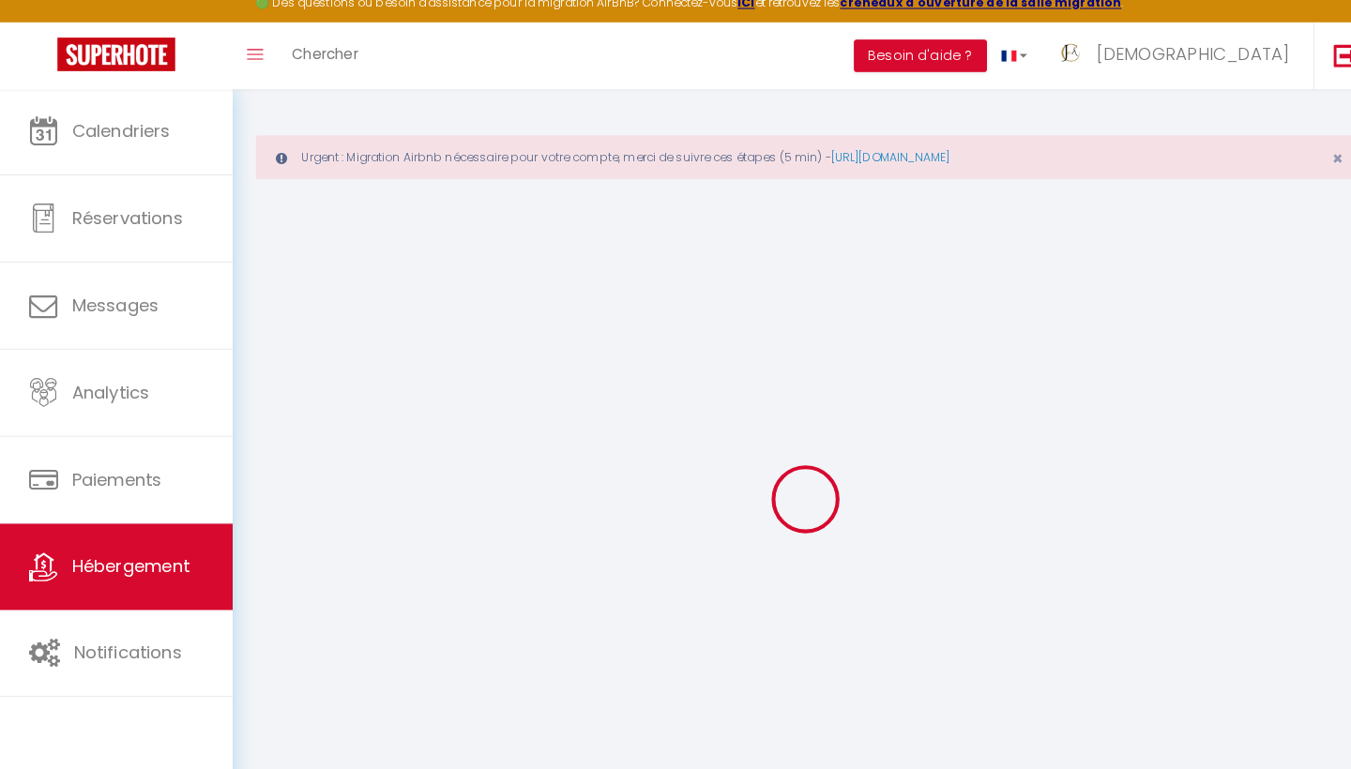
select select
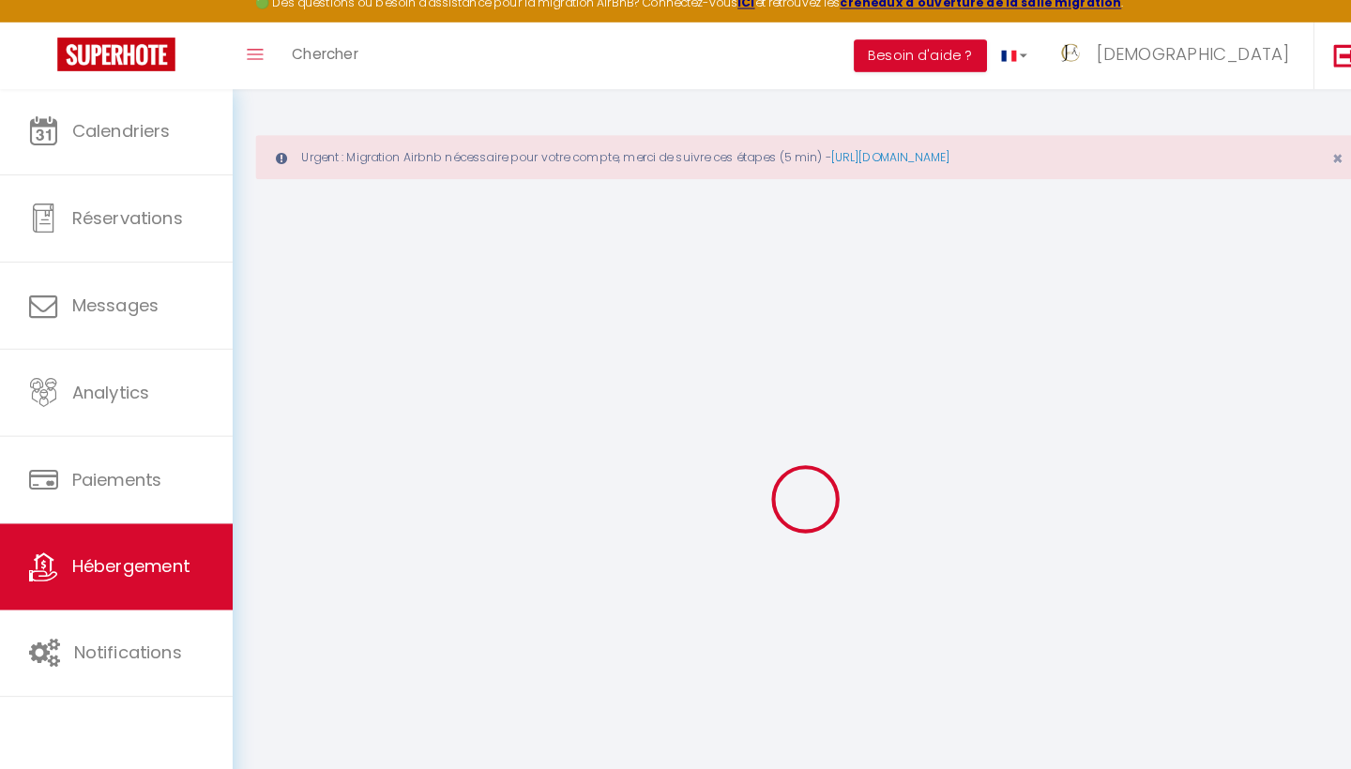
select select
checkbox input "false"
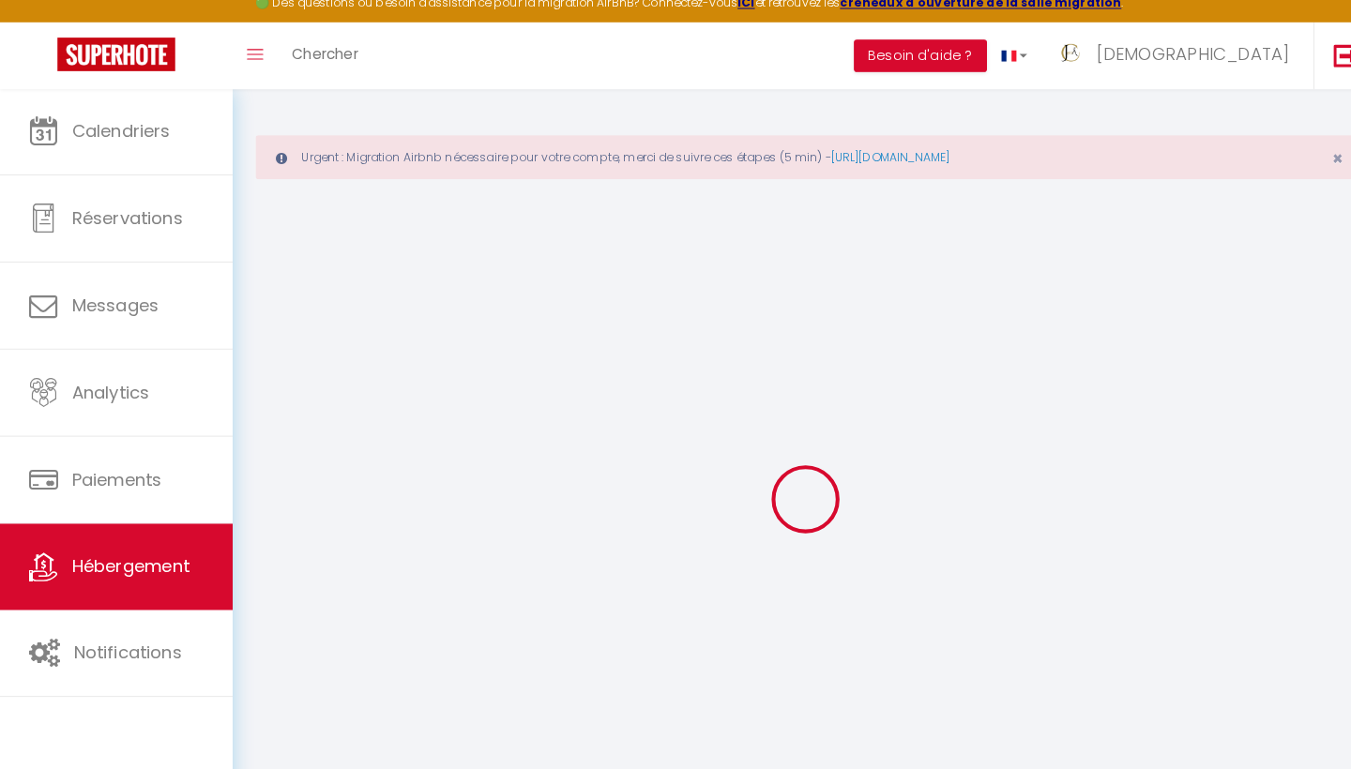
checkbox input "false"
select select
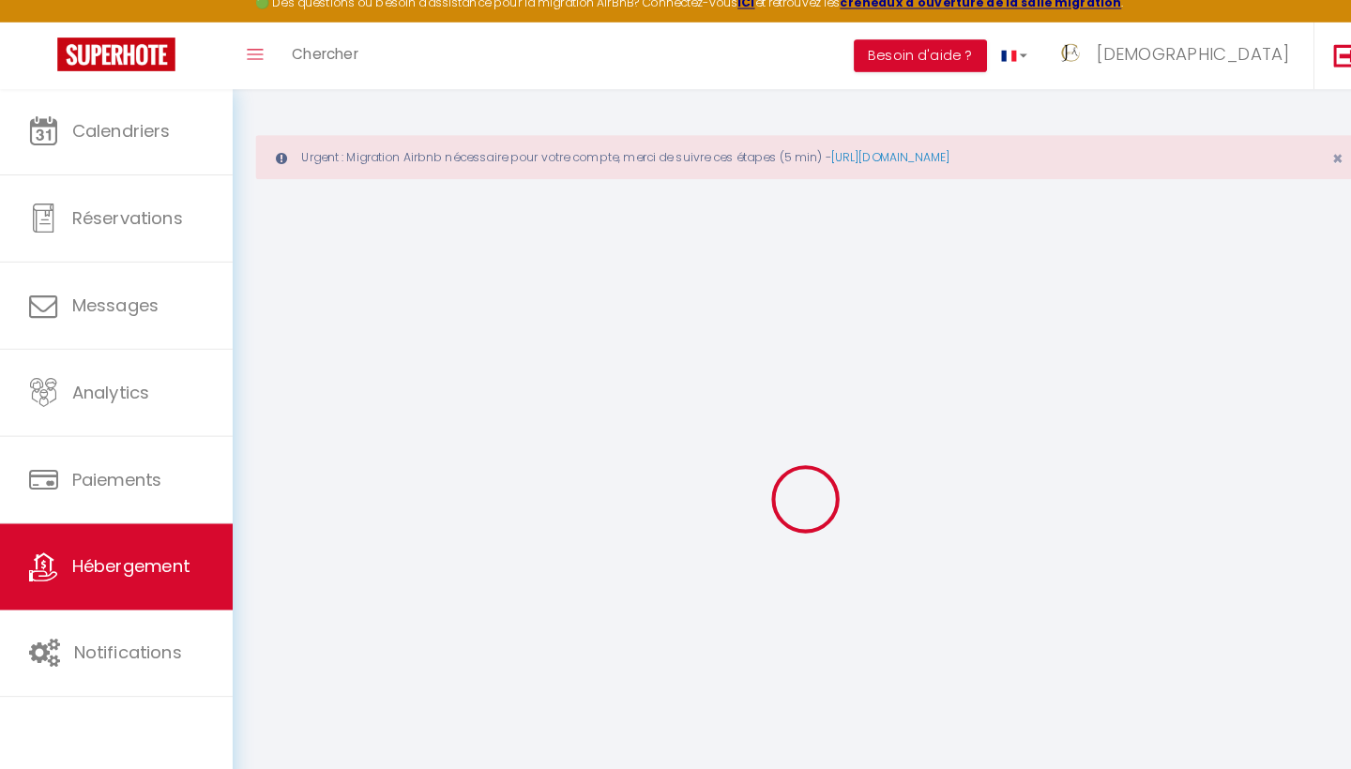
select select
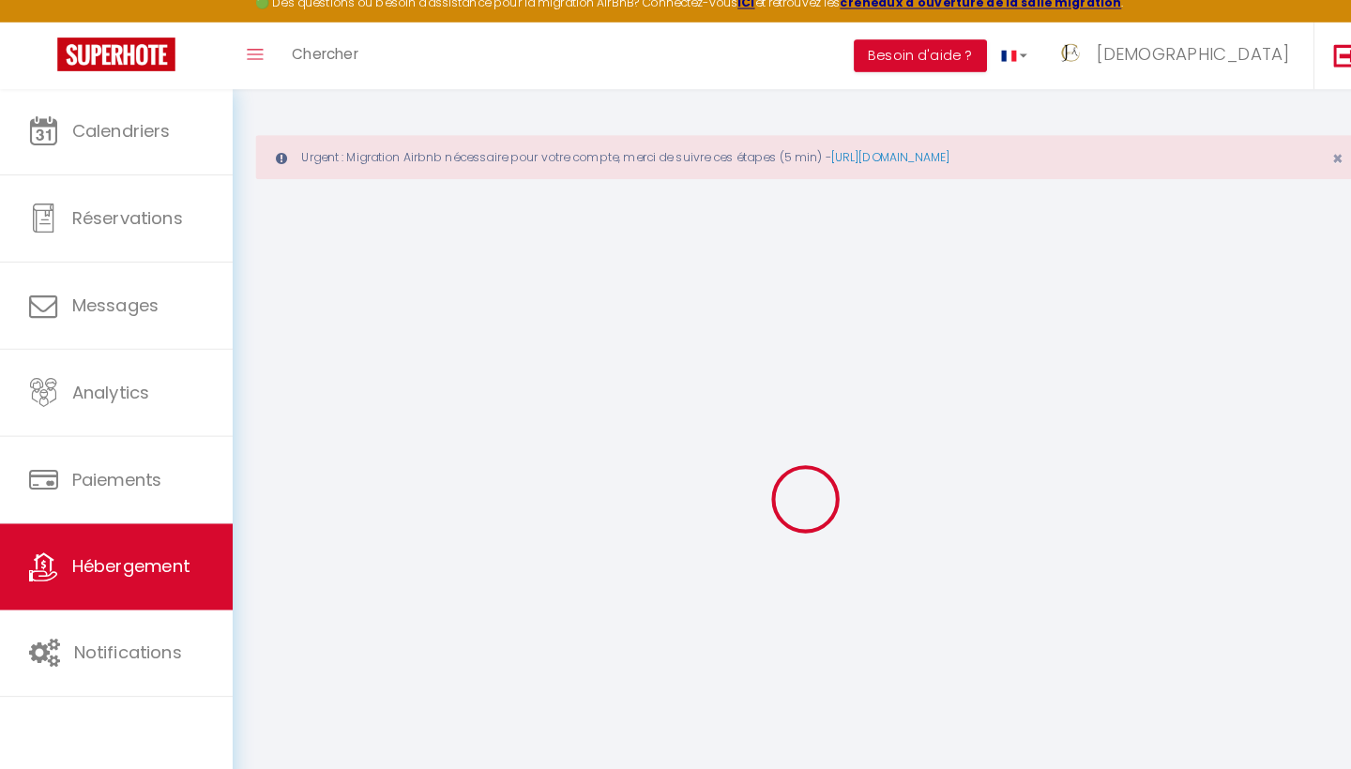
checkbox input "false"
select select
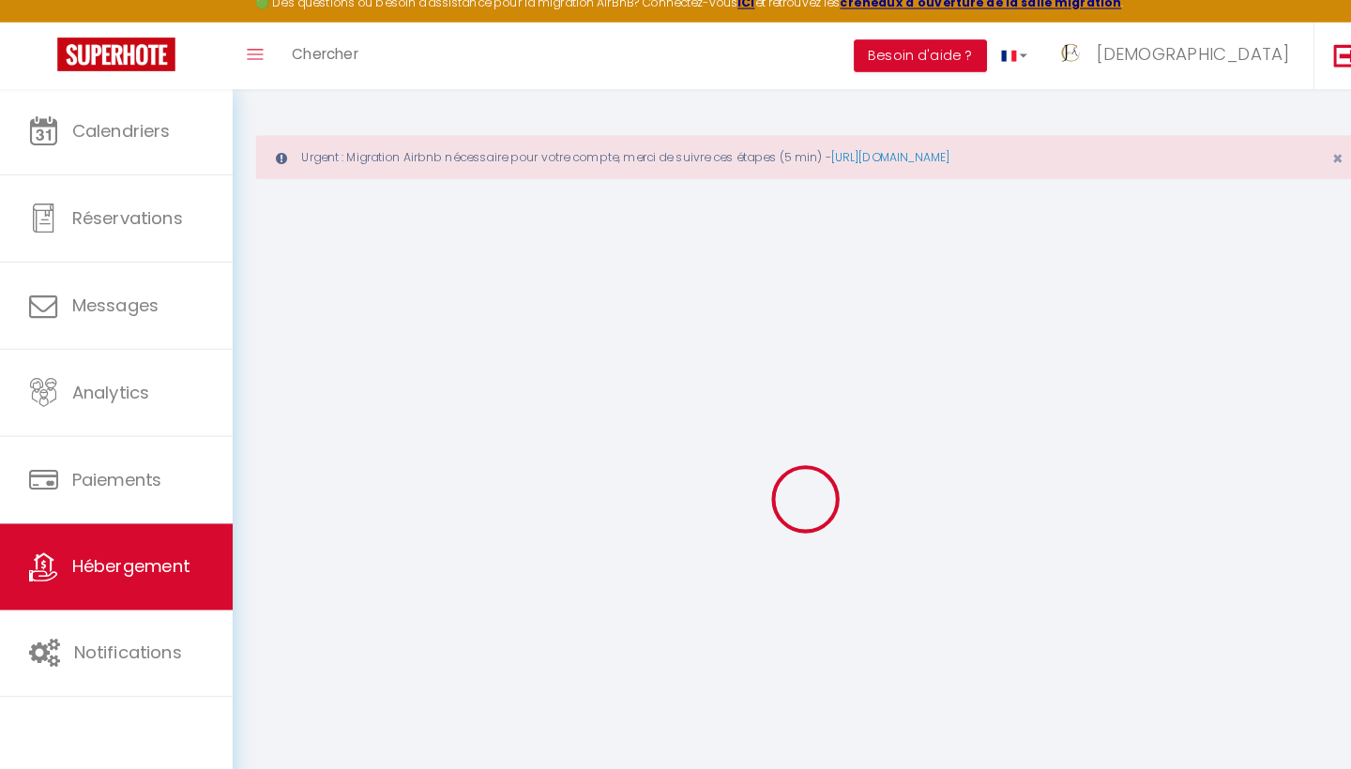
select select
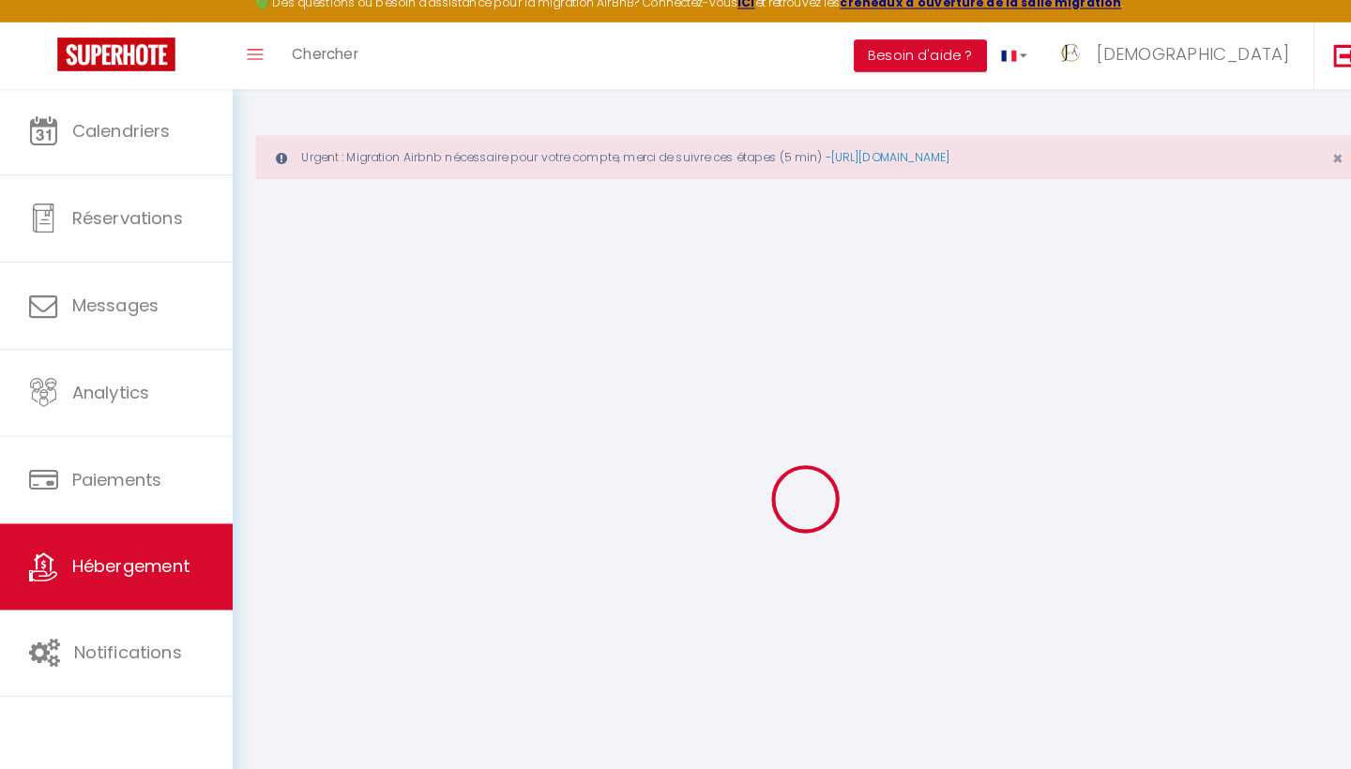
select select
checkbox input "false"
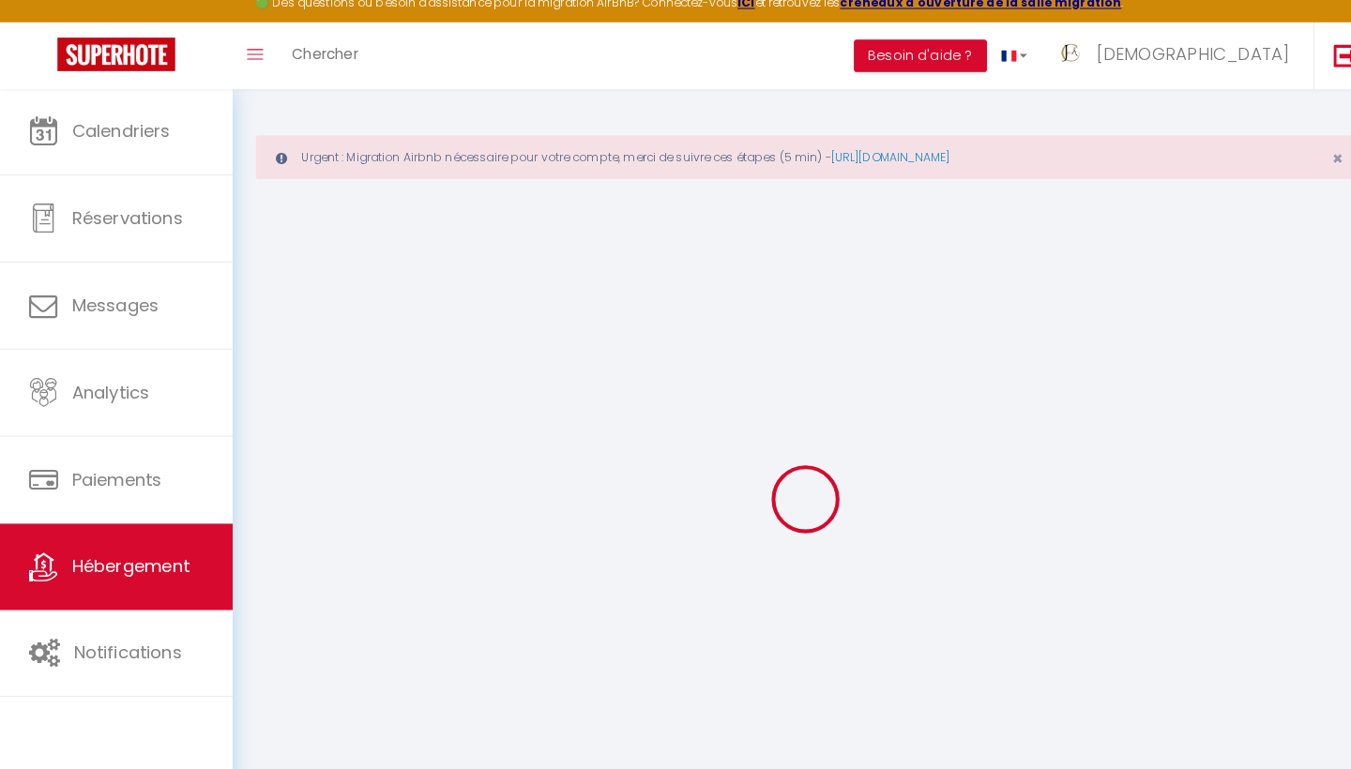
checkbox input "false"
select select
type input "Le Flamant - T2 à 50m de la Plage, Clim & Wifi"
type input "[DEMOGRAPHIC_DATA]"
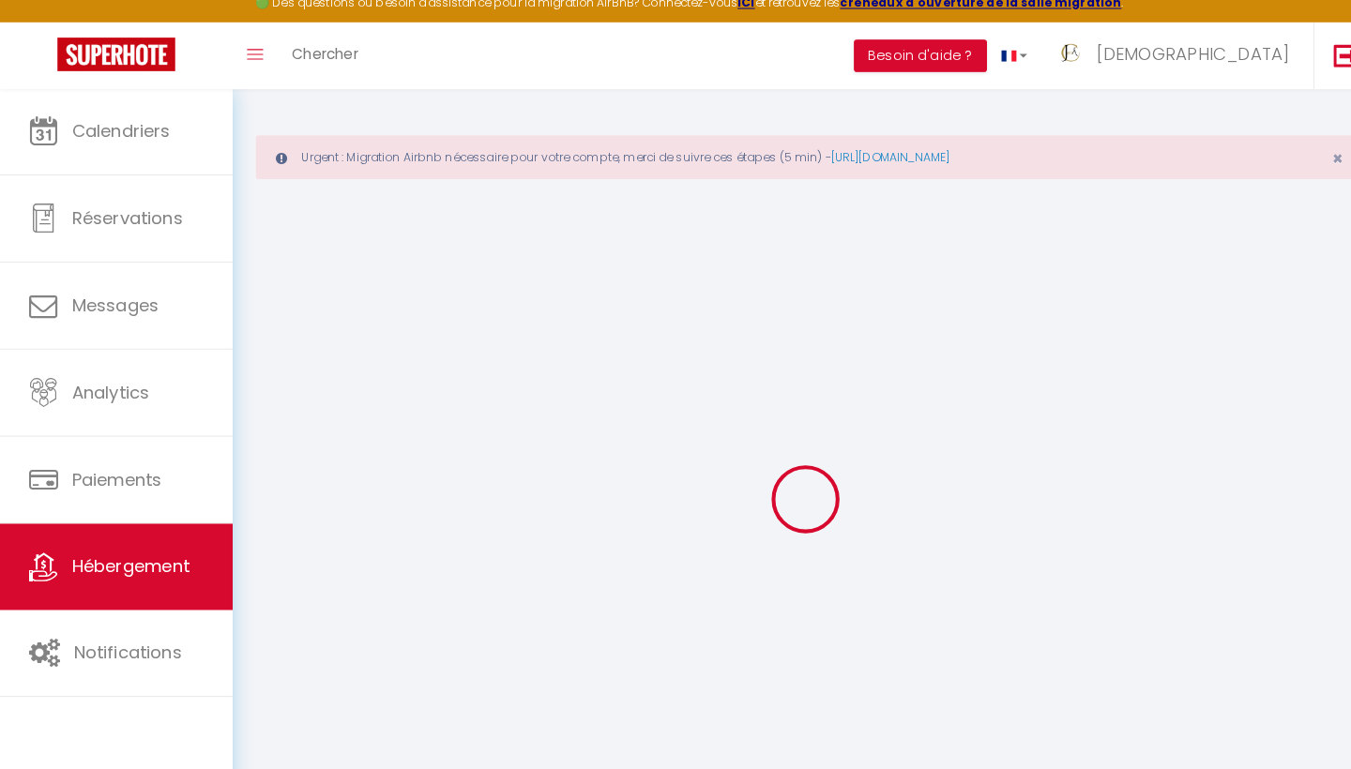
type input "Conciergerie"
select select "2"
type input "45"
select select
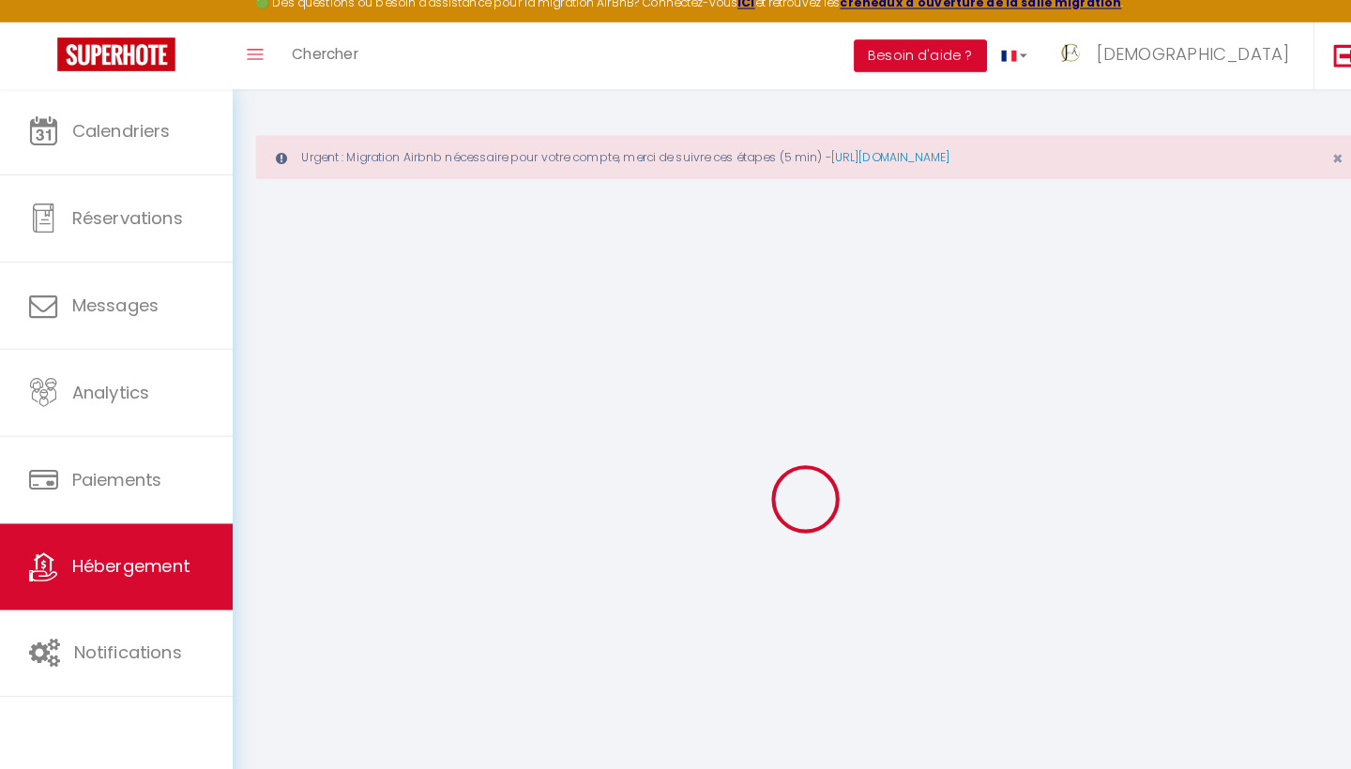
select select
type input "17 eur de l'institut"
type input "34250"
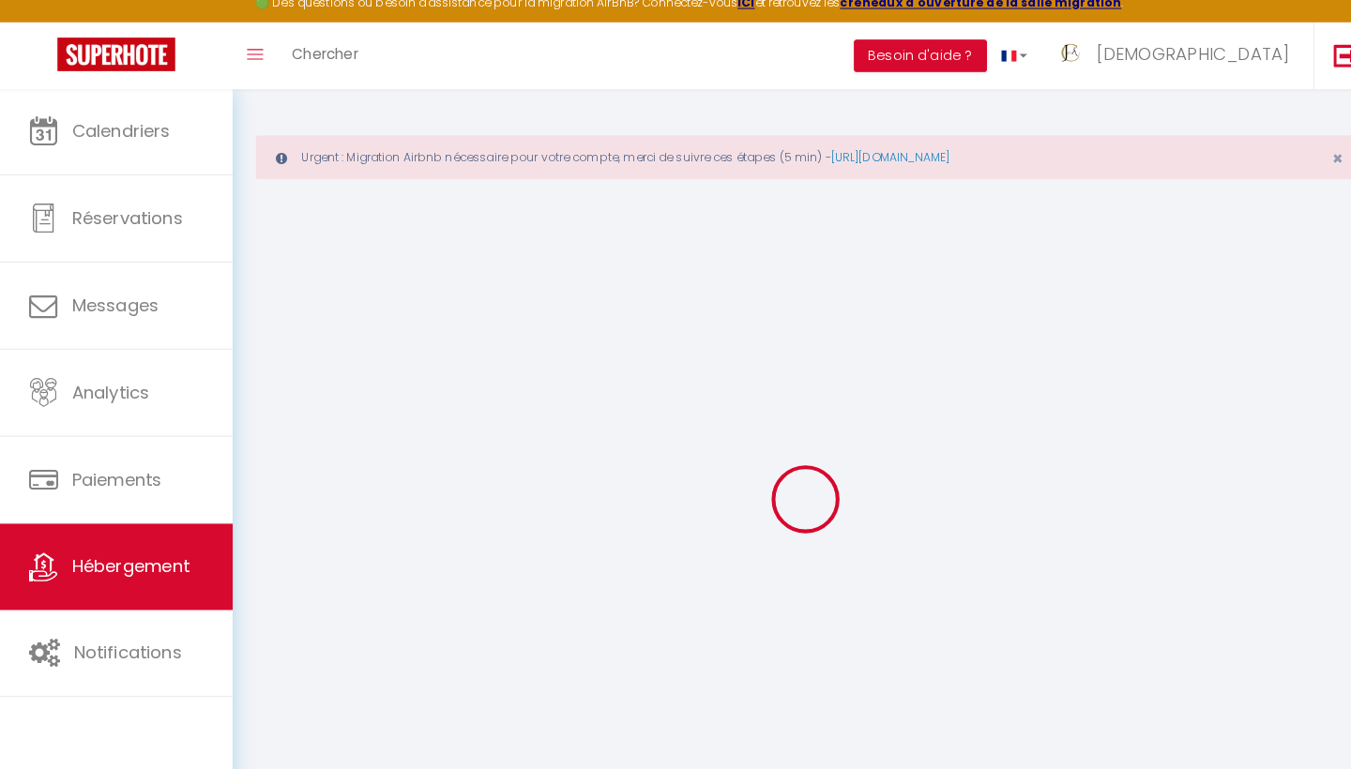
type input "Palavas-les-Flots"
type input "[EMAIL_ADDRESS][DOMAIN_NAME]"
select select
checkbox input "false"
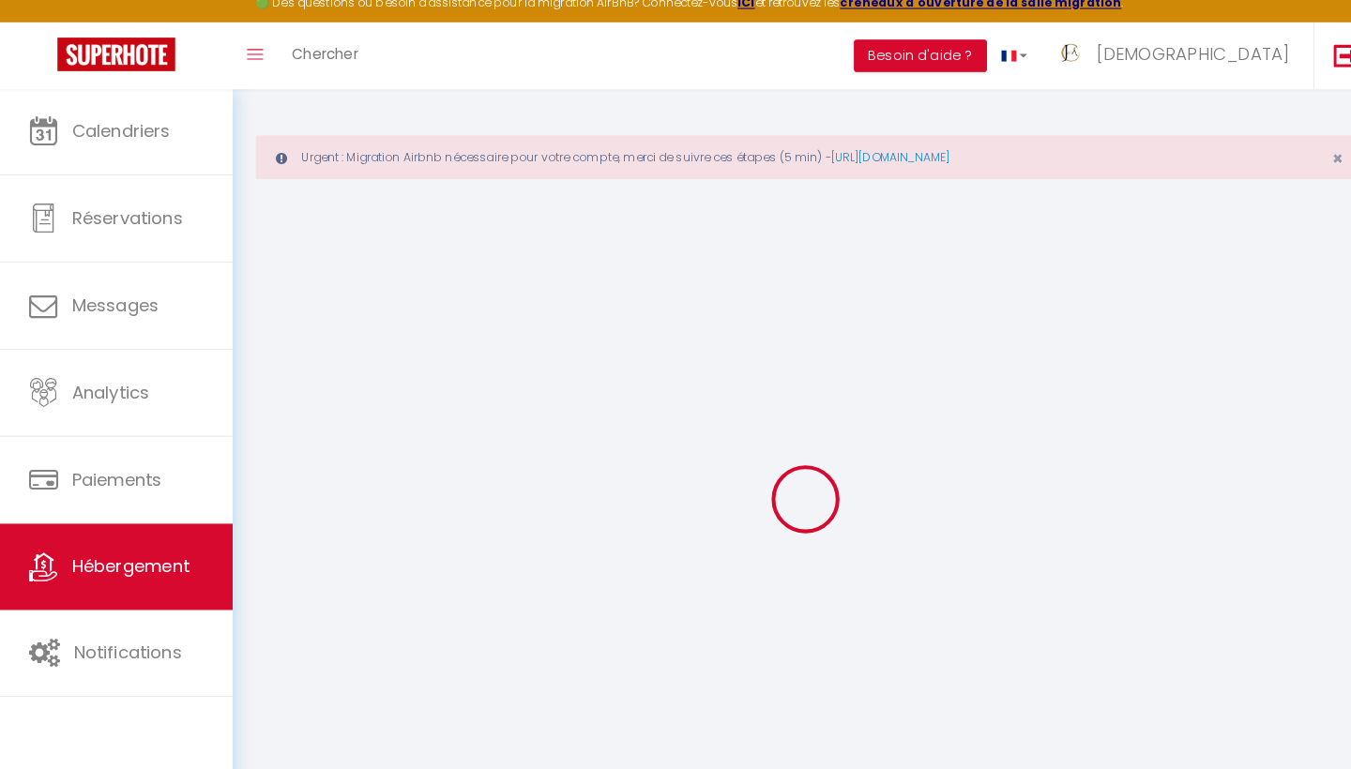
checkbox input "false"
type input "0"
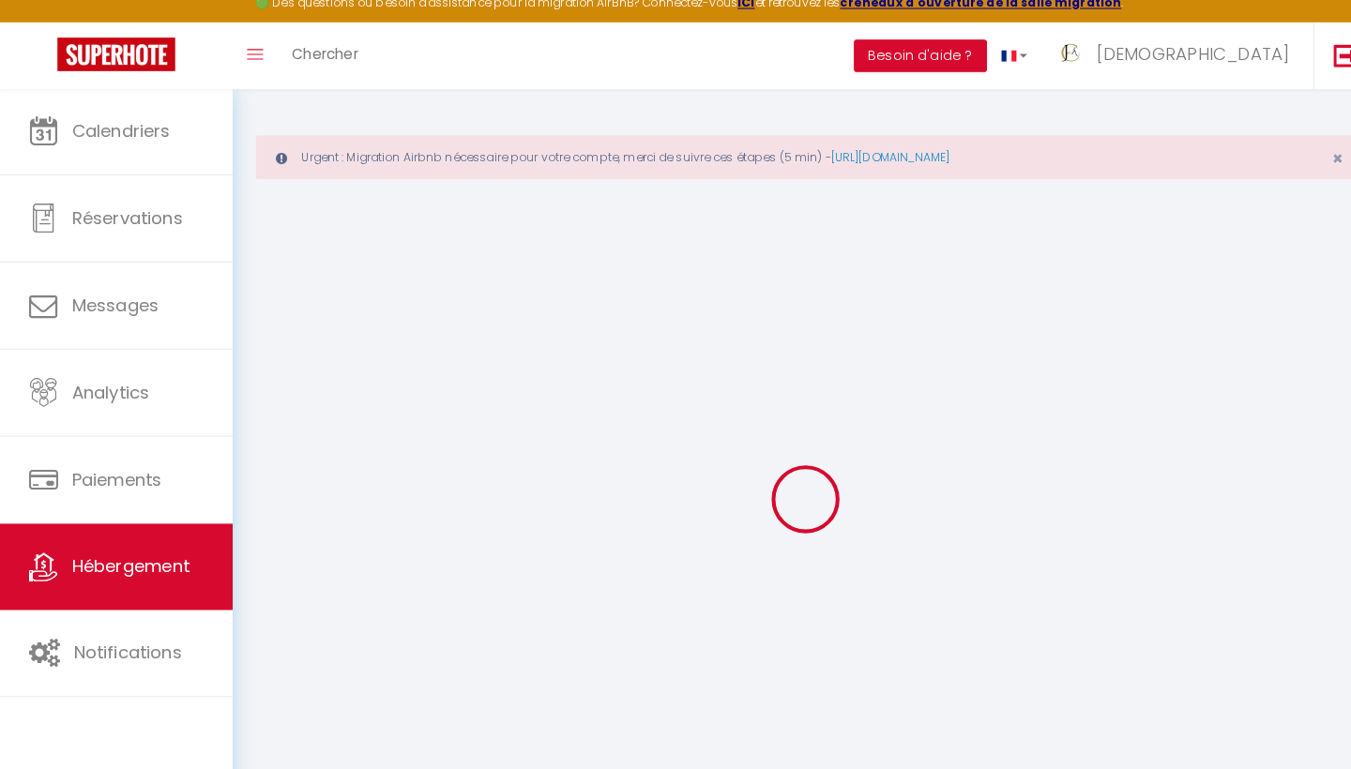
type input "0"
select select
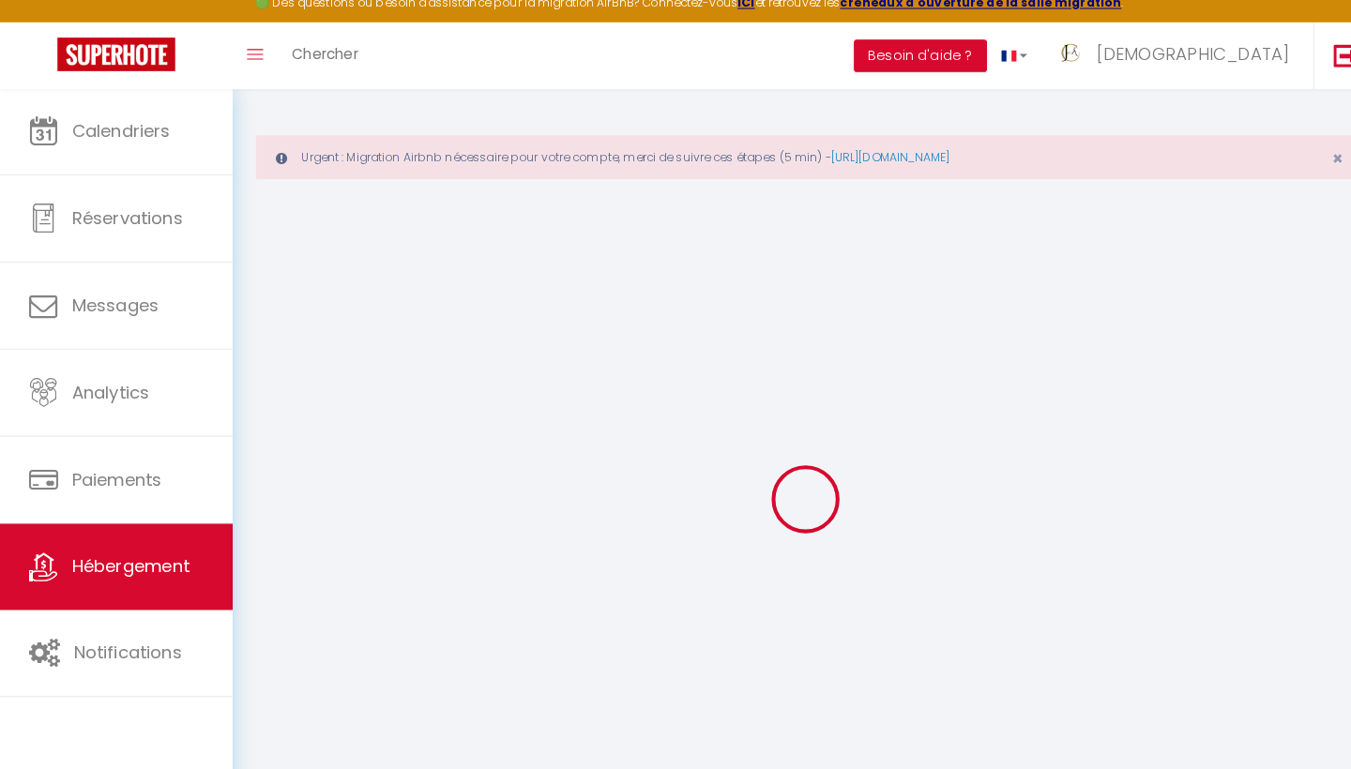
select select
checkbox input "false"
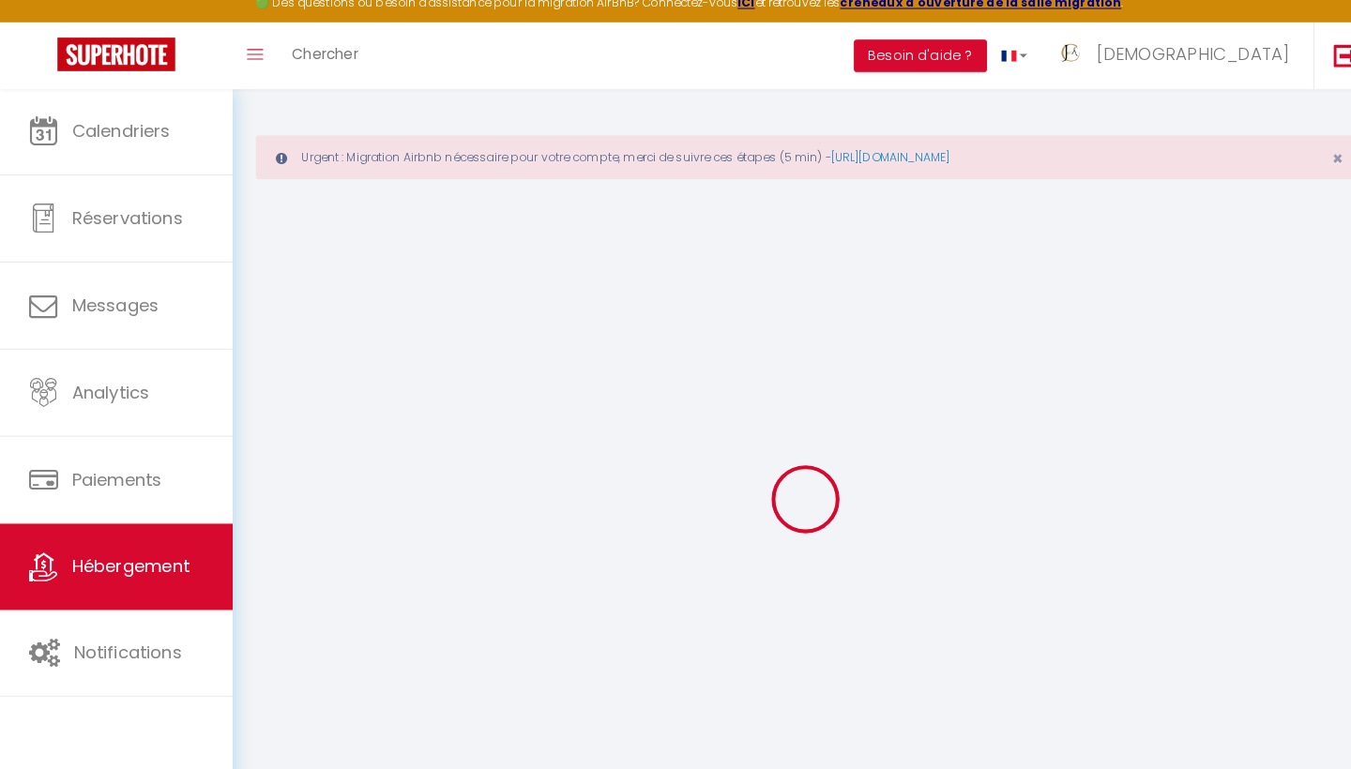
checkbox input "false"
select select
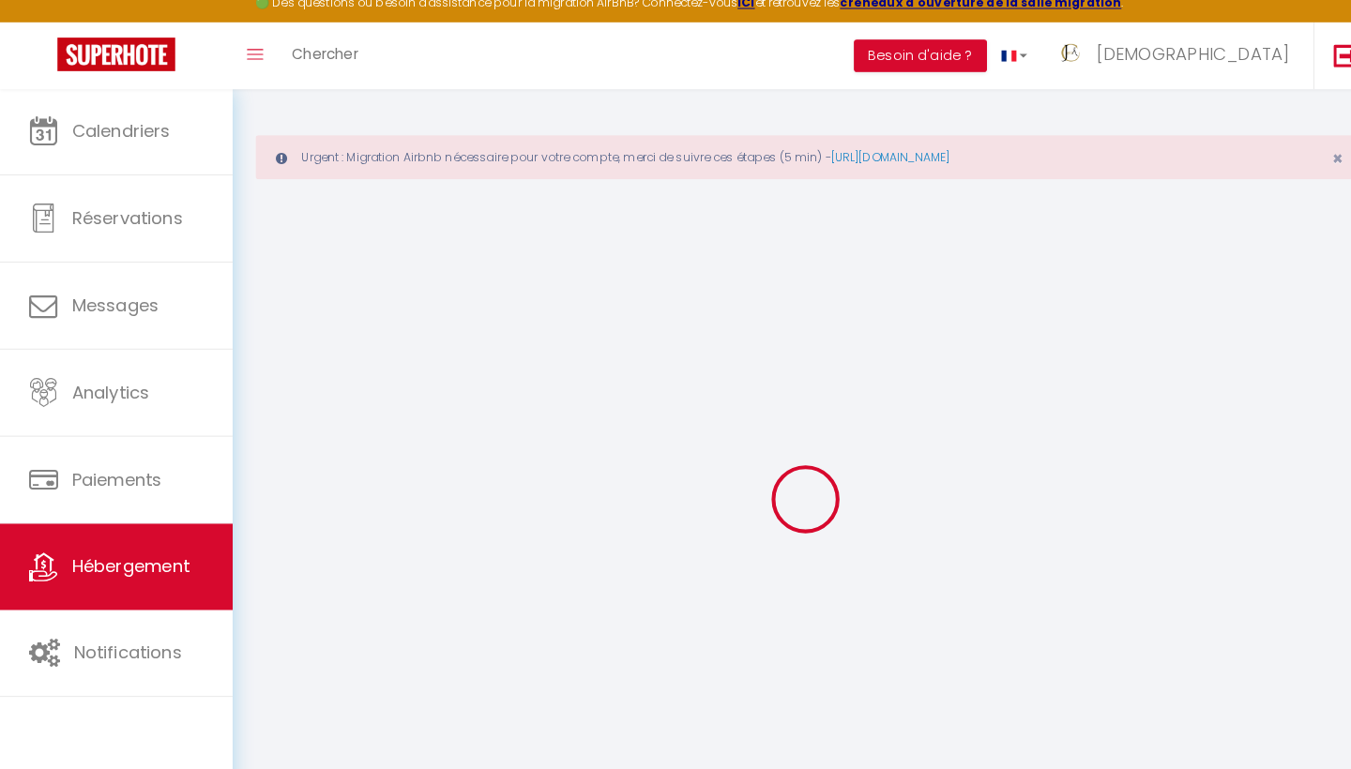
select select
checkbox input "false"
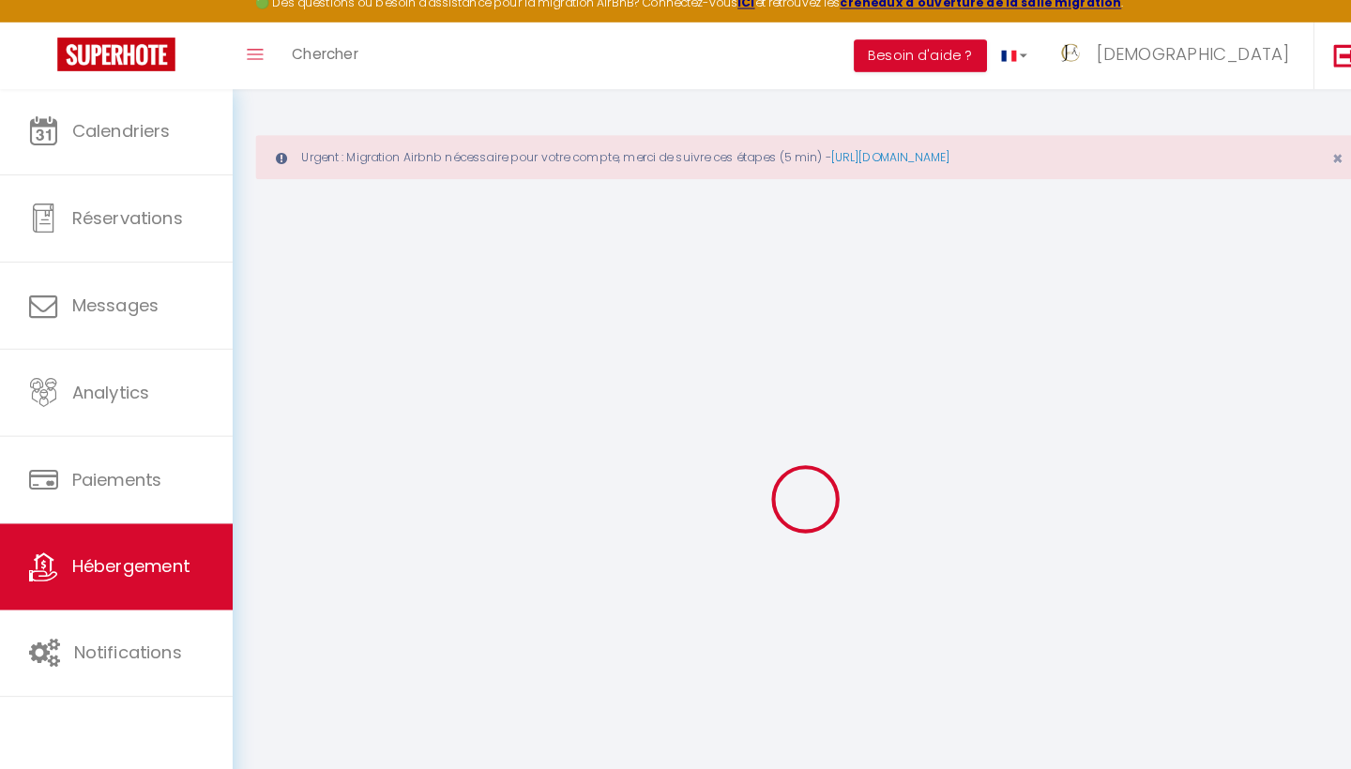
checkbox input "false"
select select
checkbox input "false"
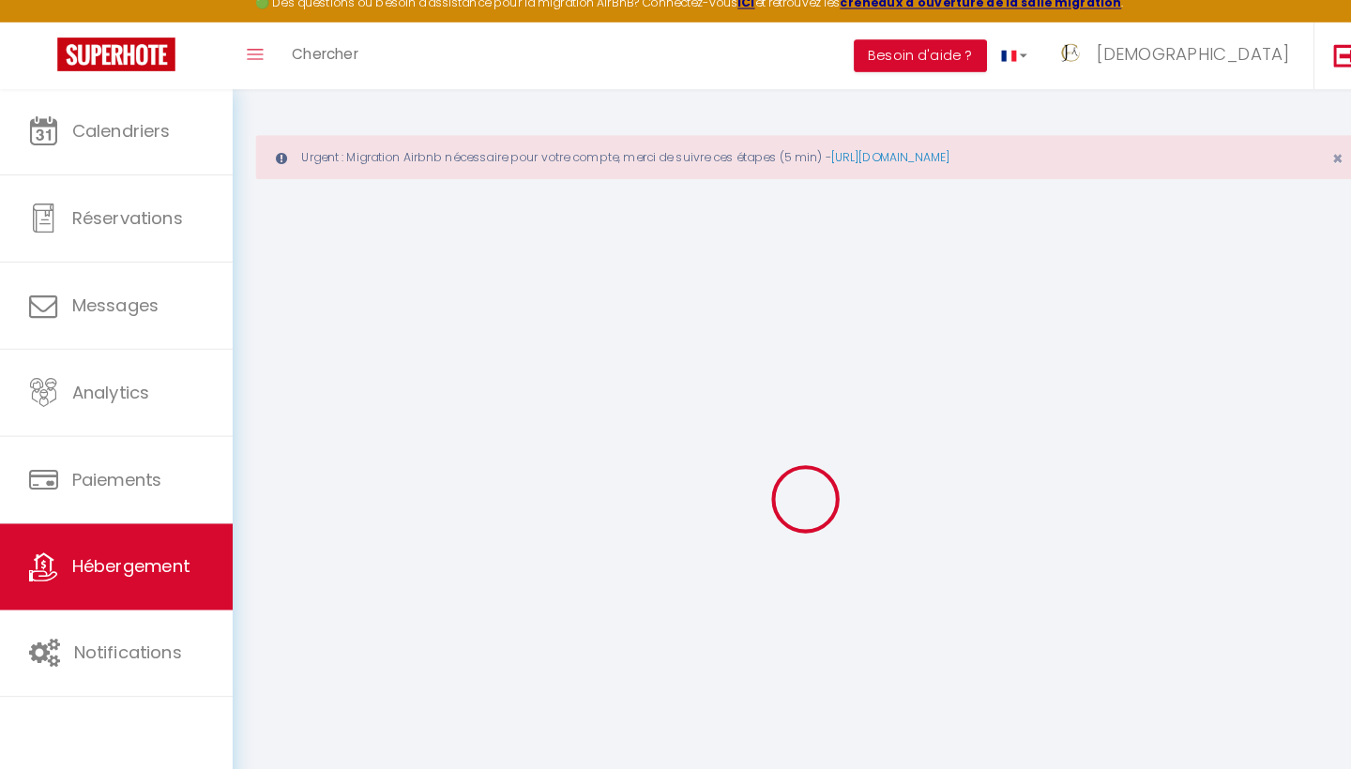
checkbox input "false"
select select "14:00"
select select
select select "11:00"
select select "30"
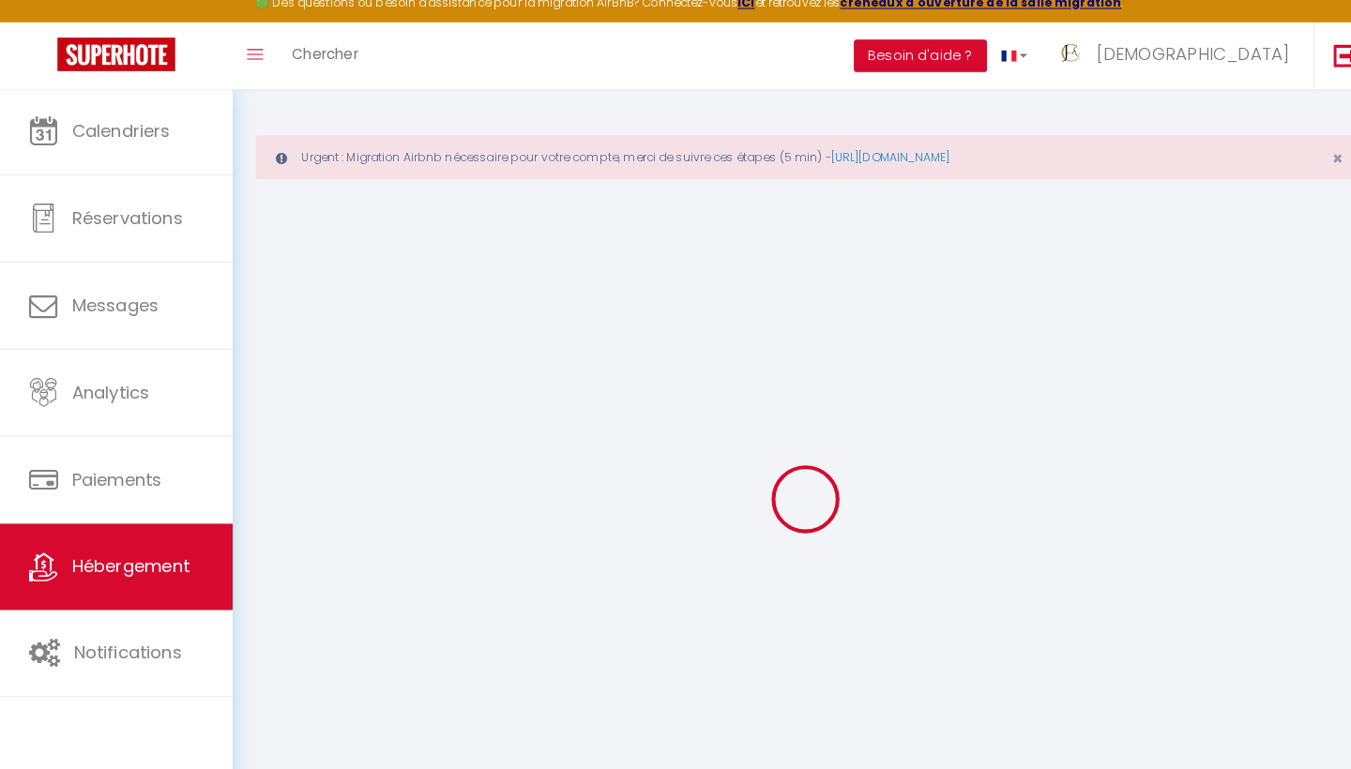
select select "120"
select select
checkbox input "false"
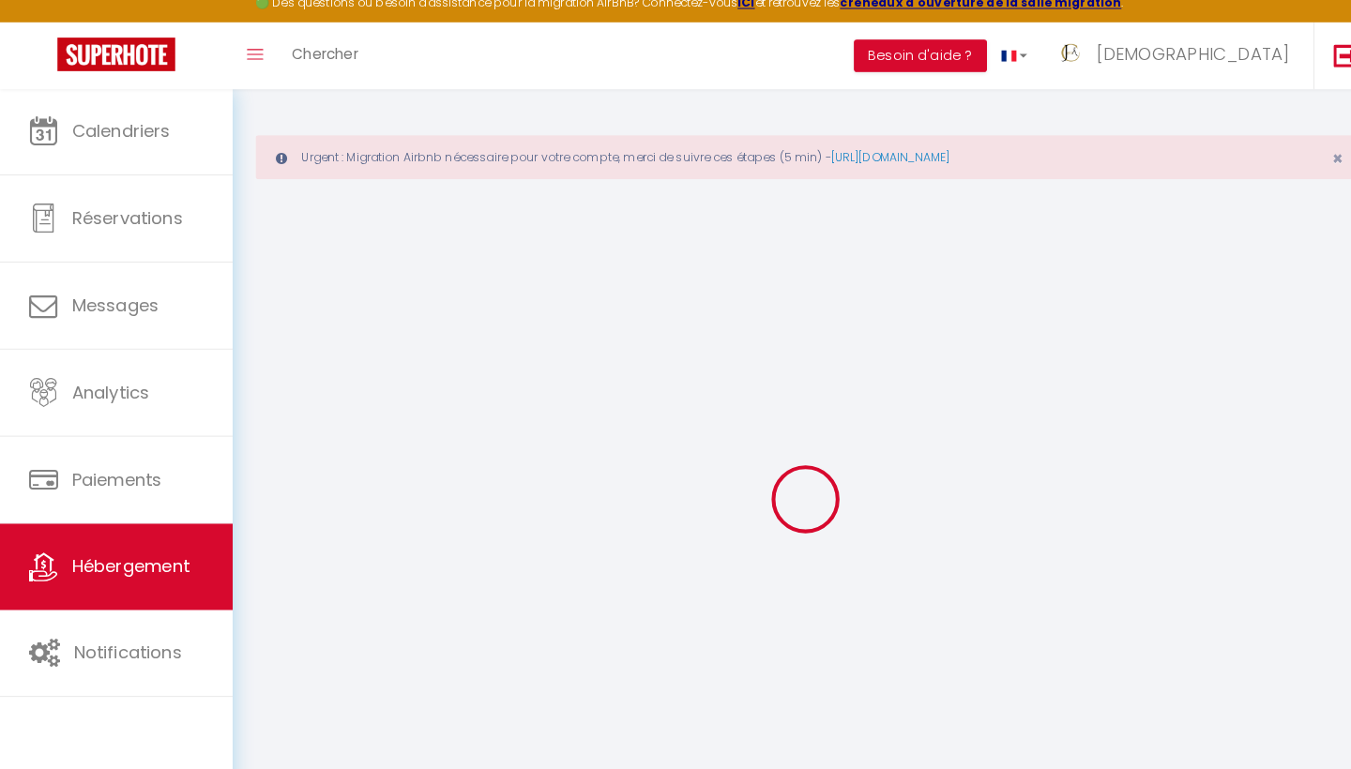
checkbox input "false"
select select
checkbox input "false"
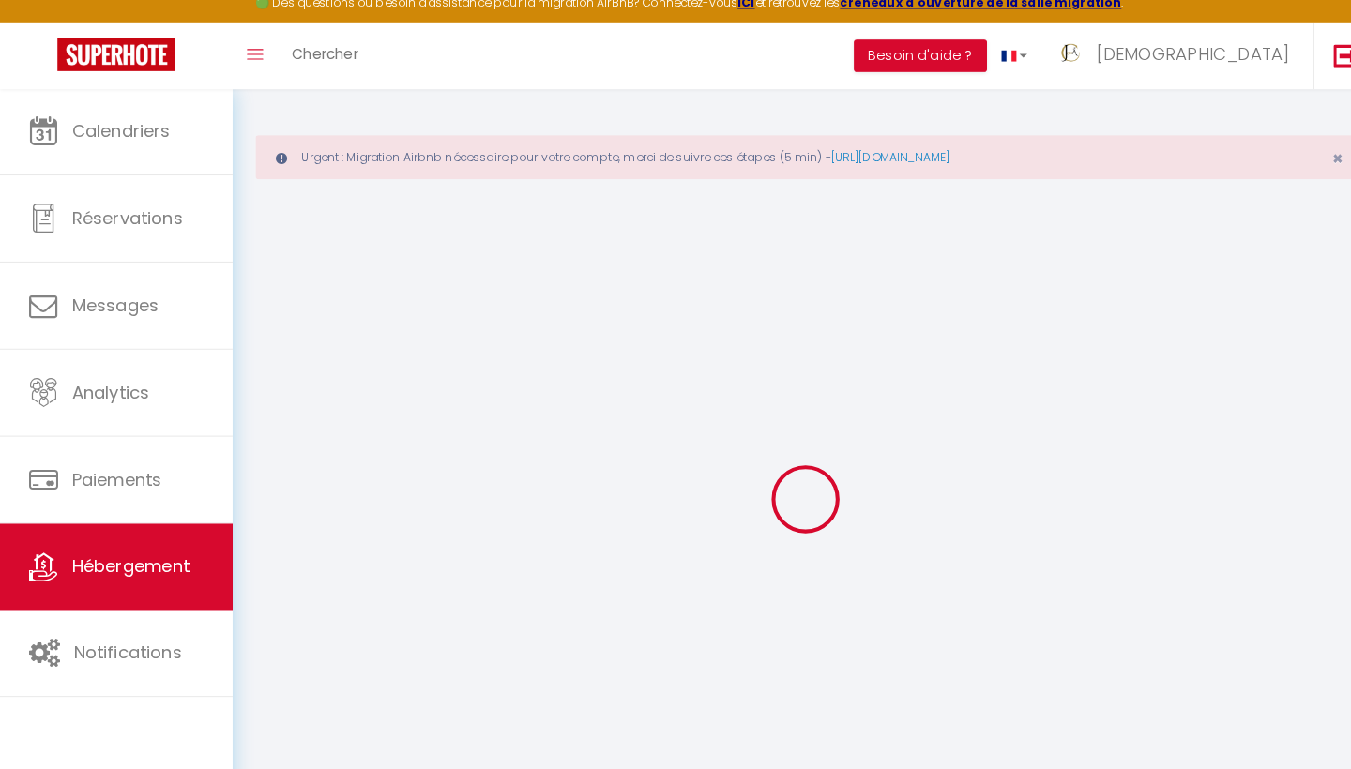
checkbox input "false"
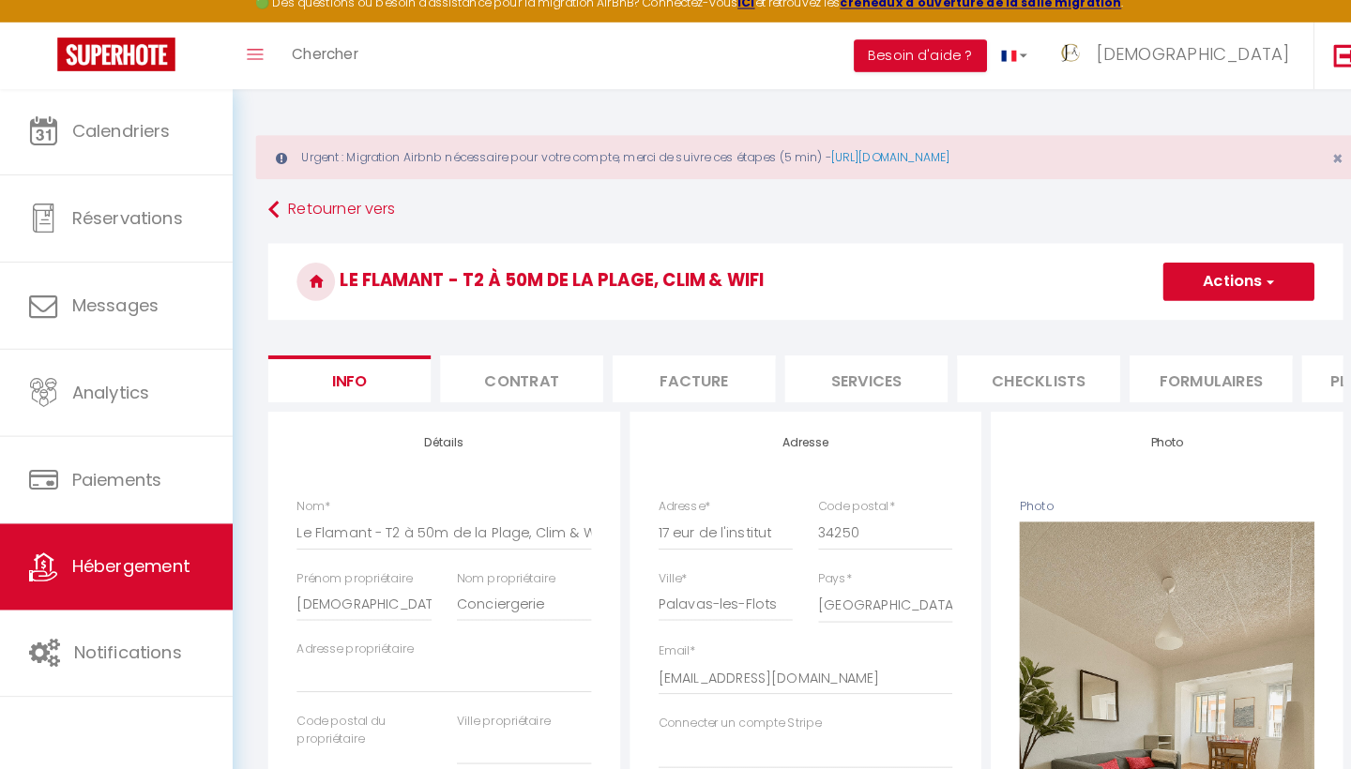
click at [1307, 374] on li "Plateformes" at bounding box center [1355, 386] width 159 height 46
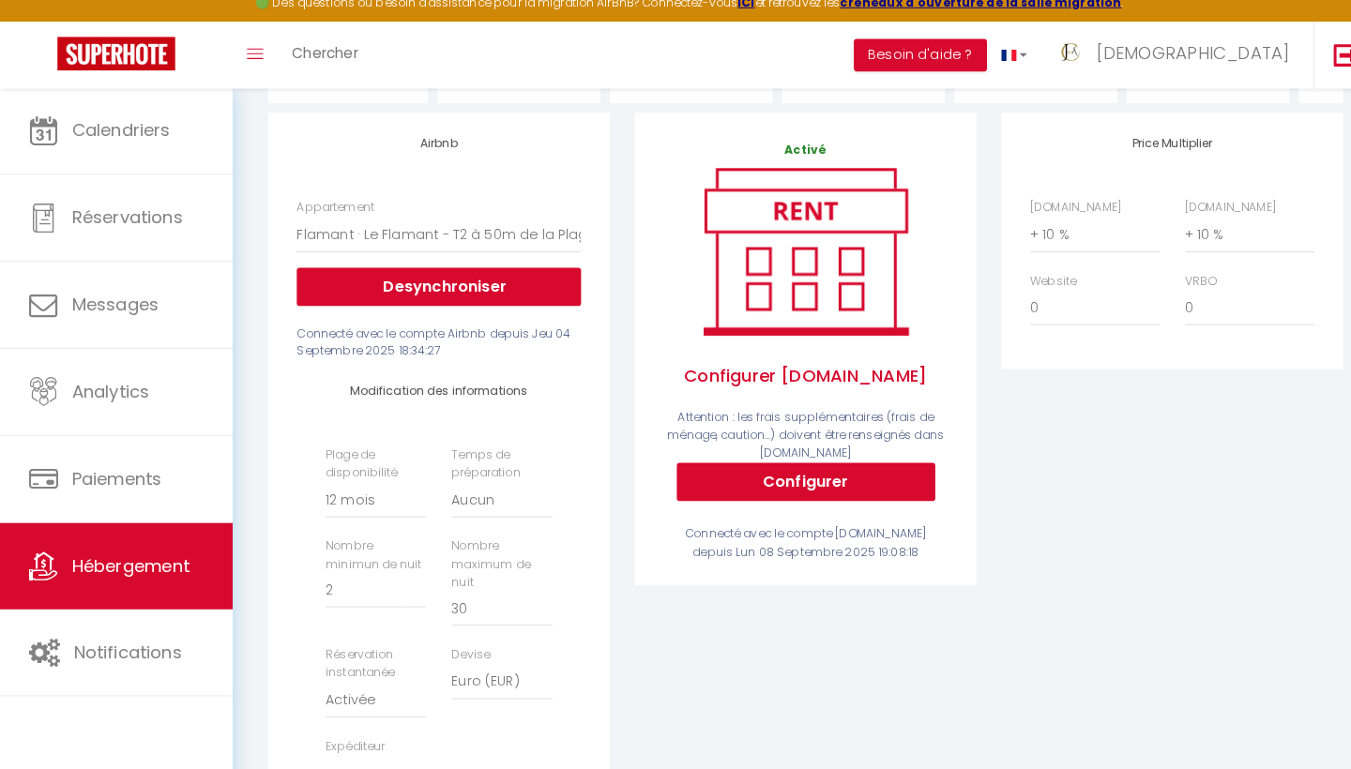
scroll to position [297, 0]
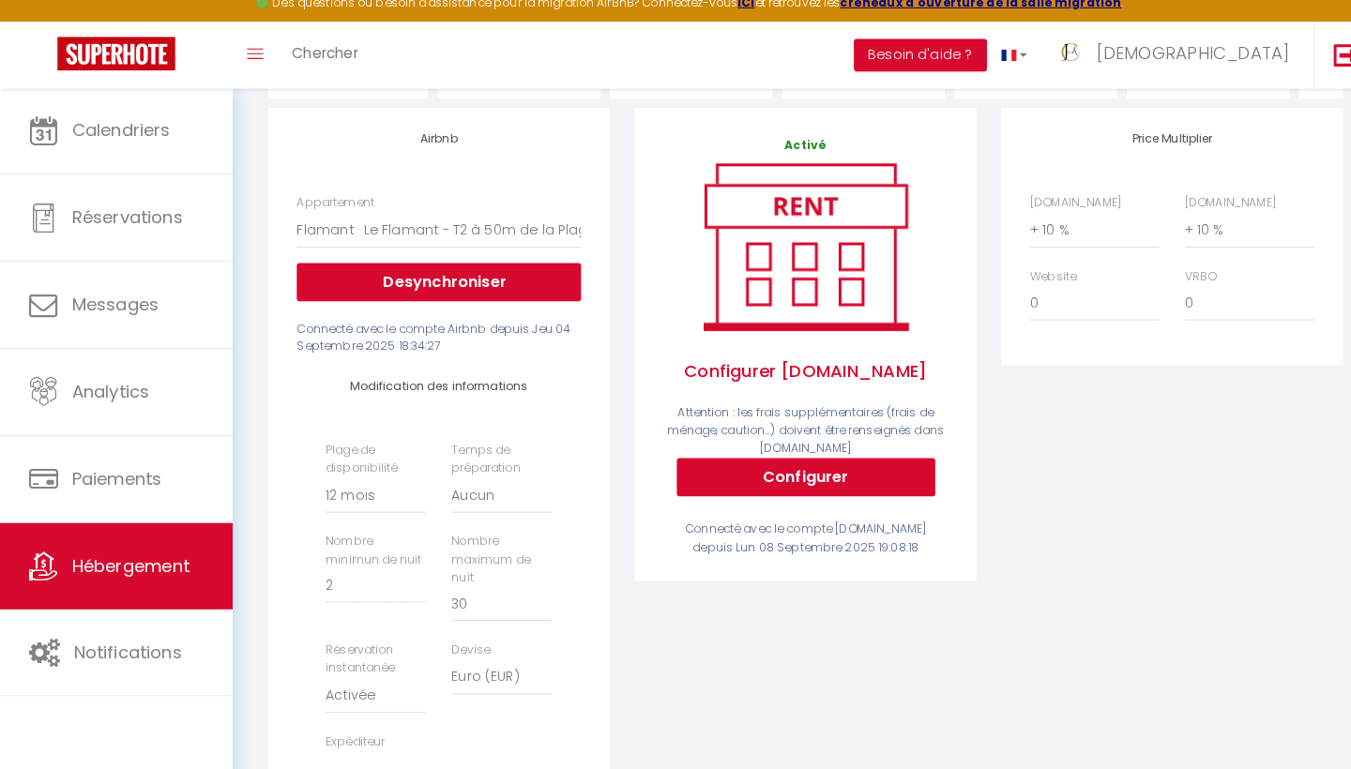
click at [757, 466] on button "Configurer" at bounding box center [789, 483] width 253 height 38
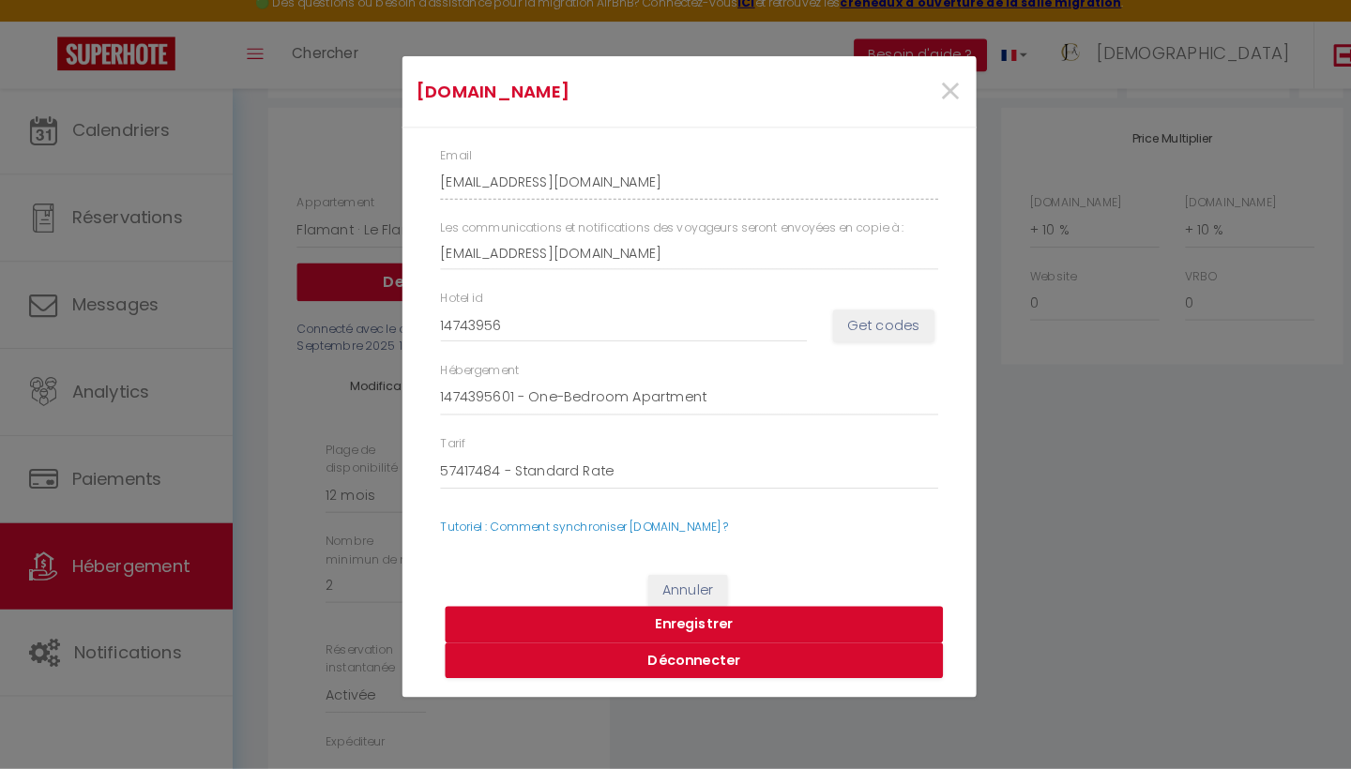
click at [705, 610] on button "Enregistrer" at bounding box center [680, 628] width 488 height 36
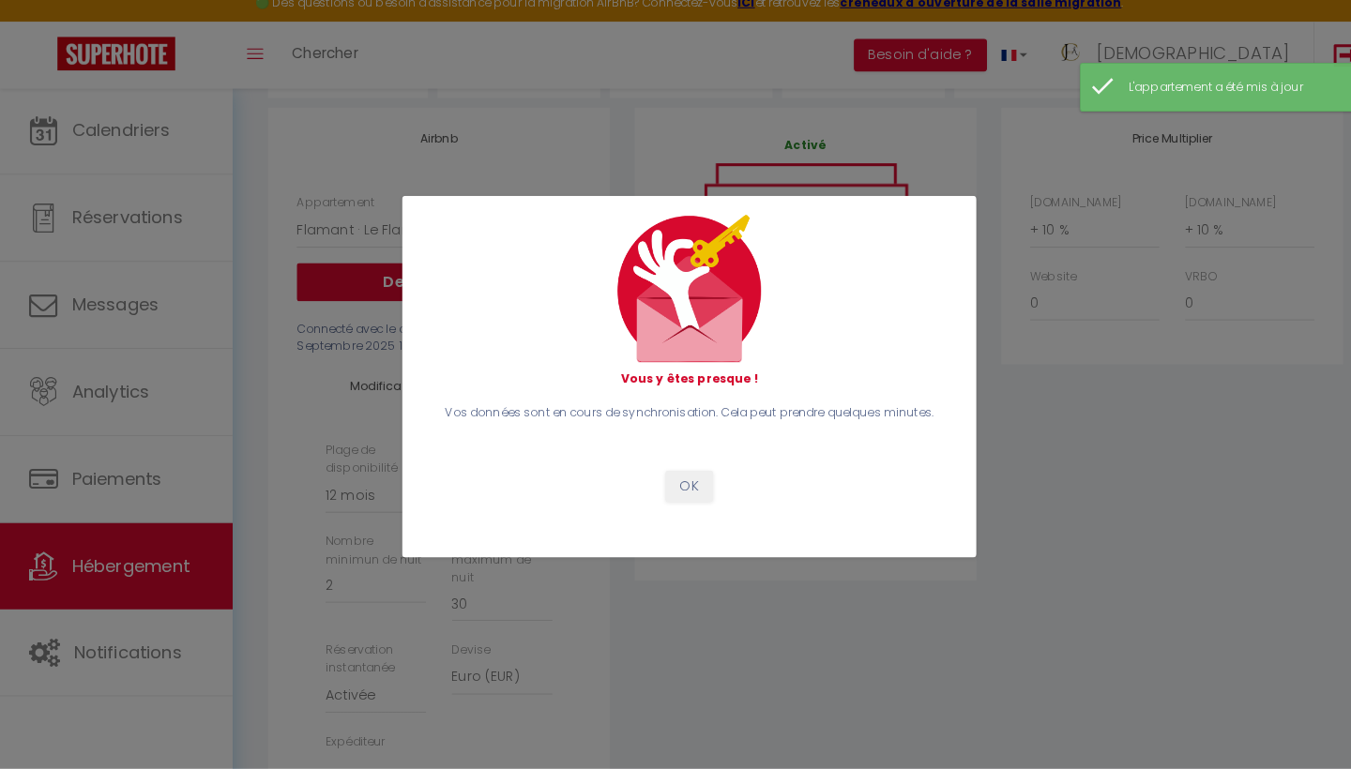
click at [676, 476] on button "OK" at bounding box center [675, 492] width 47 height 32
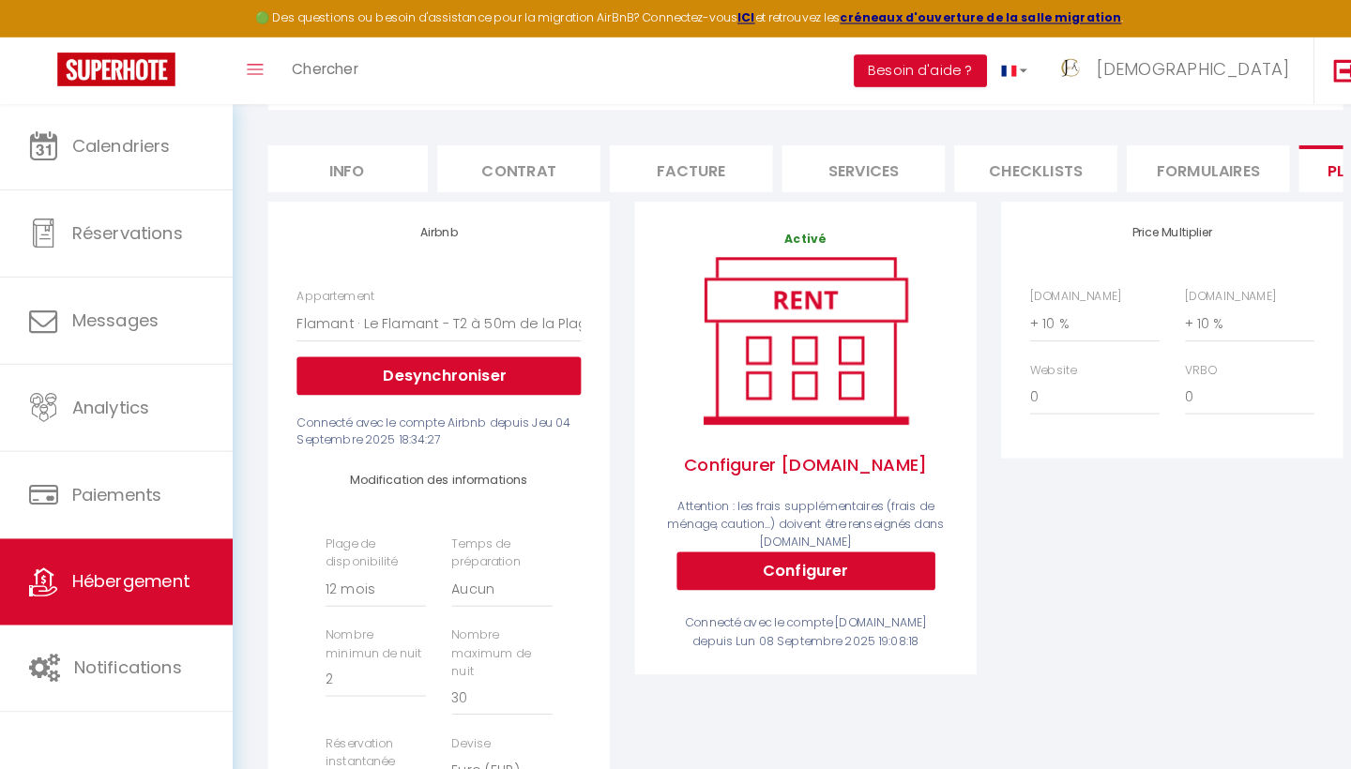
scroll to position [217, 0]
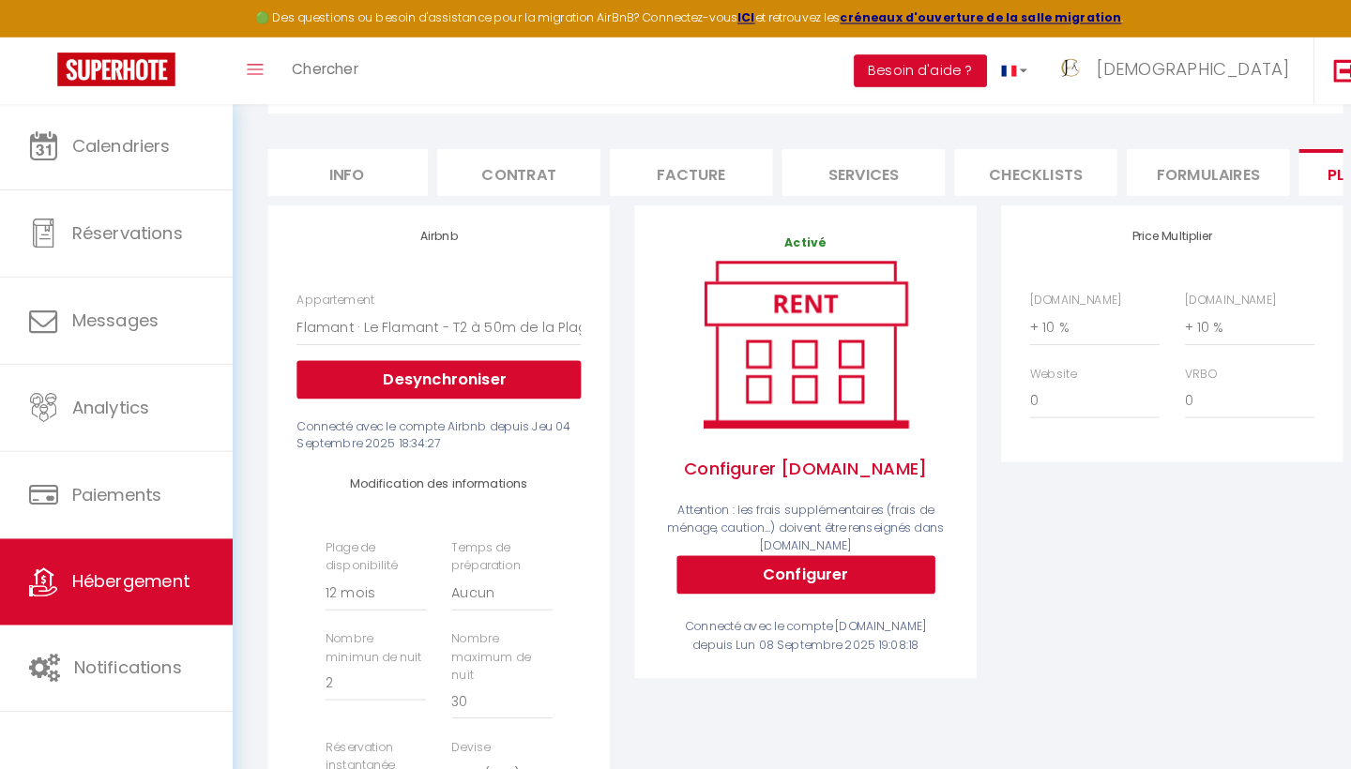
click at [791, 560] on button "Configurer" at bounding box center [789, 564] width 253 height 38
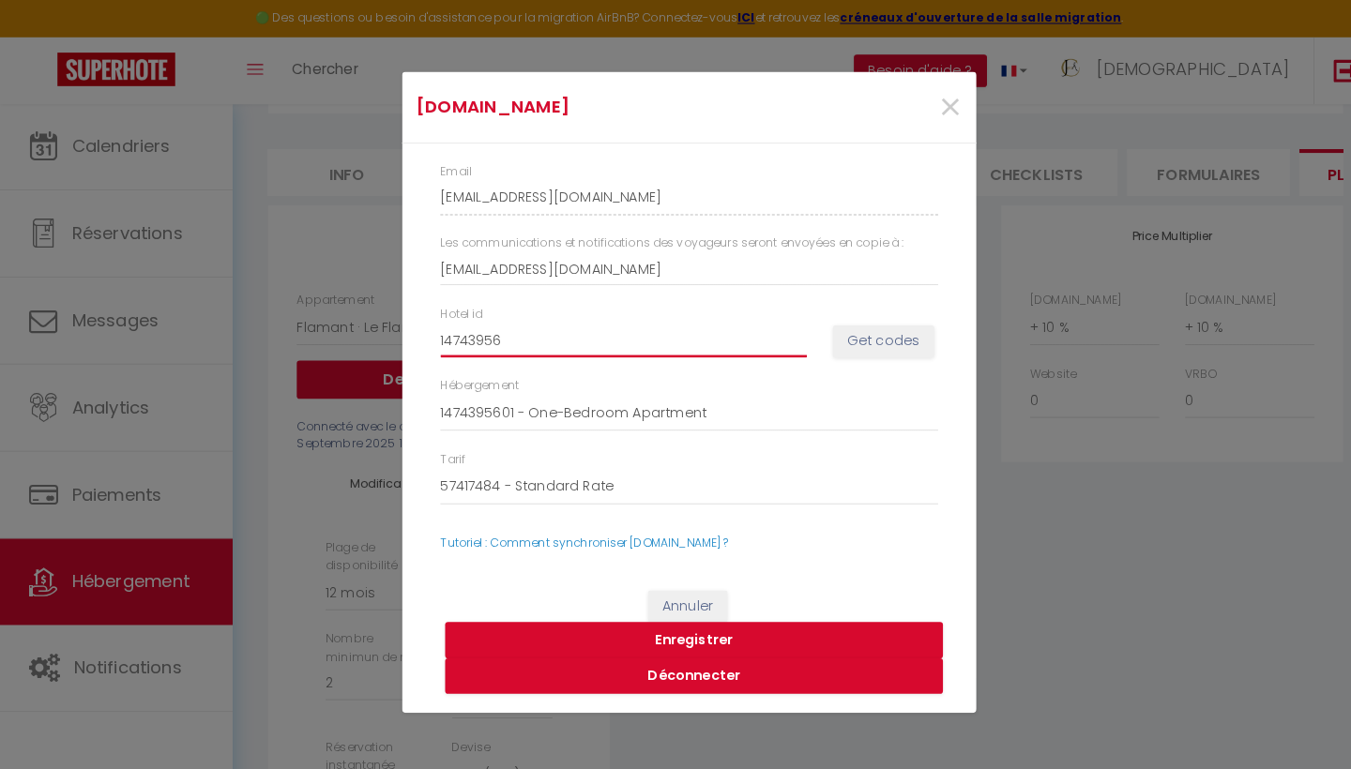
drag, startPoint x: 505, startPoint y: 333, endPoint x: 374, endPoint y: 334, distance: 130.4
click at [374, 334] on div "Booking.com × Email jem'a-conciergerie-6vlpzxsy_property@reply.superhote.com Le…" at bounding box center [675, 384] width 1351 height 769
click at [667, 625] on button "Enregistrer" at bounding box center [680, 628] width 488 height 36
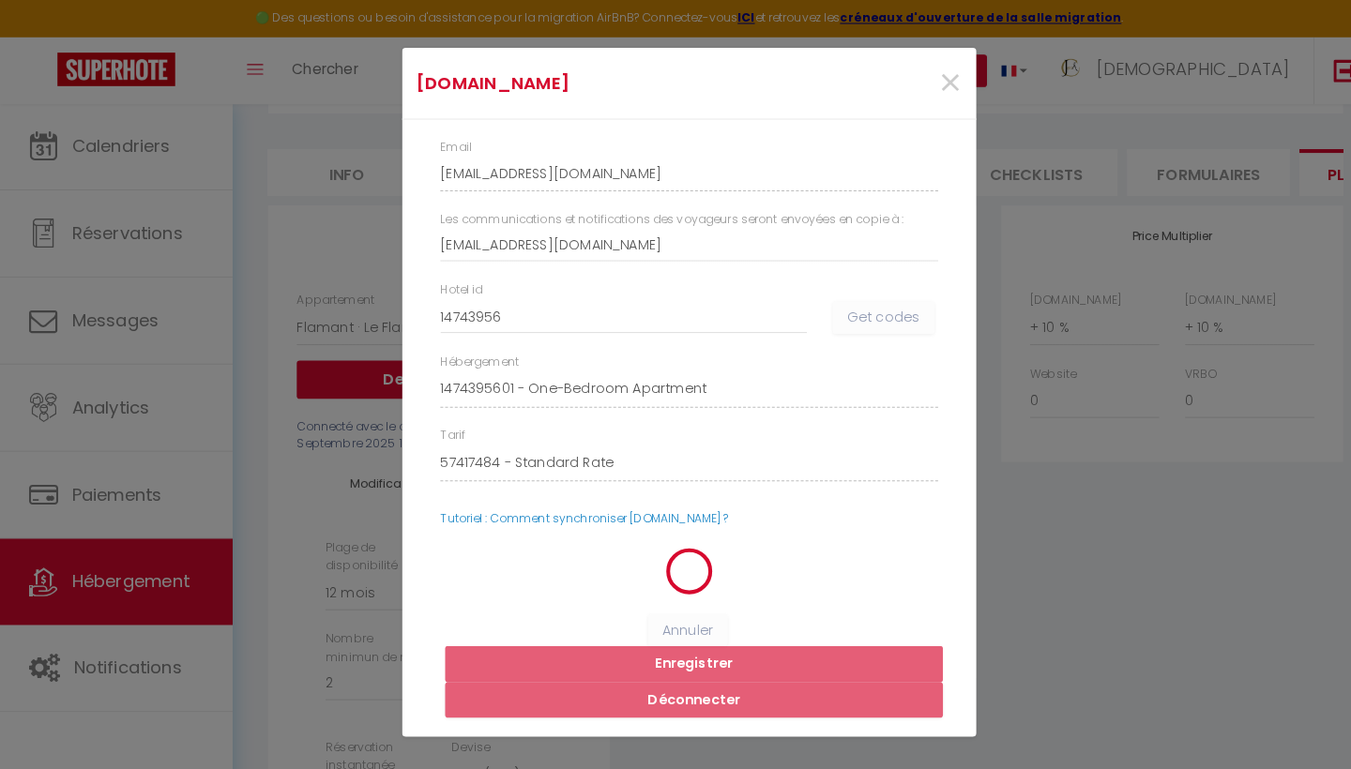
select select
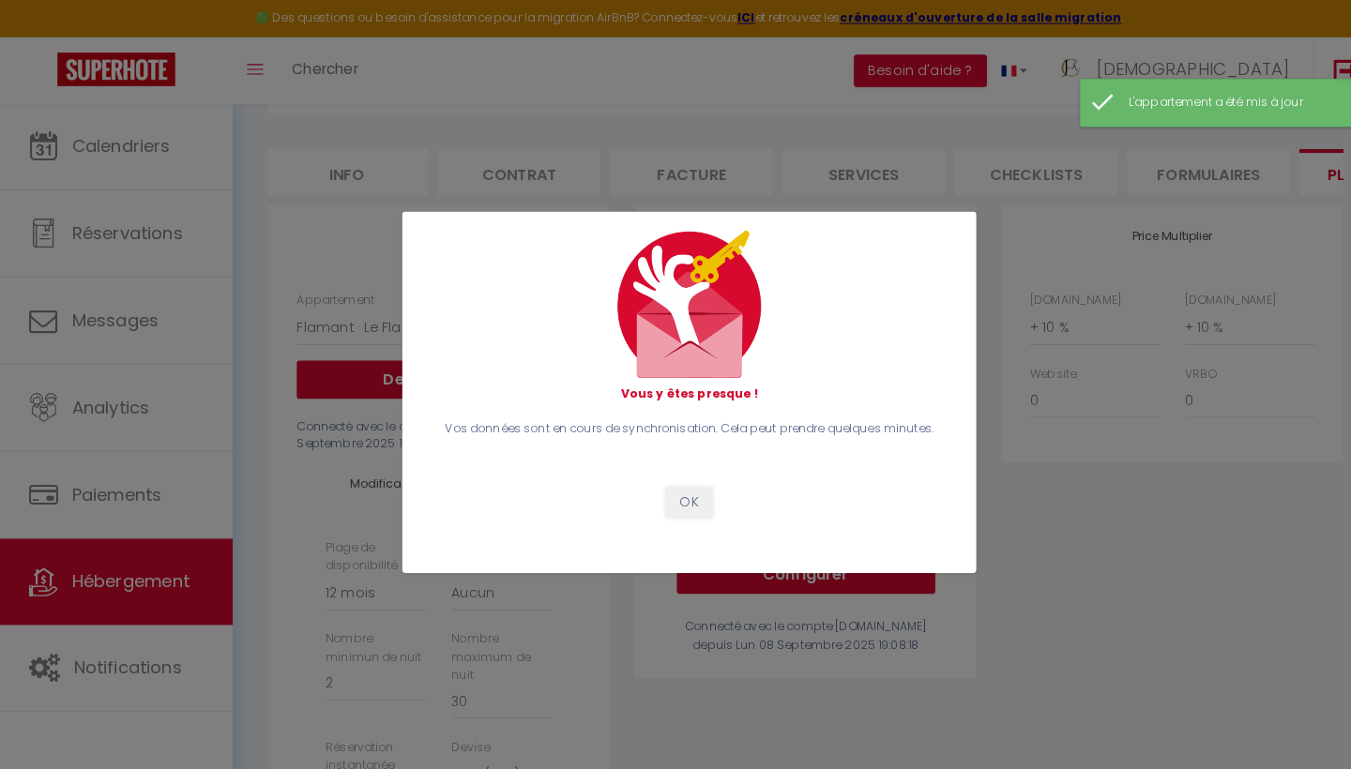
click at [675, 487] on button "OK" at bounding box center [675, 492] width 47 height 32
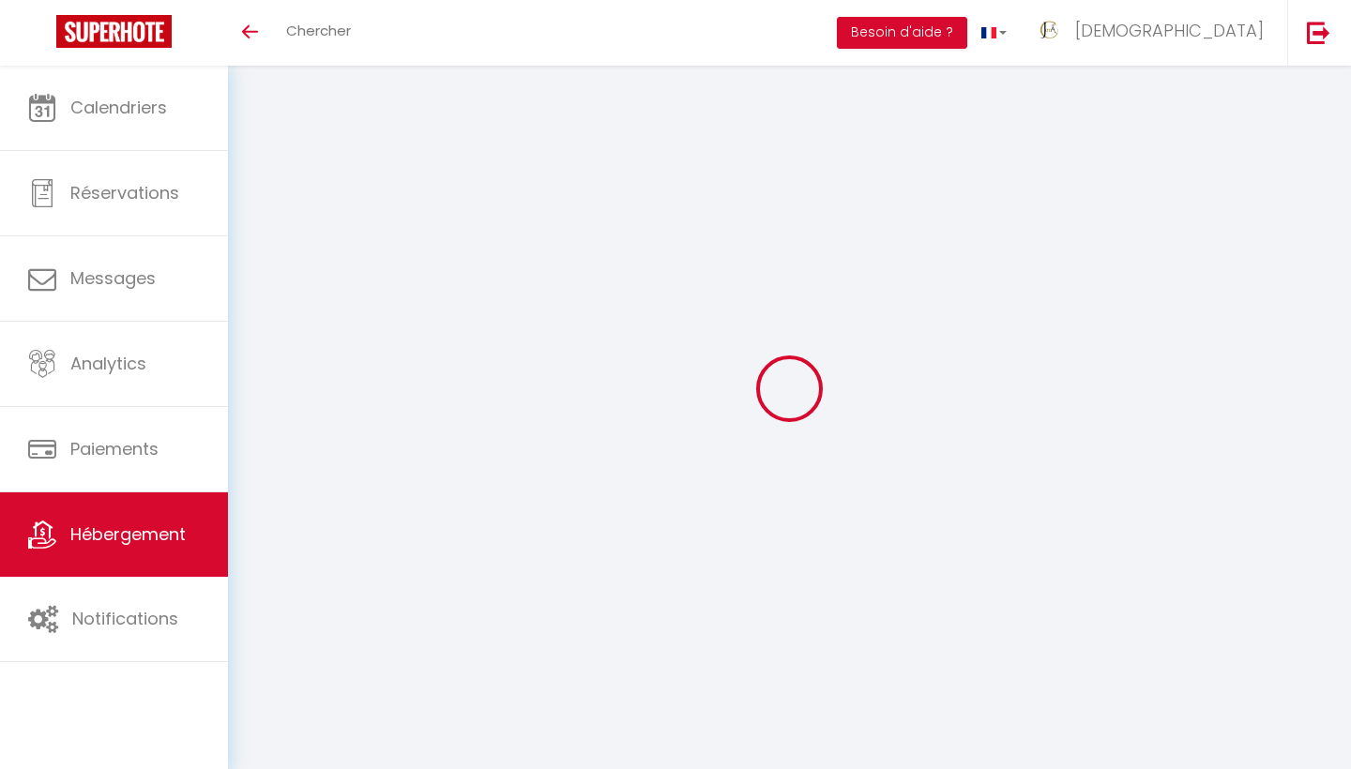
select select "+ 10 %"
select select "16784-1476564397946789428"
select select "365"
select select "EUR"
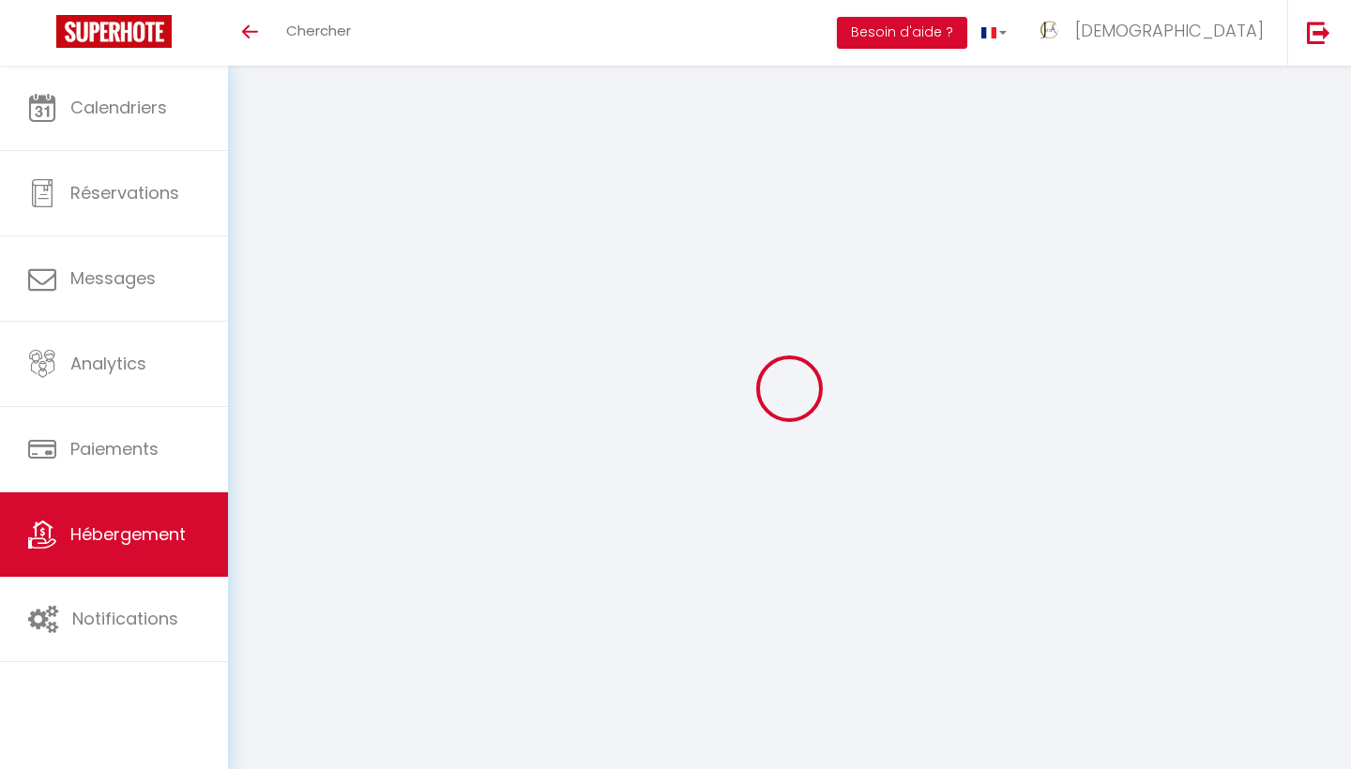
select select
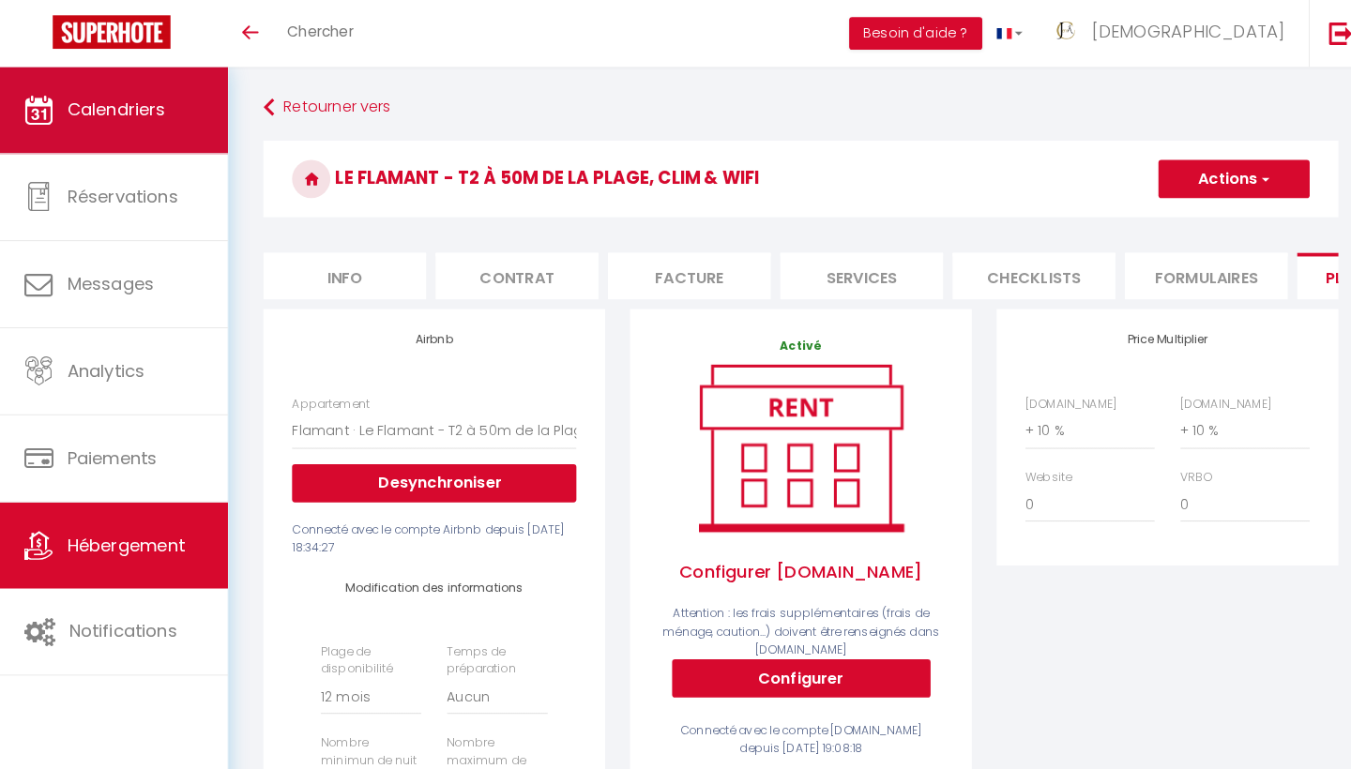
click at [132, 114] on span "Calendriers" at bounding box center [118, 107] width 97 height 23
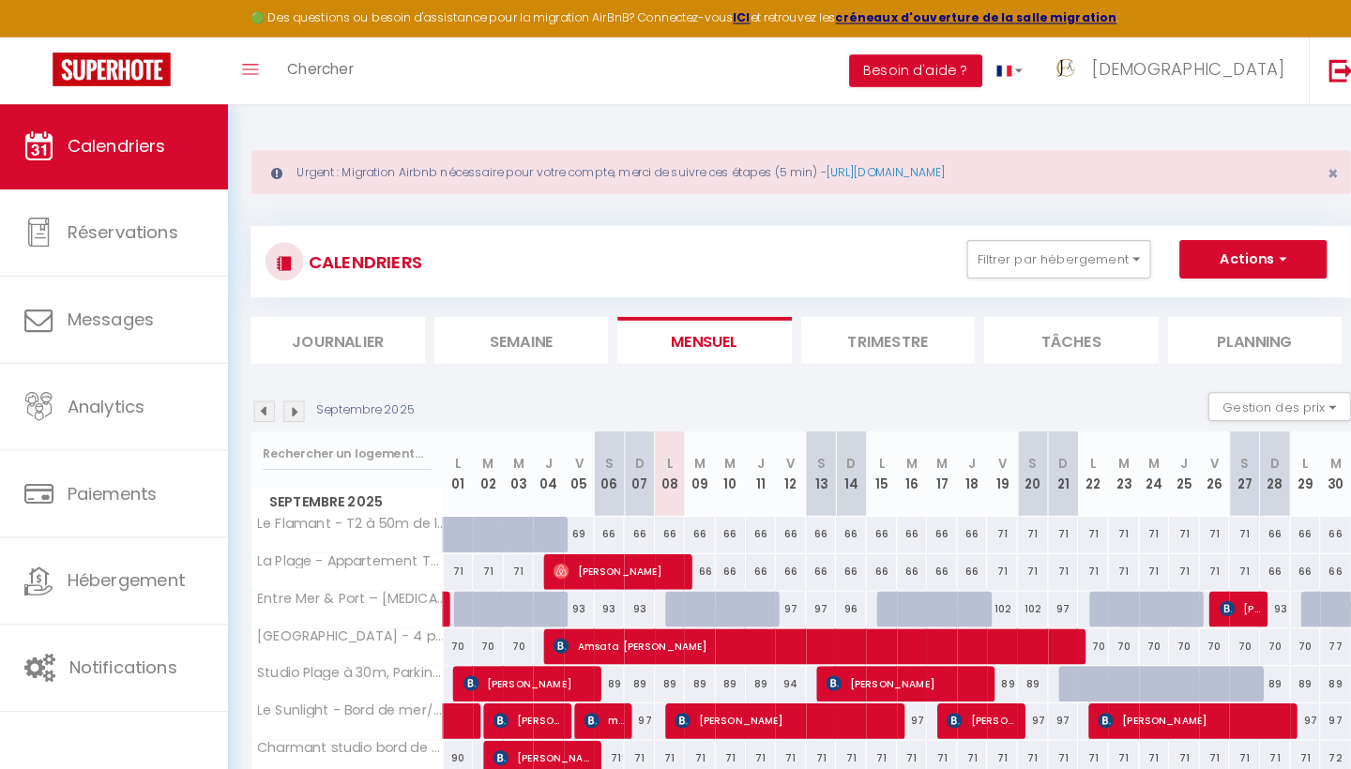
click at [661, 522] on div "66" at bounding box center [661, 524] width 30 height 35
type input "66"
type input "Lun 08 Septembre 2025"
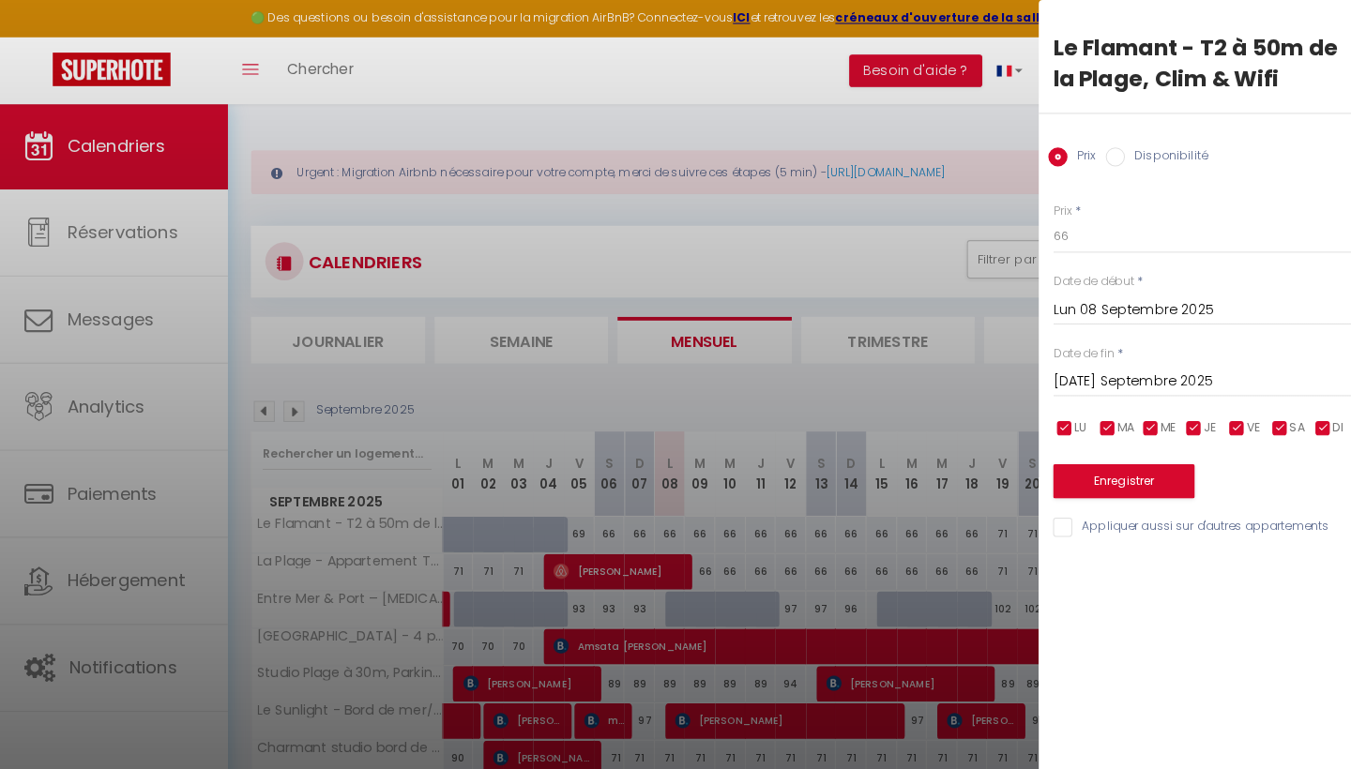
click at [1122, 369] on input "[DATE] Septembre 2025" at bounding box center [1193, 374] width 314 height 24
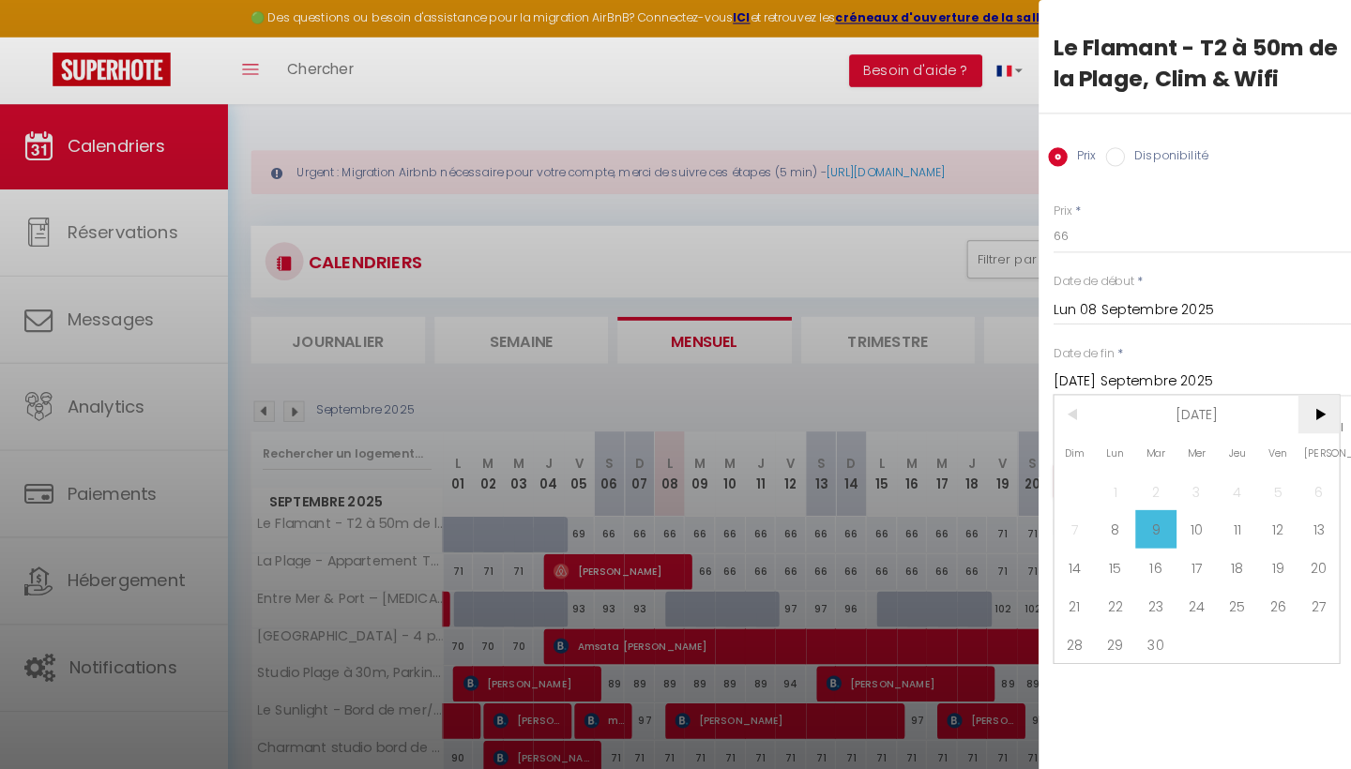
click at [1293, 411] on span ">" at bounding box center [1297, 406] width 40 height 38
click at [1295, 557] on span "18" at bounding box center [1297, 556] width 40 height 38
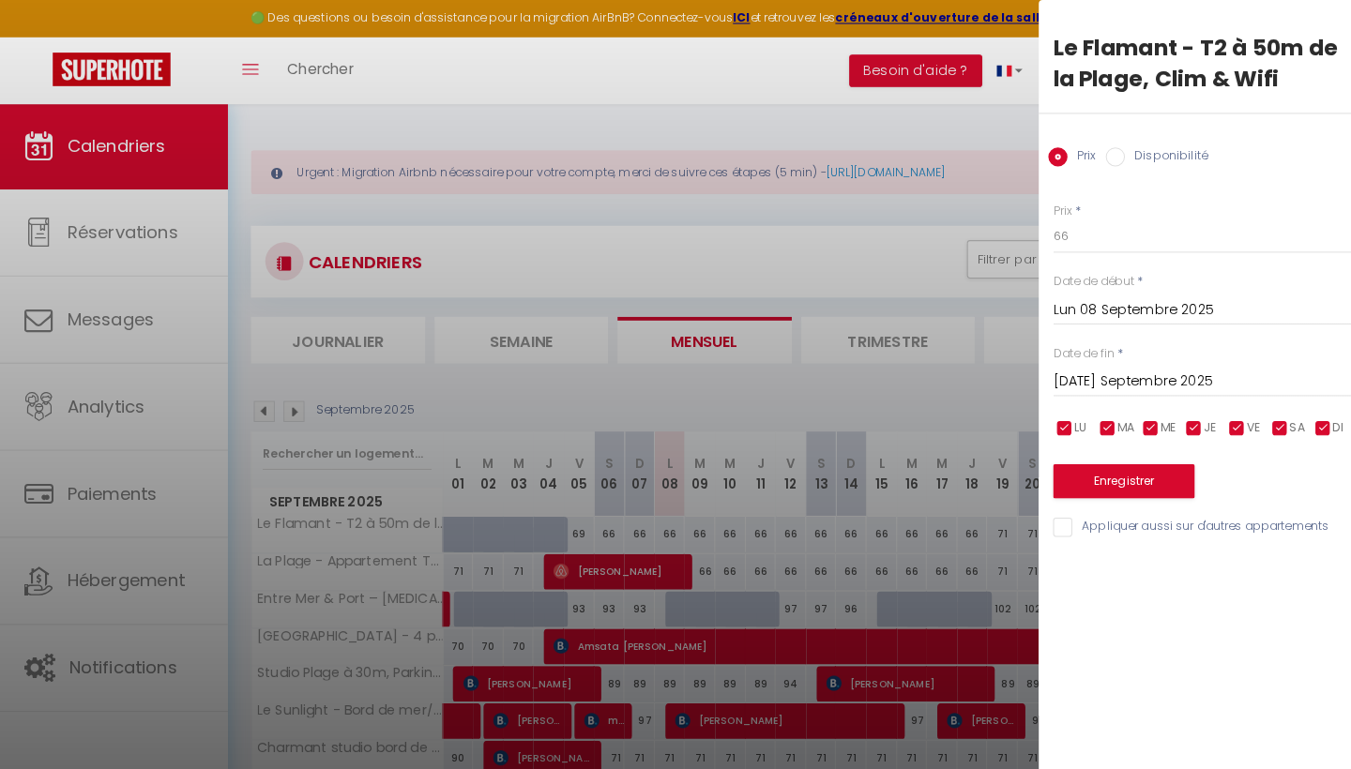
type input "[PERSON_NAME] 18 Octobre 2025"
click at [1099, 160] on input "Disponibilité" at bounding box center [1097, 153] width 19 height 19
radio input "true"
radio input "false"
click at [1048, 509] on input "Appliquer aussi sur d'autres appartements" at bounding box center [1193, 518] width 314 height 19
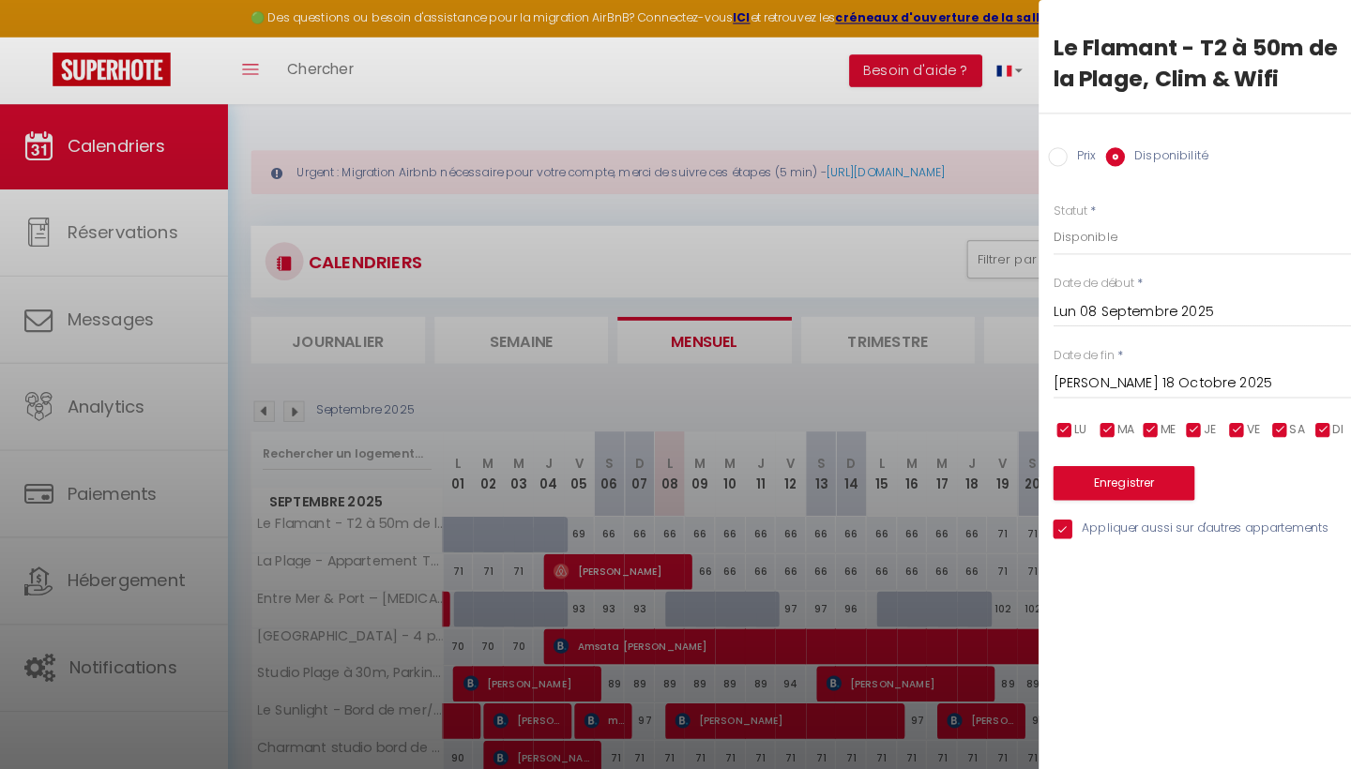
click at [1045, 511] on input "Appliquer aussi sur d'autres appartements" at bounding box center [1193, 518] width 314 height 19
checkbox input "false"
click at [1085, 468] on button "Enregistrer" at bounding box center [1105, 474] width 139 height 34
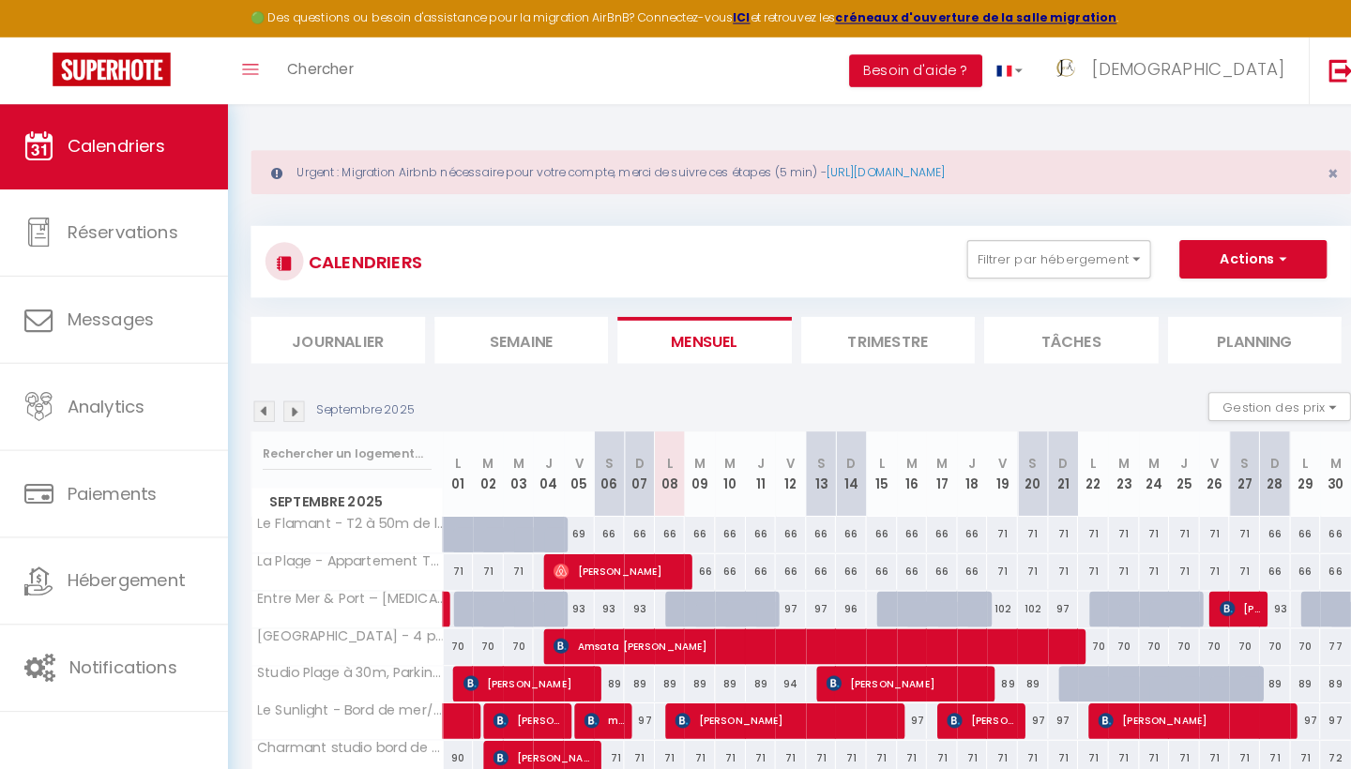
click at [688, 554] on div "66" at bounding box center [690, 560] width 30 height 35
select select "1"
type input "[DATE] Septembre 2025"
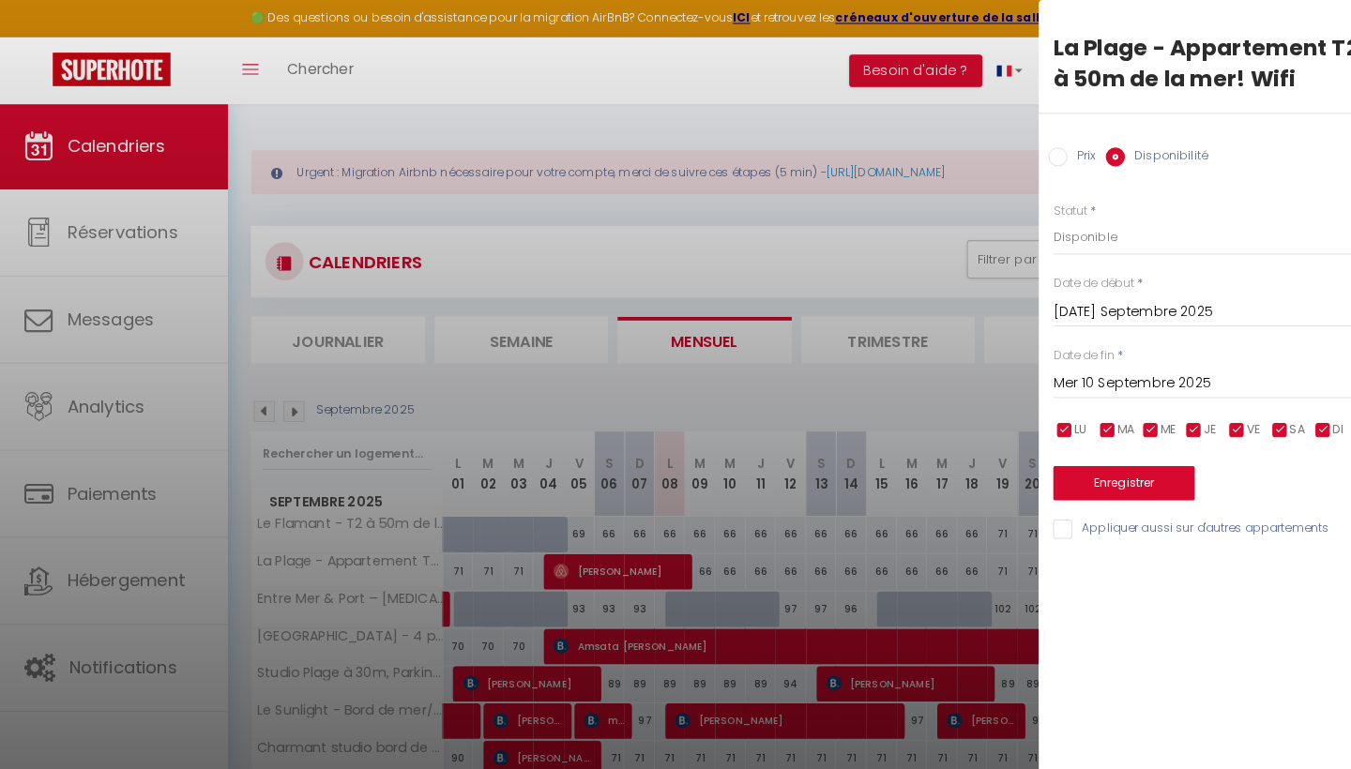
click at [1070, 371] on input "Mer 10 Septembre 2025" at bounding box center [1193, 376] width 314 height 24
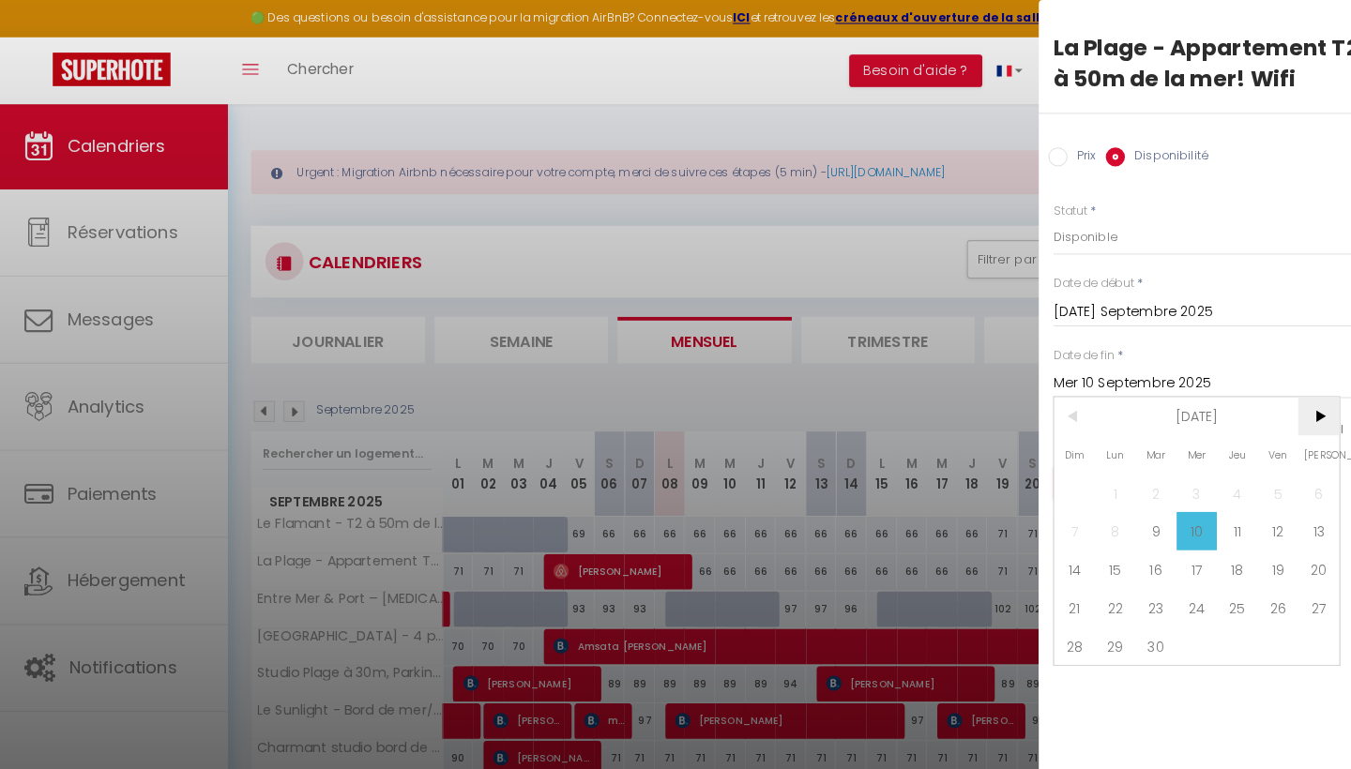
click at [1292, 410] on span ">" at bounding box center [1297, 408] width 40 height 38
click at [1296, 565] on span "18" at bounding box center [1297, 558] width 40 height 38
type input "[PERSON_NAME] 18 Octobre 2025"
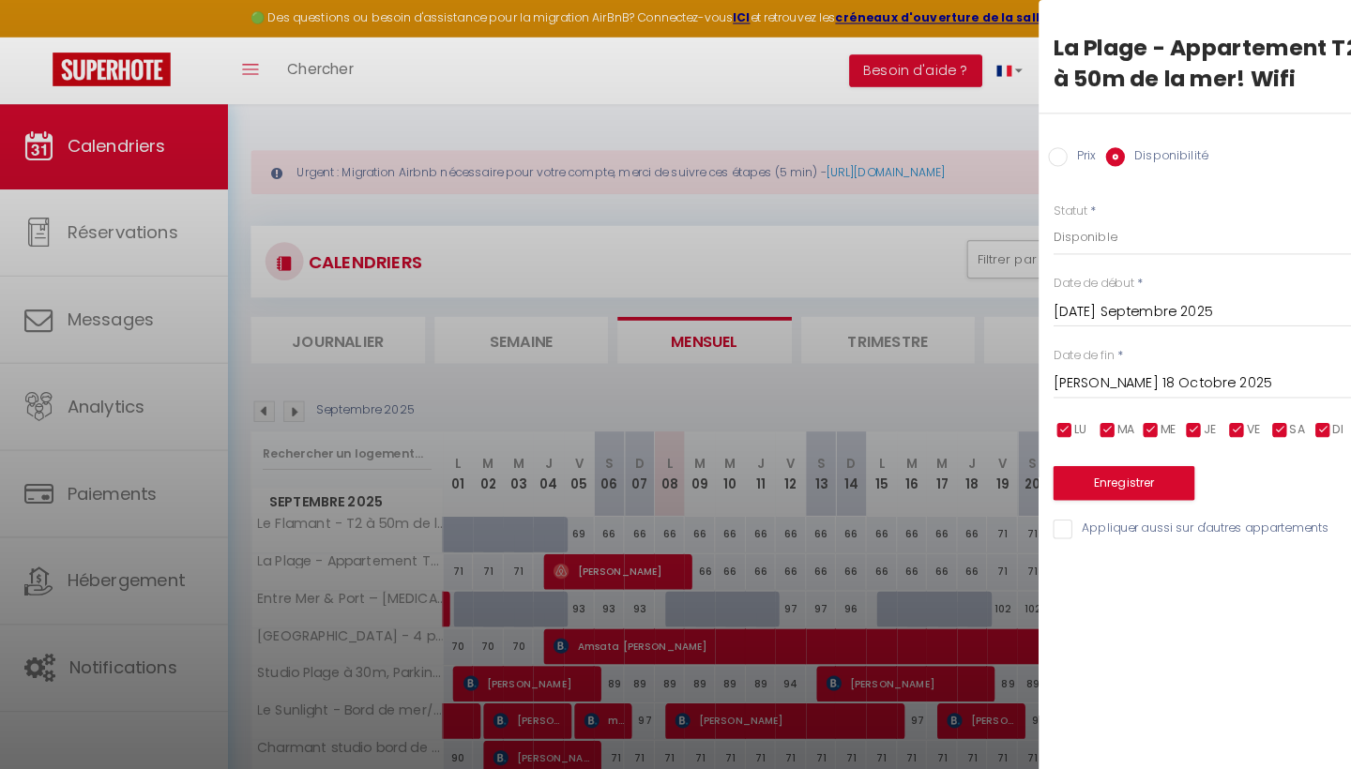
click at [1084, 464] on button "Enregistrer" at bounding box center [1105, 474] width 139 height 34
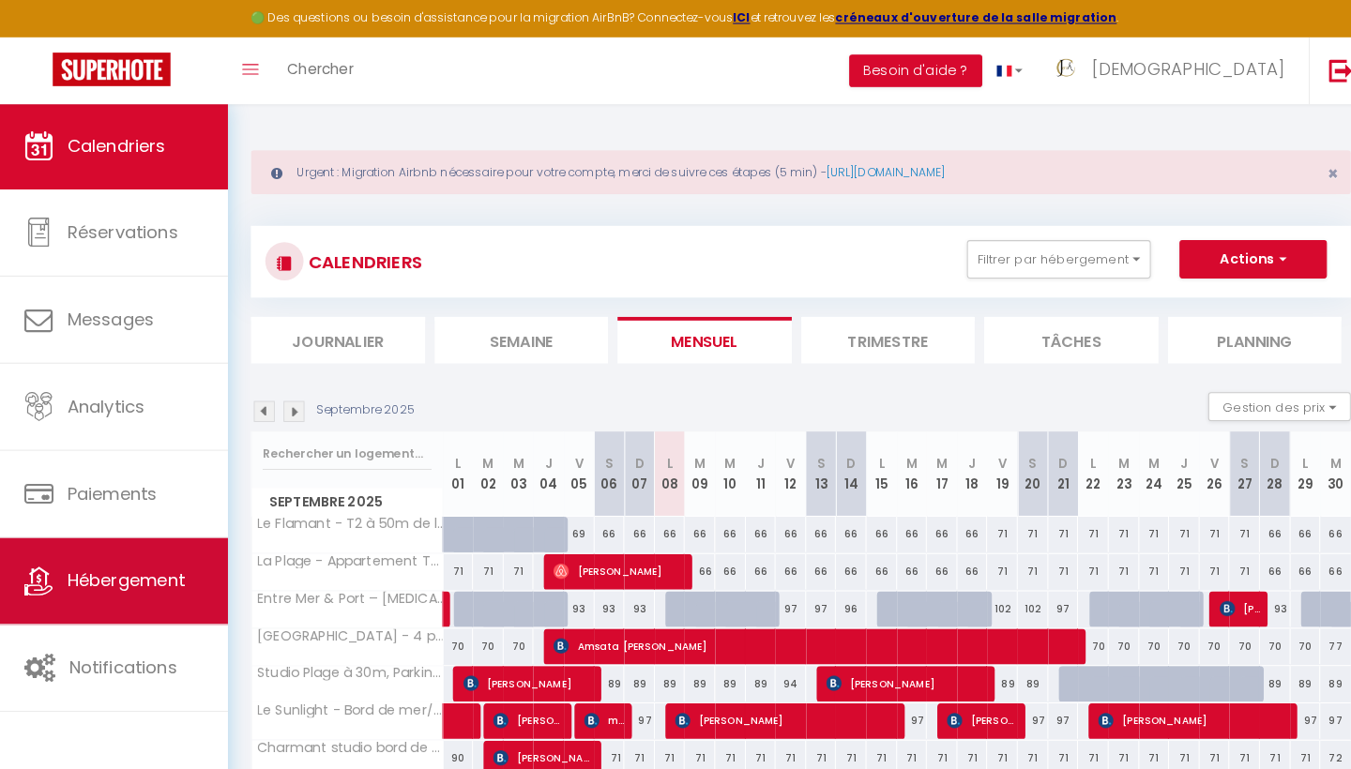
click at [142, 560] on span "Hébergement" at bounding box center [127, 568] width 115 height 23
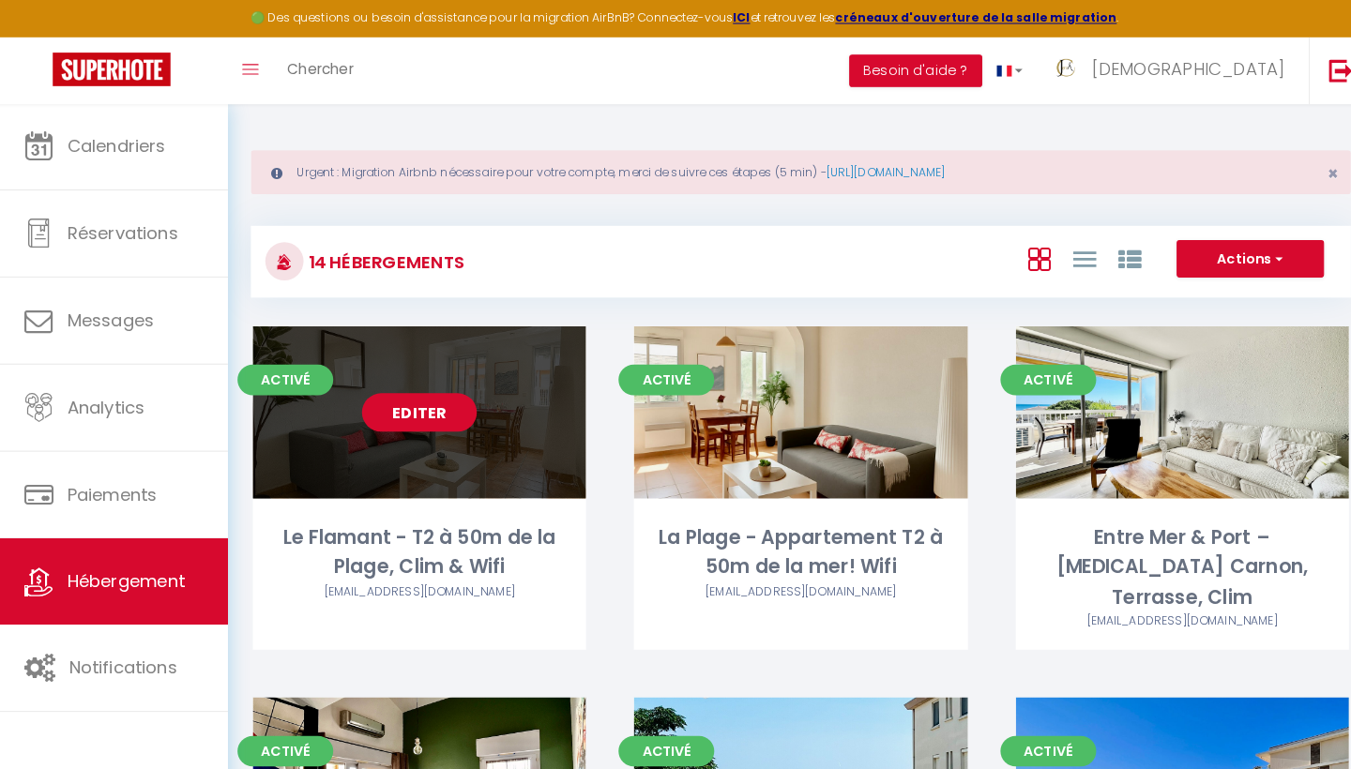
click at [425, 407] on link "Editer" at bounding box center [415, 405] width 113 height 38
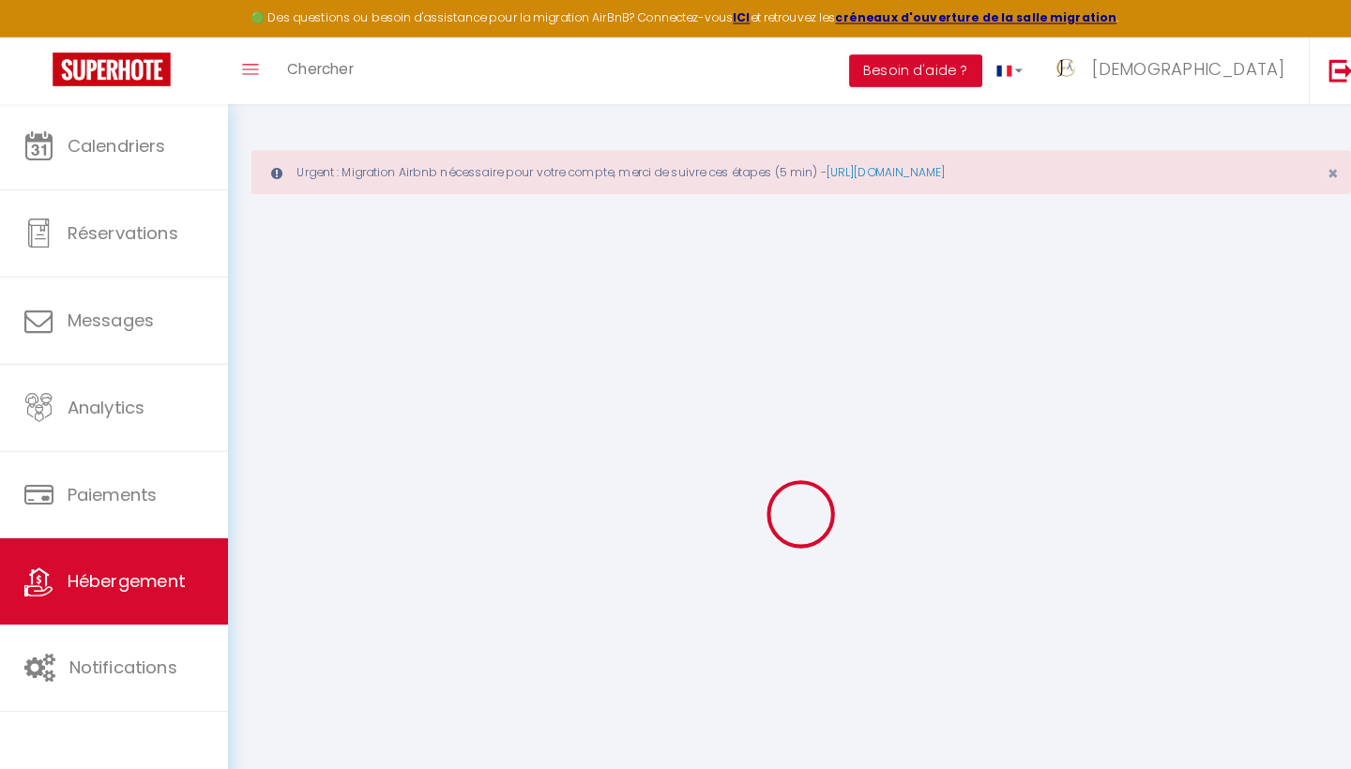
select select "16784-1476564397946789428"
select select "+ 10 %"
select select
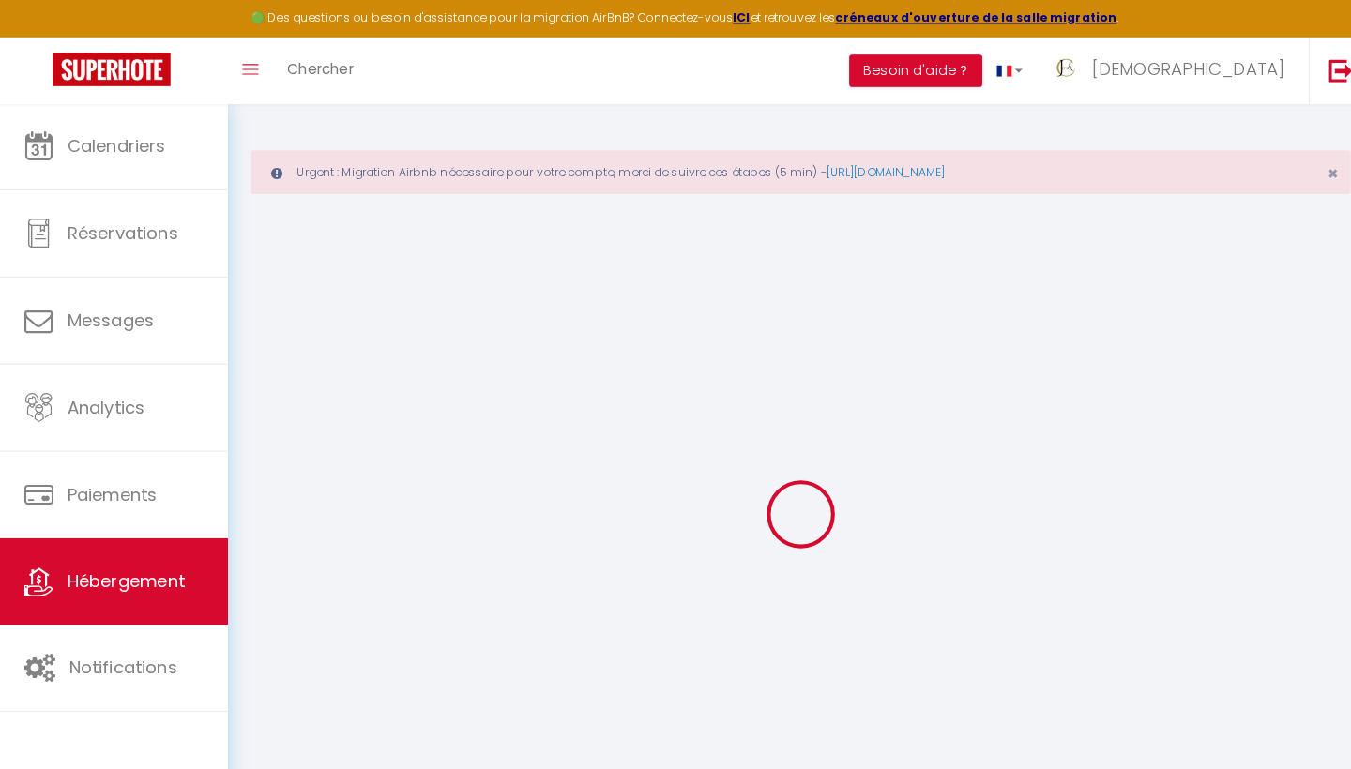
checkbox input "false"
select select "365"
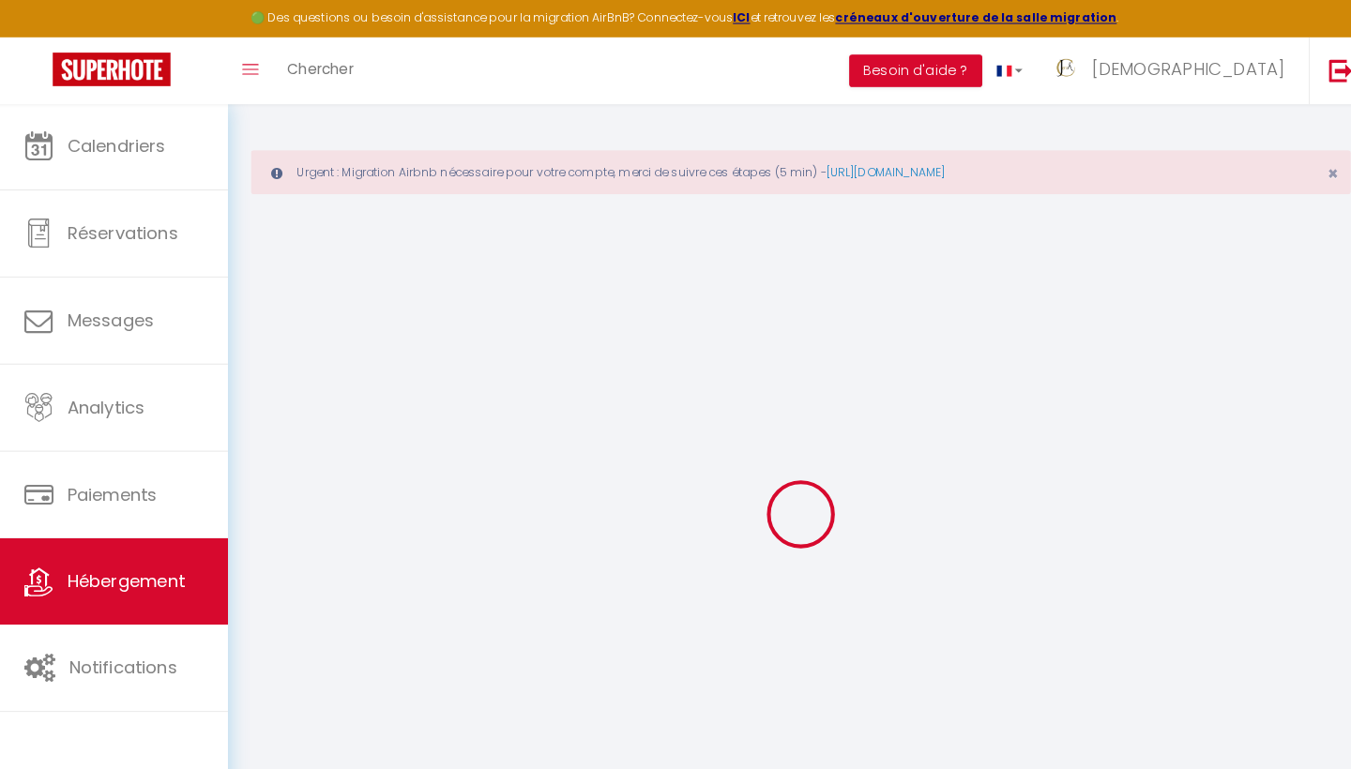
select select "EUR"
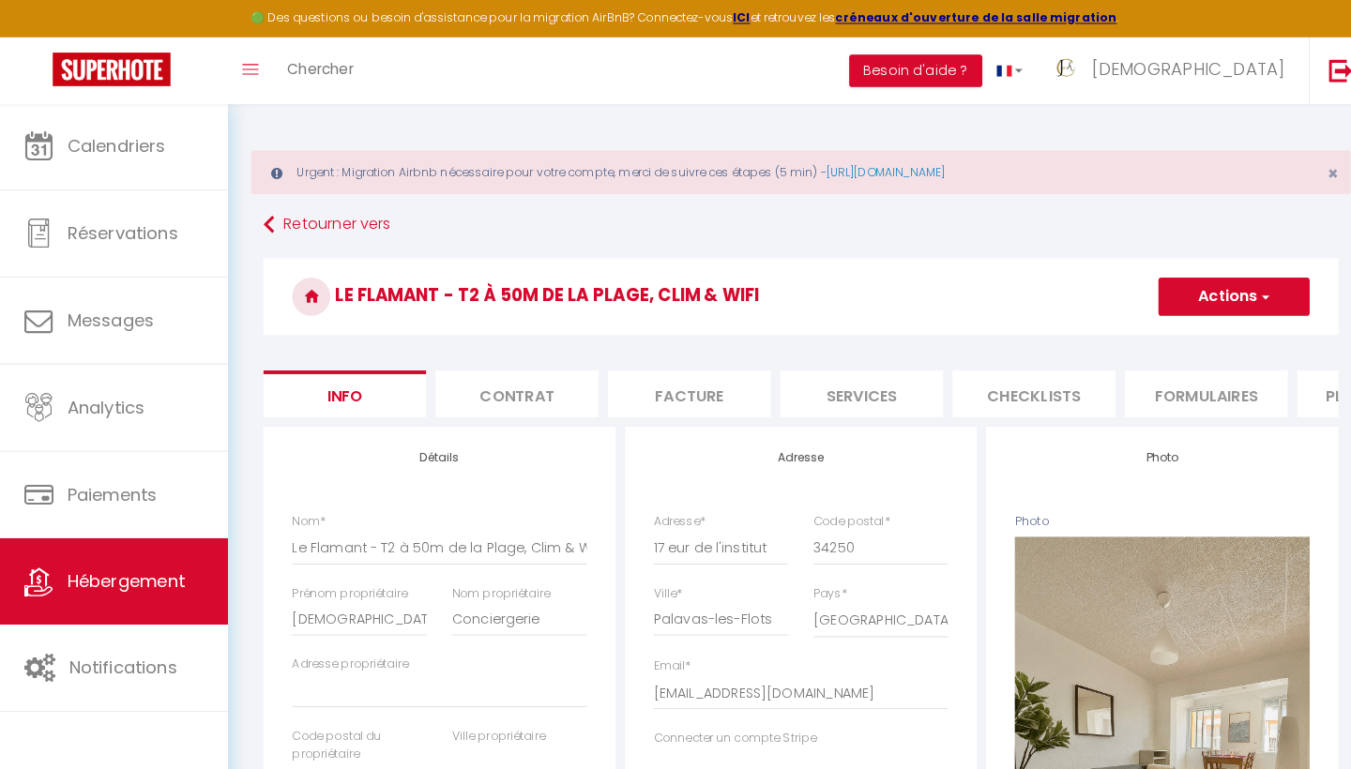
click at [1295, 389] on li "Plateformes" at bounding box center [1355, 386] width 159 height 46
select select
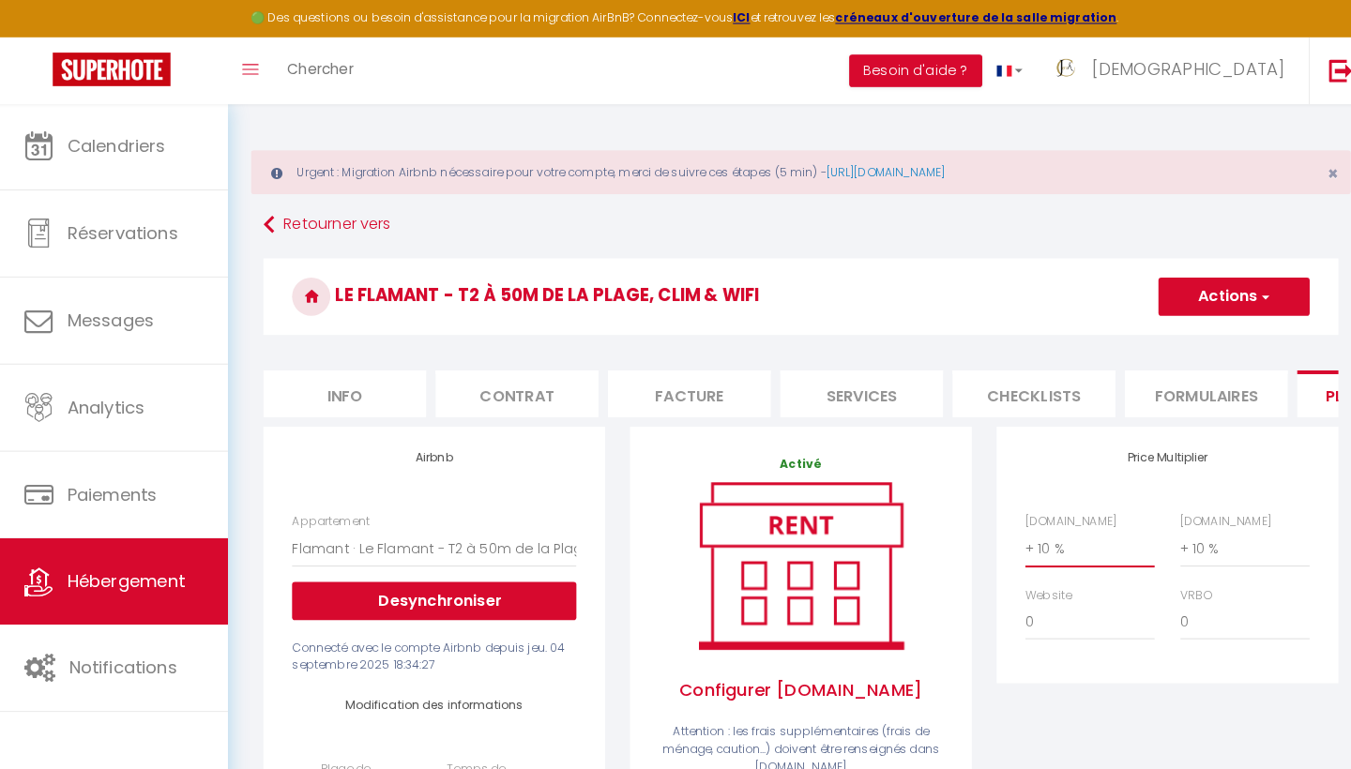
select select "+ 5 %"
select select
select select "+ 5 %"
select select
click at [1212, 288] on button "Actions" at bounding box center [1214, 291] width 148 height 38
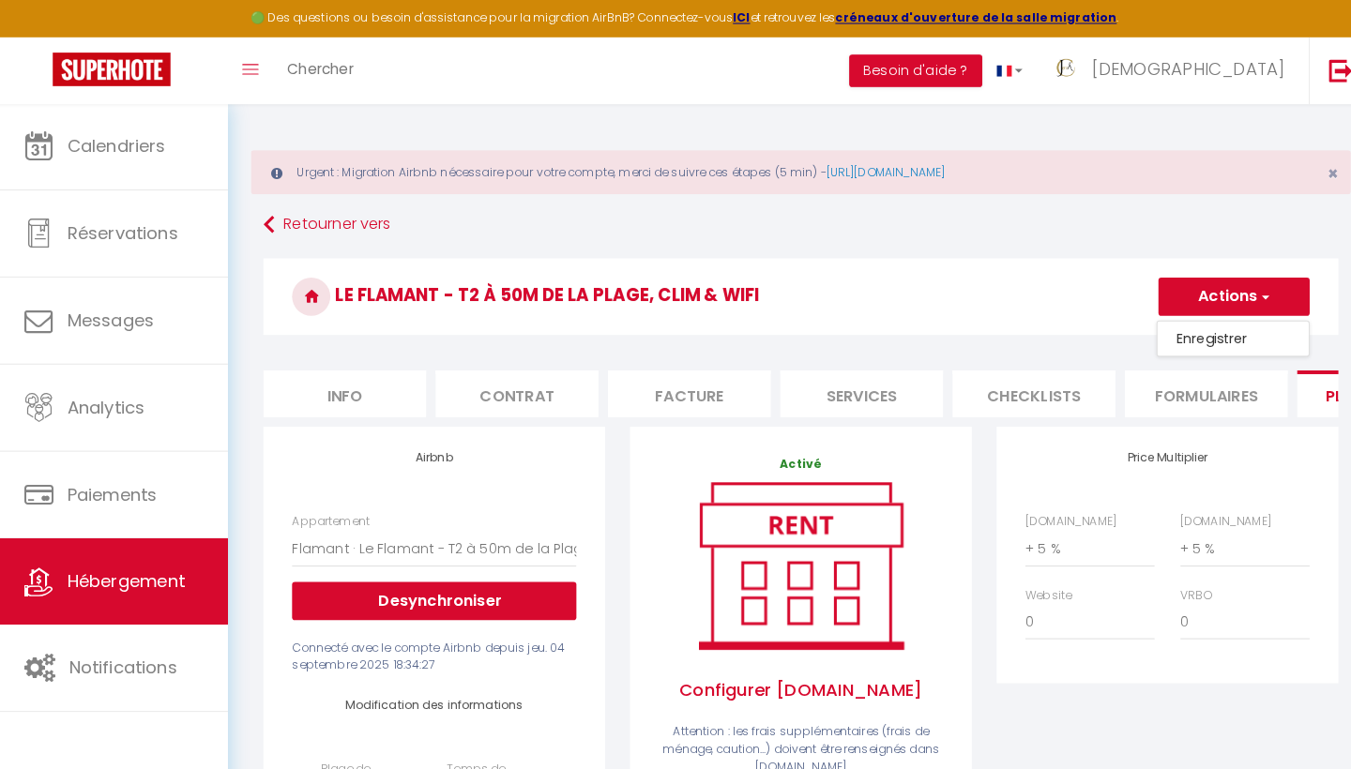
click at [1194, 335] on link "Enregistrer" at bounding box center [1213, 332] width 148 height 24
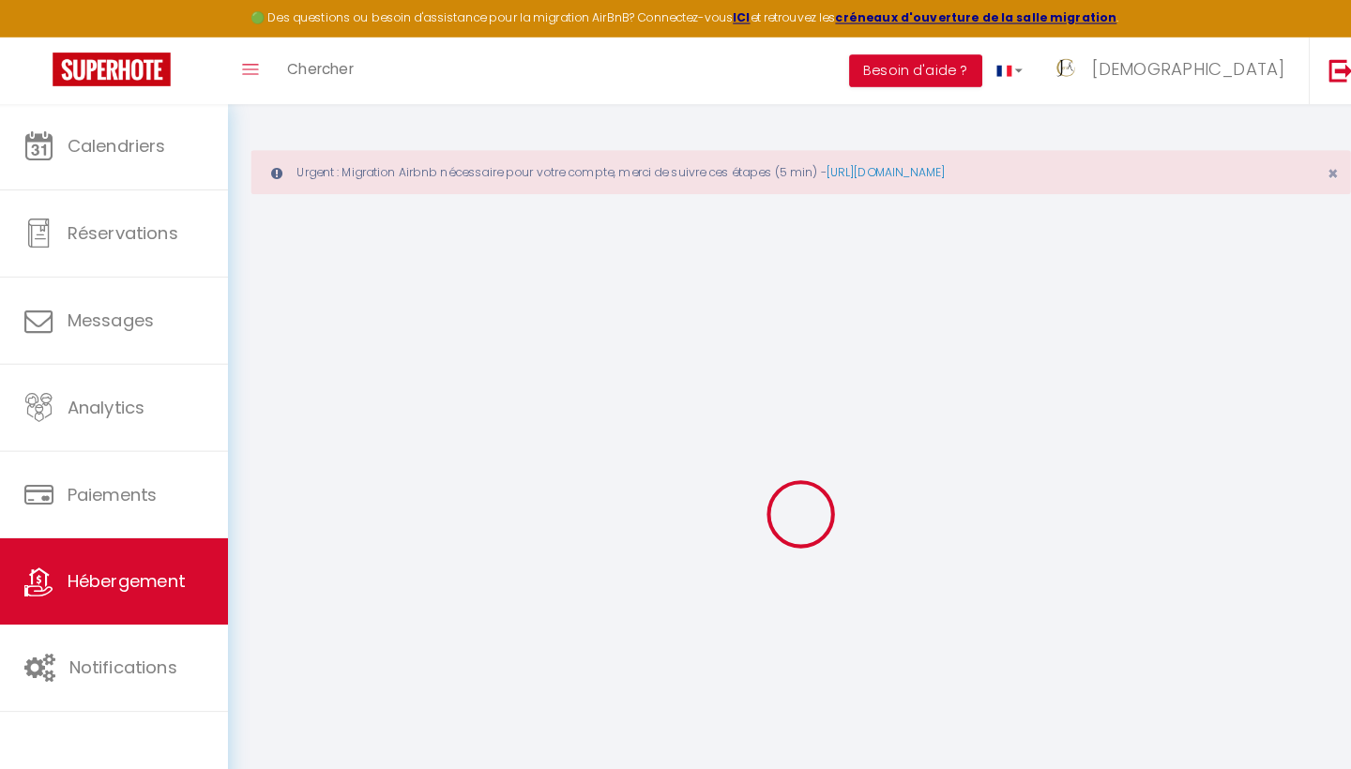
select select "365"
select select "EUR"
select select
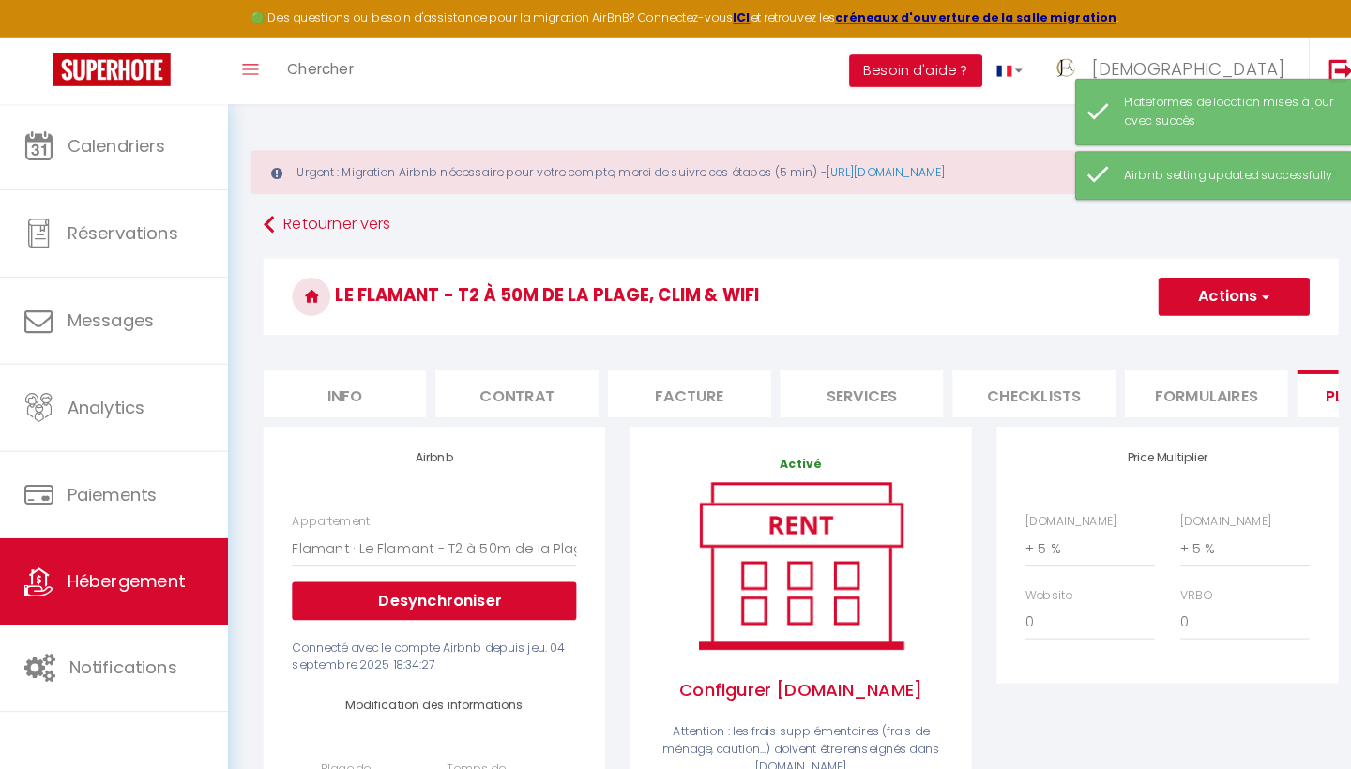
click at [131, 562] on span "Hébergement" at bounding box center [127, 569] width 115 height 23
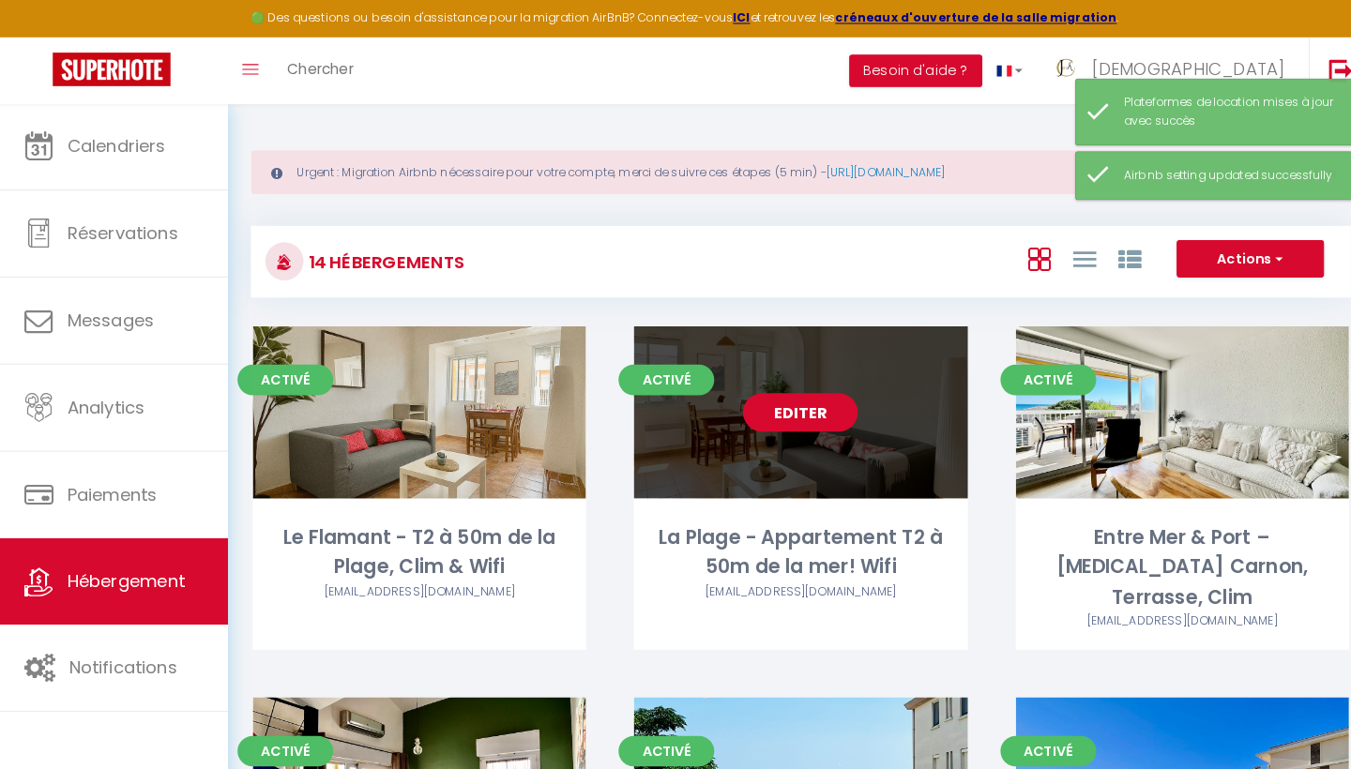
click at [782, 401] on link "Editer" at bounding box center [789, 405] width 113 height 38
select select "3"
select select "2"
select select "1"
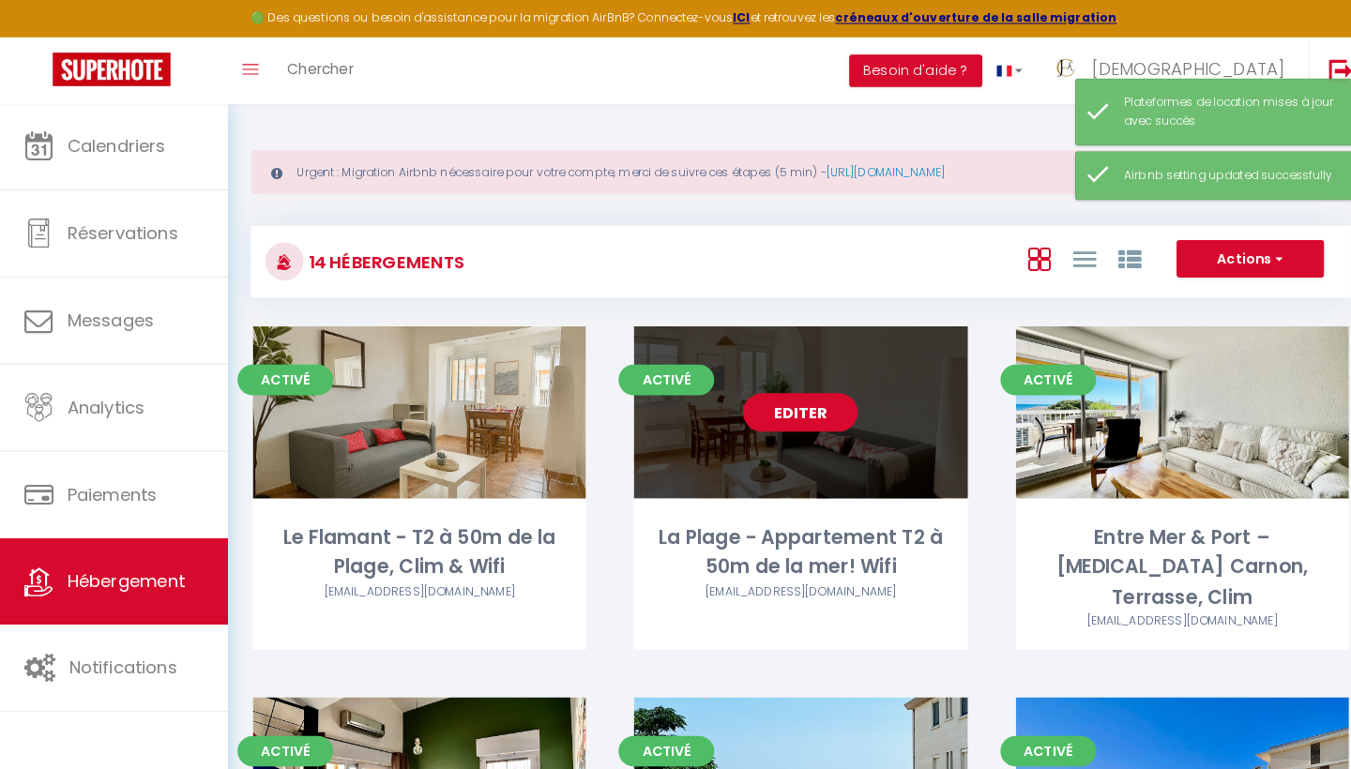
select select "28"
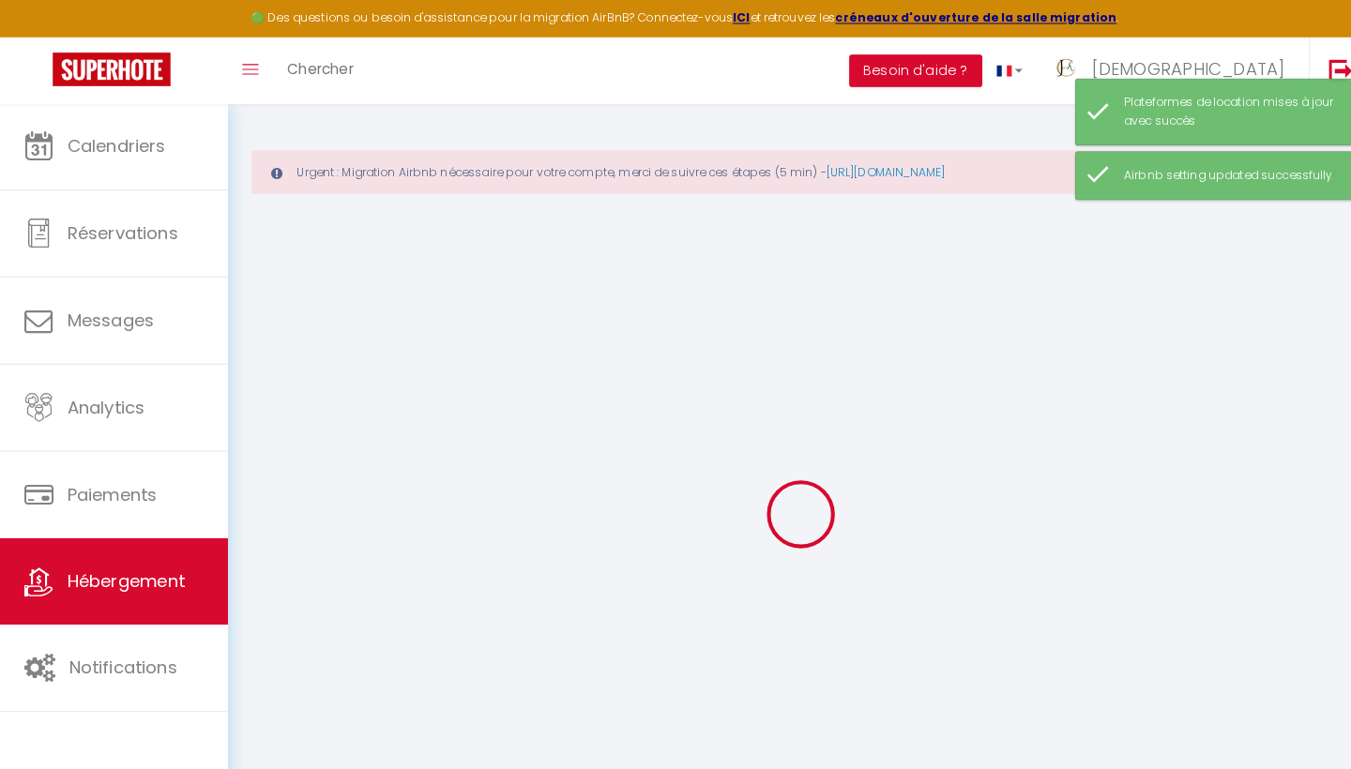
select select
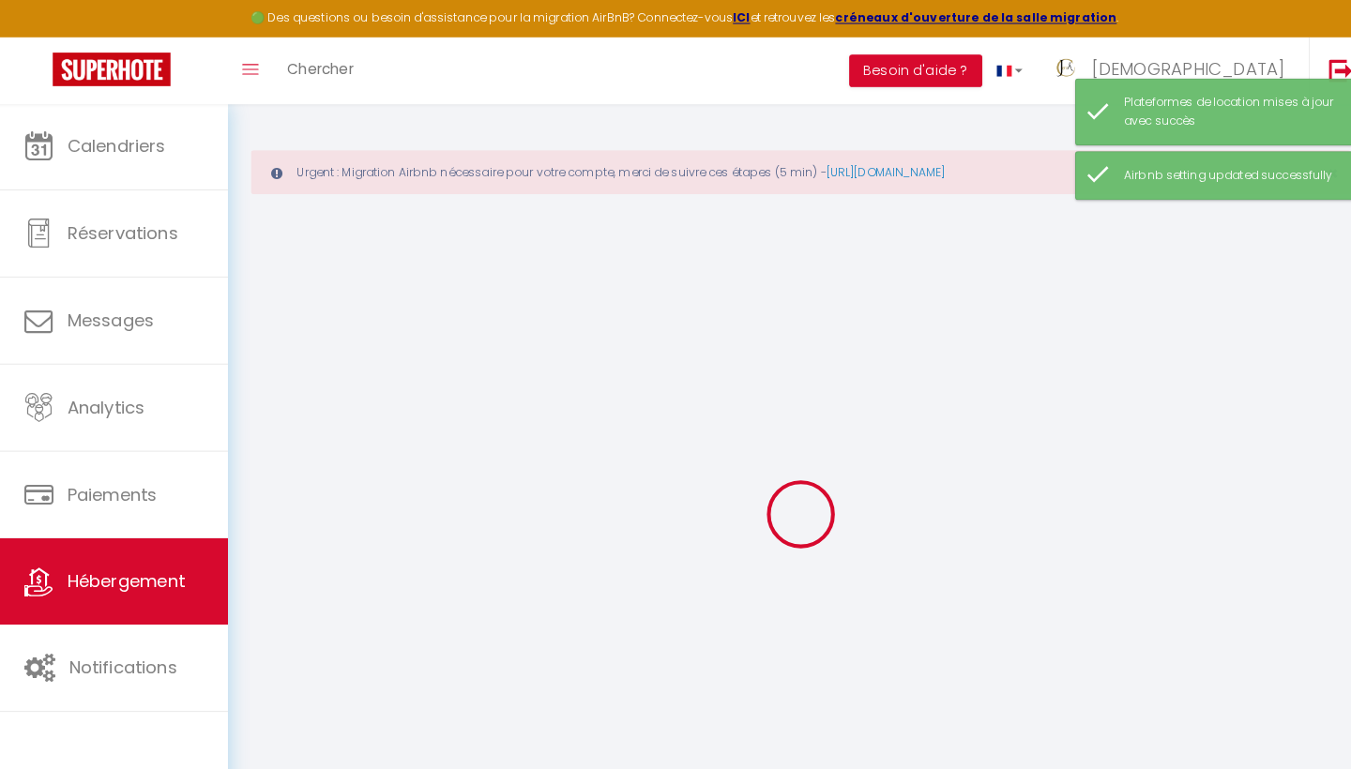
select select
checkbox input "false"
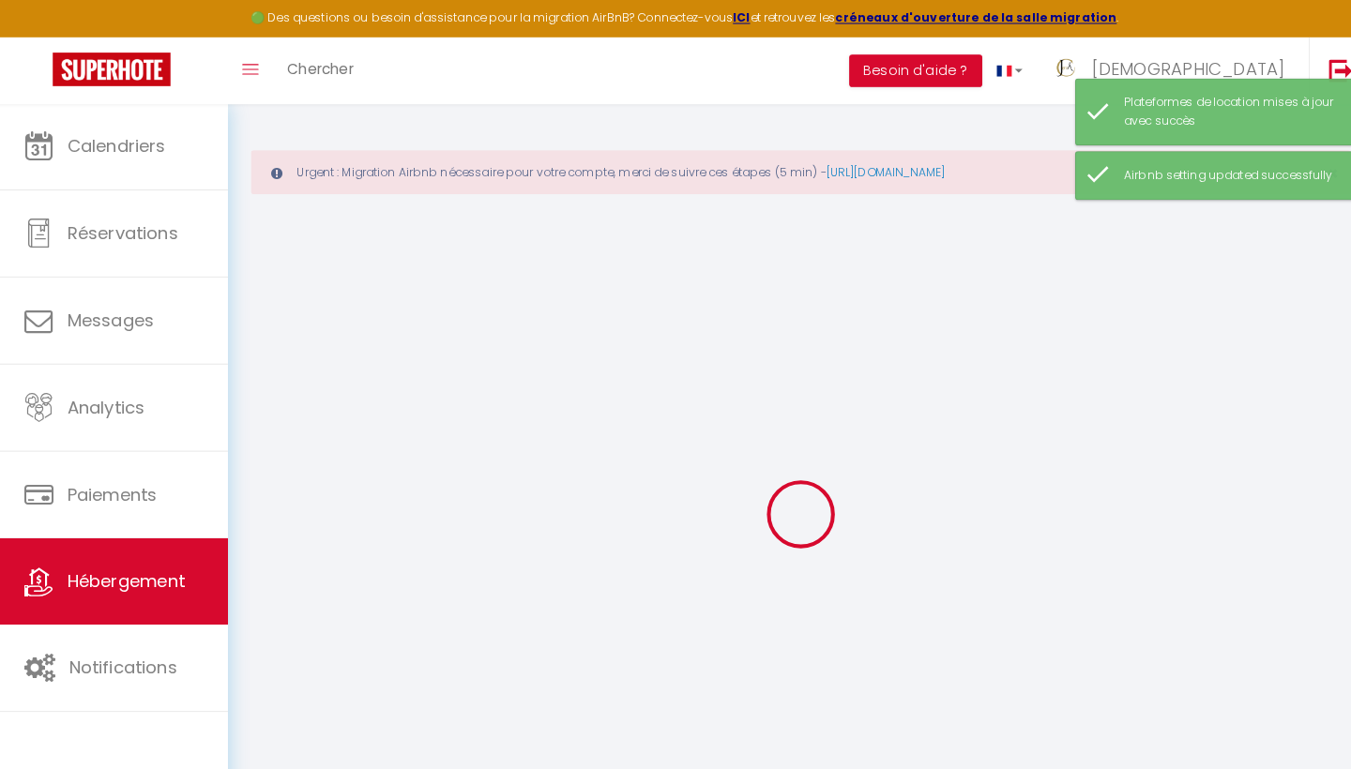
select select
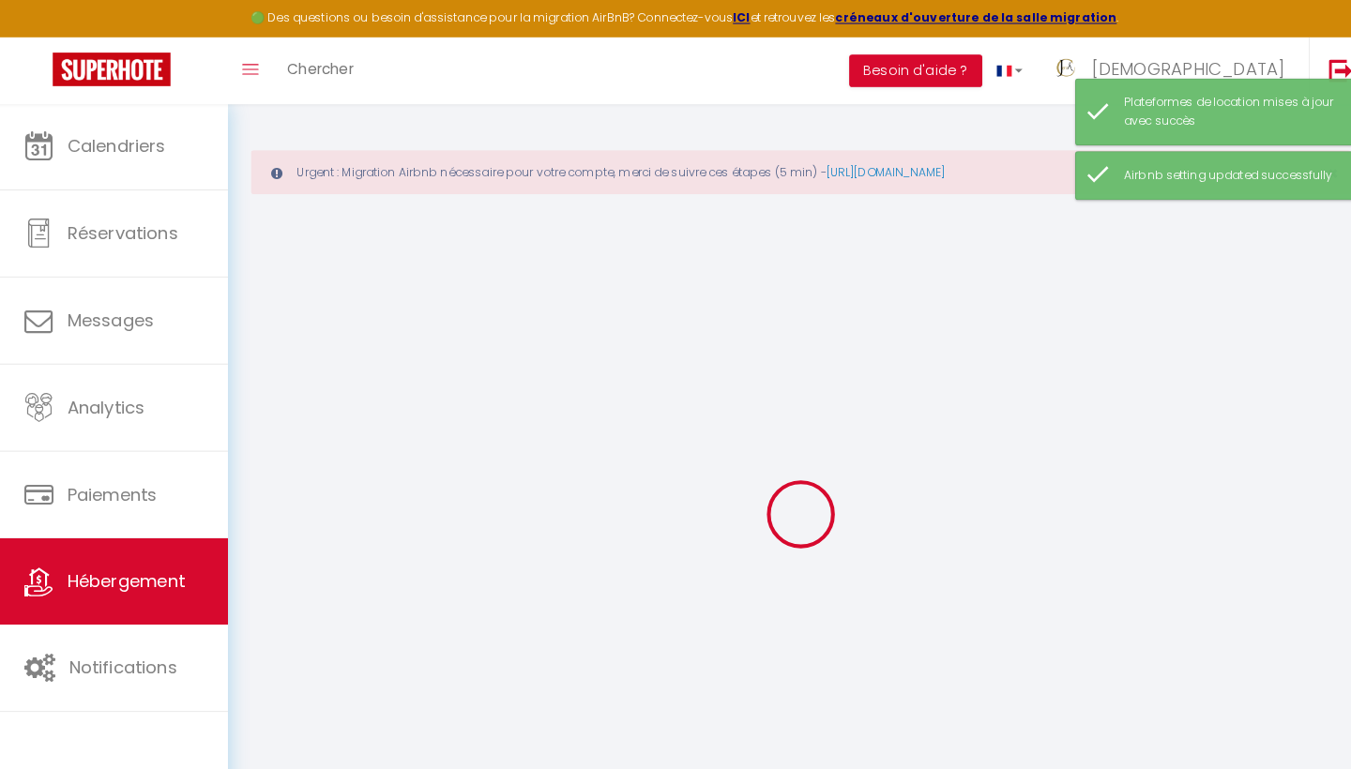
select select
checkbox input "false"
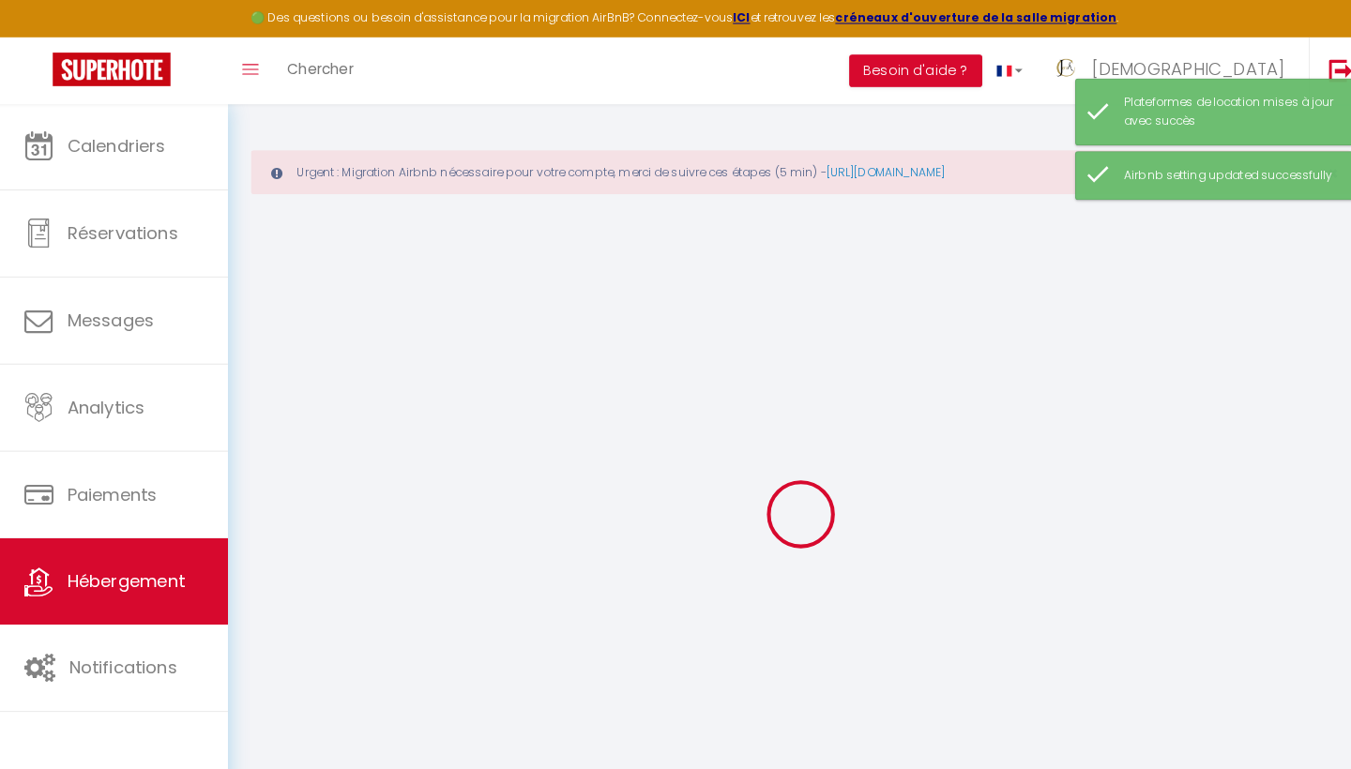
checkbox input "false"
select select
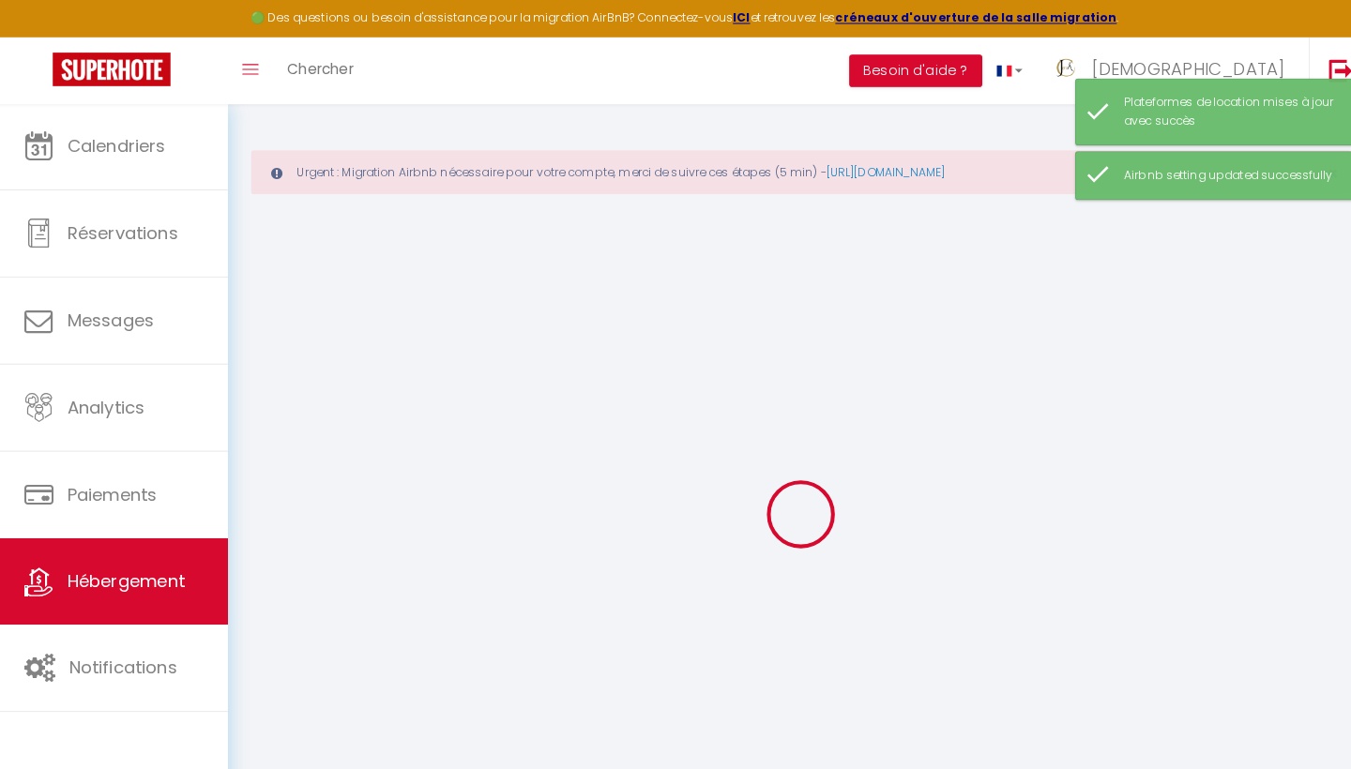
select select
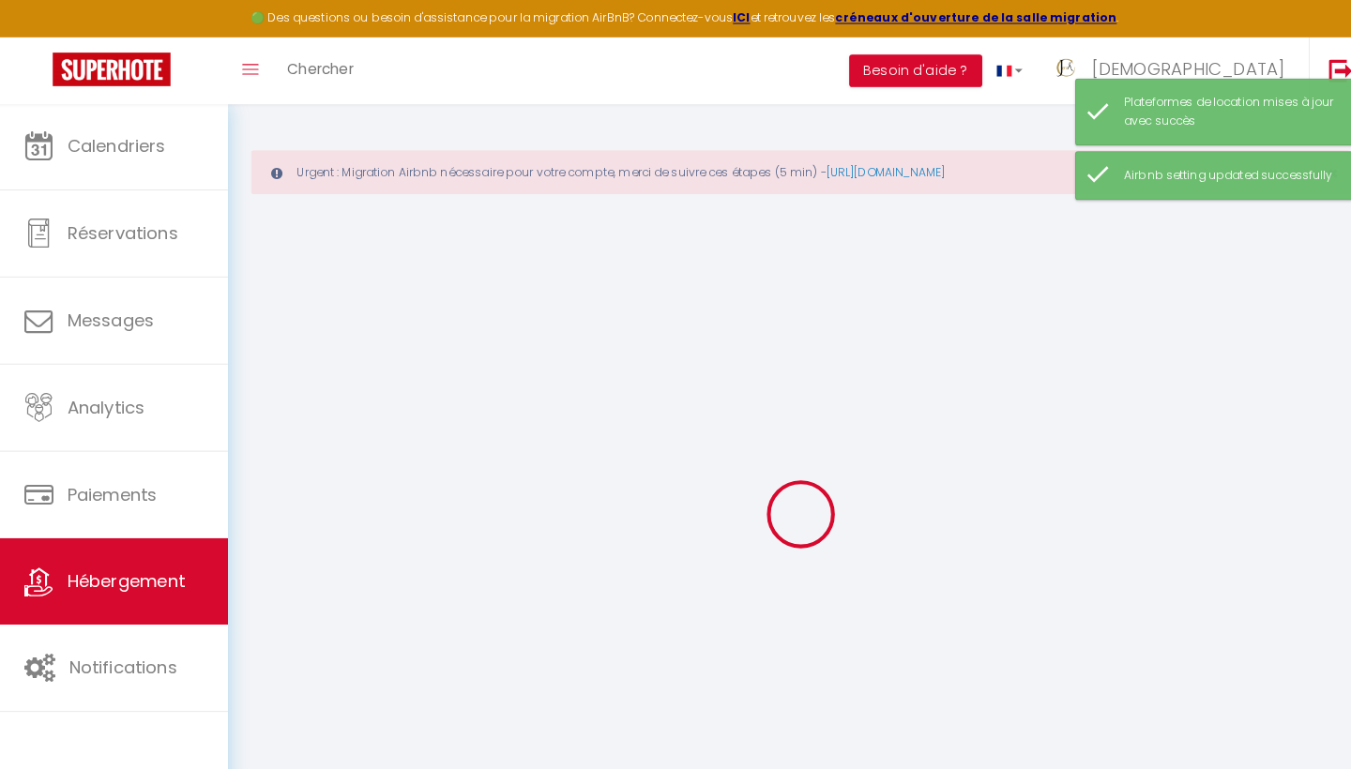
checkbox input "false"
select select
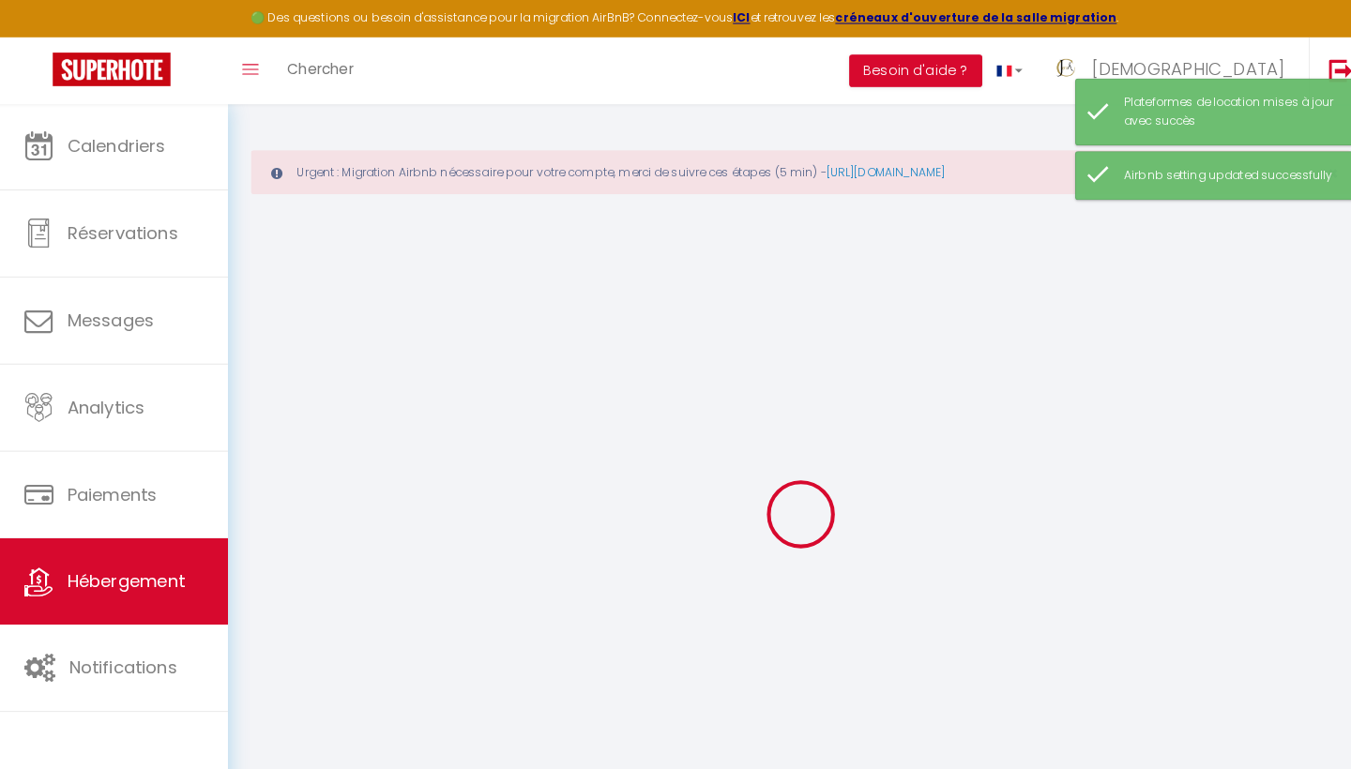
select select
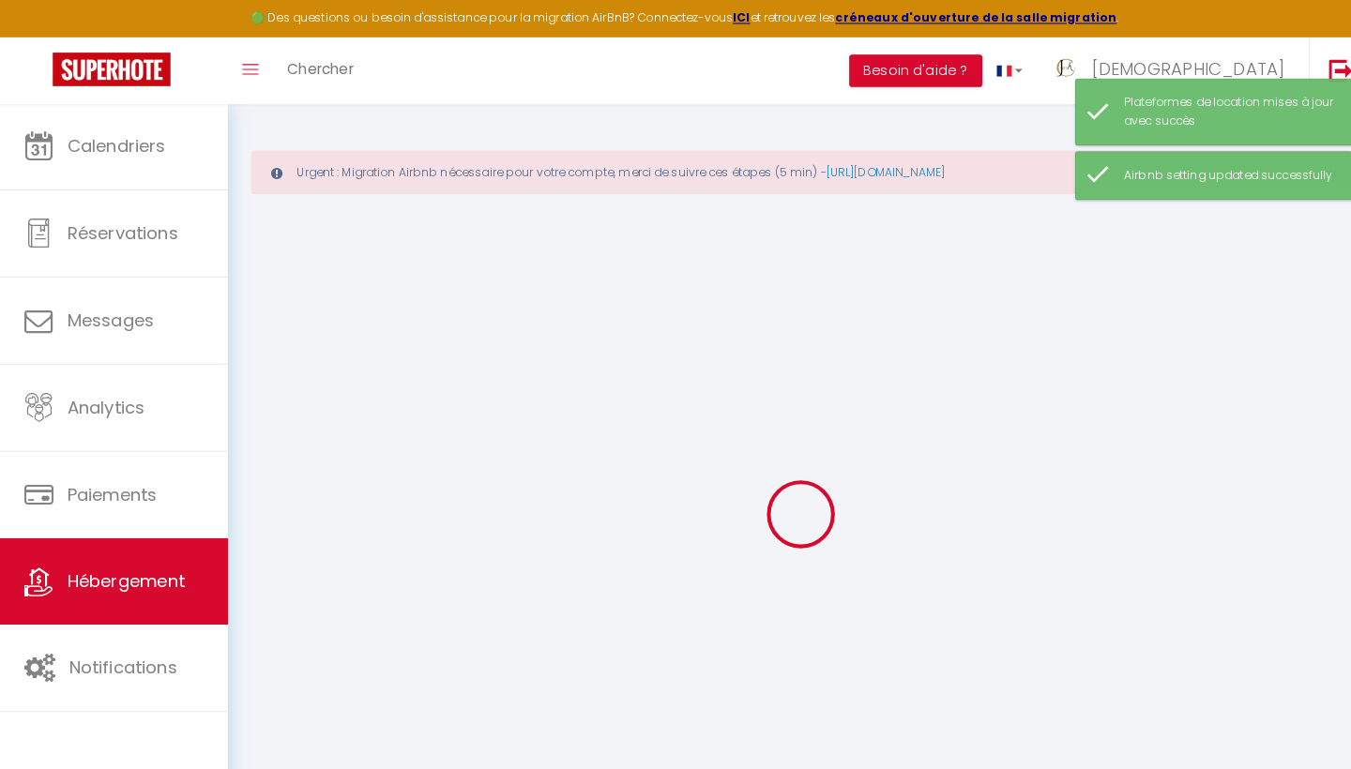
select select
checkbox input "false"
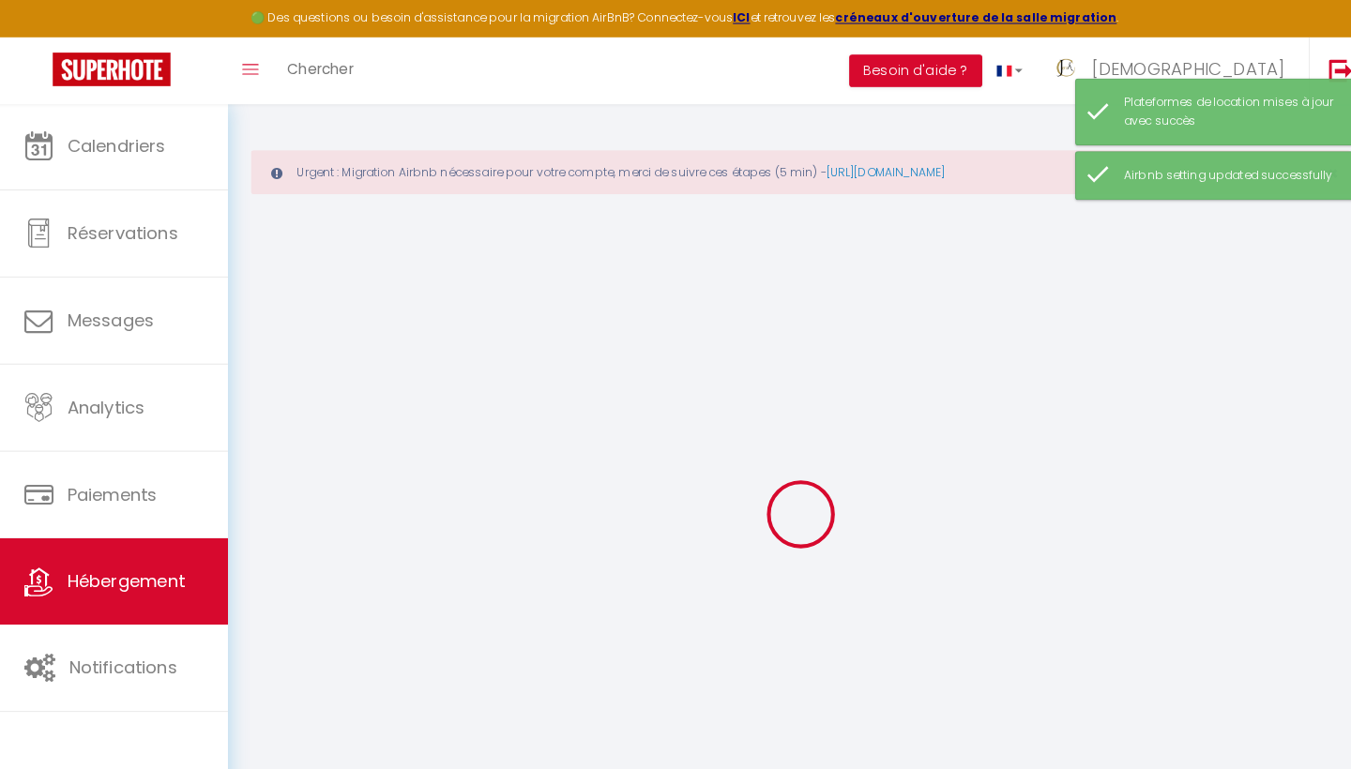
checkbox input "false"
select select
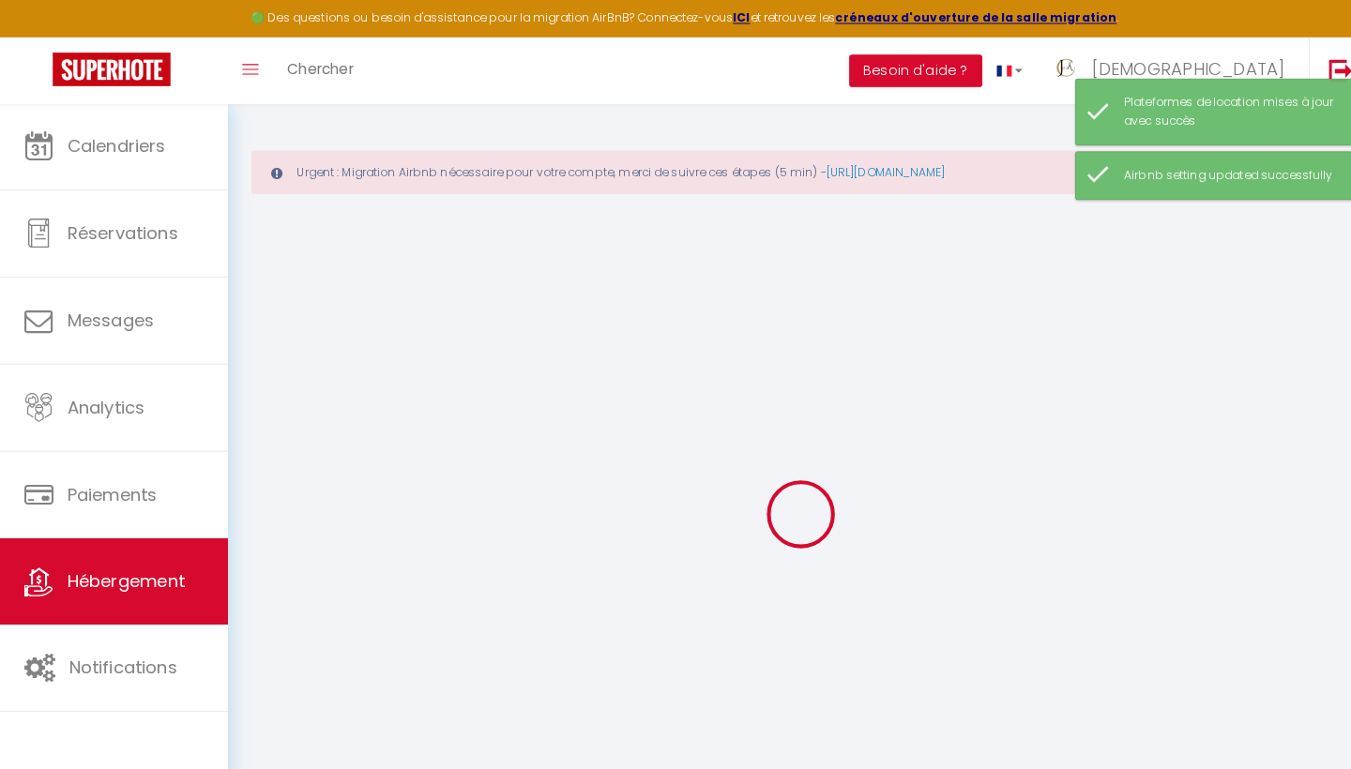
select select
checkbox input "false"
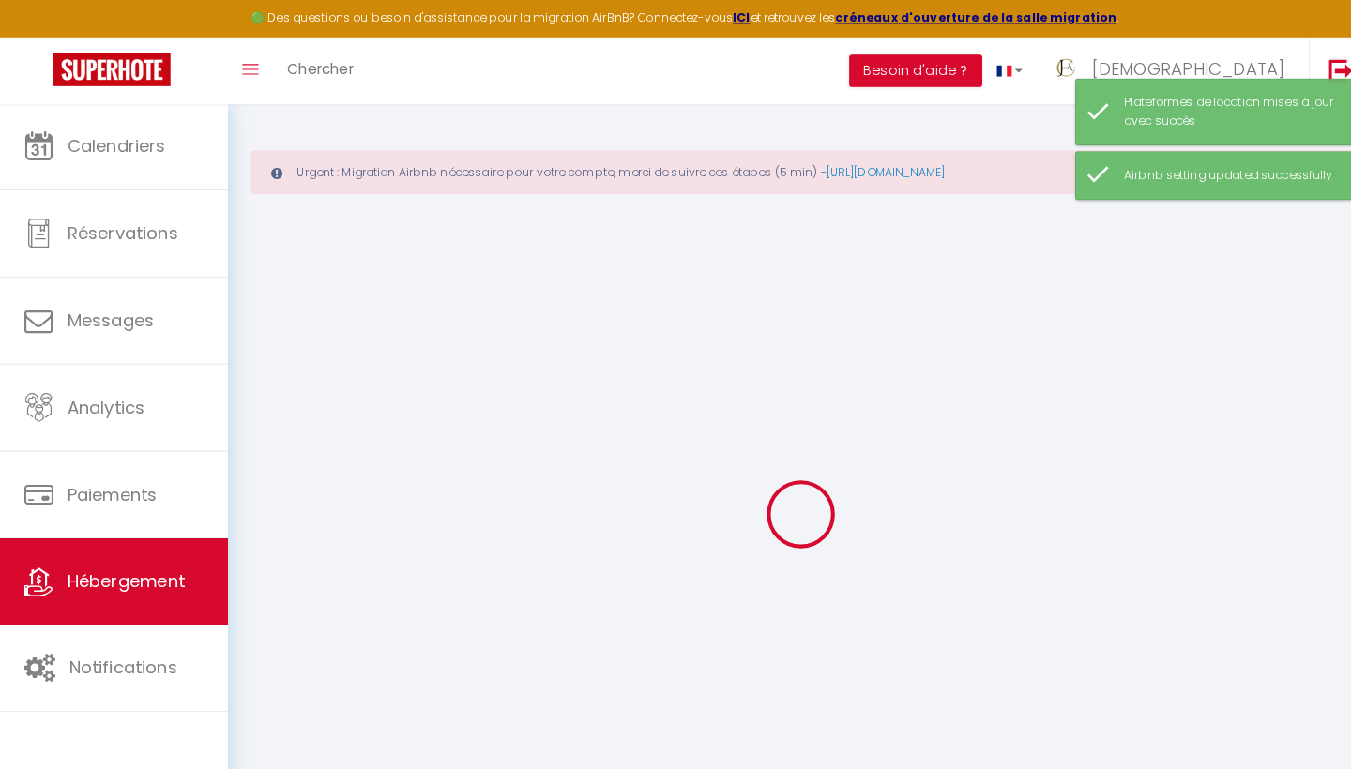
checkbox input "false"
select select
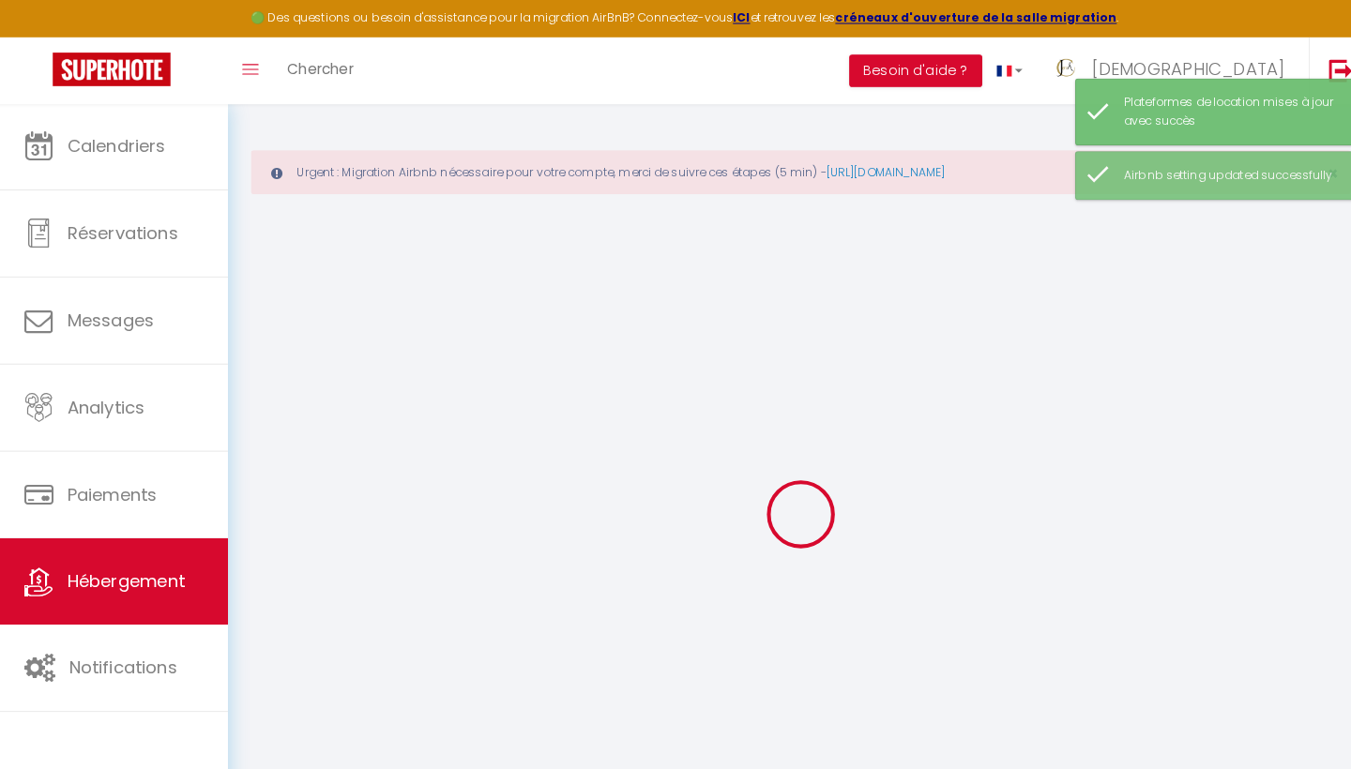
type input "La Plage - Appartement T2 à 50m de la mer! Wifi"
type input "[DEMOGRAPHIC_DATA]"
type input "Conciergerie"
select select "2"
type input "45"
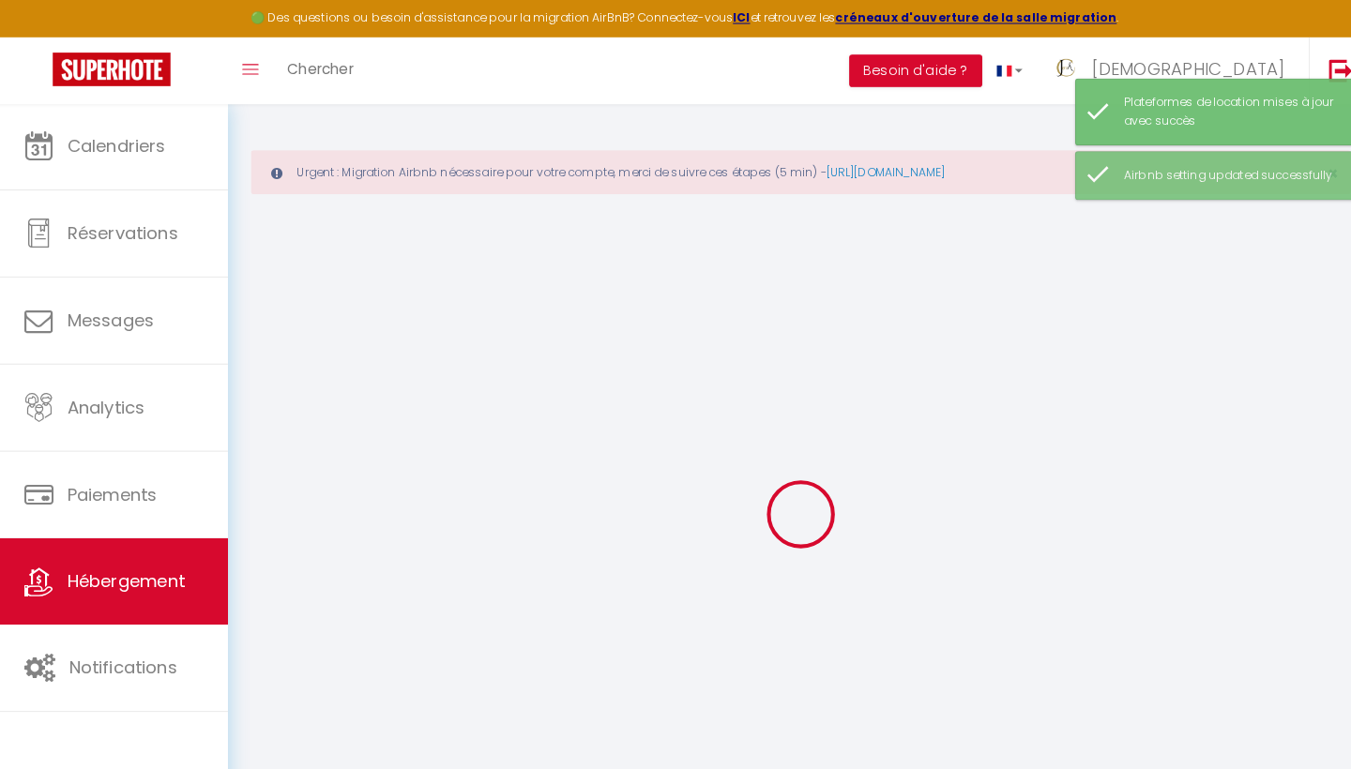
select select
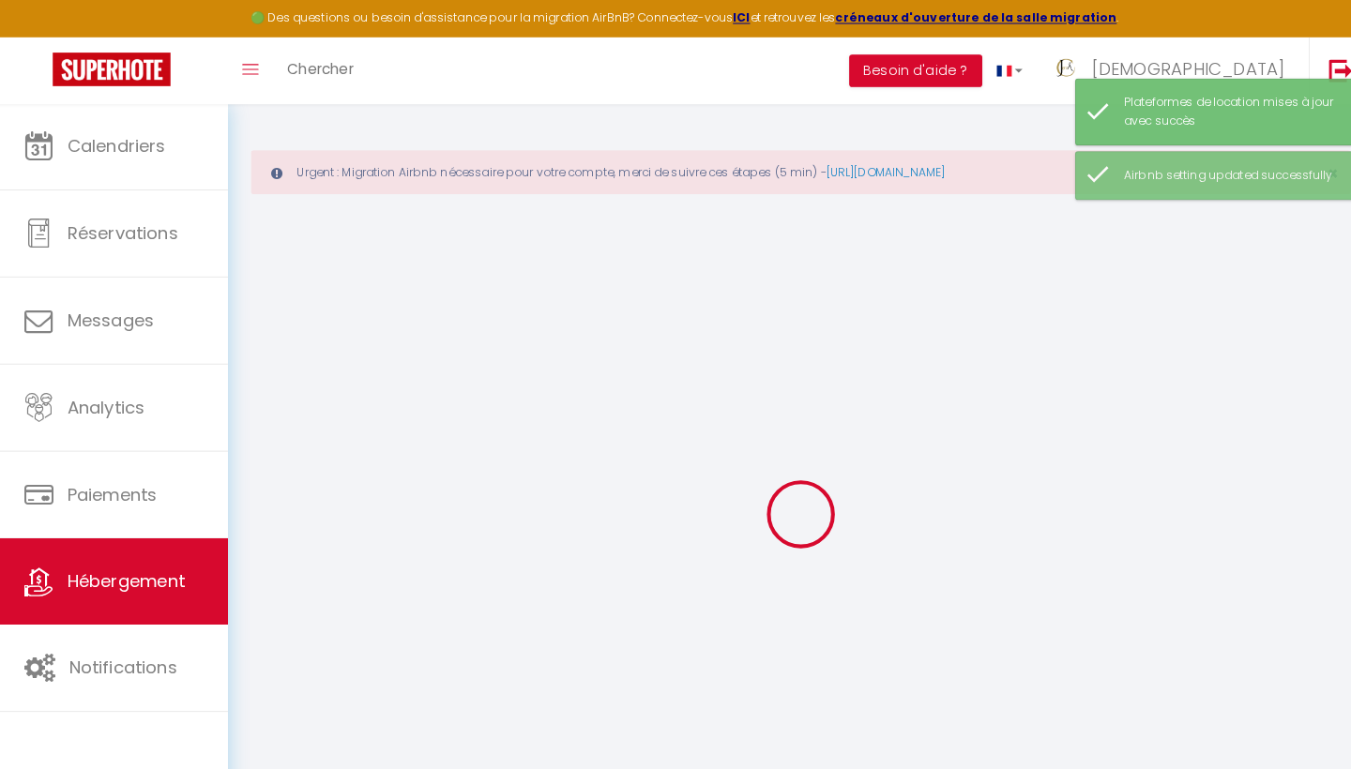
type input "[STREET_ADDRESS]"
type input "34250"
type input "Palavas-les-Flots"
type input "[EMAIL_ADDRESS][DOMAIN_NAME]"
select select
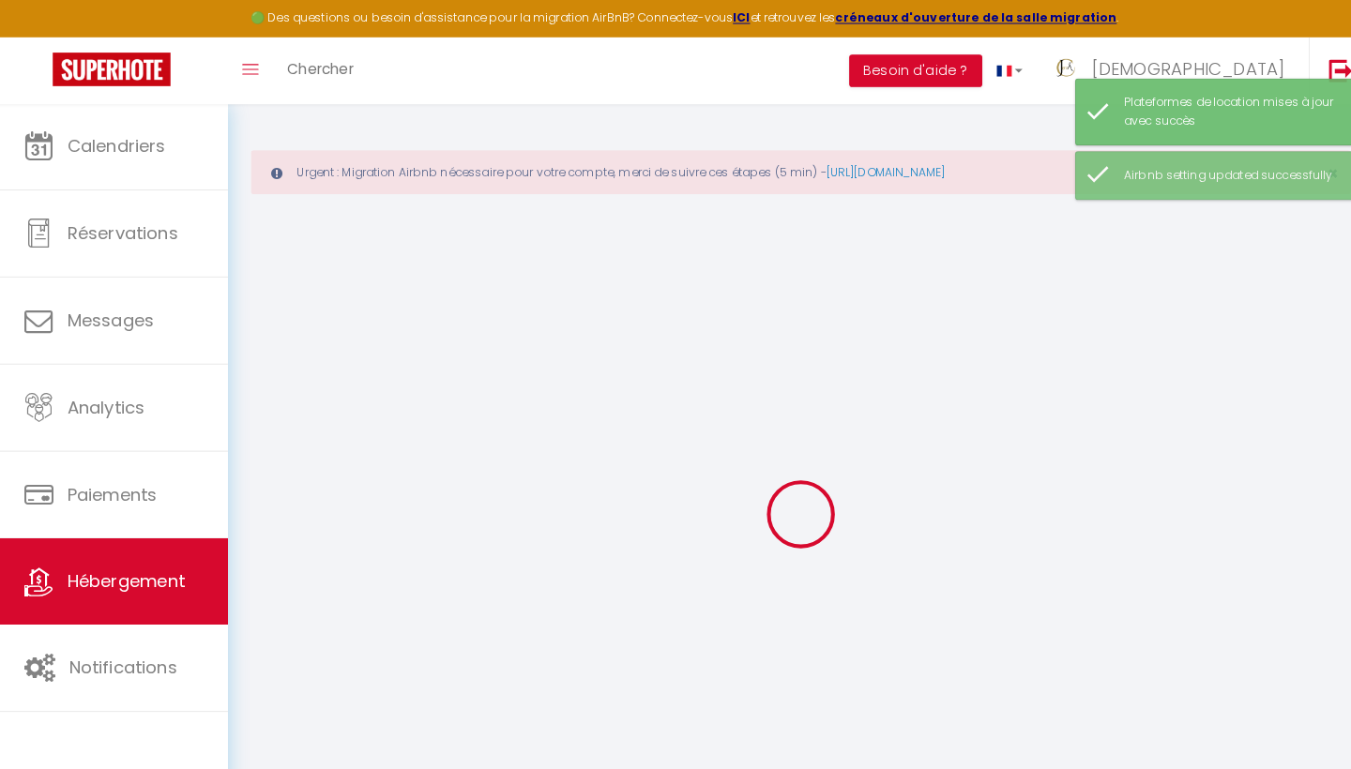
checkbox input "false"
type input "0"
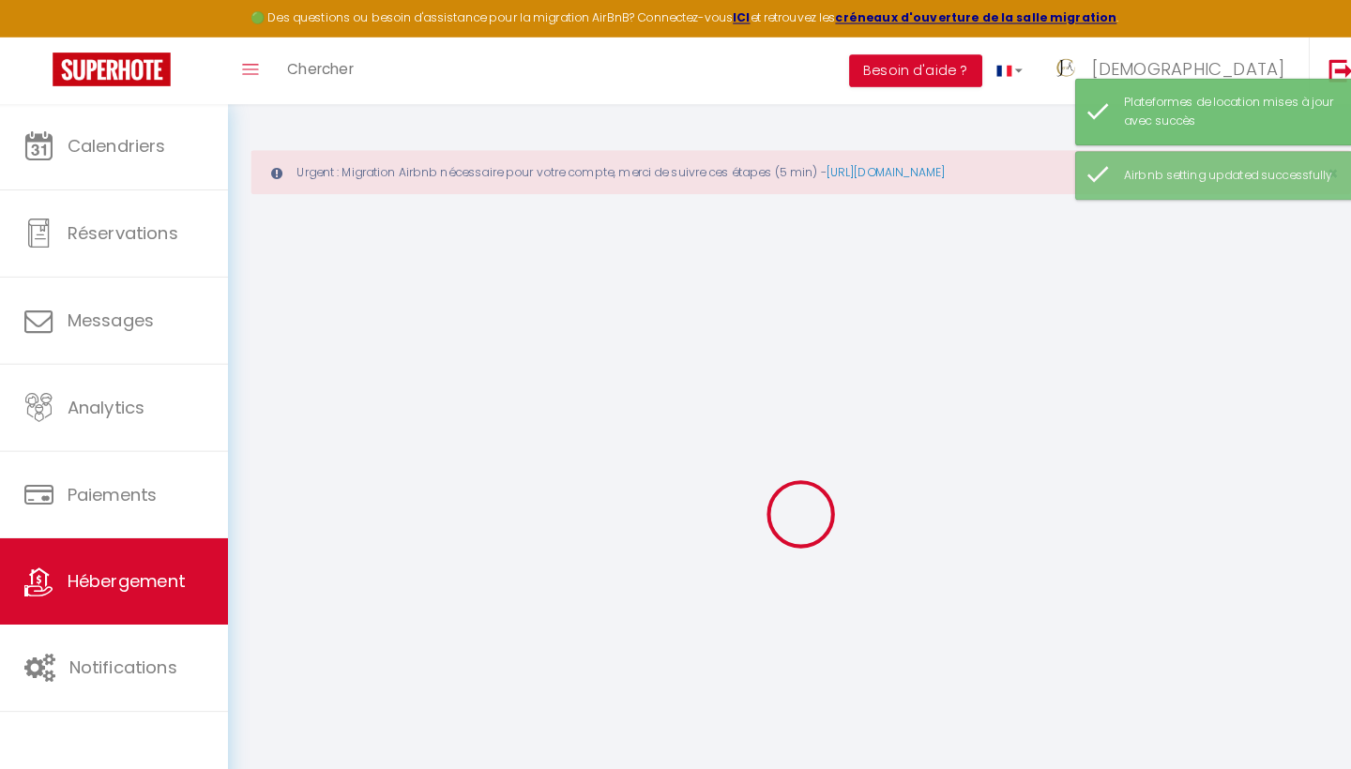
type input "0"
select select
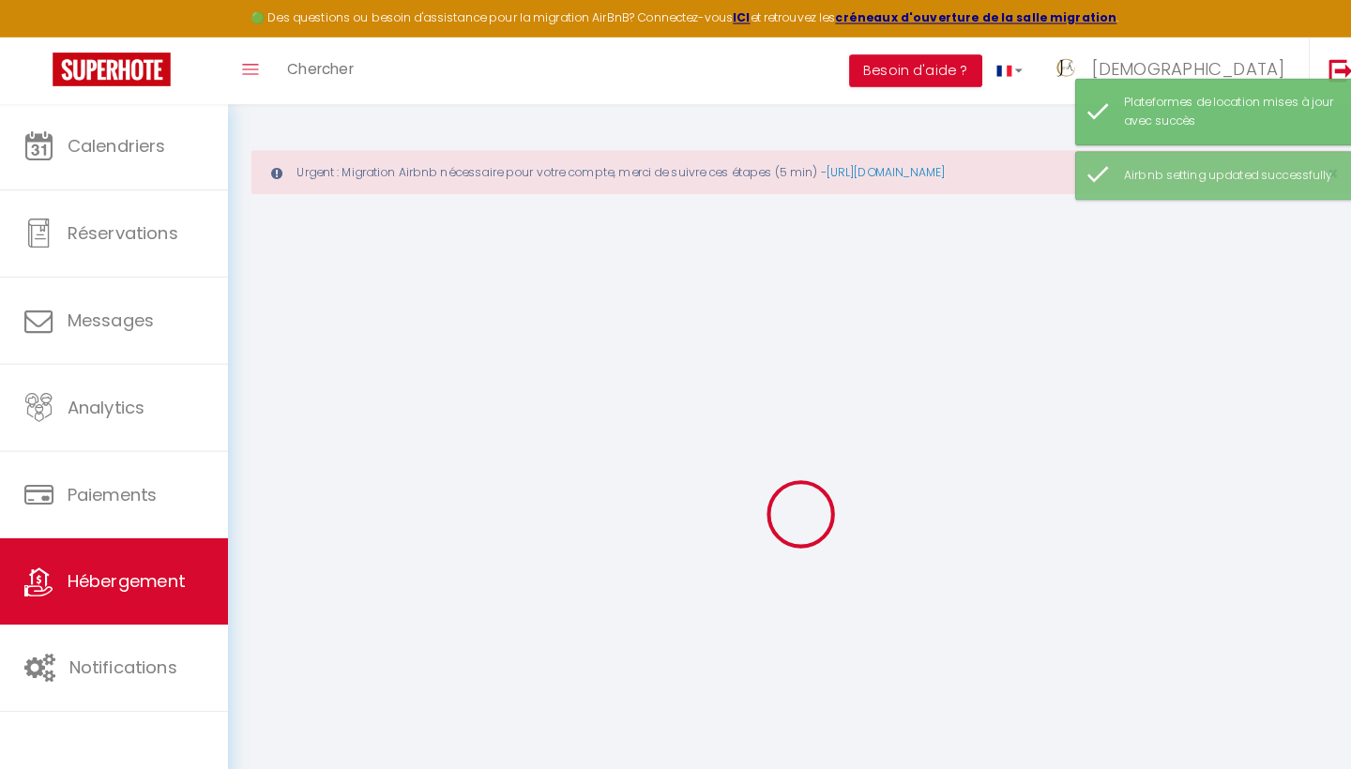
select select
checkbox input "false"
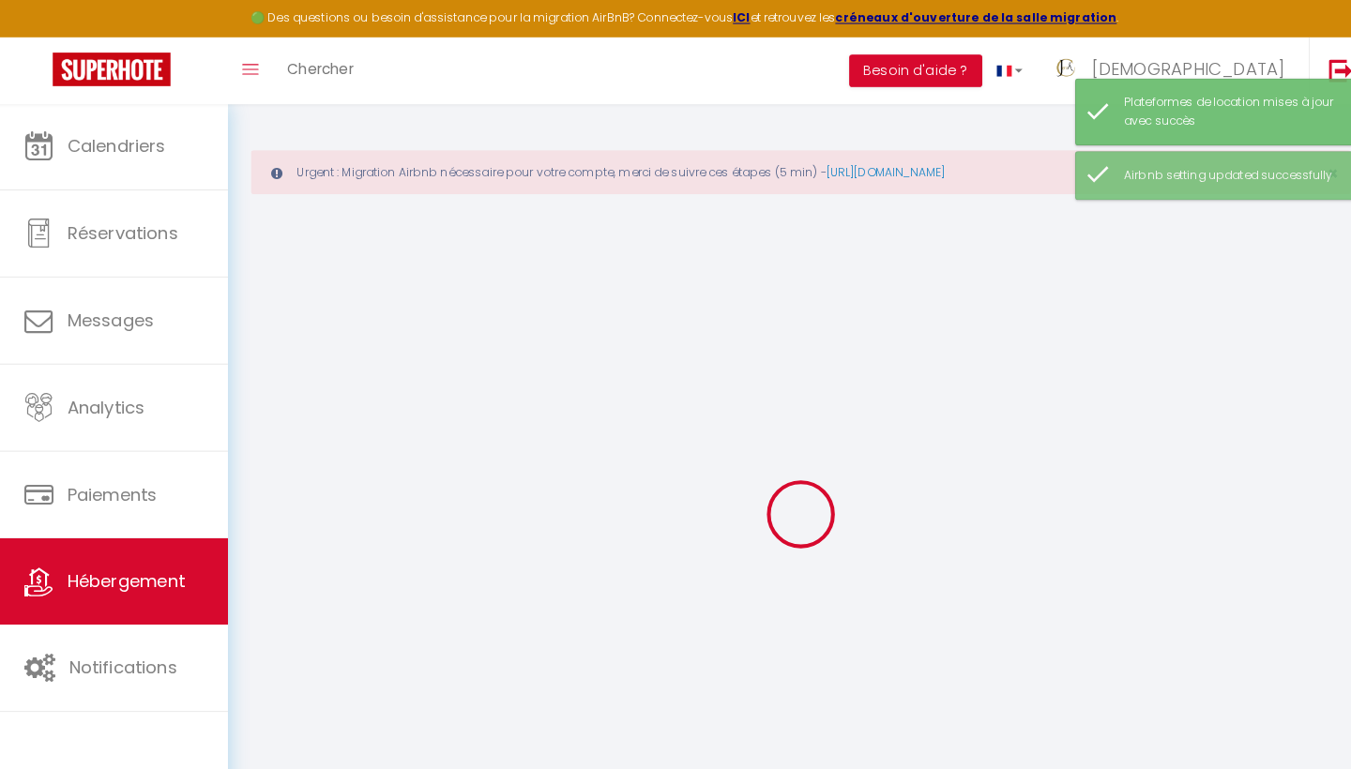
checkbox input "false"
select select
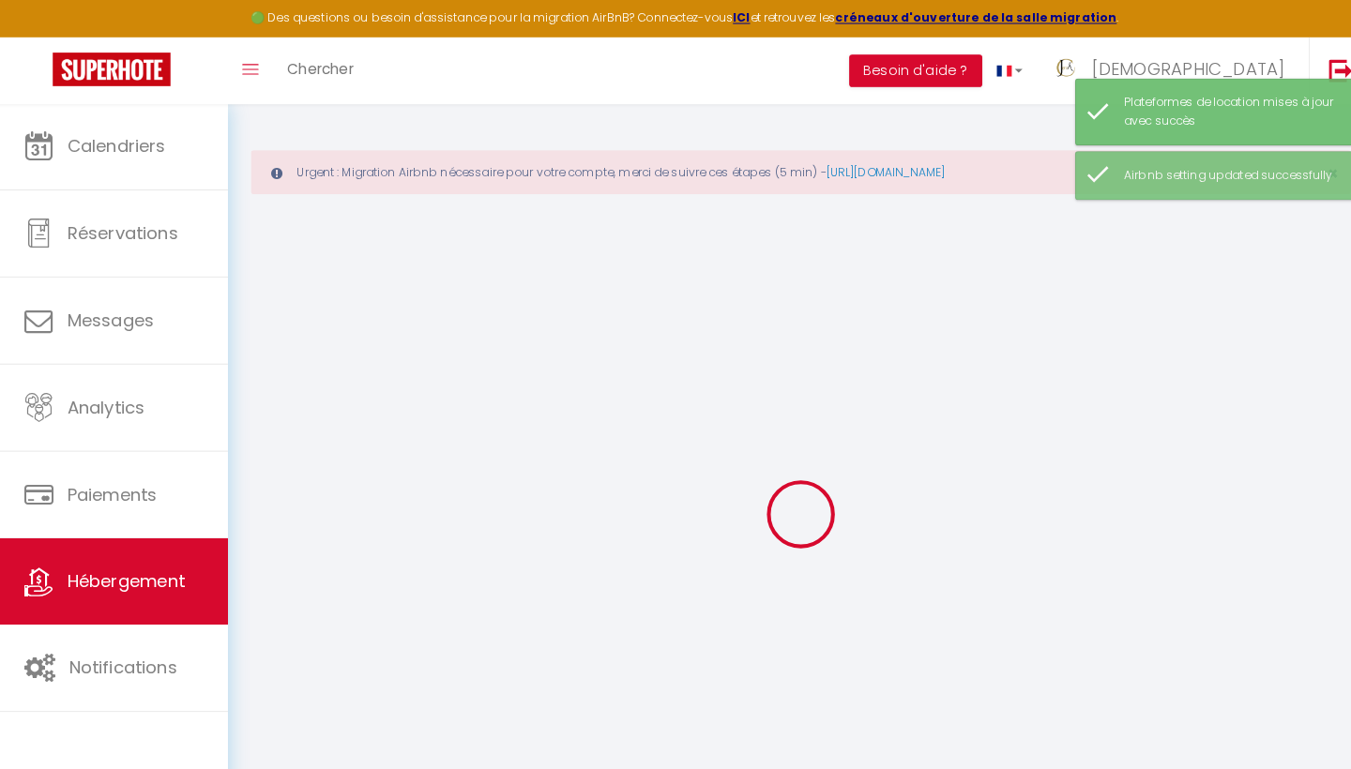
select select
checkbox input "false"
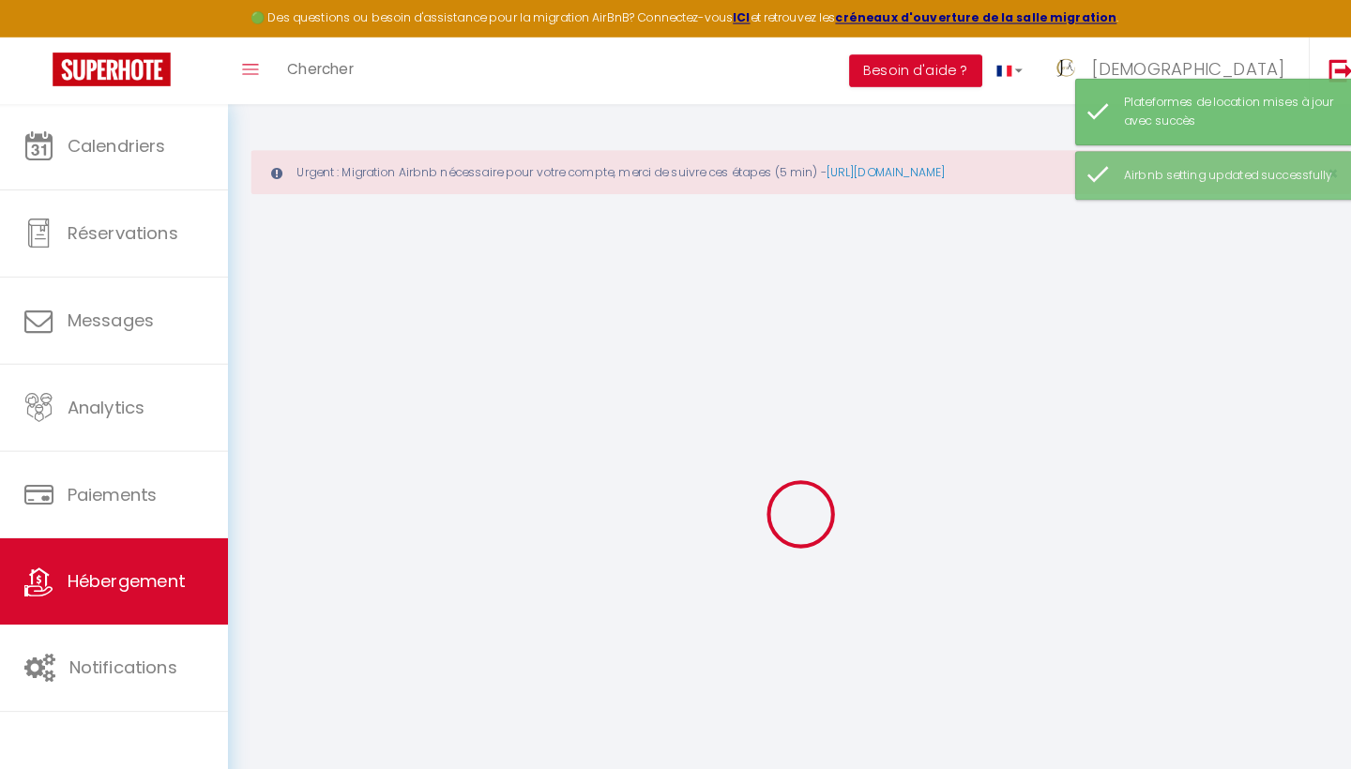
checkbox input "false"
select select
checkbox input "false"
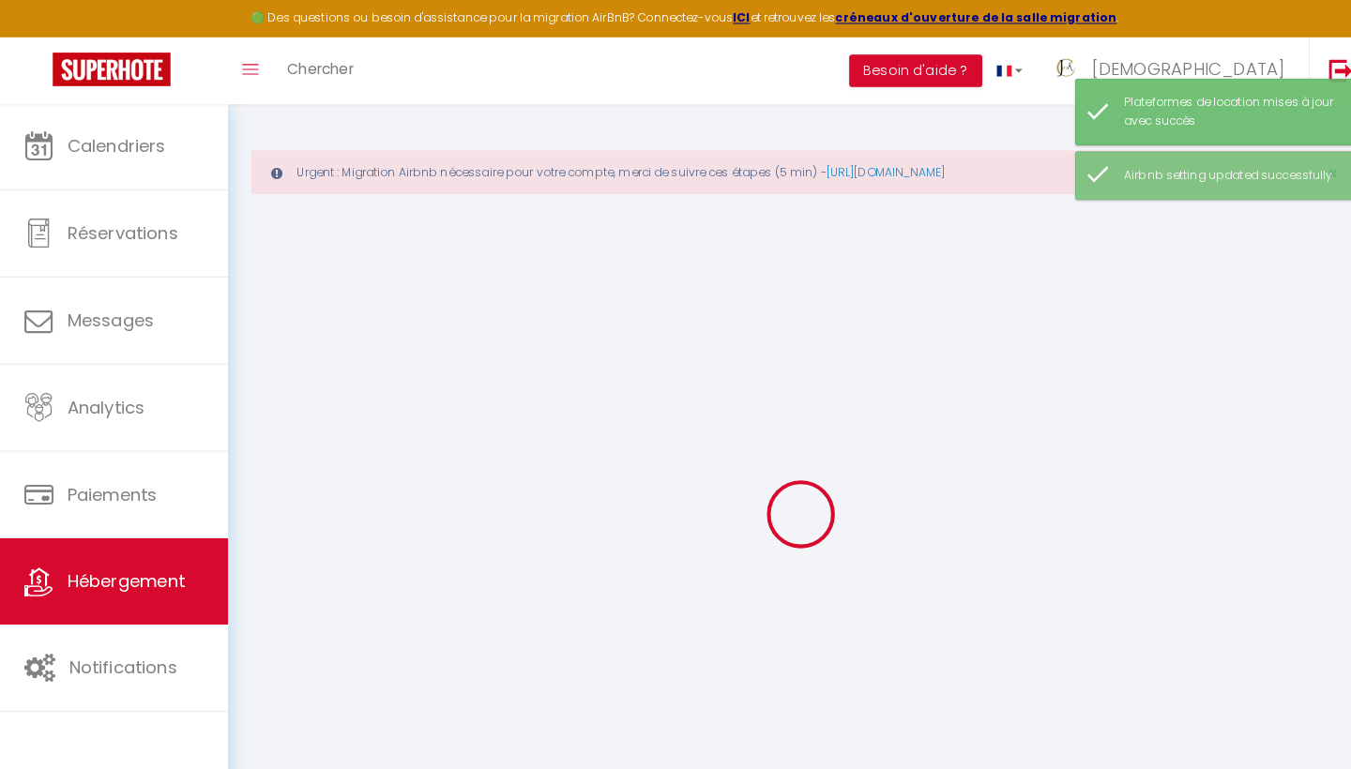
checkbox input "false"
select select "+ 10 %"
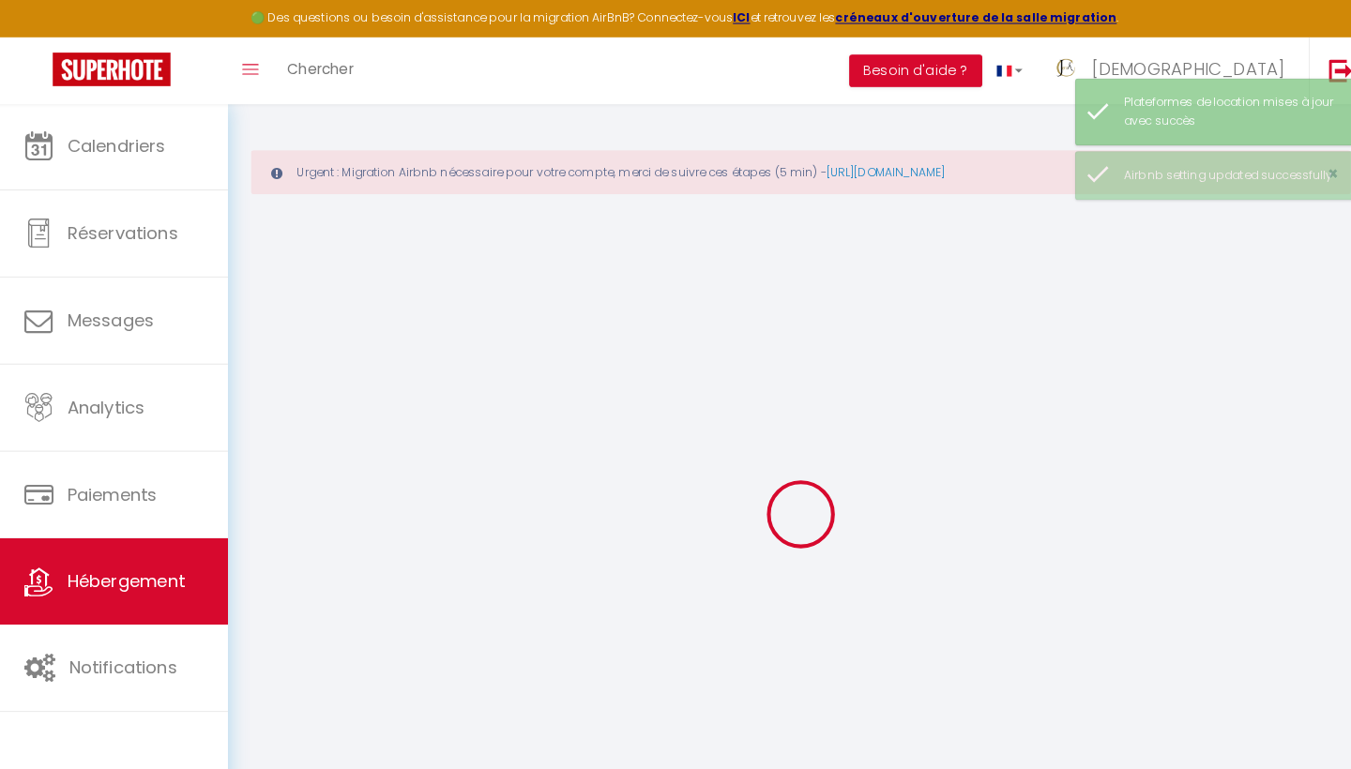
select select
checkbox input "false"
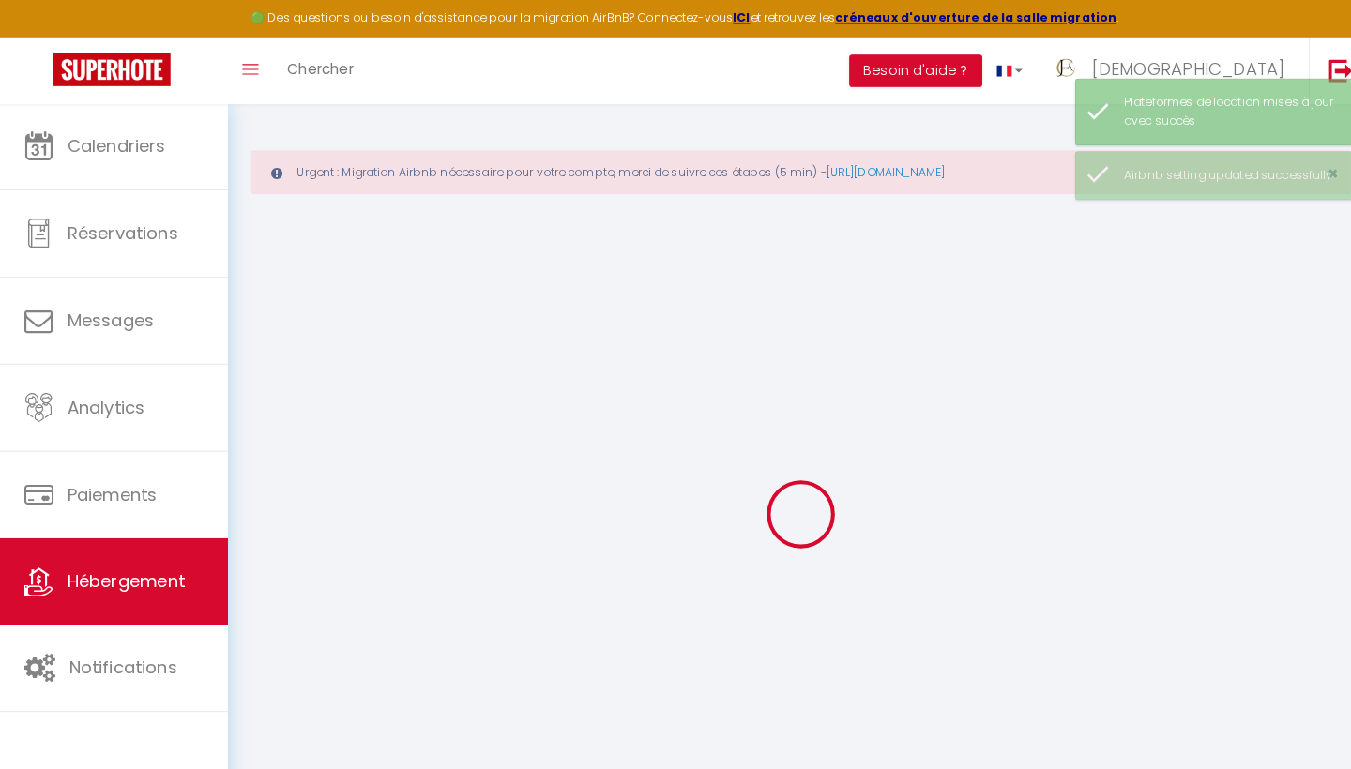
checkbox input "false"
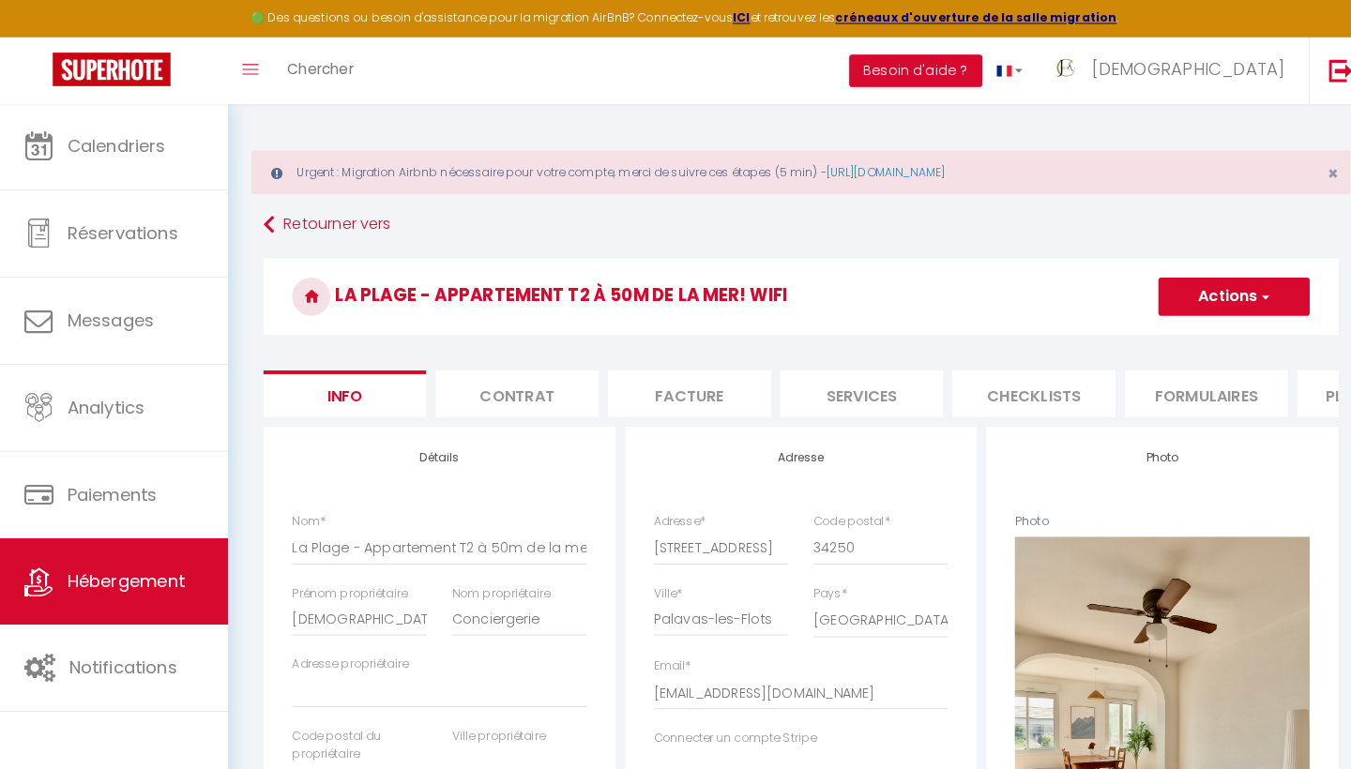
click at [1308, 388] on li "Plateformes" at bounding box center [1355, 386] width 159 height 46
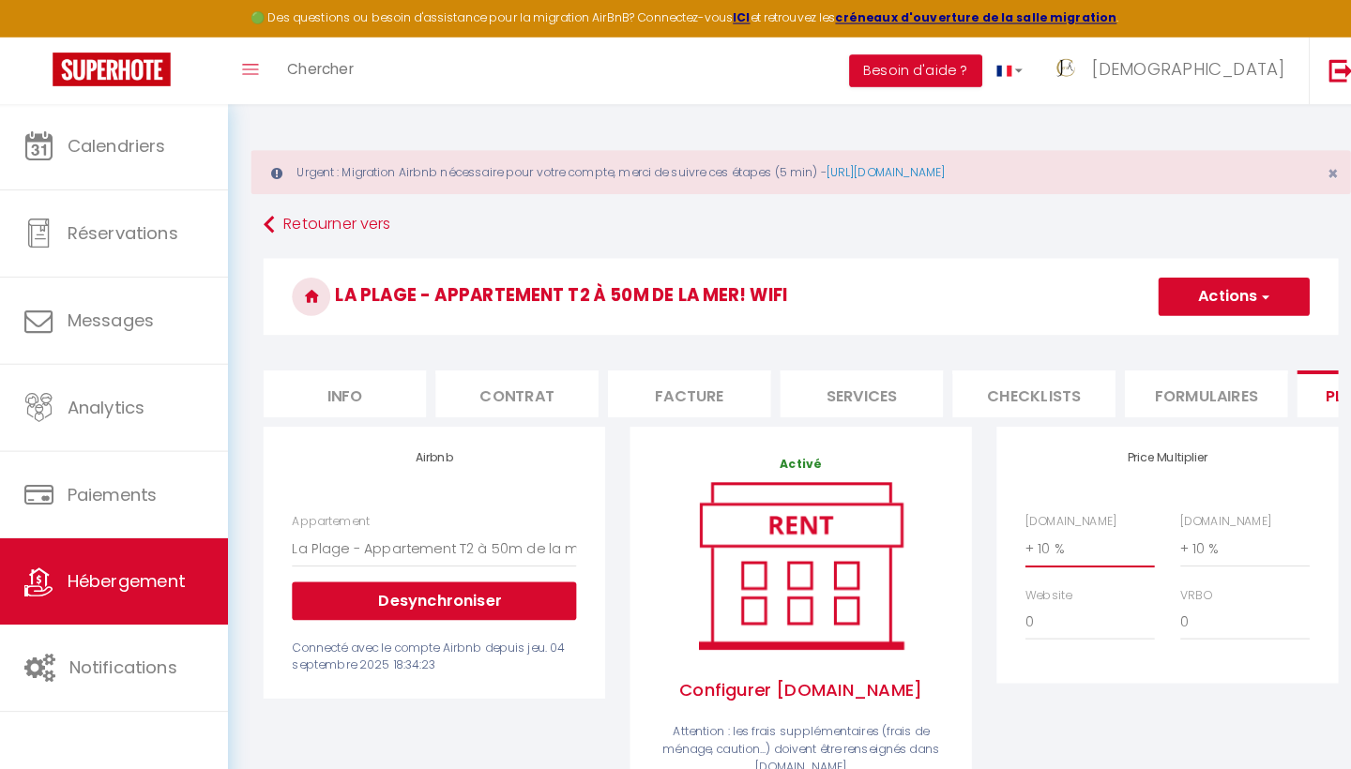
select select "+ 5 %"
click at [1245, 289] on button "Actions" at bounding box center [1214, 291] width 148 height 38
click at [1212, 334] on link "Enregistrer" at bounding box center [1213, 332] width 148 height 24
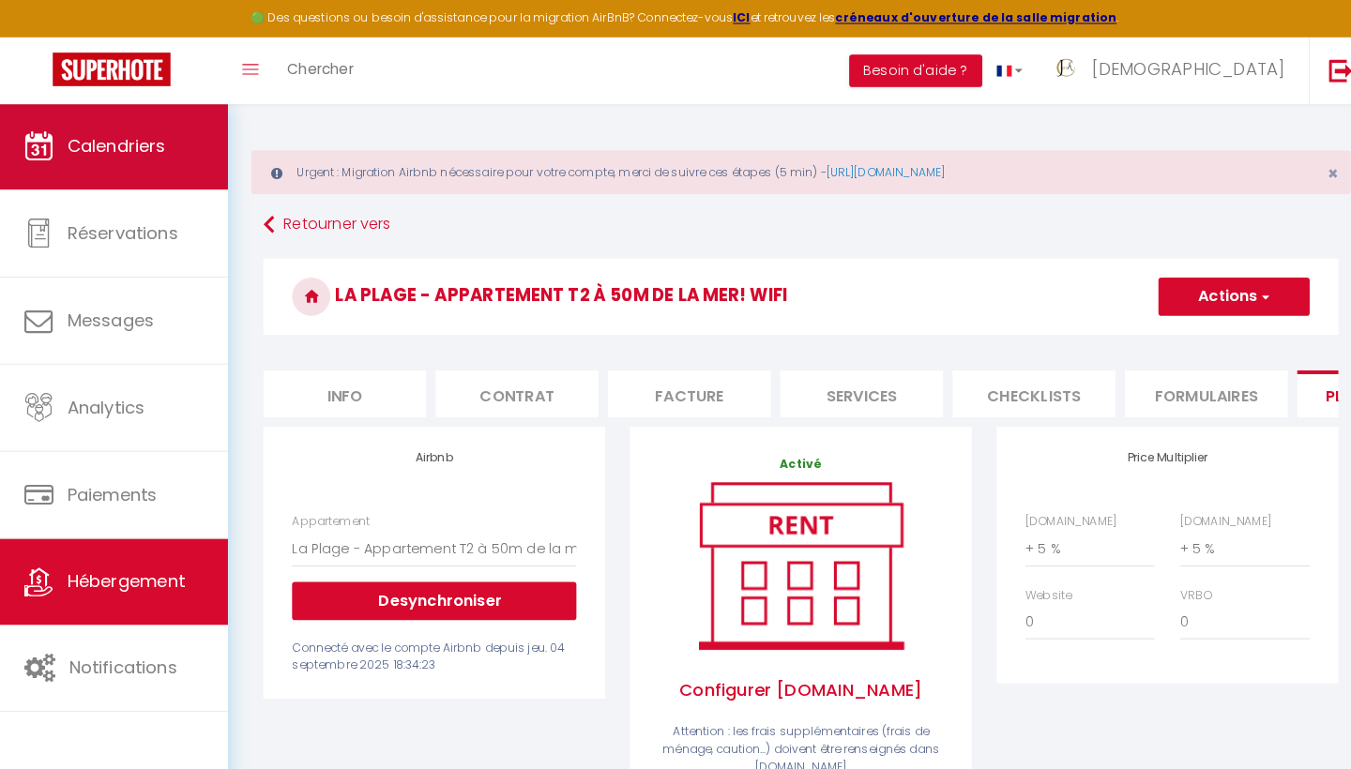
click at [126, 138] on span "Calendriers" at bounding box center [118, 142] width 97 height 23
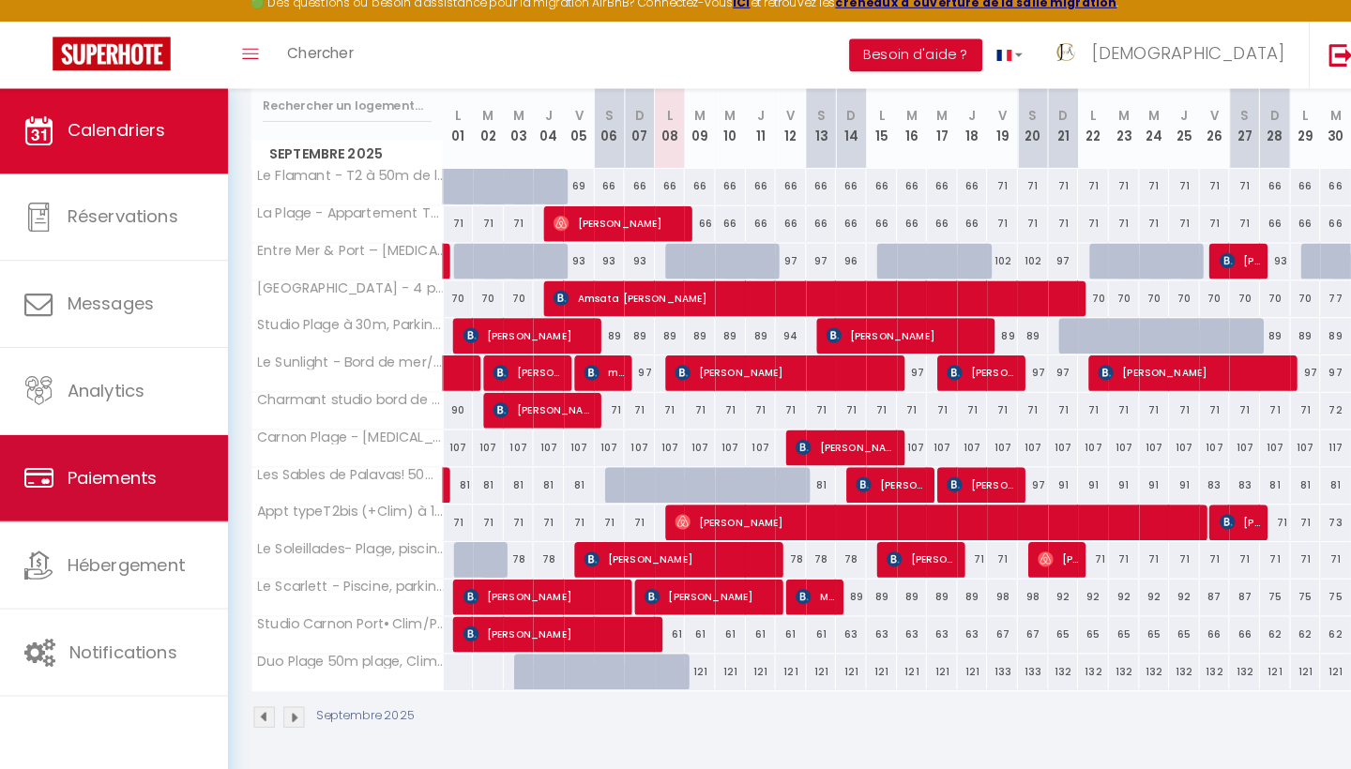
scroll to position [325, 0]
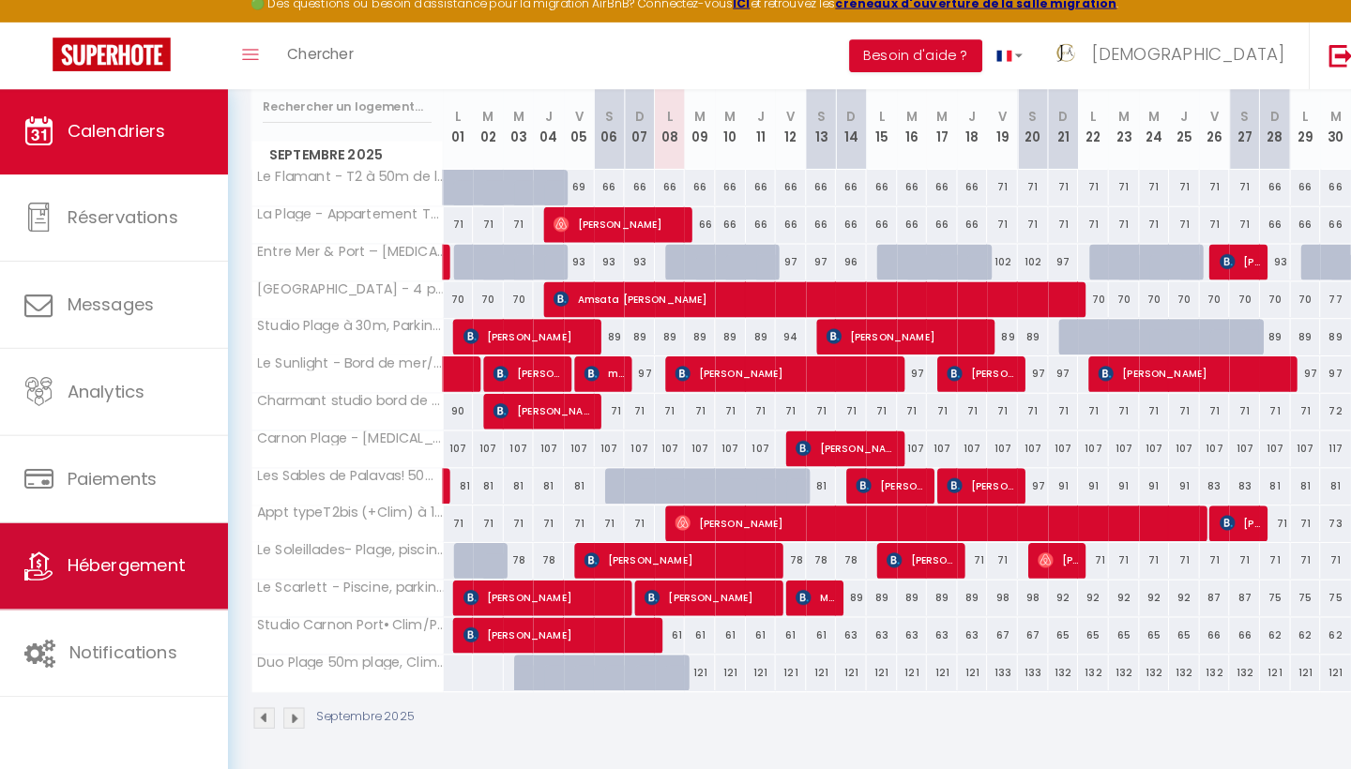
click at [136, 559] on span "Hébergement" at bounding box center [127, 568] width 115 height 23
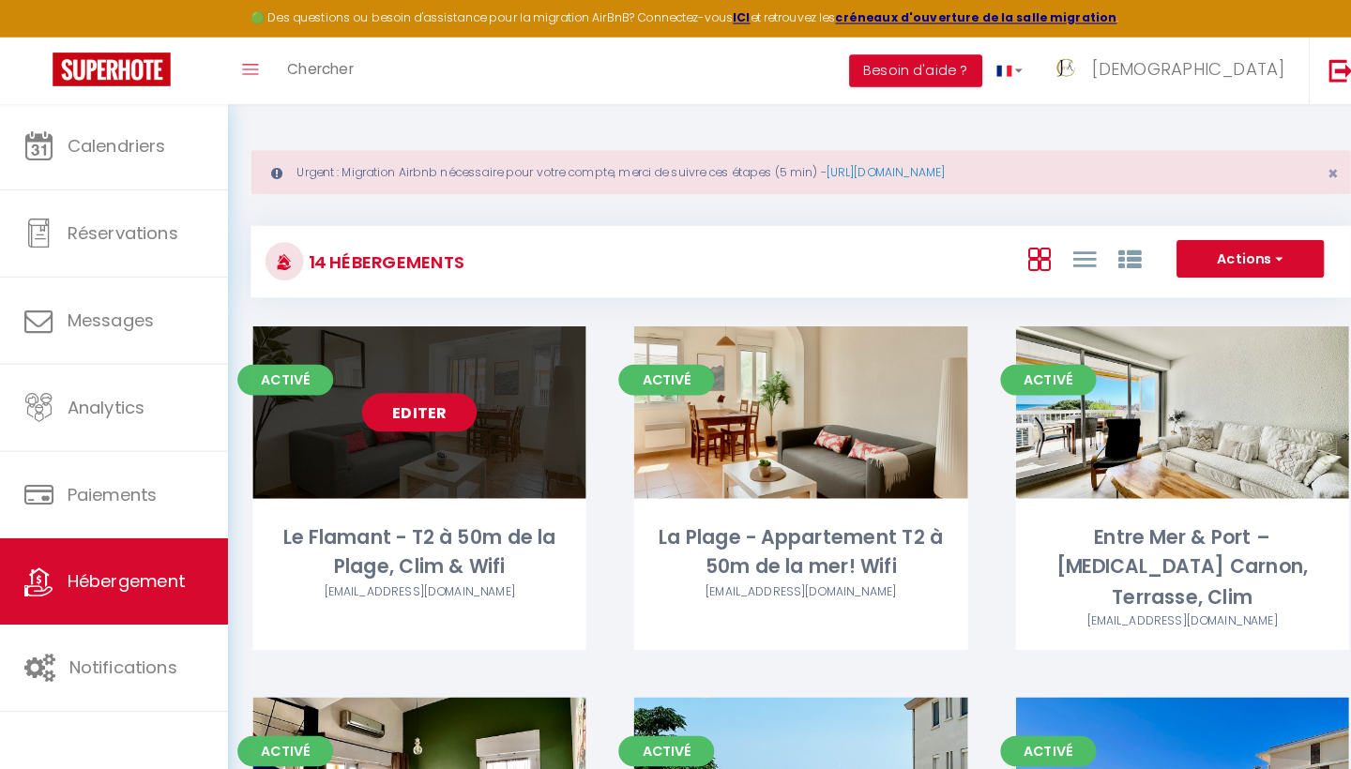
click at [431, 403] on link "Editer" at bounding box center [415, 405] width 113 height 38
click at [402, 403] on link "Editer" at bounding box center [415, 405] width 113 height 38
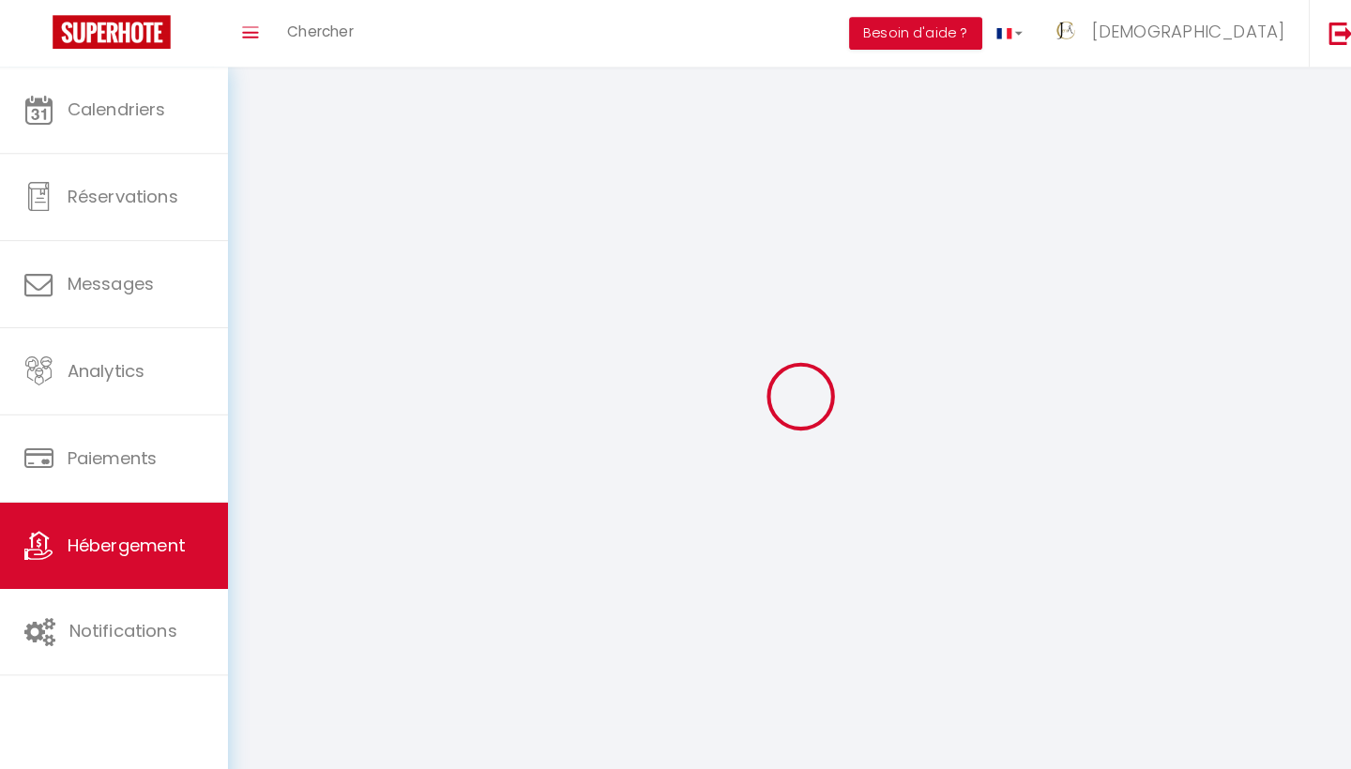
select select
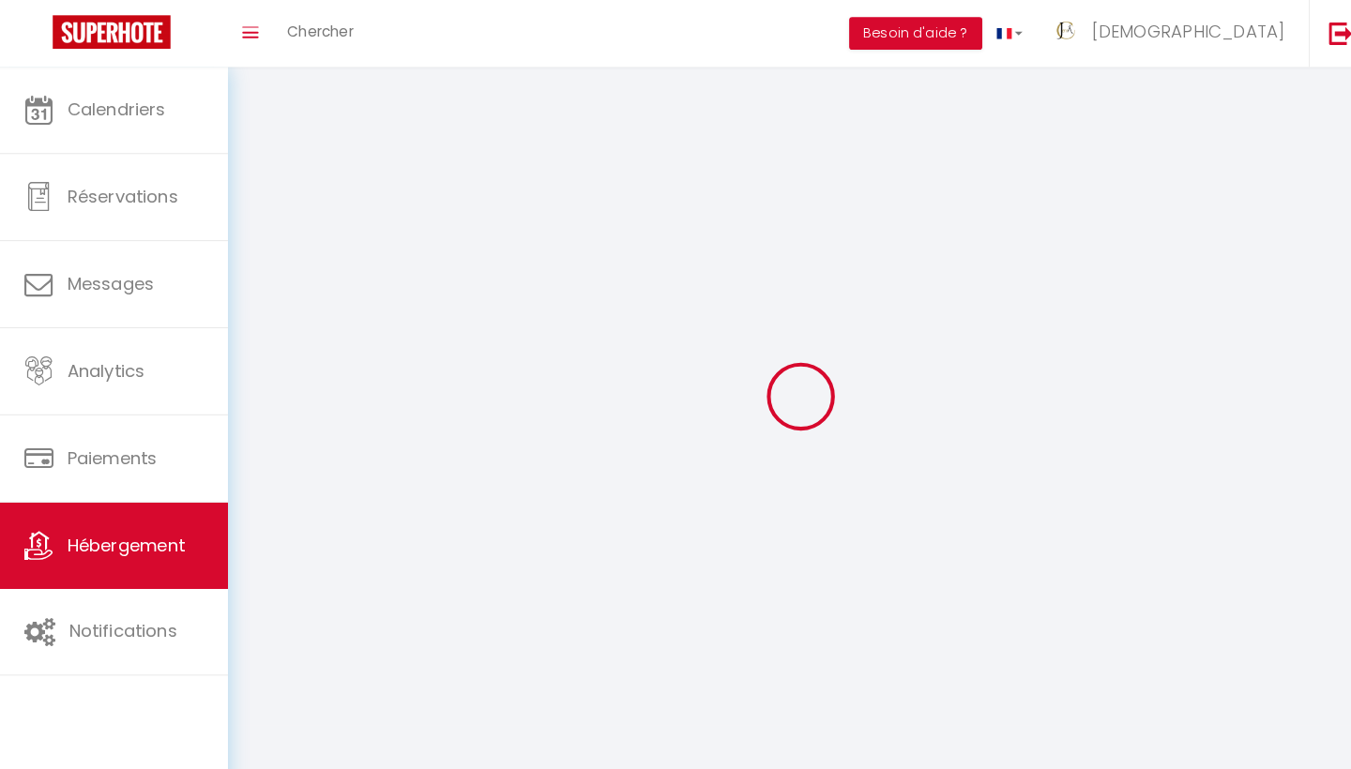
select select
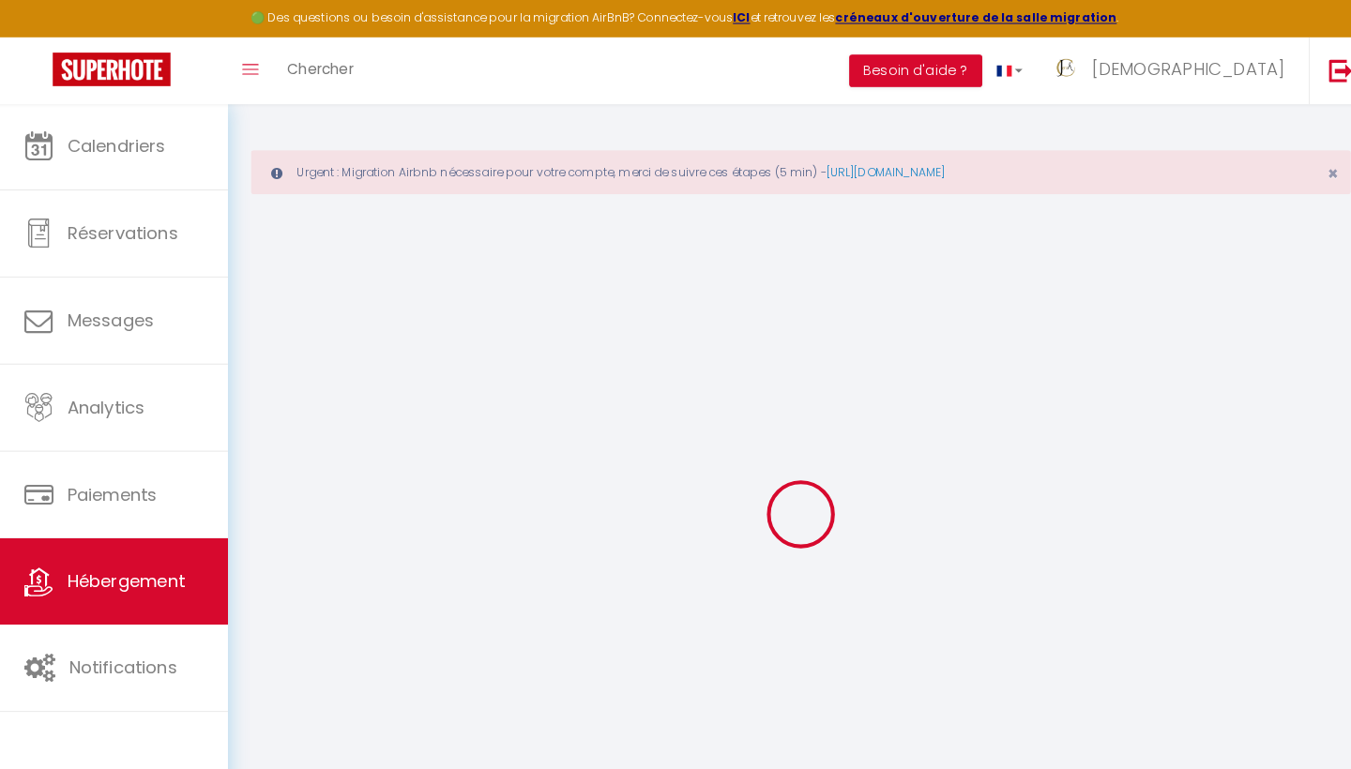
select select
type input "[EMAIL_ADDRESS][DOMAIN_NAME]"
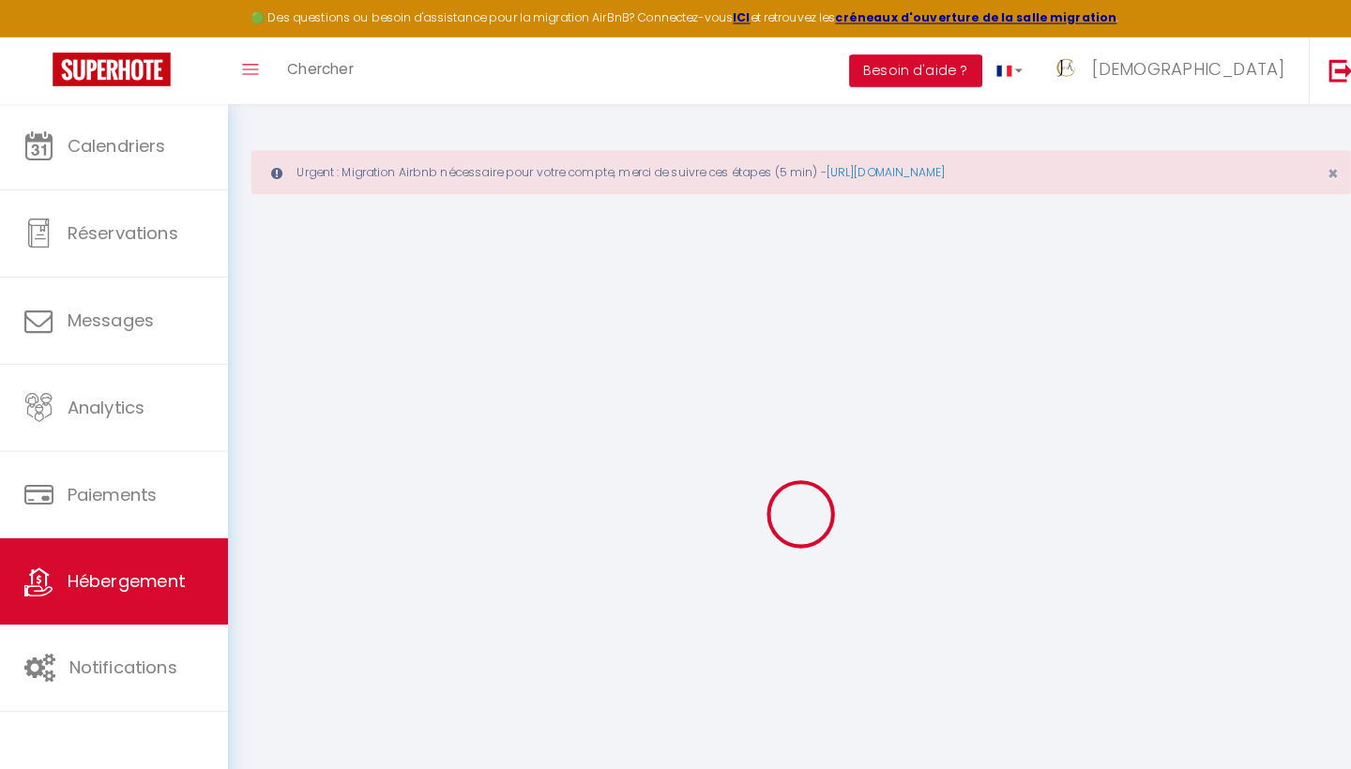
type input "[EMAIL_ADDRESS][DOMAIN_NAME]"
type input "14743956"
select select "16784-1476564397946789428"
select select "+ 5 %"
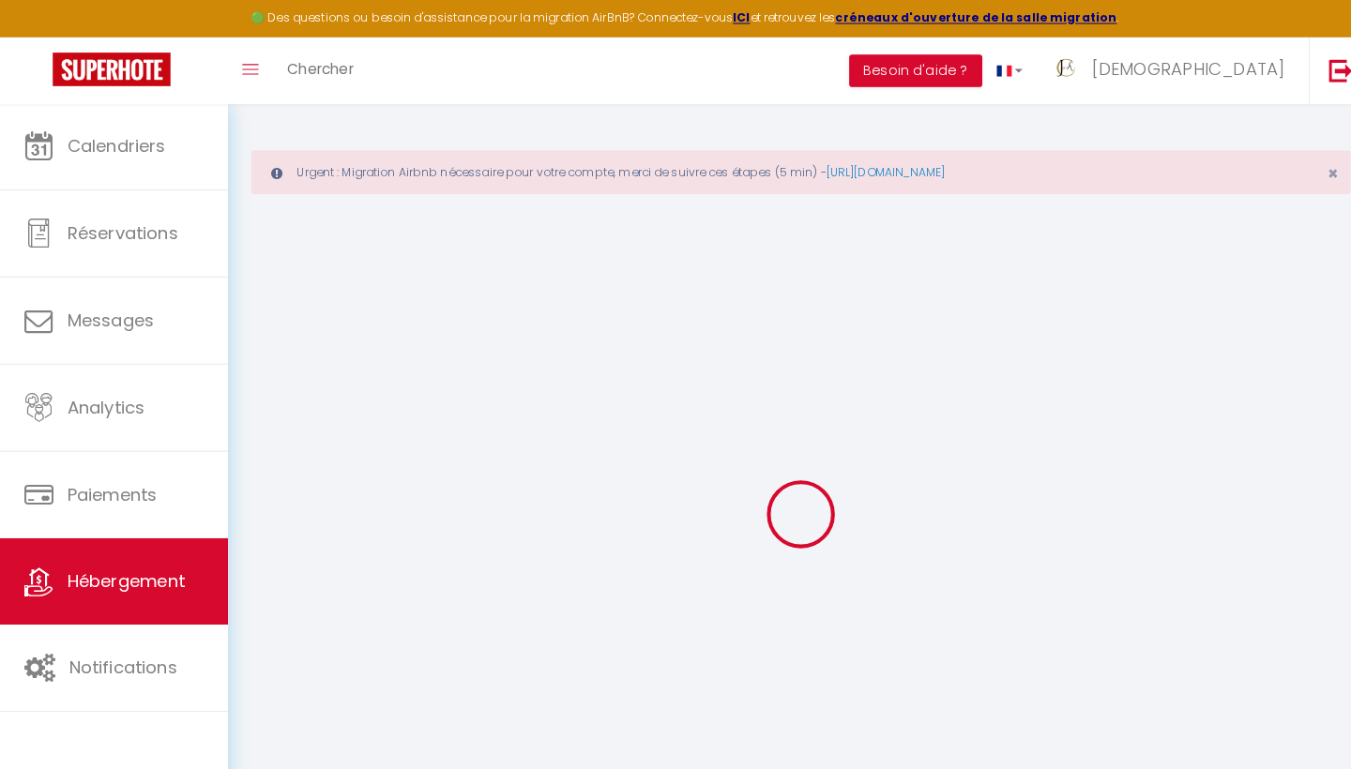
select select
checkbox input "false"
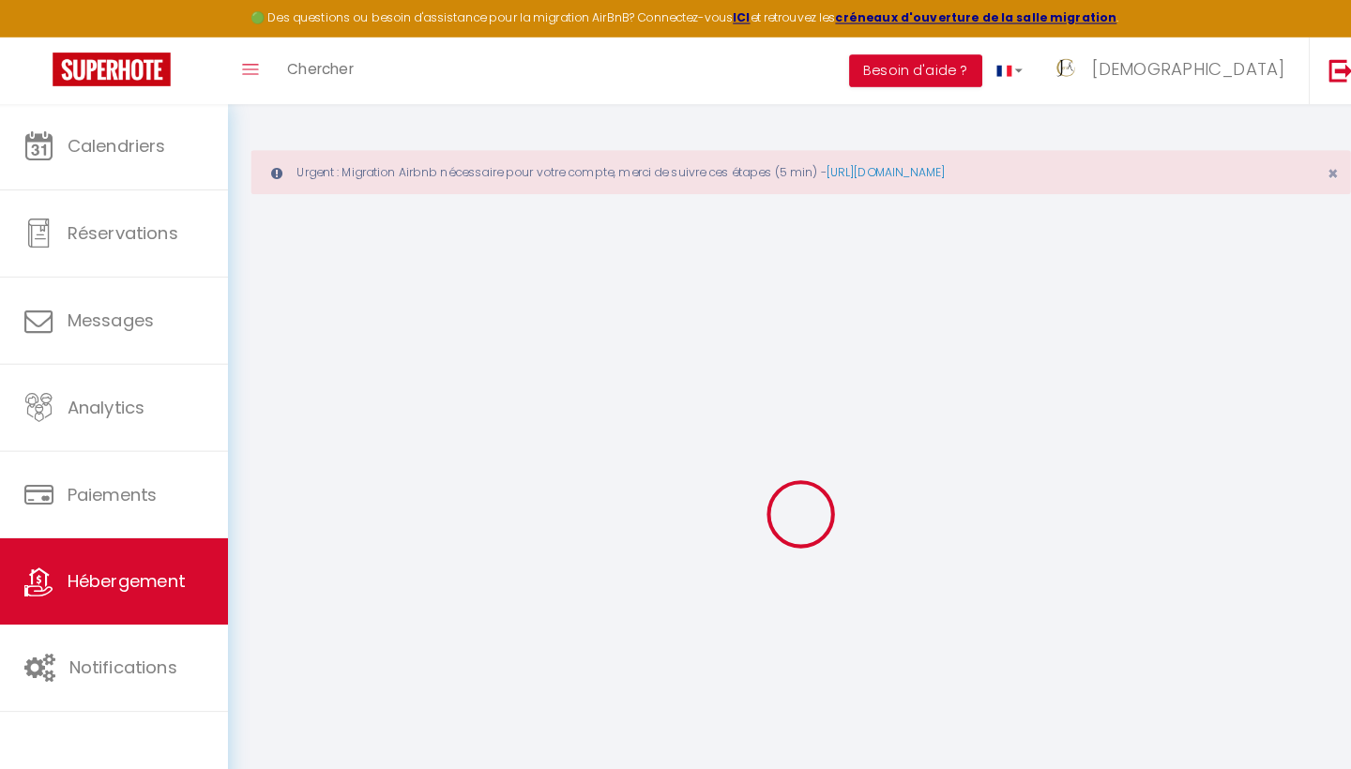
checkbox input "false"
select select "365"
select select "EUR"
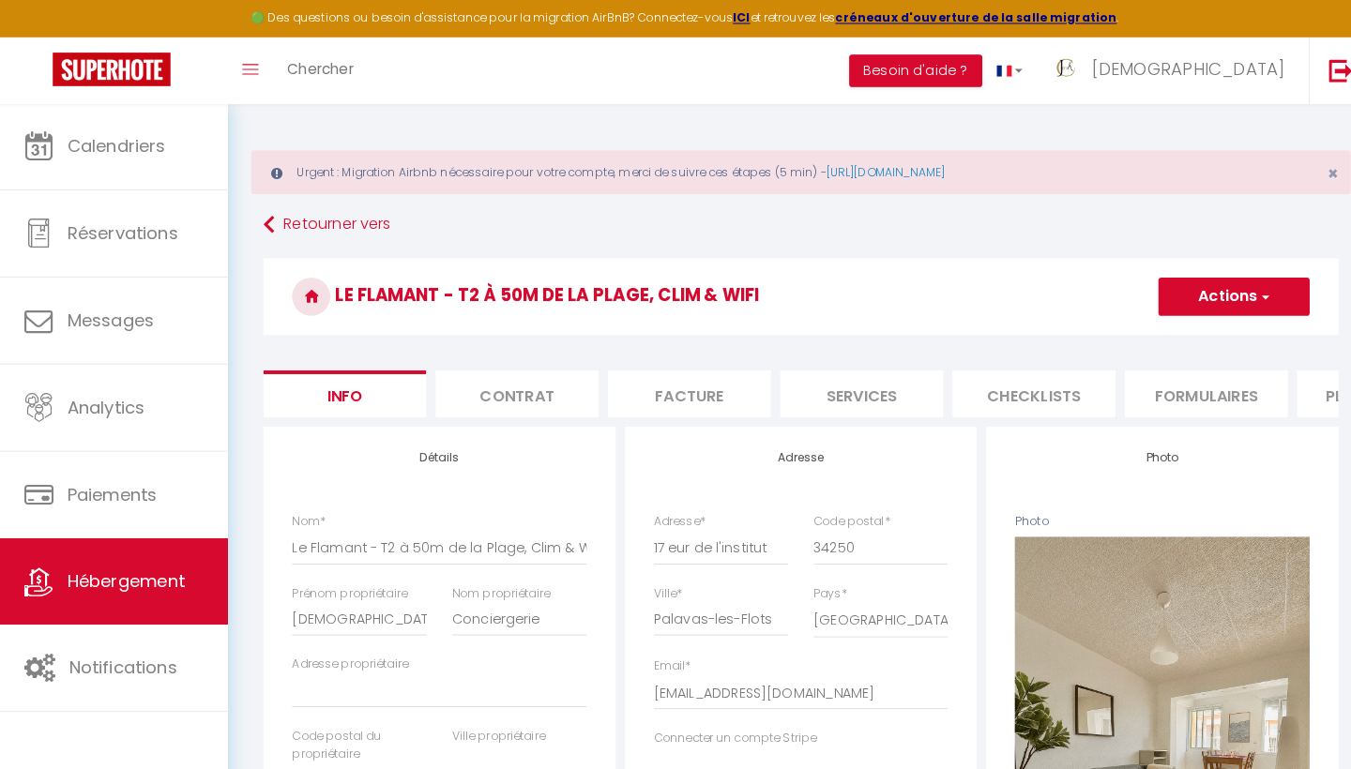
click at [1301, 390] on li "Plateformes" at bounding box center [1355, 386] width 159 height 46
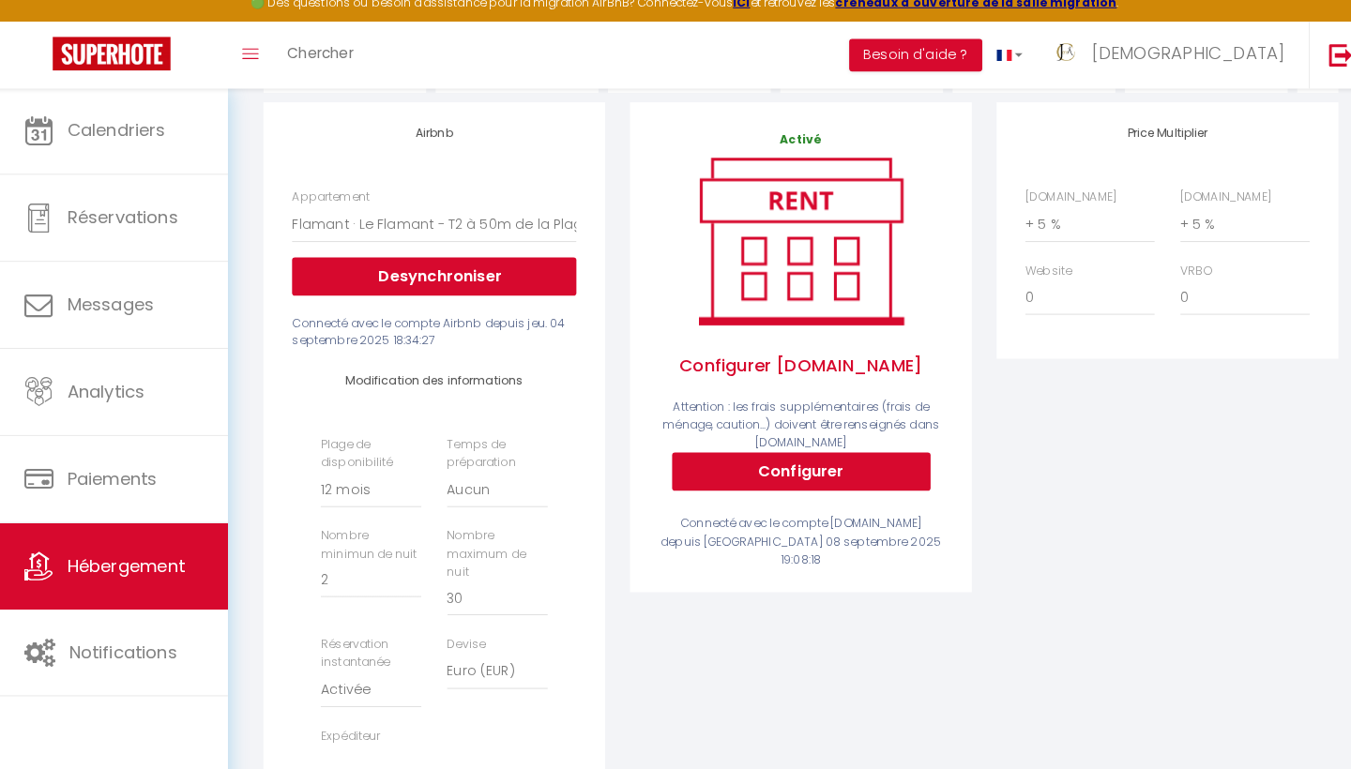
scroll to position [308, 0]
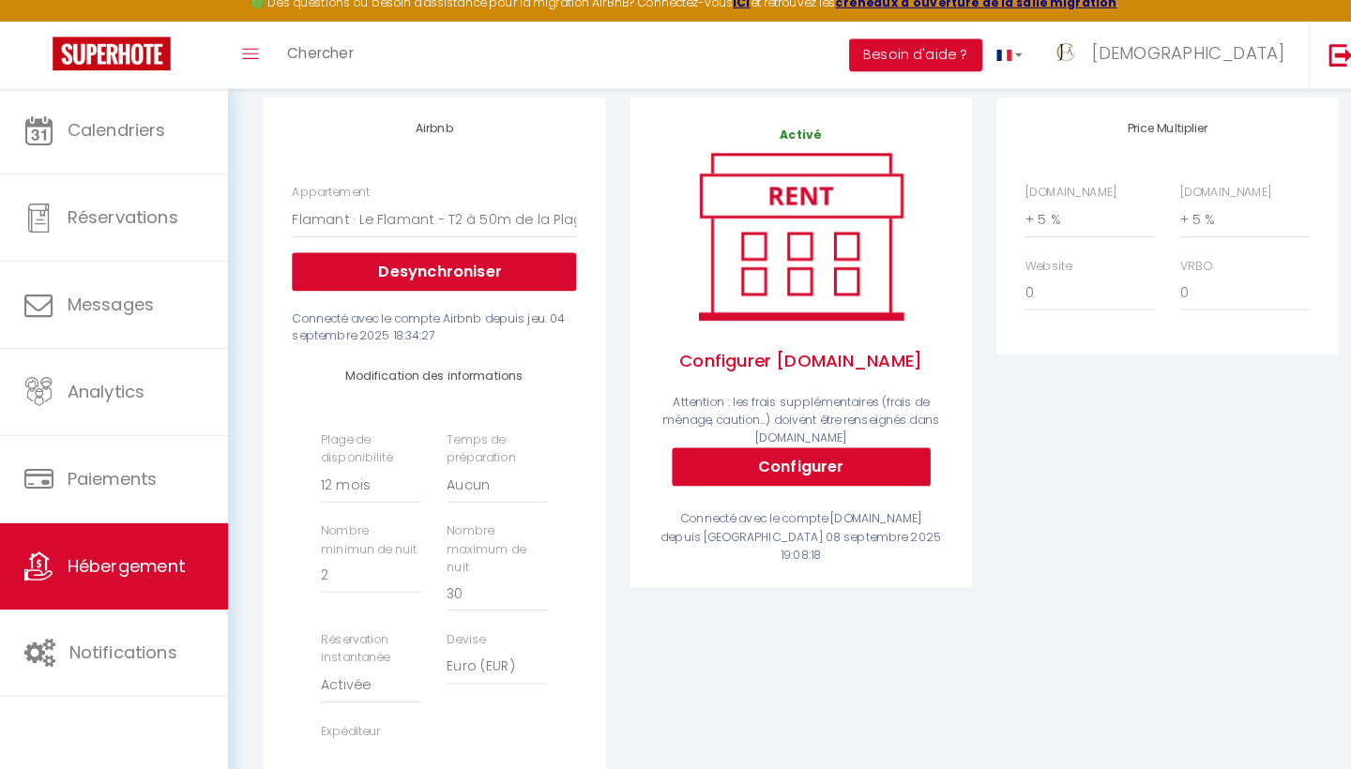
click at [779, 454] on button "Configurer" at bounding box center [789, 473] width 253 height 38
select select
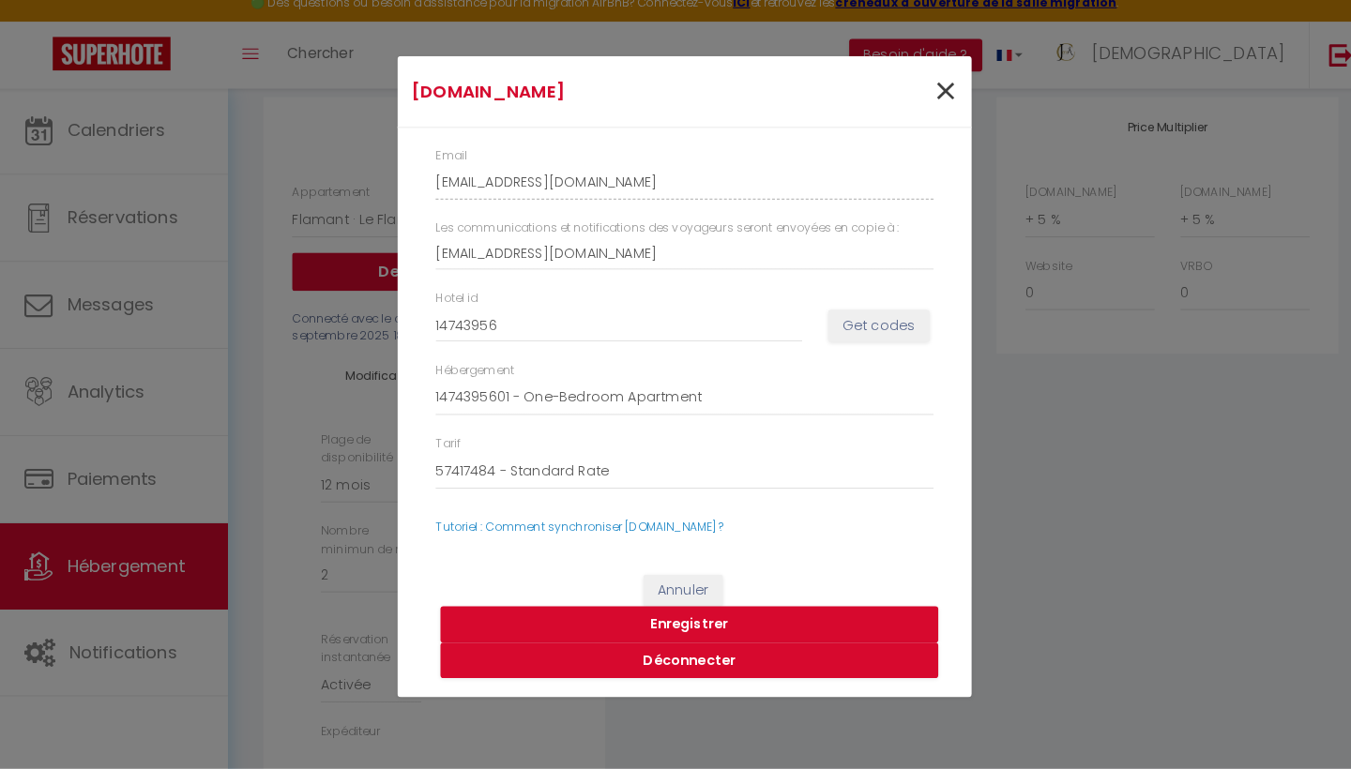
click at [926, 88] on span "×" at bounding box center [930, 105] width 23 height 56
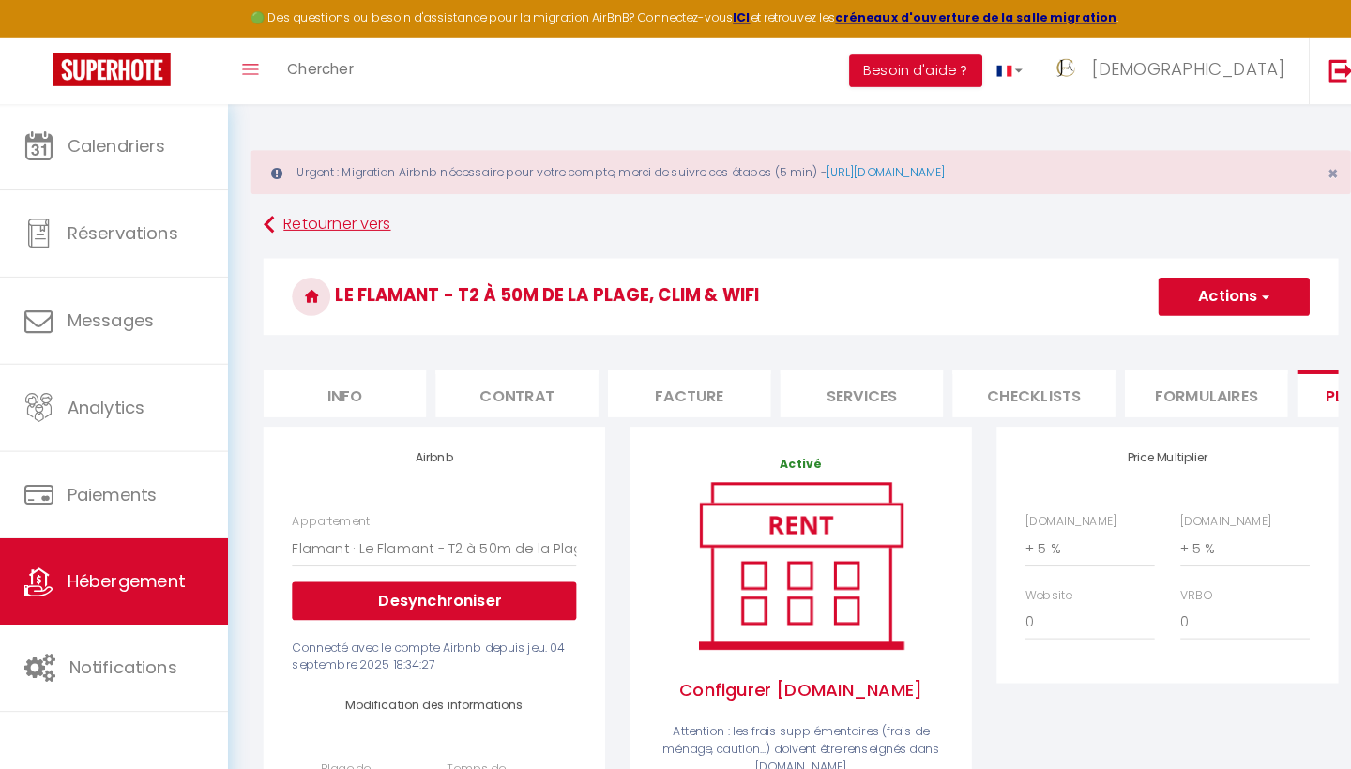
scroll to position [0, 0]
click at [267, 224] on icon at bounding box center [268, 221] width 10 height 34
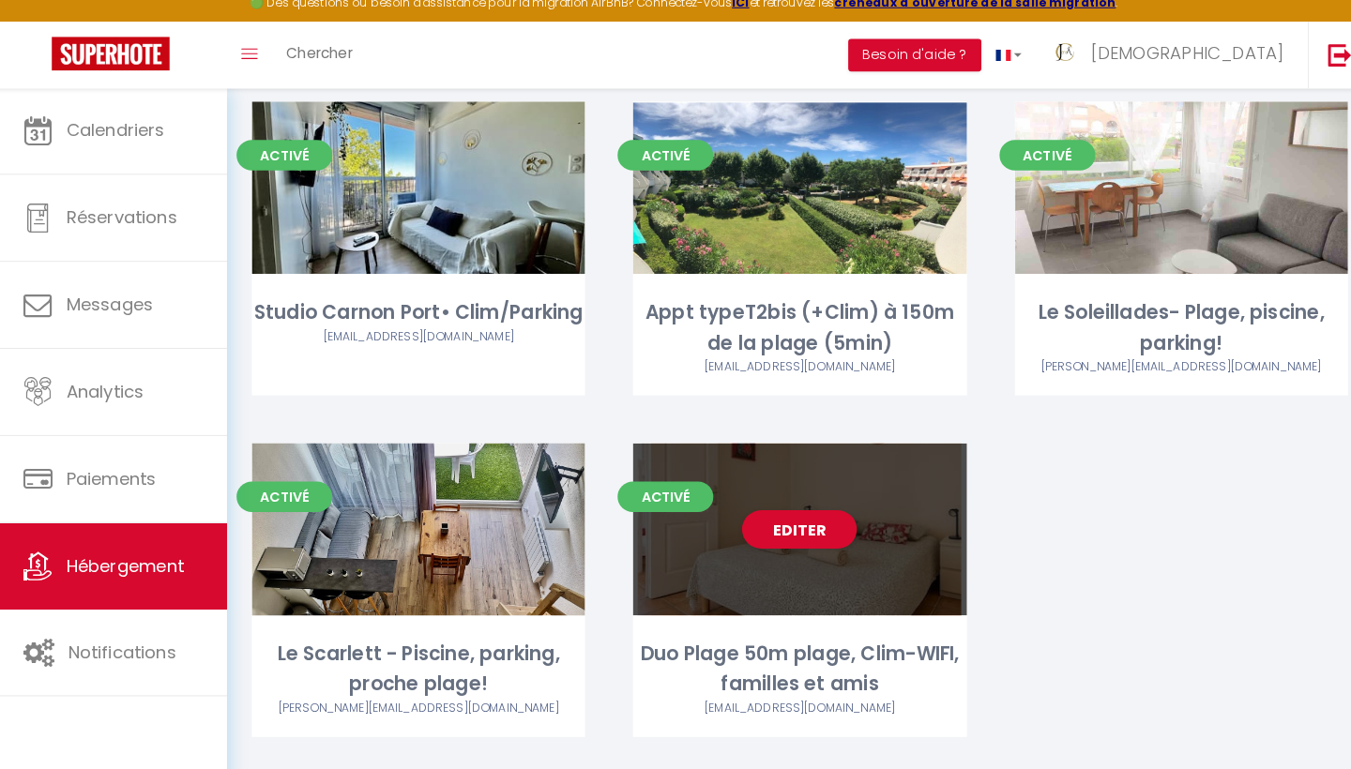
scroll to position [1237, 0]
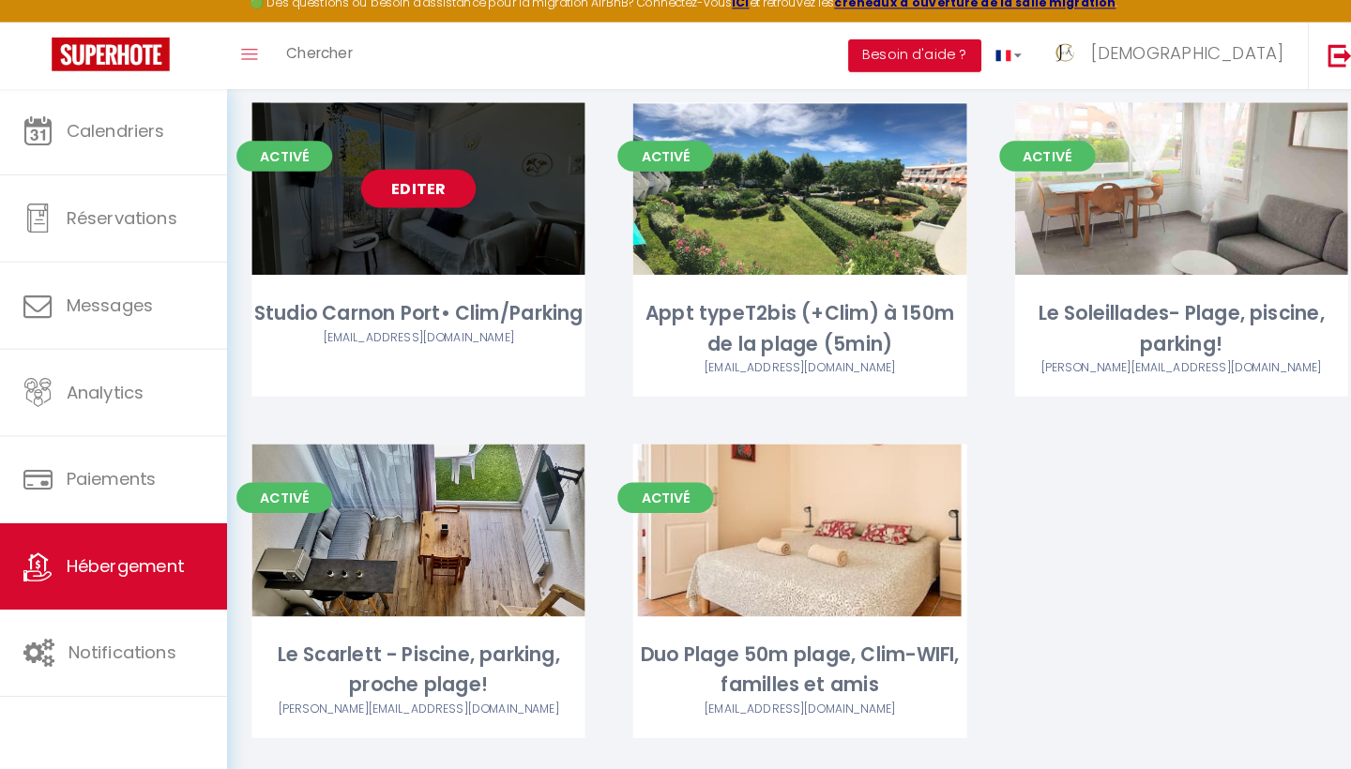
click at [435, 177] on div "Editer" at bounding box center [415, 199] width 326 height 169
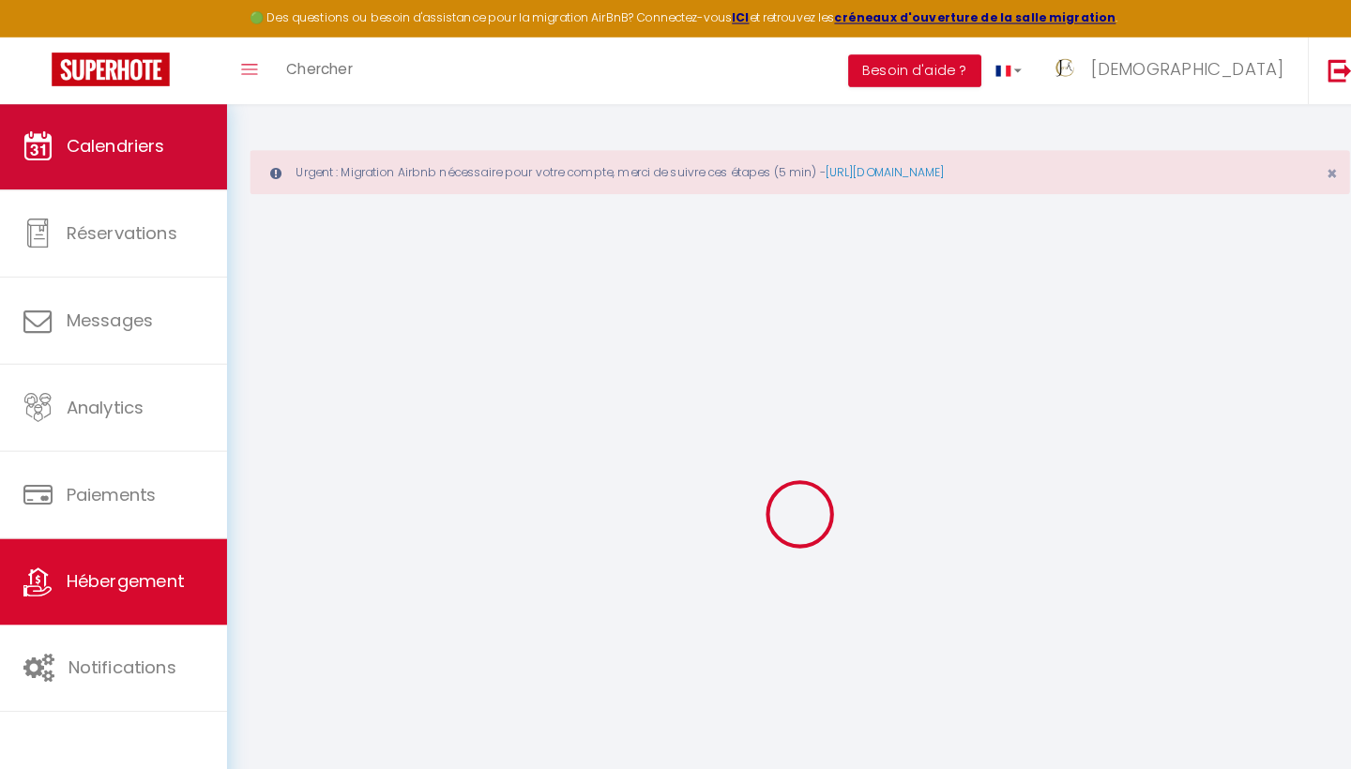
click at [174, 162] on link "Calendriers" at bounding box center [114, 143] width 228 height 84
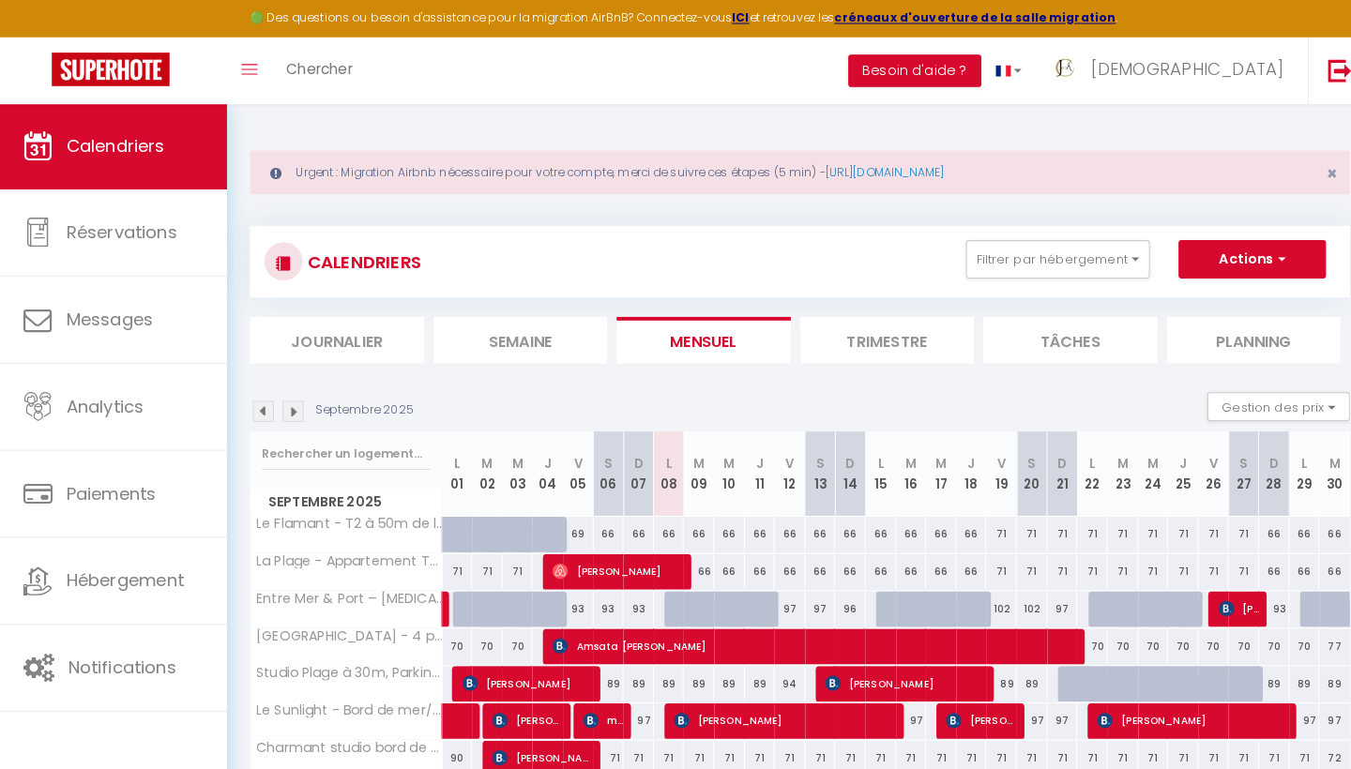
click at [154, 144] on span "Calendriers" at bounding box center [118, 142] width 97 height 23
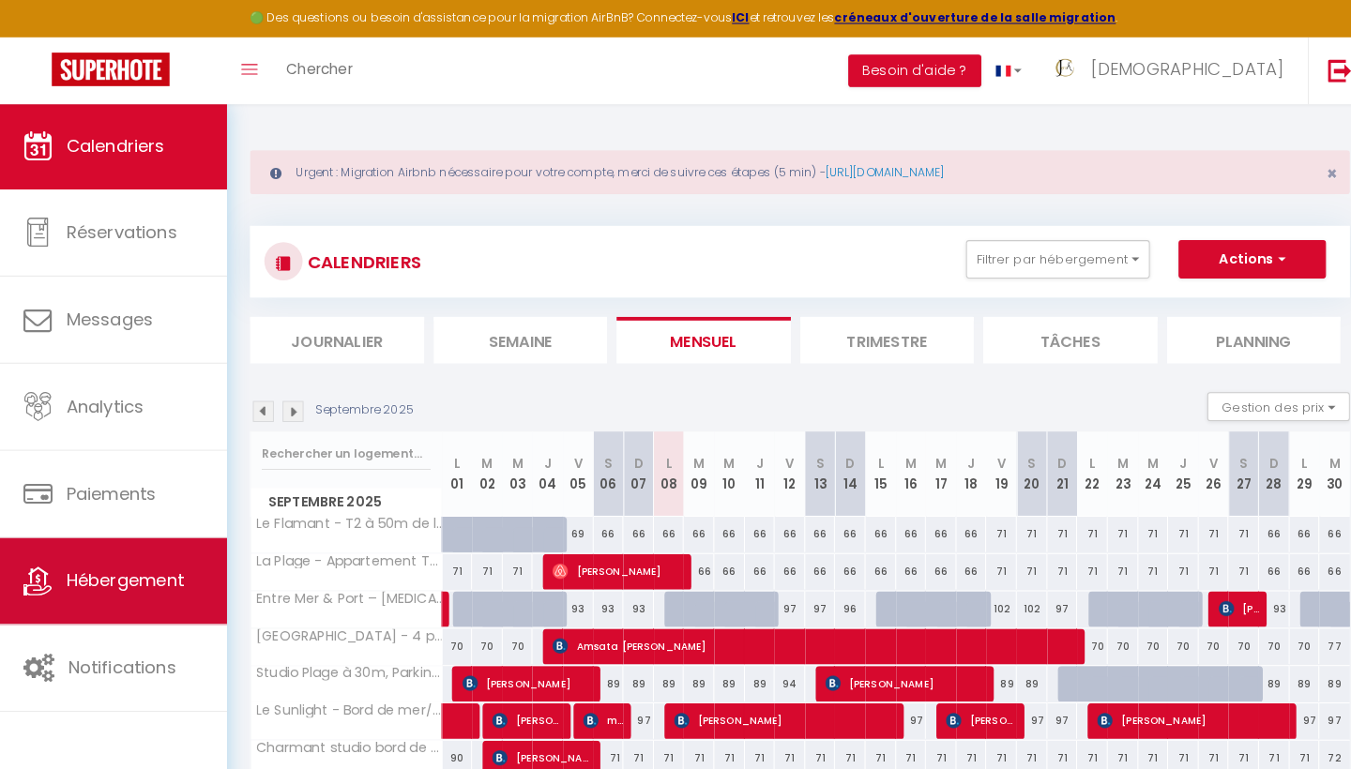
click at [146, 574] on span "Hébergement" at bounding box center [127, 568] width 115 height 23
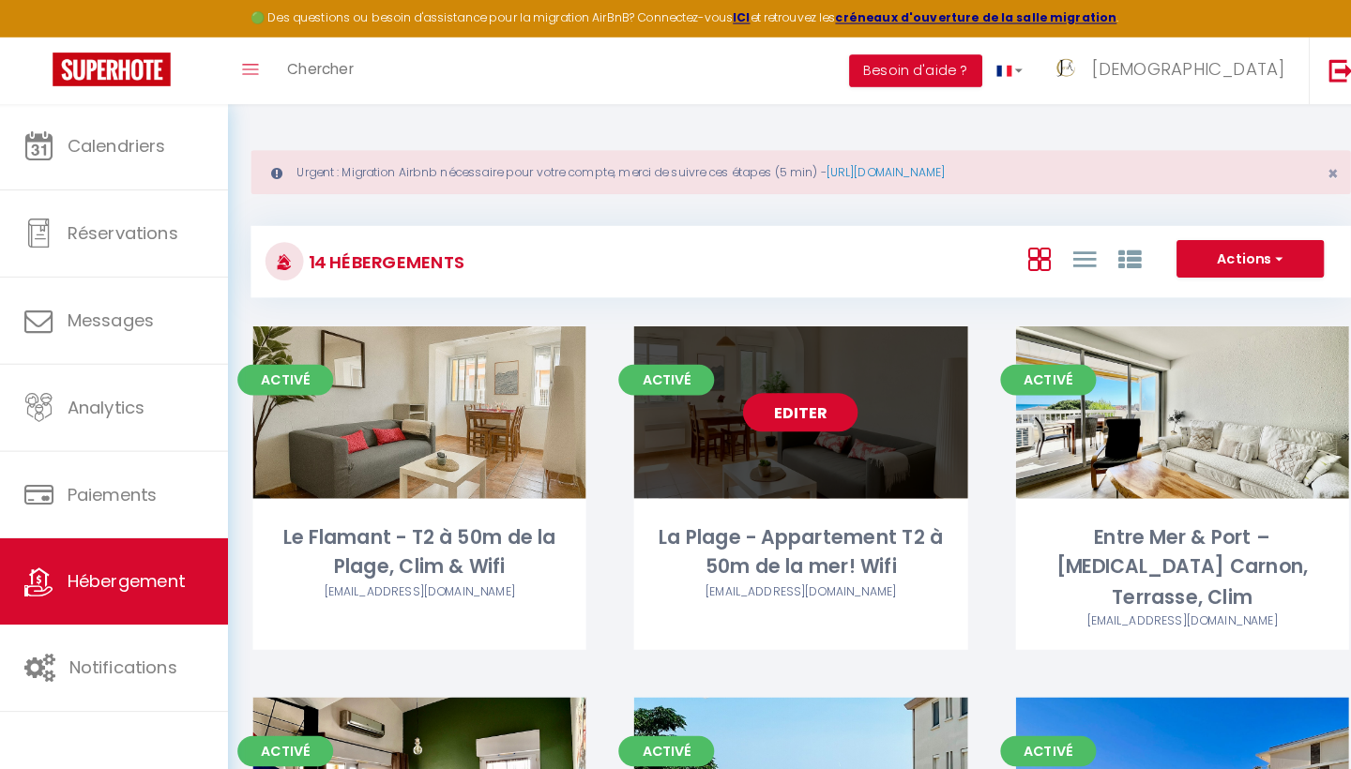
click at [797, 398] on link "Editer" at bounding box center [789, 405] width 113 height 38
select select "3"
select select "2"
select select "1"
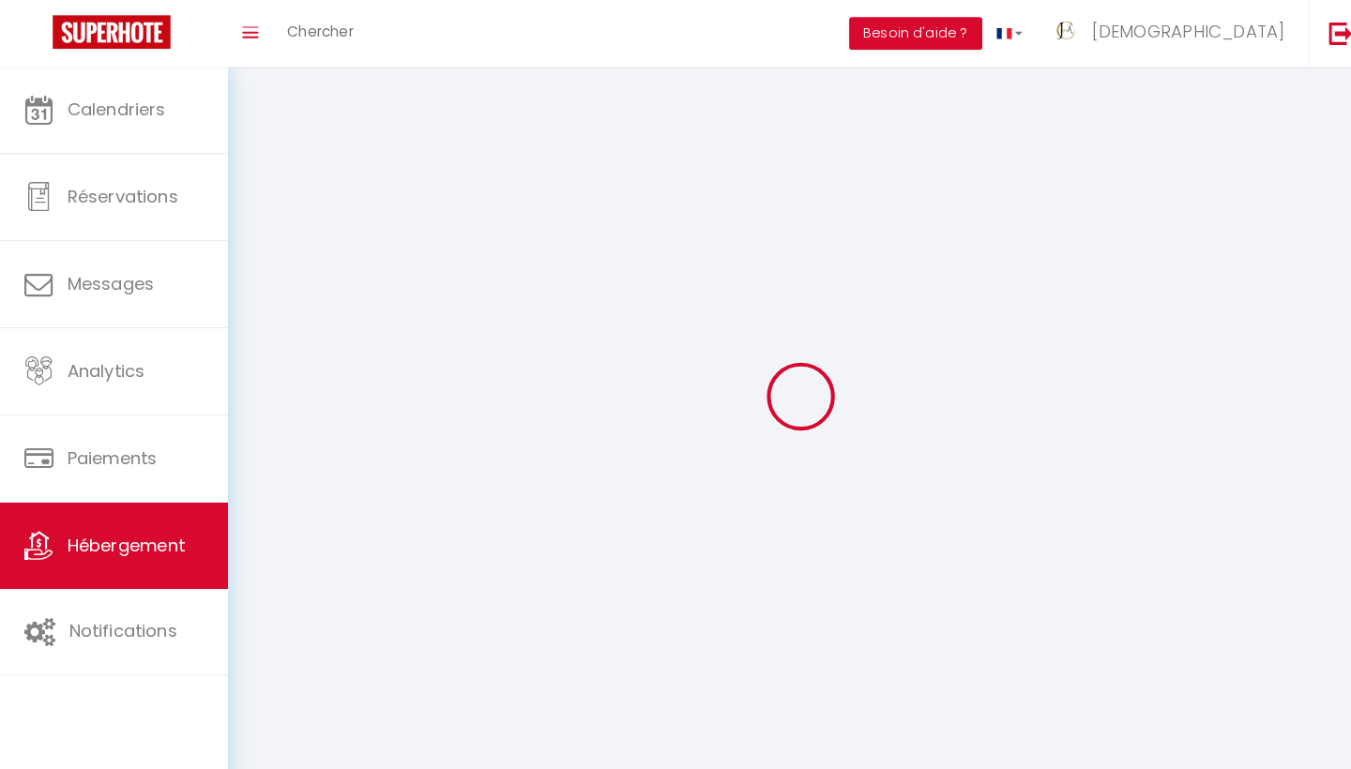
select select
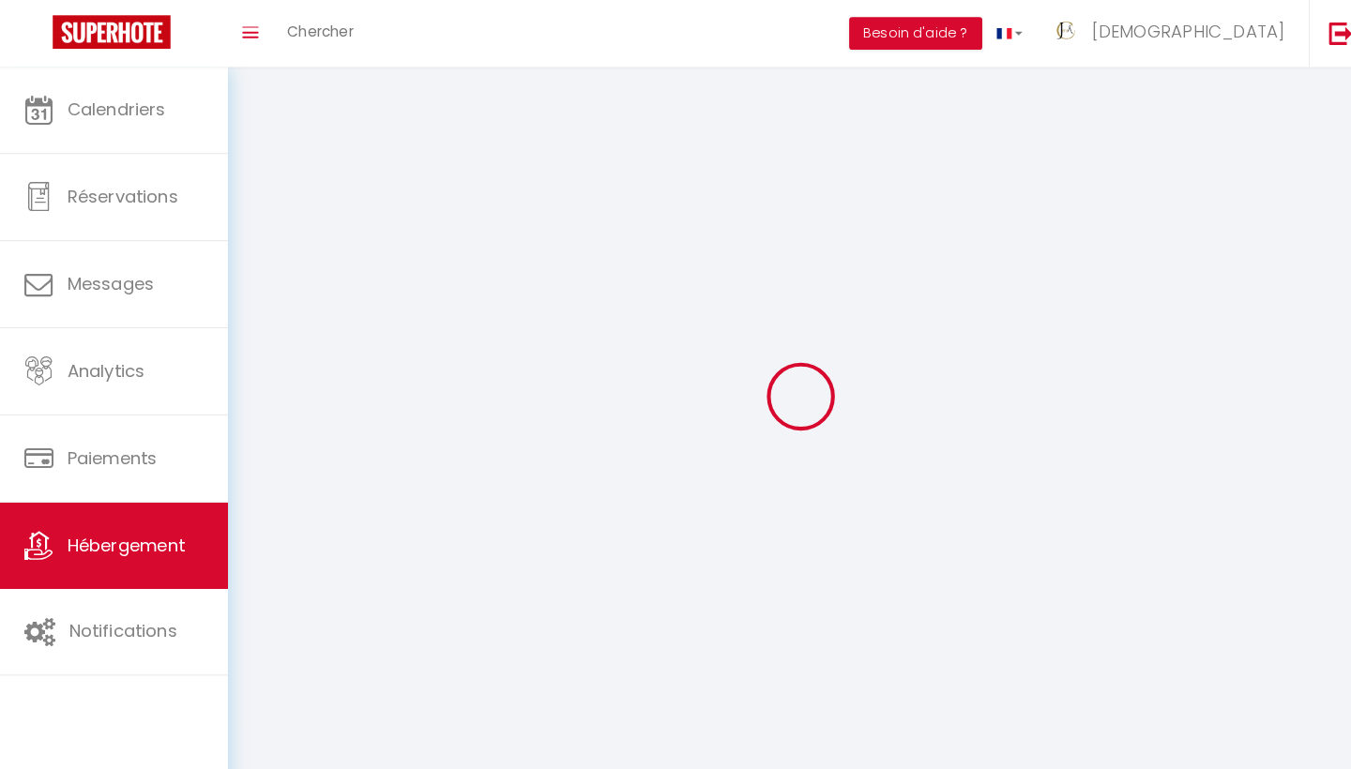
select select
checkbox input "false"
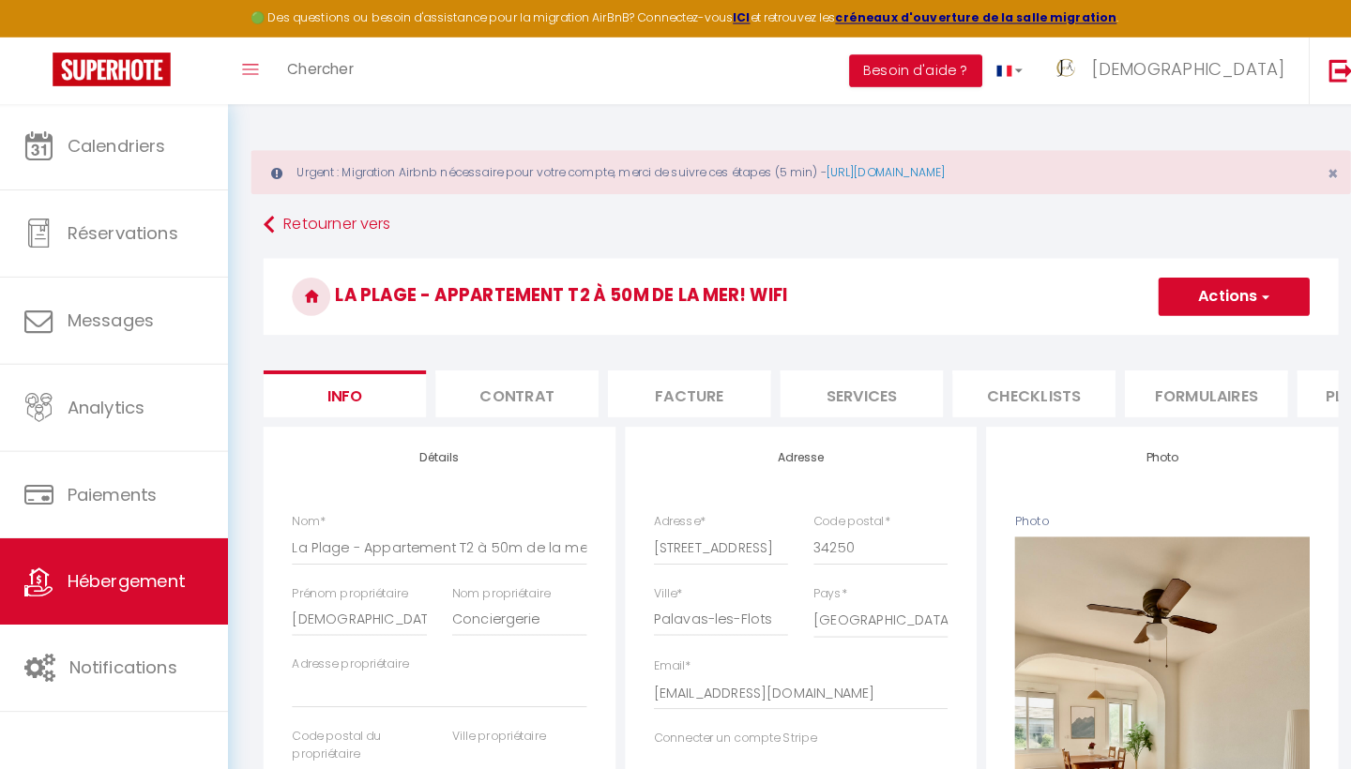
click at [1303, 386] on li "Plateformes" at bounding box center [1355, 386] width 159 height 46
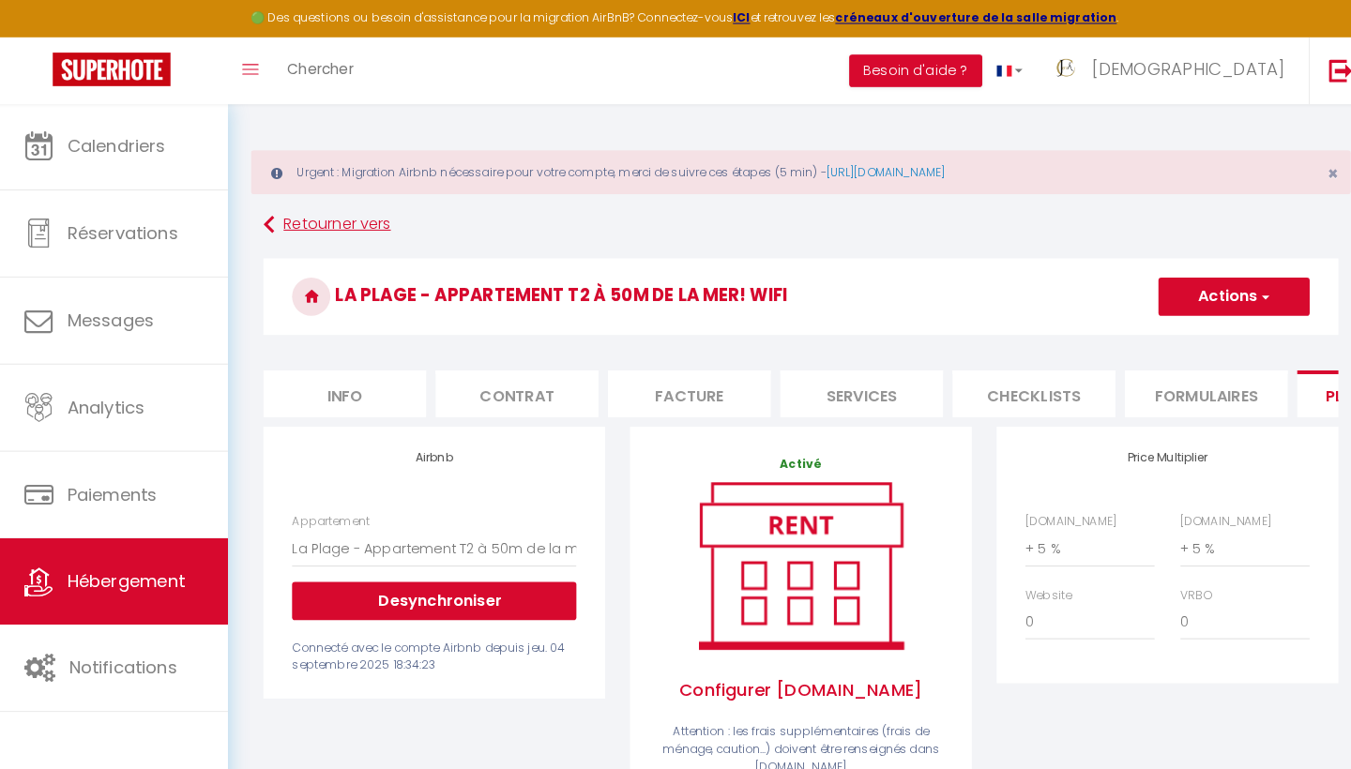
click at [269, 220] on icon at bounding box center [268, 221] width 10 height 34
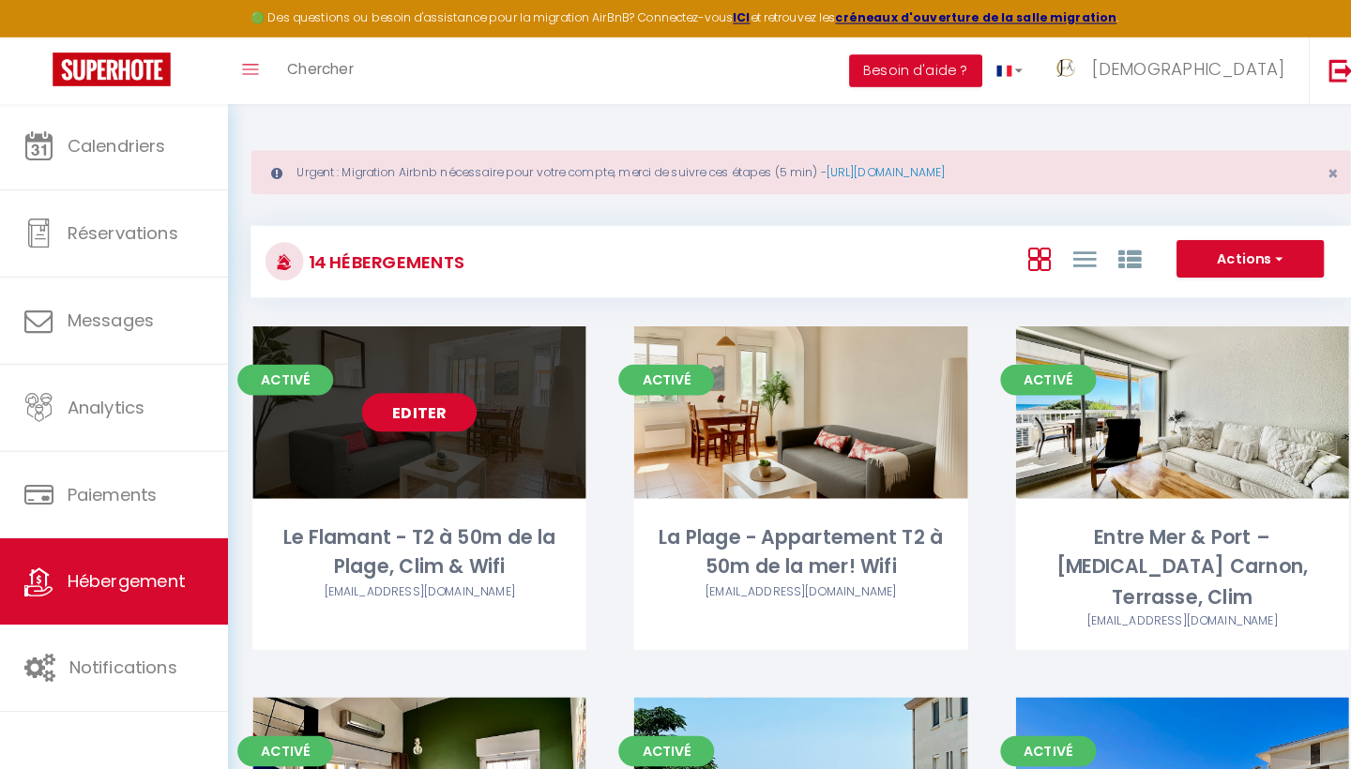
click at [408, 404] on link "Editer" at bounding box center [415, 405] width 113 height 38
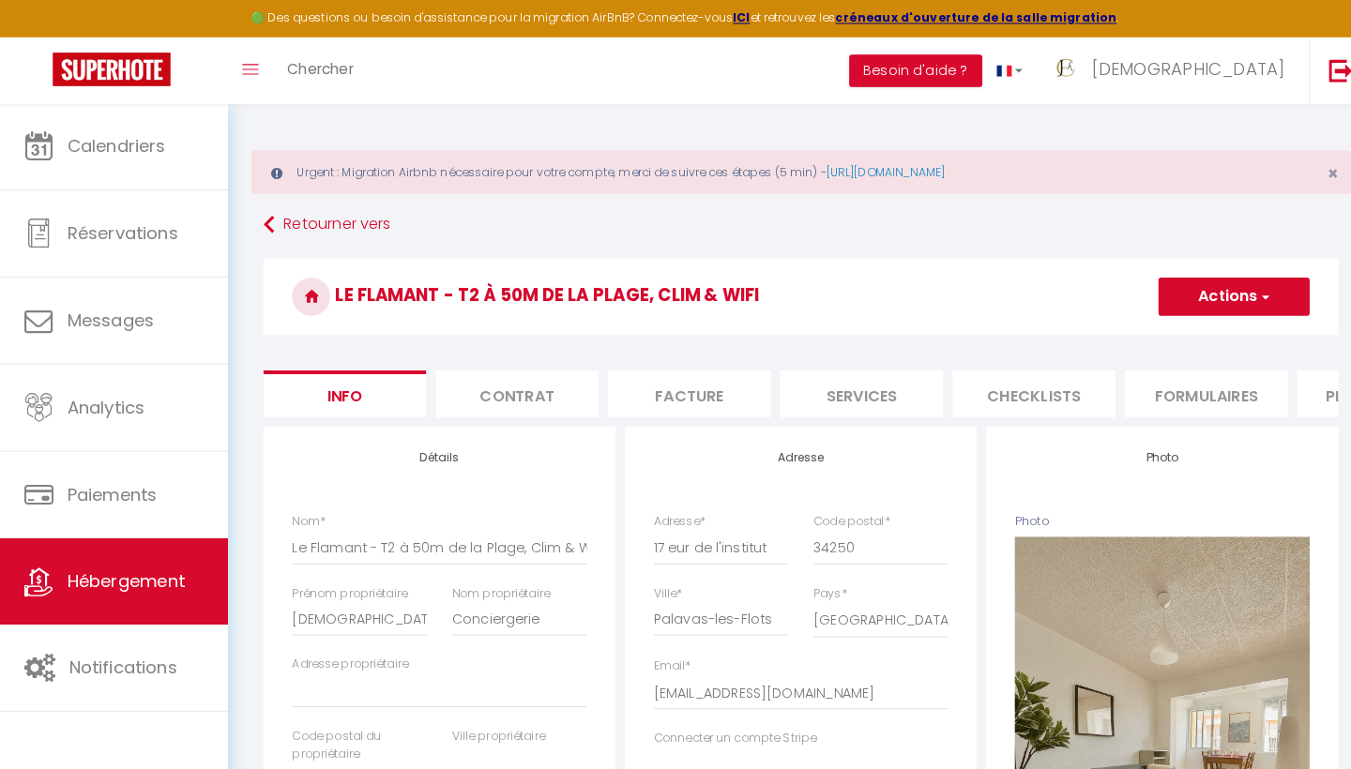
click at [1302, 395] on li "Plateformes" at bounding box center [1355, 386] width 159 height 46
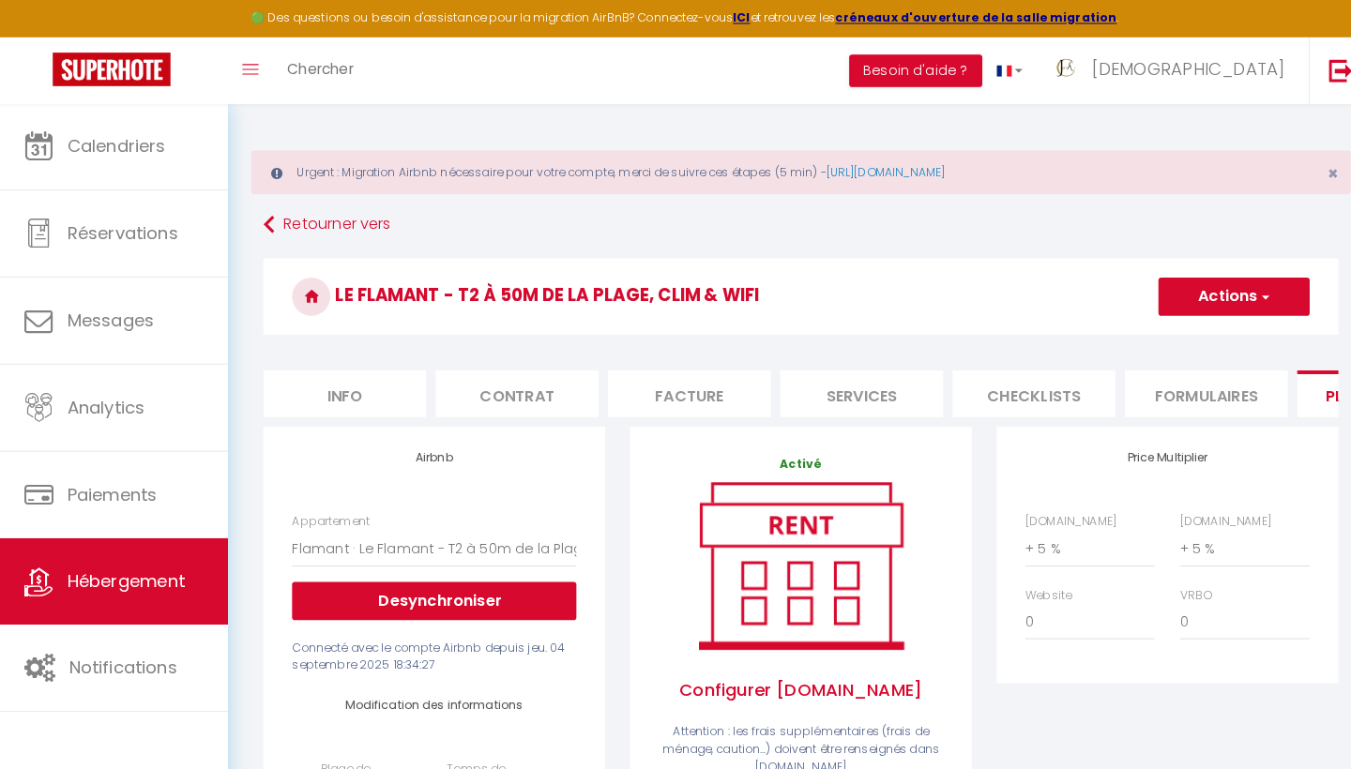
click at [1301, 398] on li "Plateformes" at bounding box center [1355, 386] width 159 height 46
